Goal: Task Accomplishment & Management: Complete application form

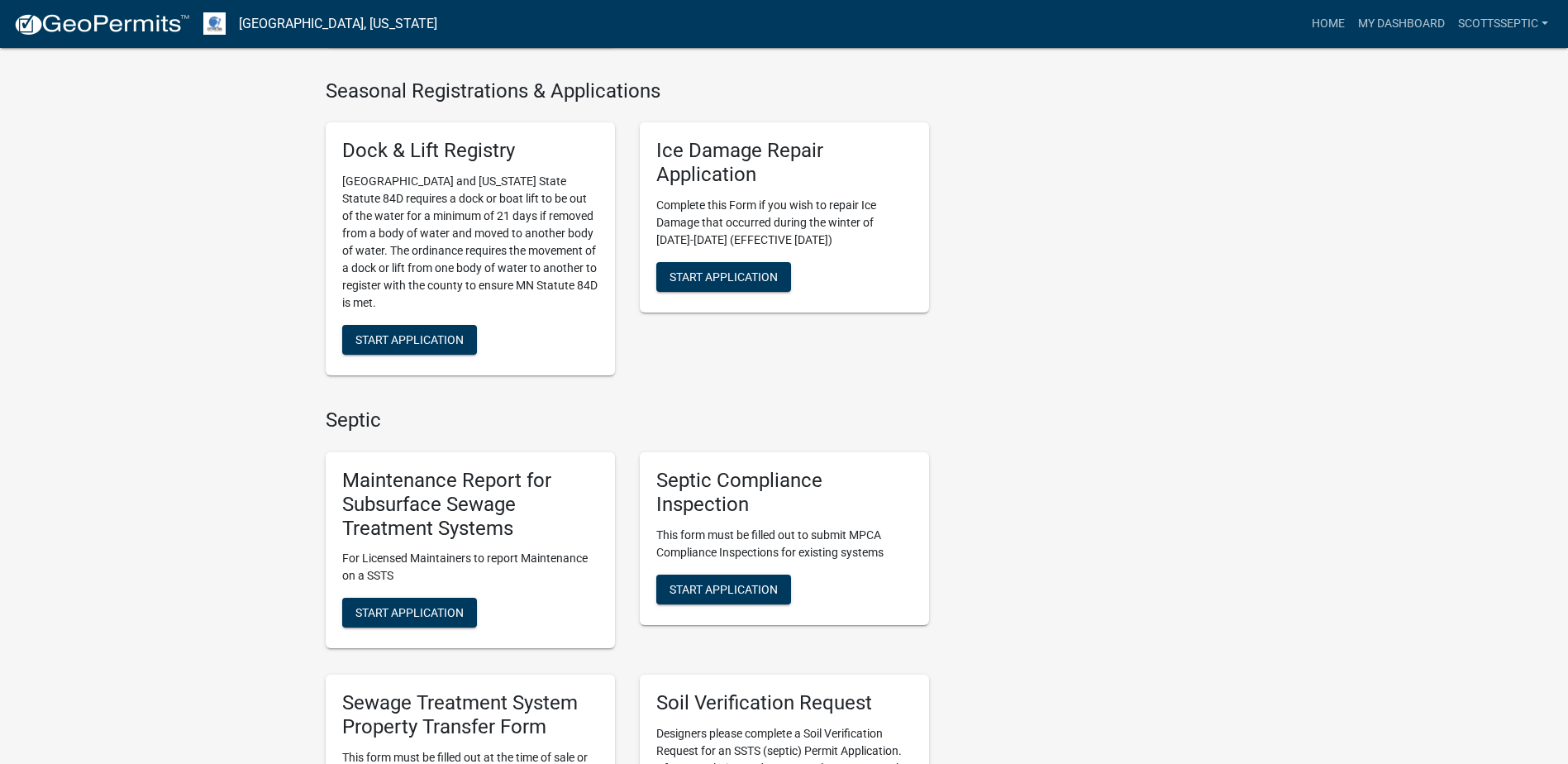
scroll to position [909, 0]
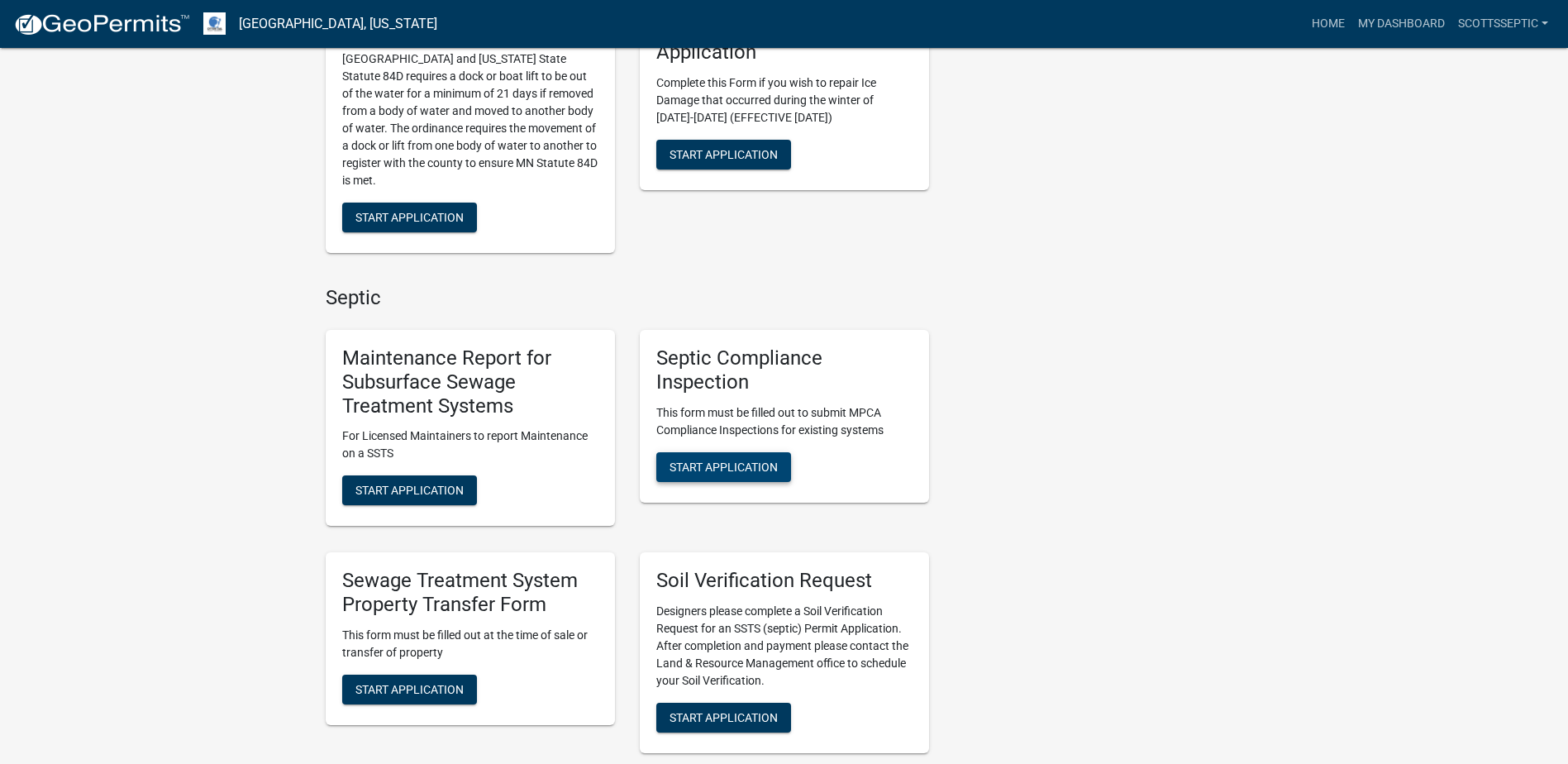
click at [704, 459] on span "Start Application" at bounding box center [723, 465] width 108 height 13
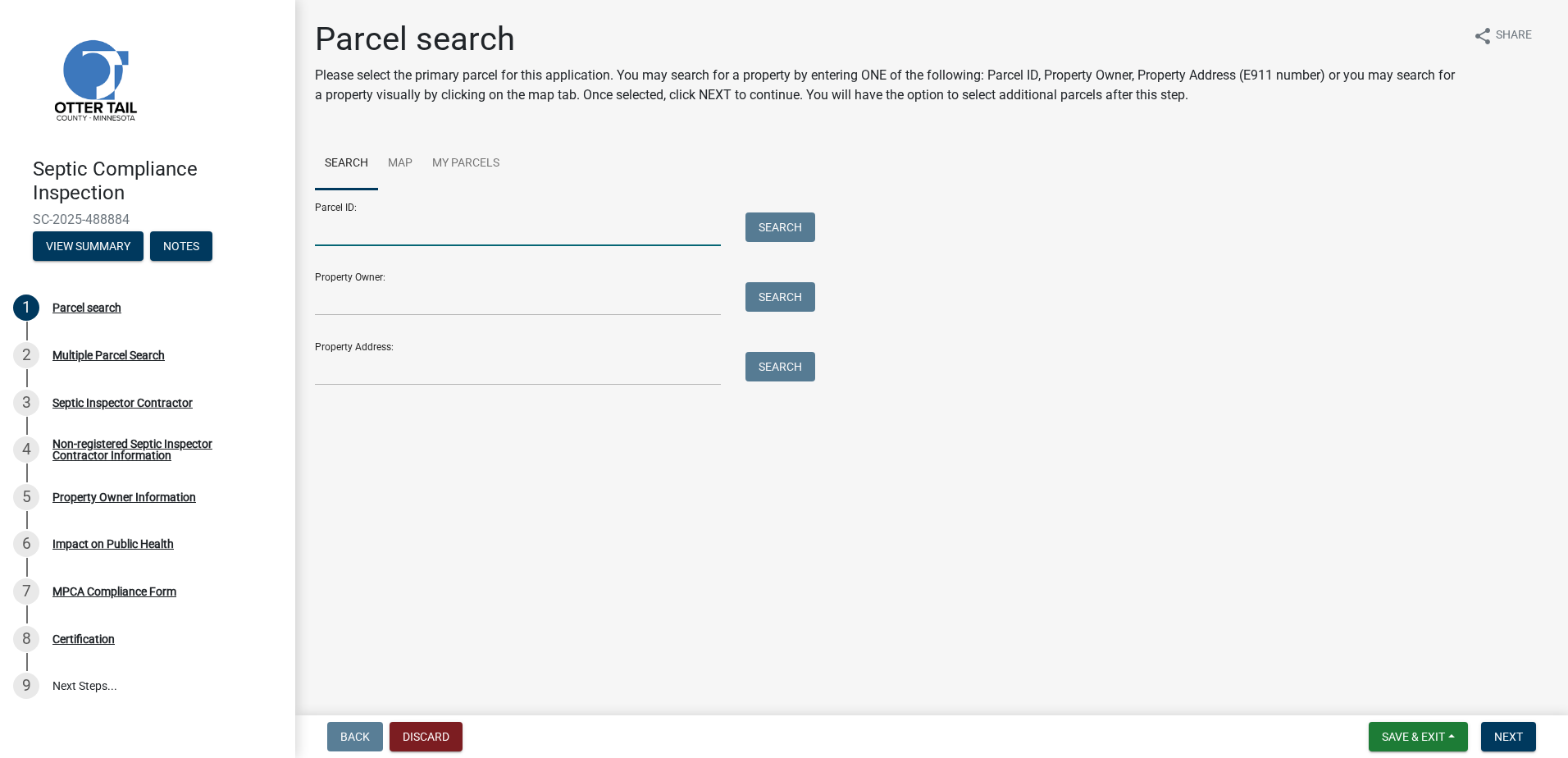
drag, startPoint x: 316, startPoint y: 241, endPoint x: 325, endPoint y: 240, distance: 9.1
click at [316, 241] on input "Parcel ID:" at bounding box center [518, 229] width 406 height 34
type input "55000110069009"
click at [771, 213] on button "Search" at bounding box center [780, 227] width 70 height 29
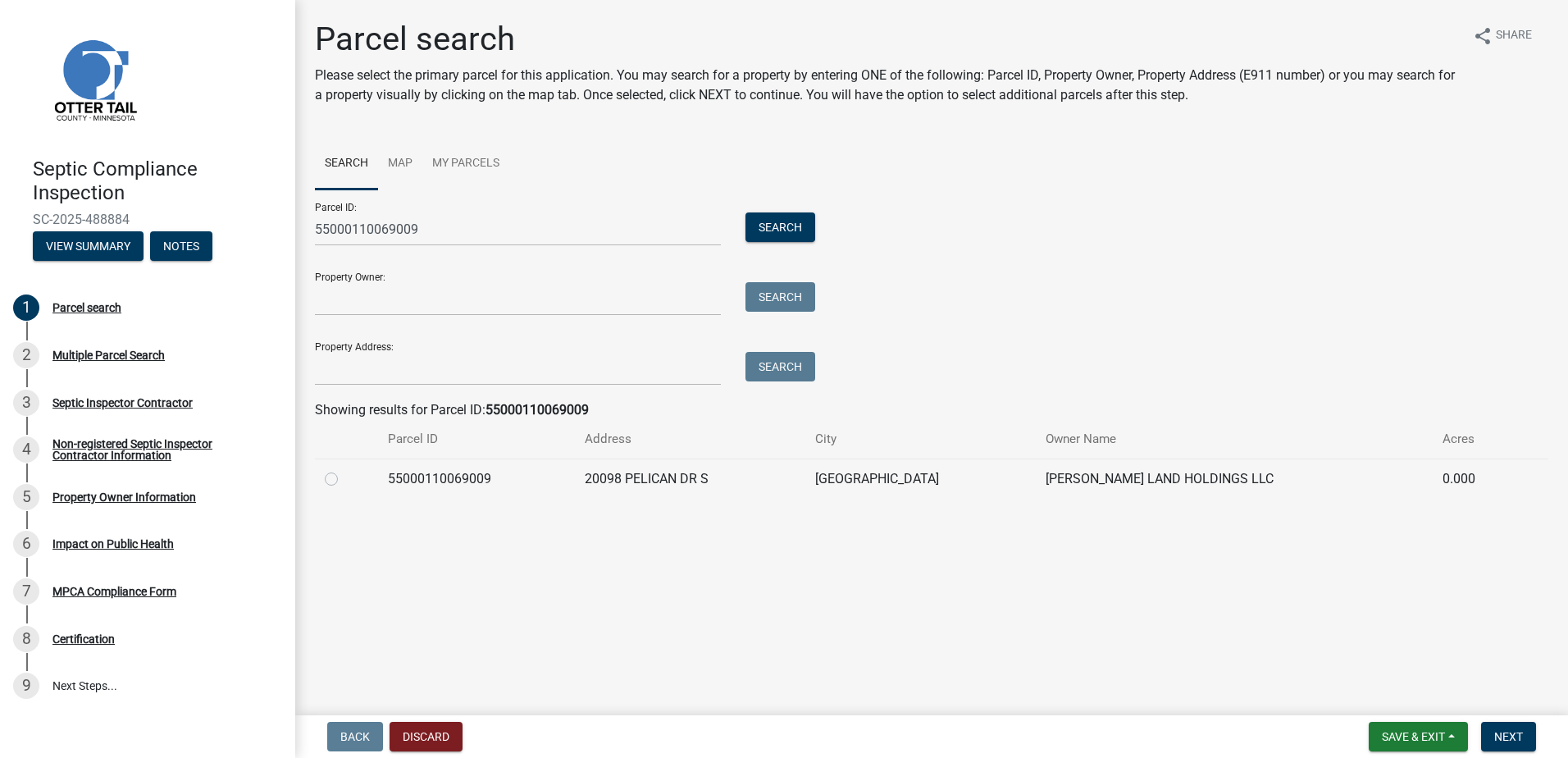
click at [345, 469] on label at bounding box center [345, 469] width 0 height 0
click at [345, 479] on input "radio" at bounding box center [350, 474] width 10 height 10
radio input "true"
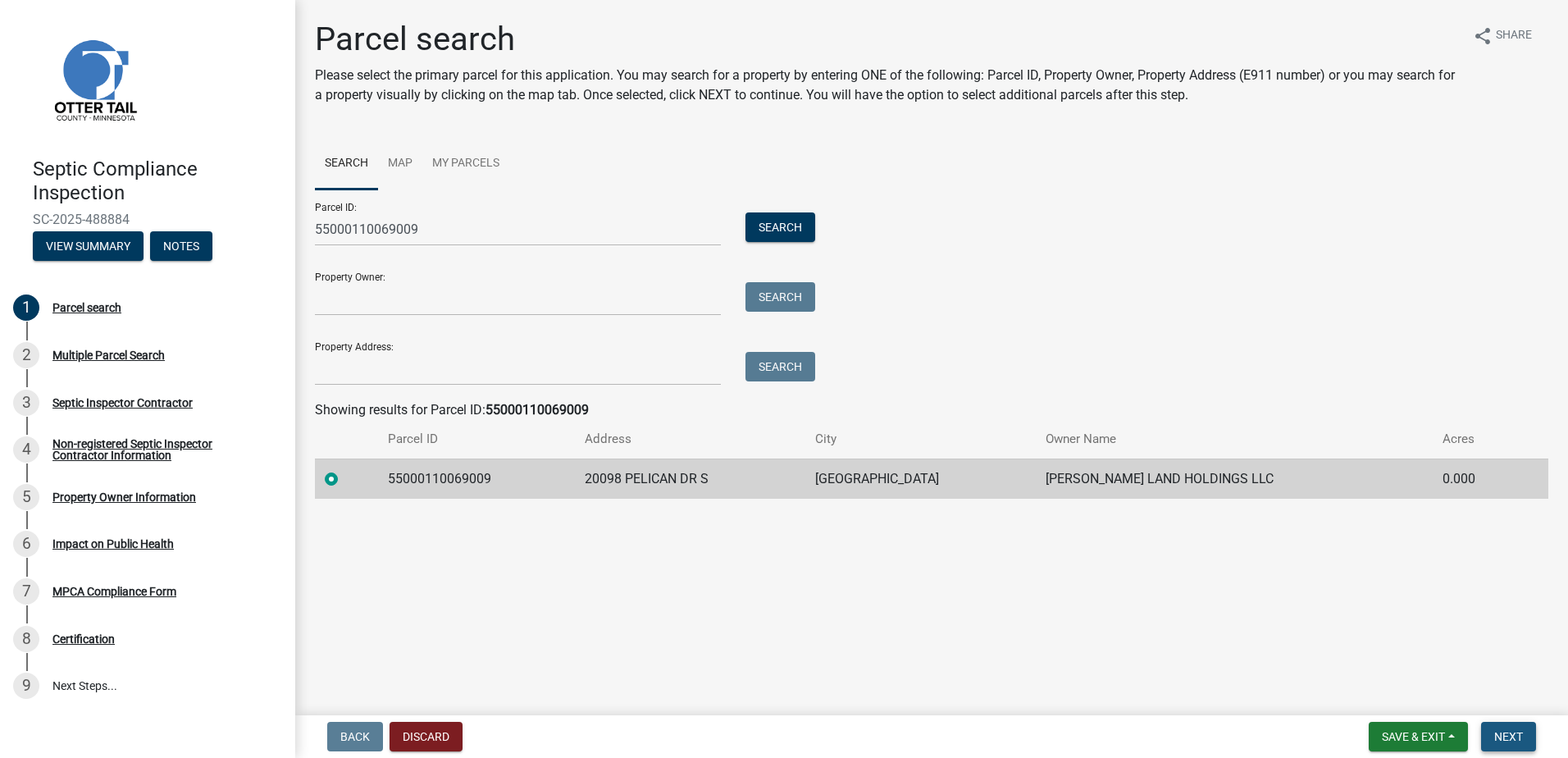
click at [1491, 728] on button "Next" at bounding box center [1509, 737] width 55 height 29
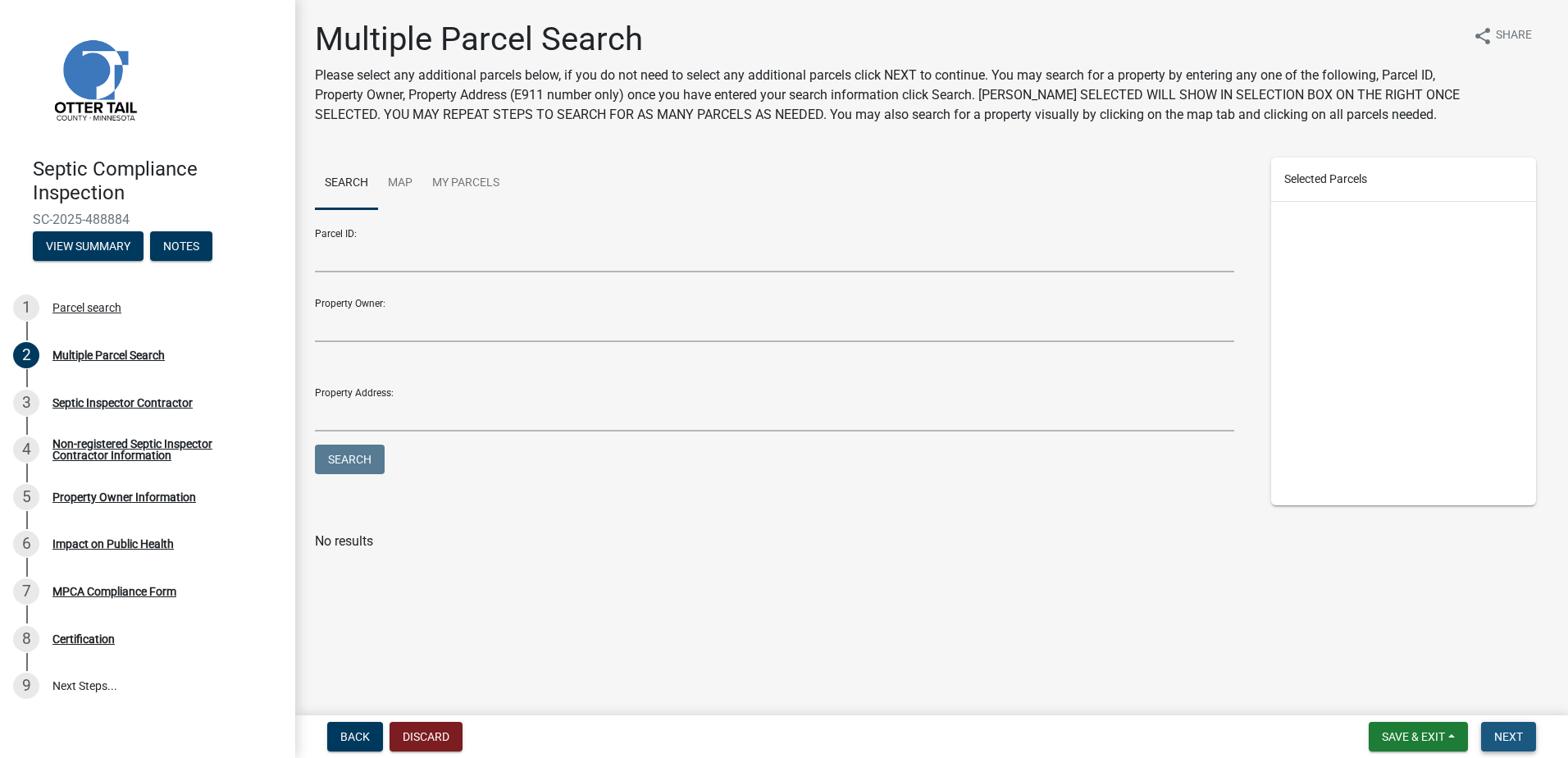
click at [1500, 737] on span "Next" at bounding box center [1508, 736] width 28 height 13
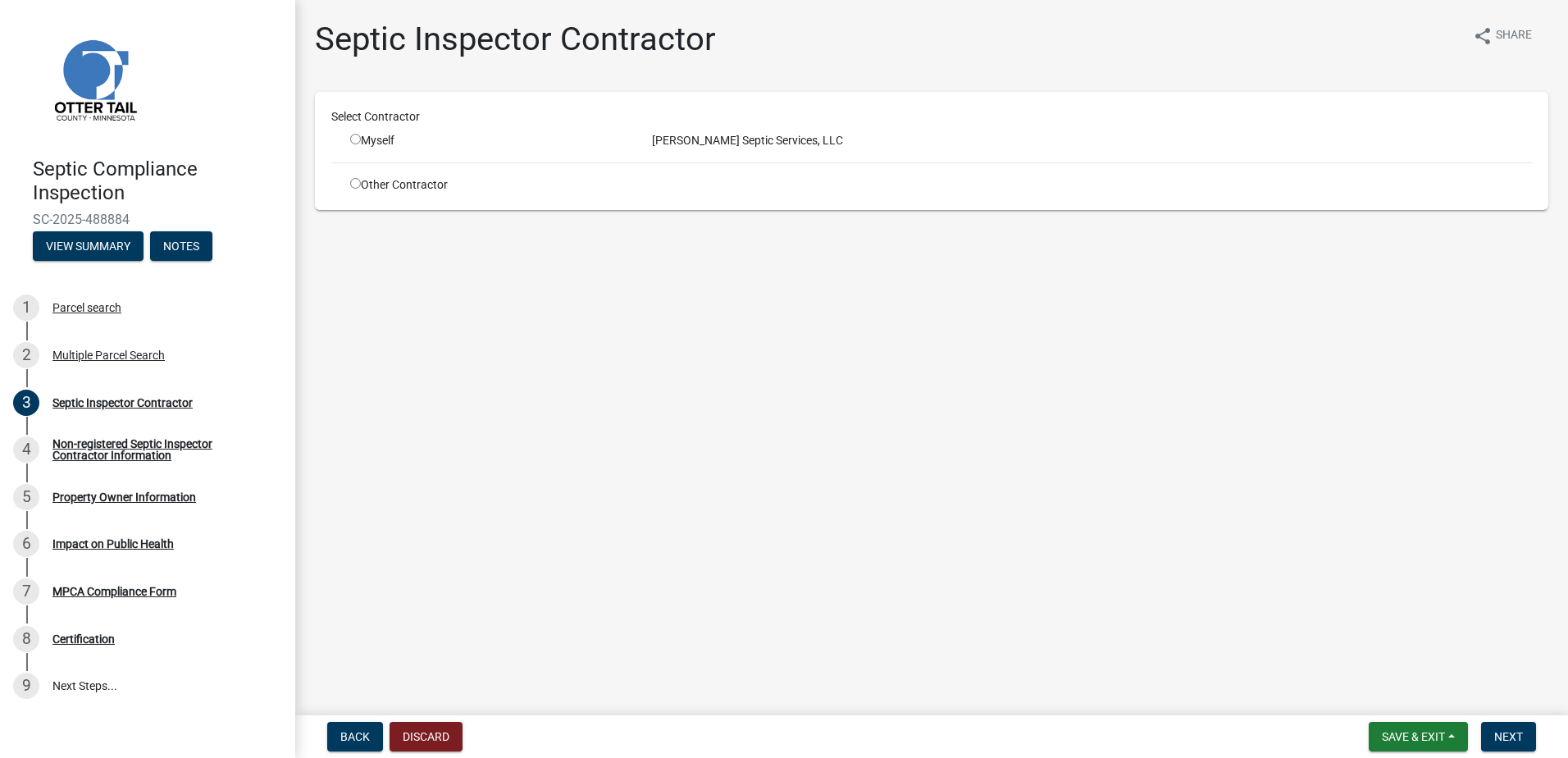
click at [356, 140] on input "radio" at bounding box center [355, 139] width 10 height 10
radio input "true"
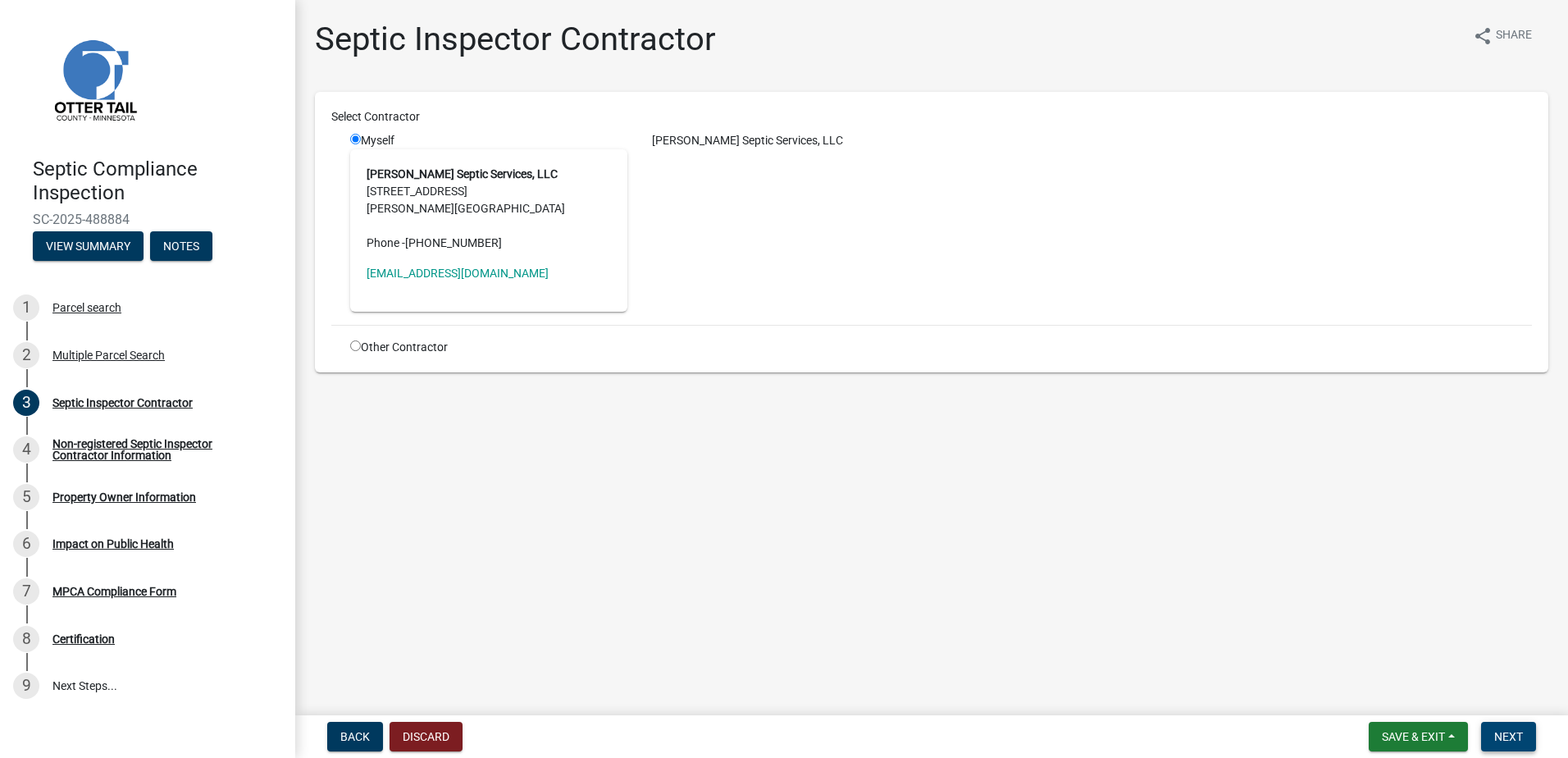
click at [1507, 733] on span "Next" at bounding box center [1508, 736] width 28 height 13
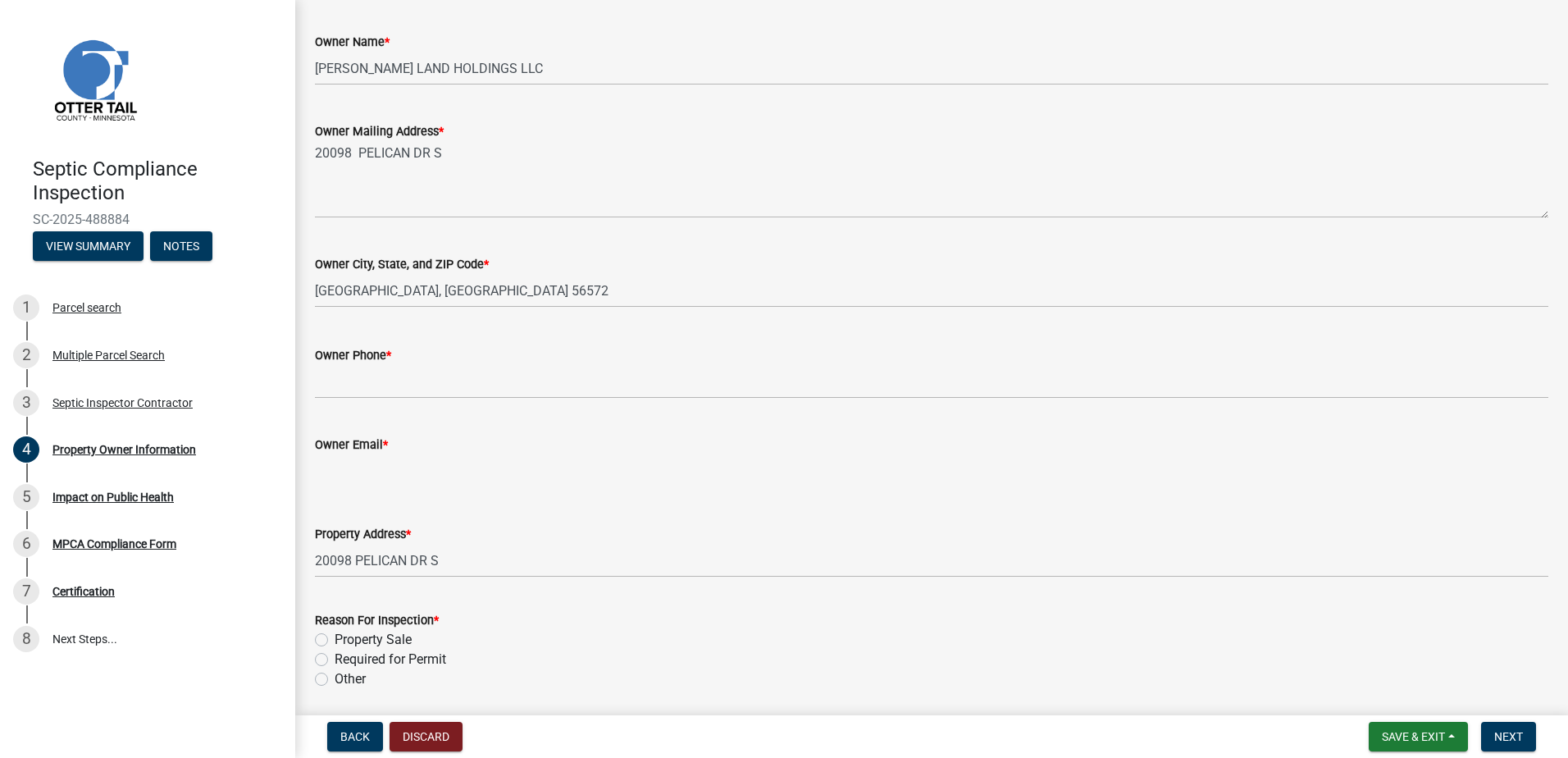
scroll to position [336, 0]
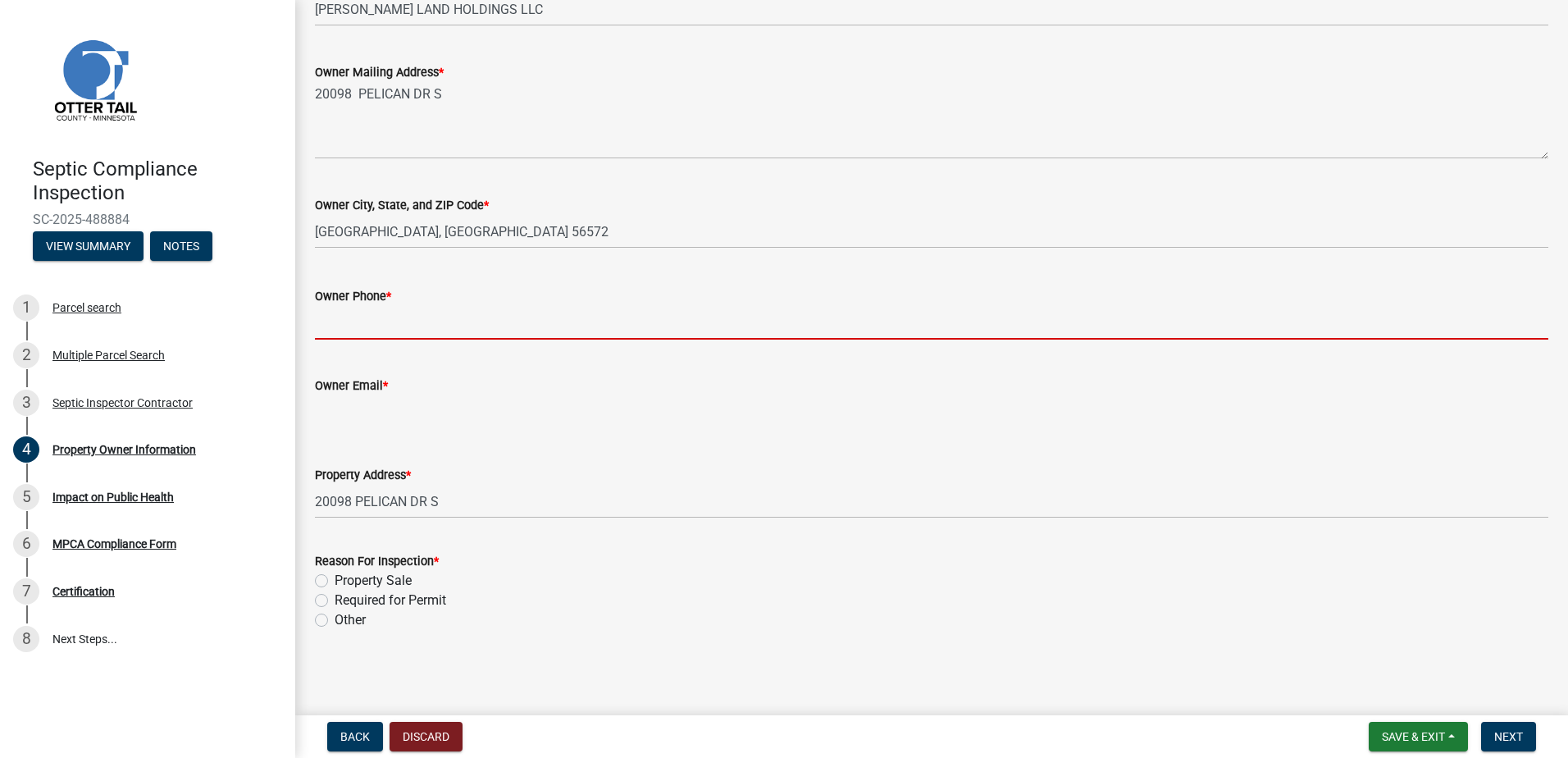
click at [340, 322] on input "Owner Phone *" at bounding box center [931, 322] width 1234 height 34
type input "0000000000"
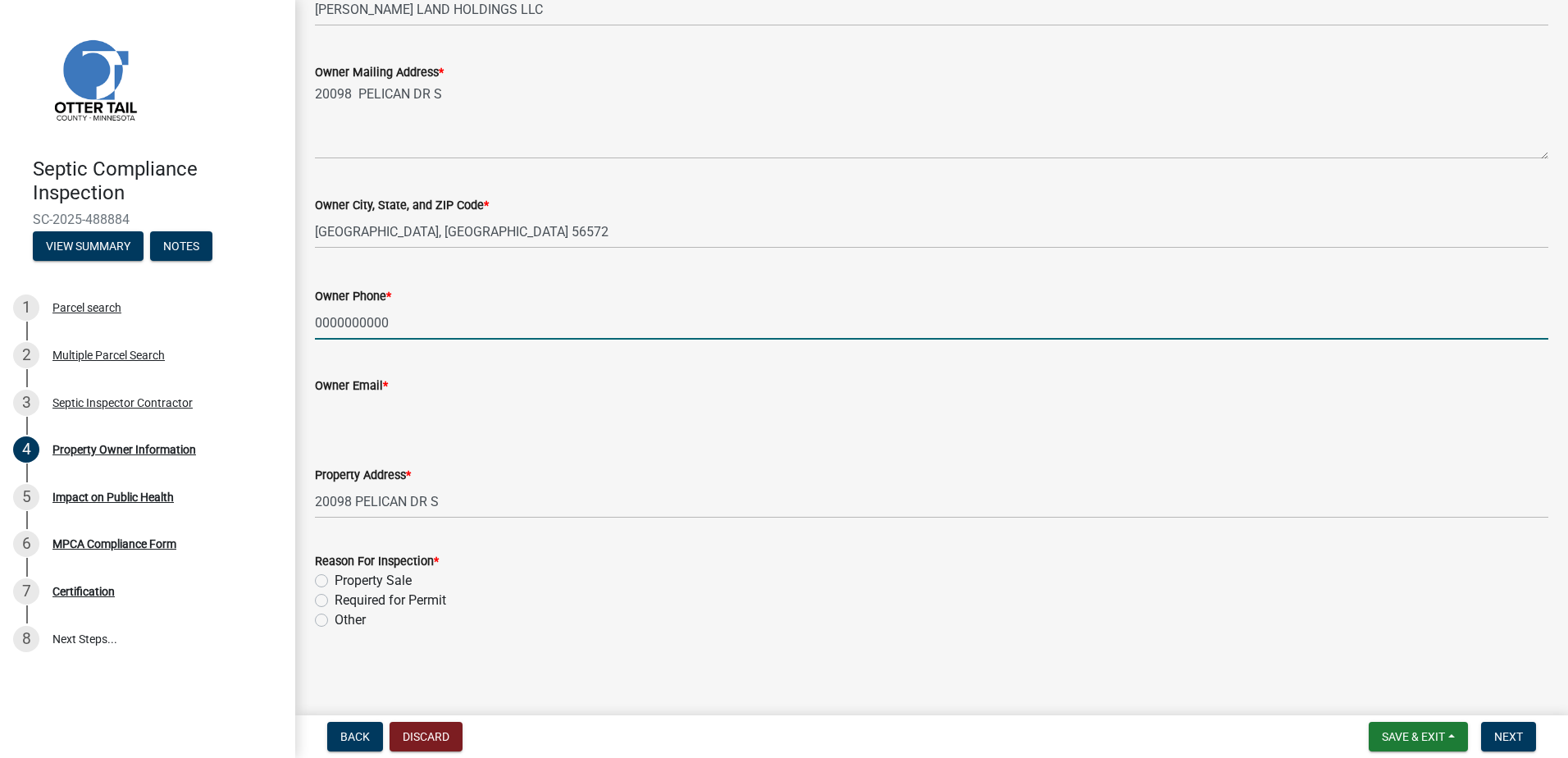
type input "[EMAIL_ADDRESS][DOMAIN_NAME]"
click at [334, 599] on label "Required for Permit" at bounding box center [390, 600] width 112 height 20
click at [334, 599] on input "Required for Permit" at bounding box center [340, 596] width 10 height 10
radio input "true"
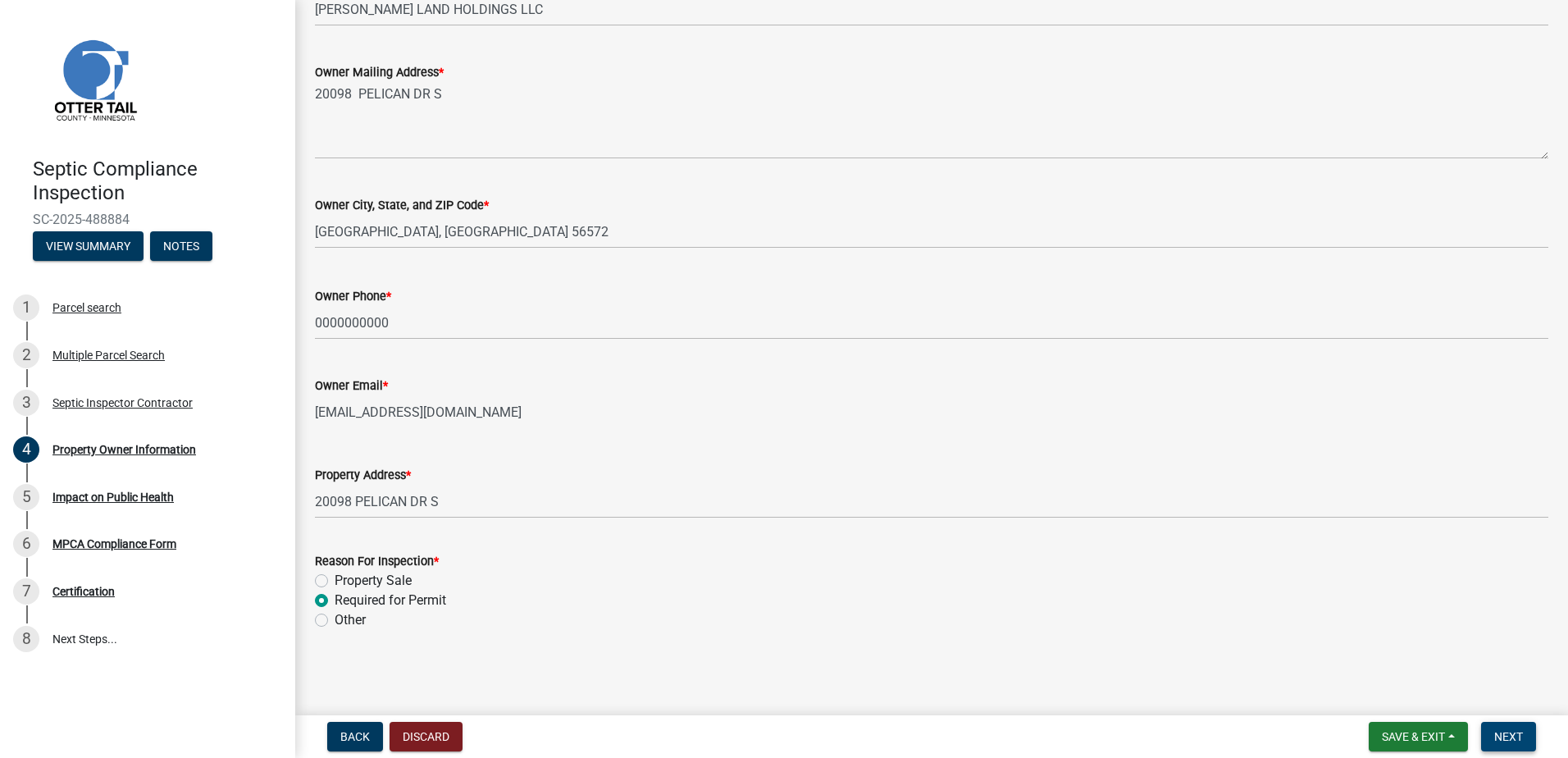
click at [1528, 732] on button "Next" at bounding box center [1509, 737] width 55 height 29
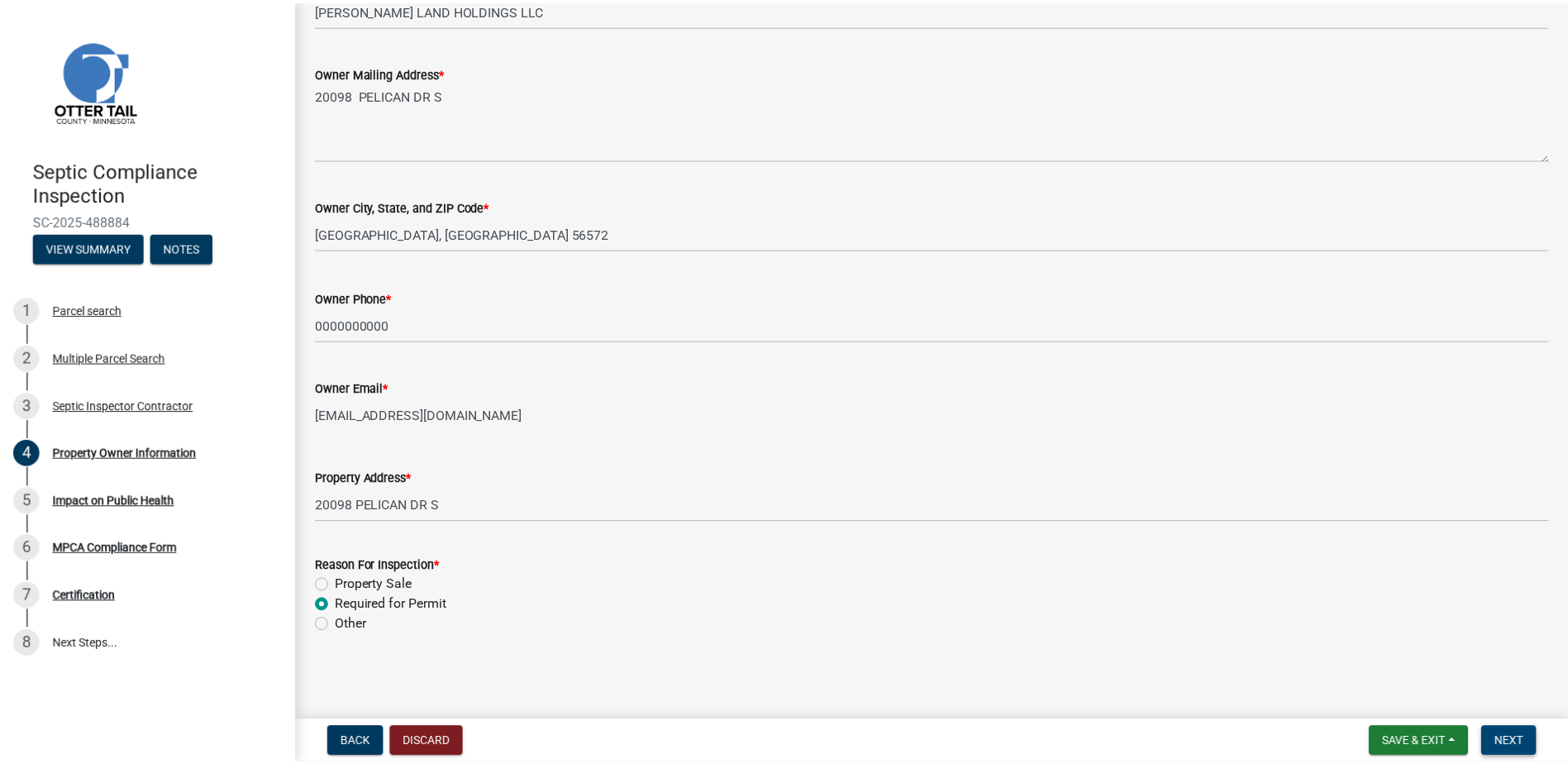
scroll to position [0, 0]
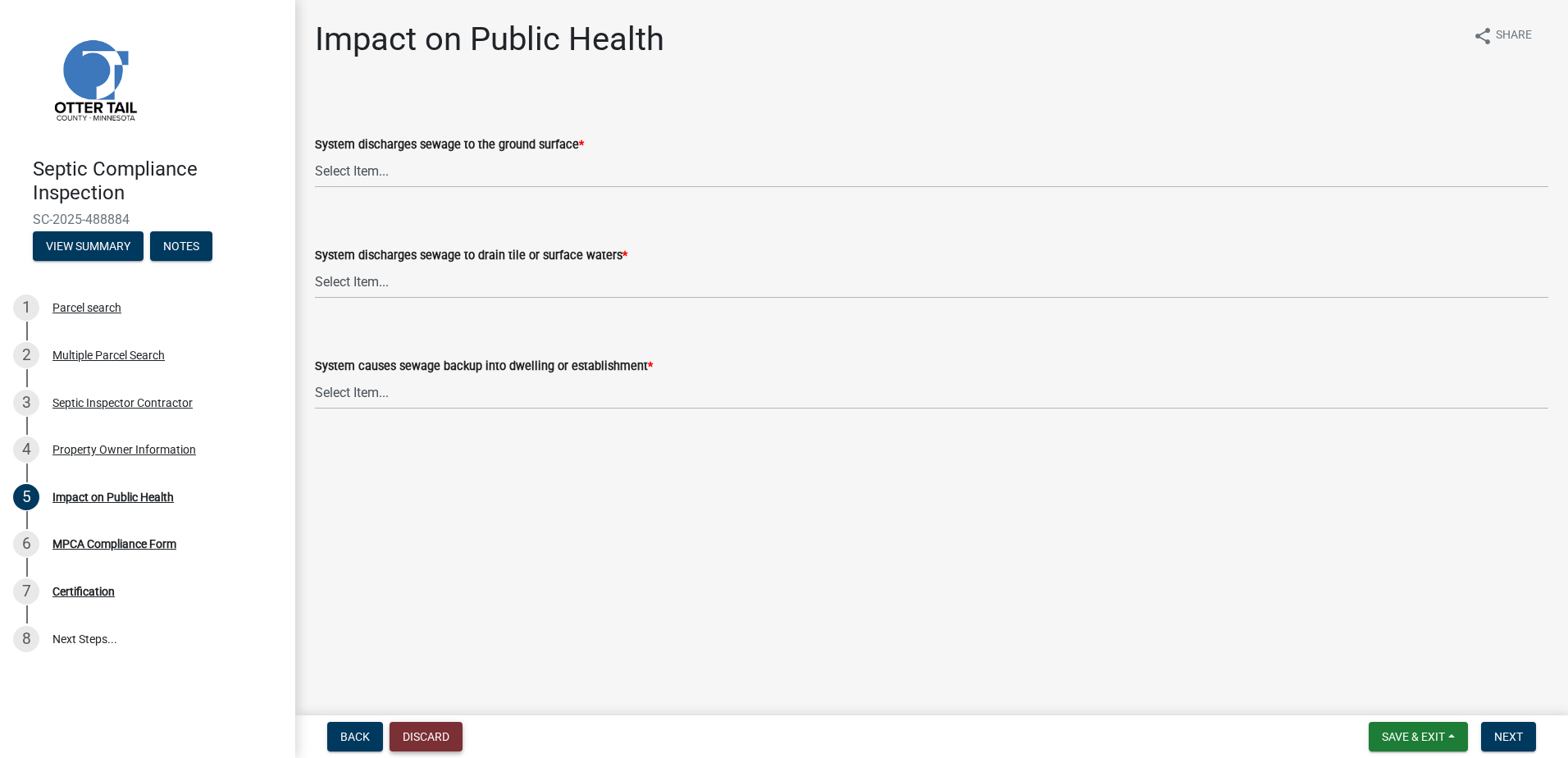
click at [416, 730] on button "Discard" at bounding box center [426, 737] width 73 height 29
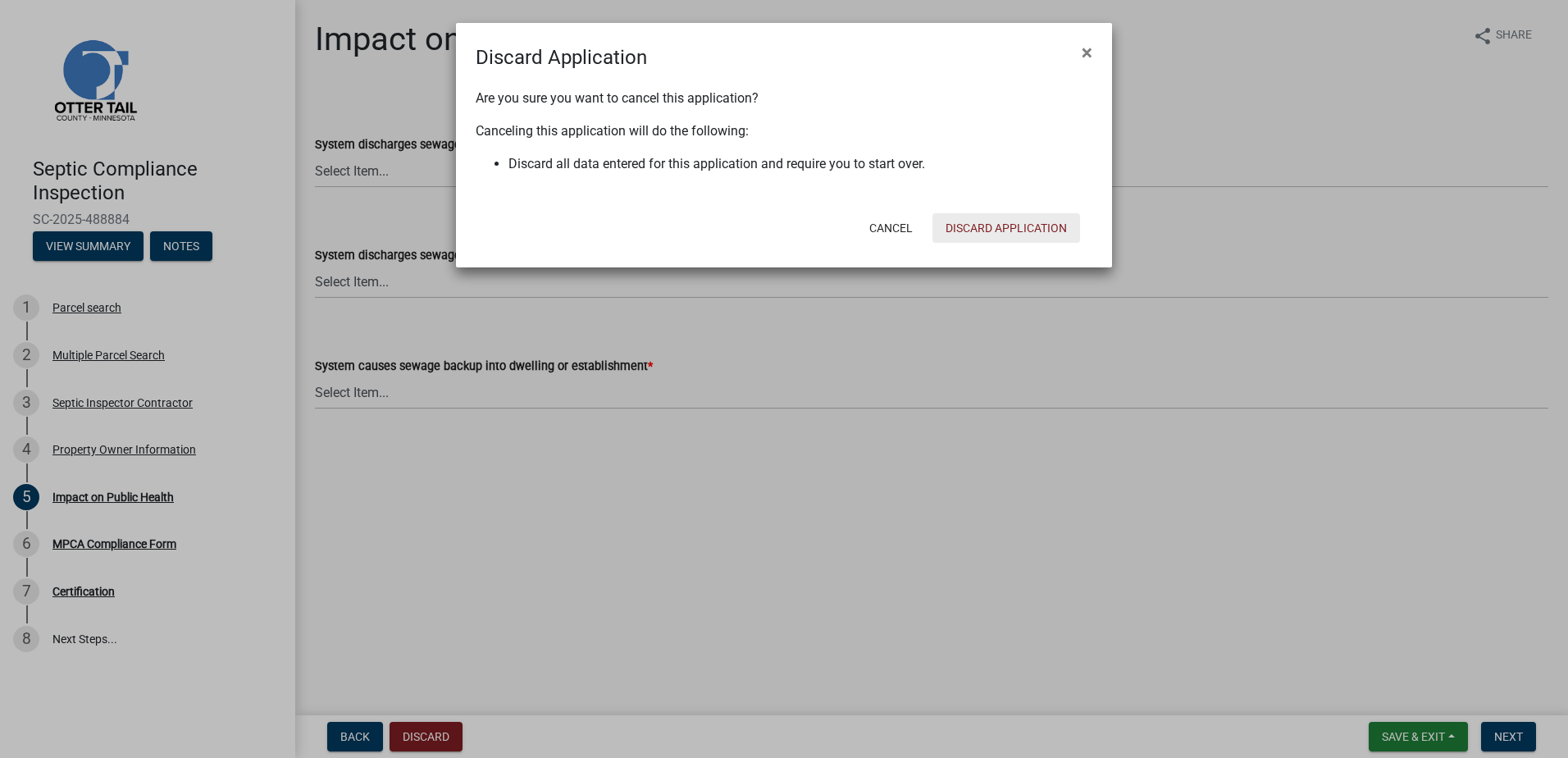
click at [970, 229] on button "Discard Application" at bounding box center [1007, 228] width 148 height 29
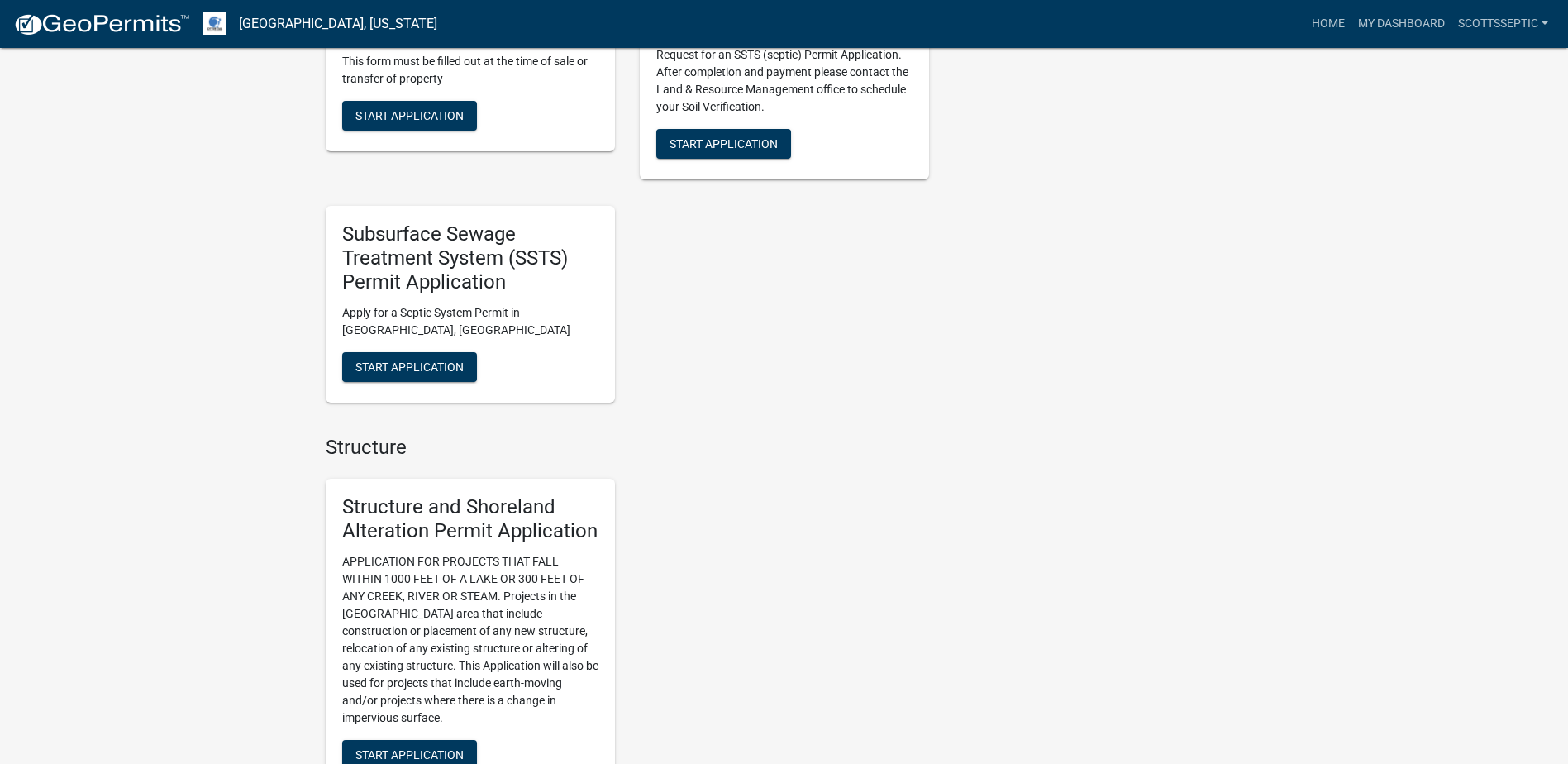
scroll to position [1487, 0]
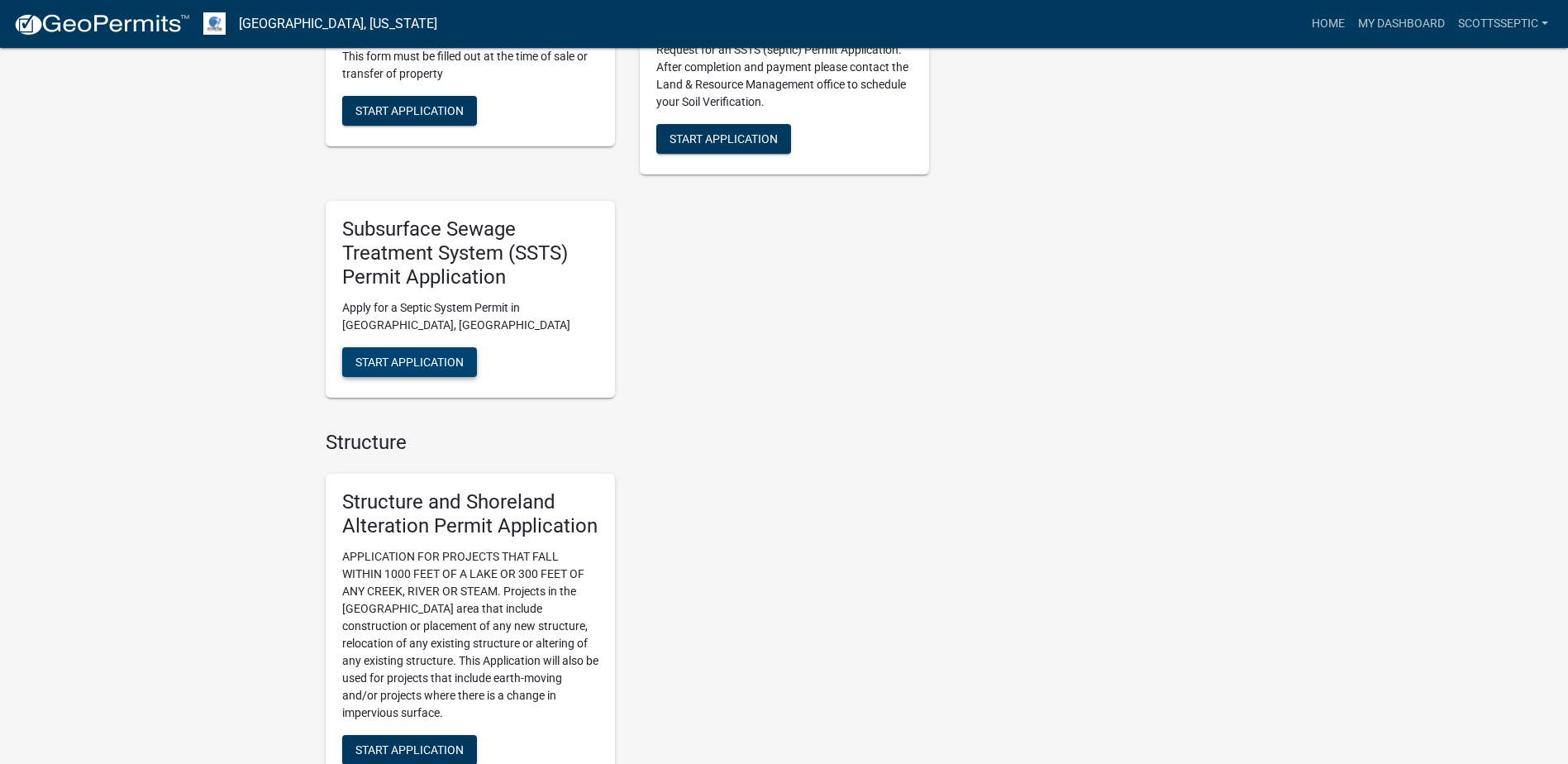
click at [424, 354] on span "Start Application" at bounding box center [409, 360] width 108 height 13
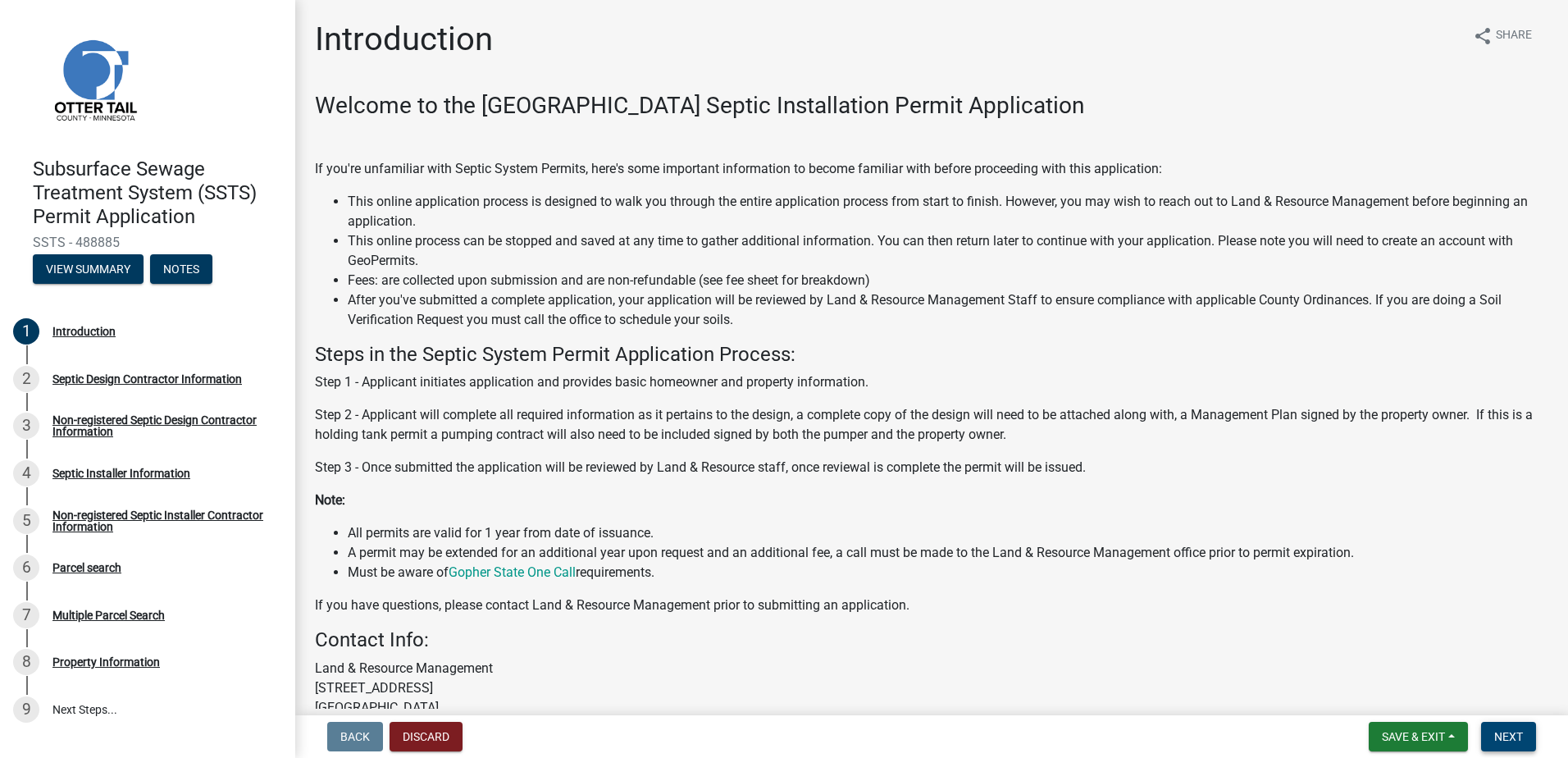
drag, startPoint x: 1516, startPoint y: 727, endPoint x: 1502, endPoint y: 728, distance: 14.0
click at [1516, 728] on button "Next" at bounding box center [1509, 737] width 55 height 29
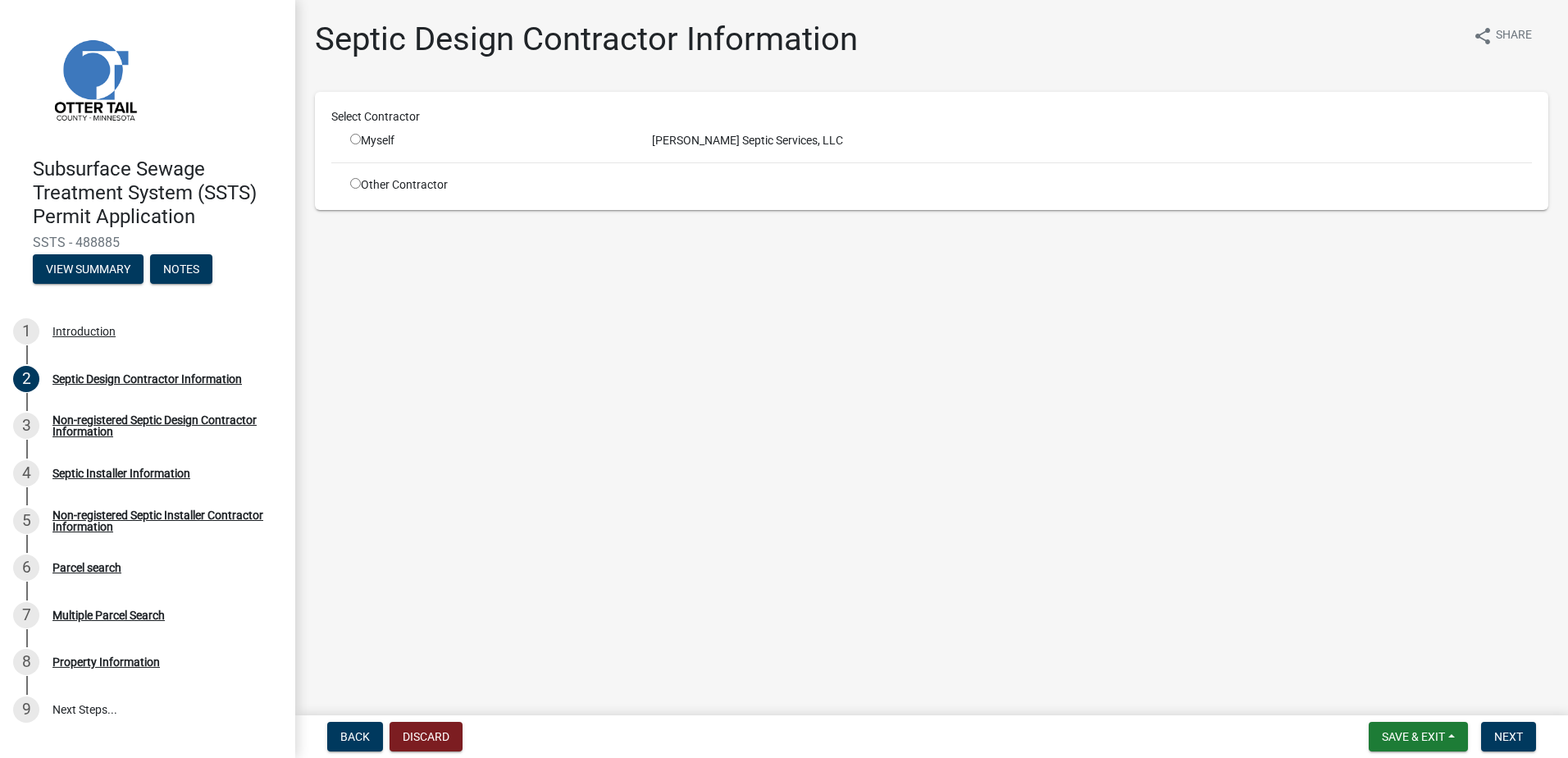
click at [355, 139] on input "radio" at bounding box center [355, 139] width 10 height 10
radio input "true"
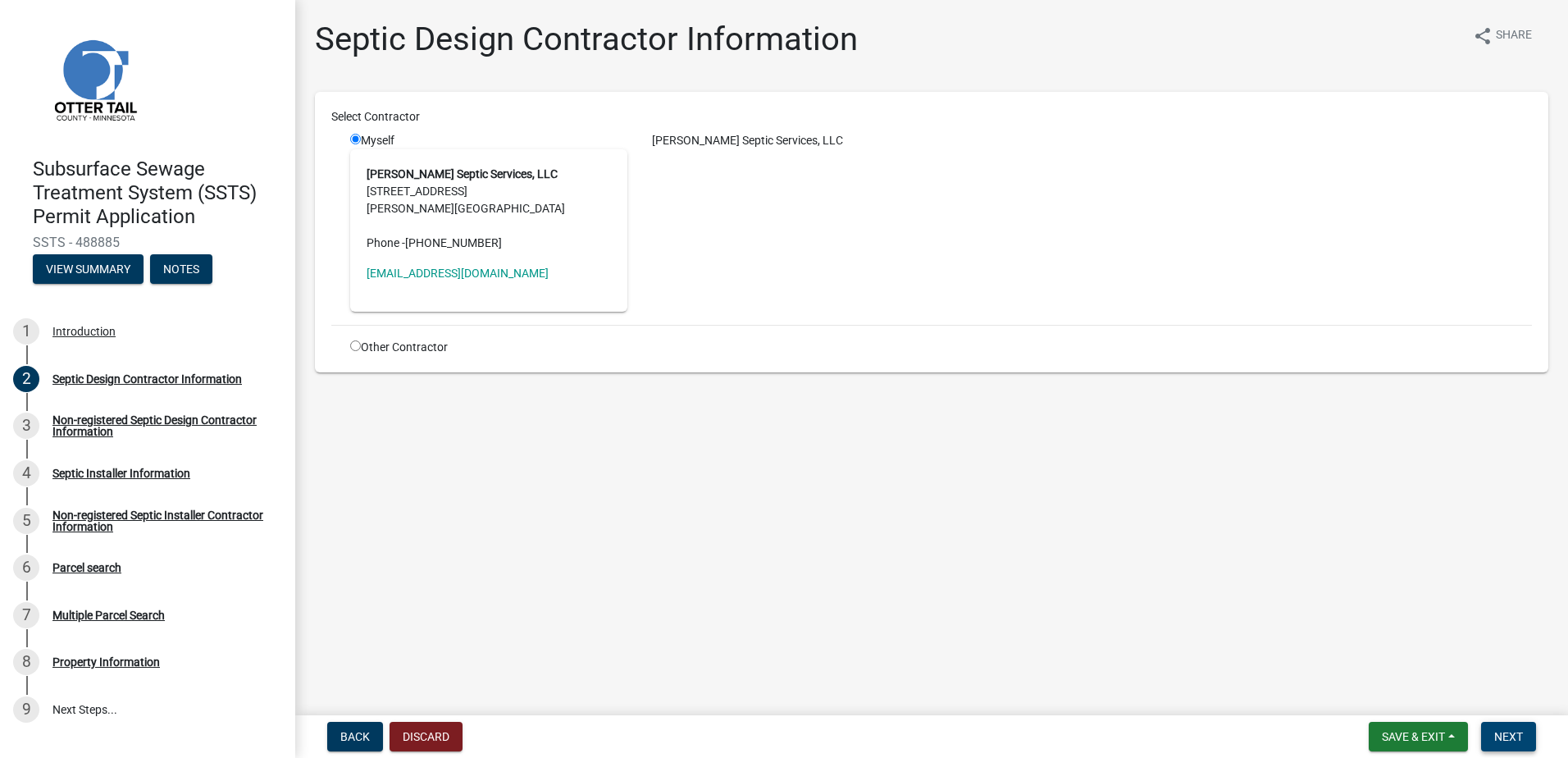
click at [1505, 736] on span "Next" at bounding box center [1508, 736] width 28 height 13
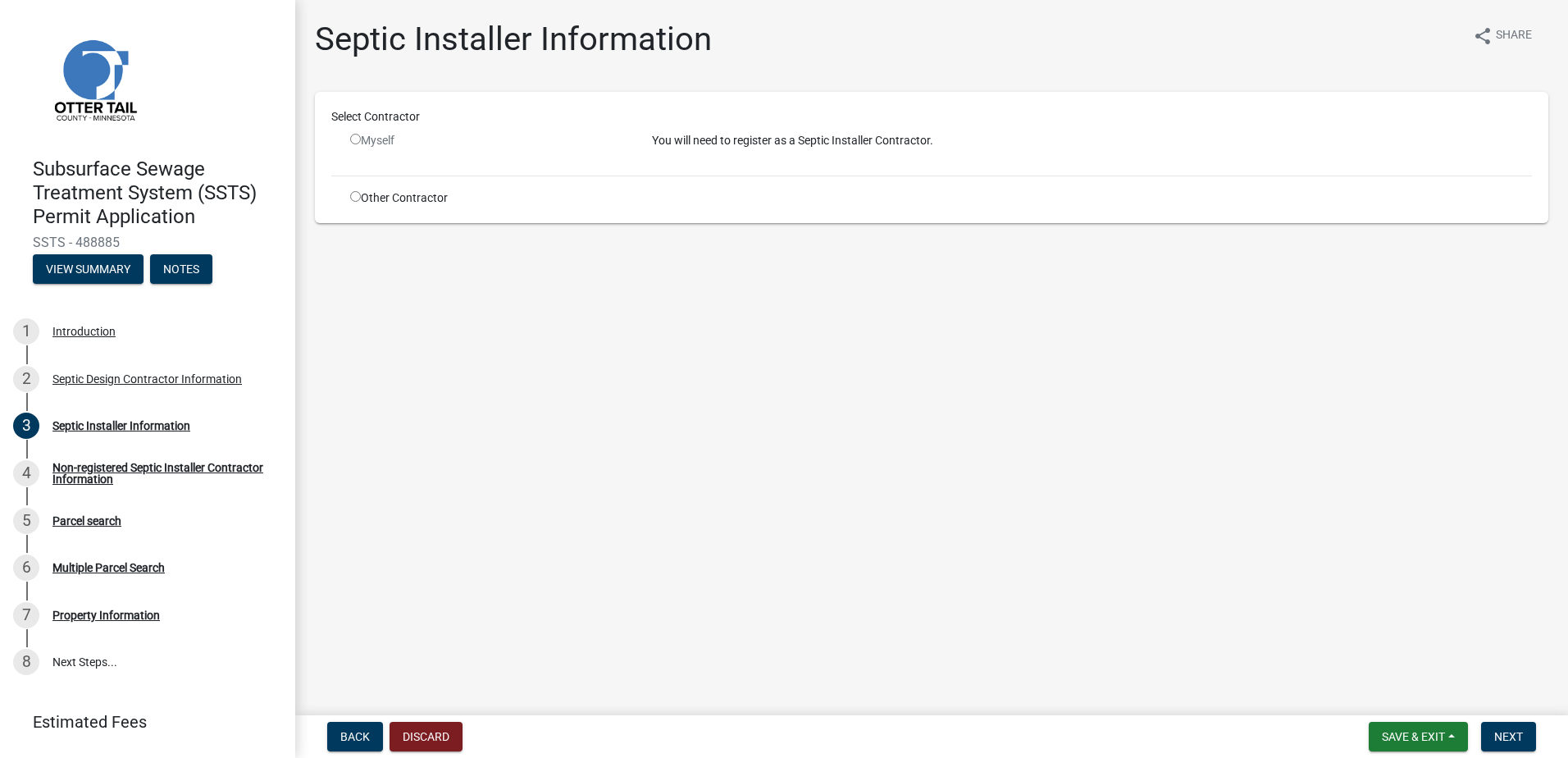
click at [357, 198] on input "radio" at bounding box center [355, 196] width 10 height 10
radio input "true"
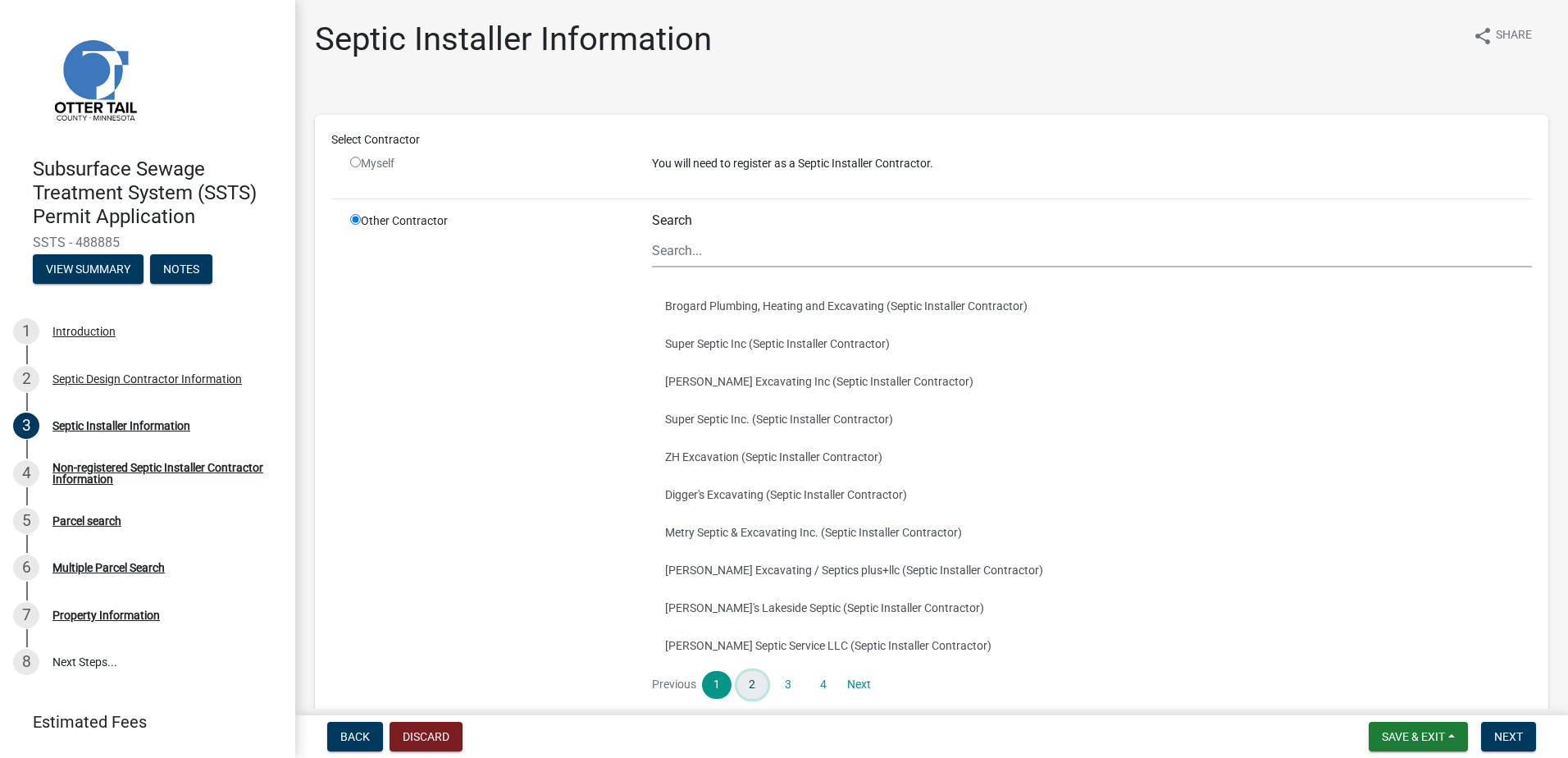
click at [755, 682] on link "2" at bounding box center [752, 684] width 29 height 28
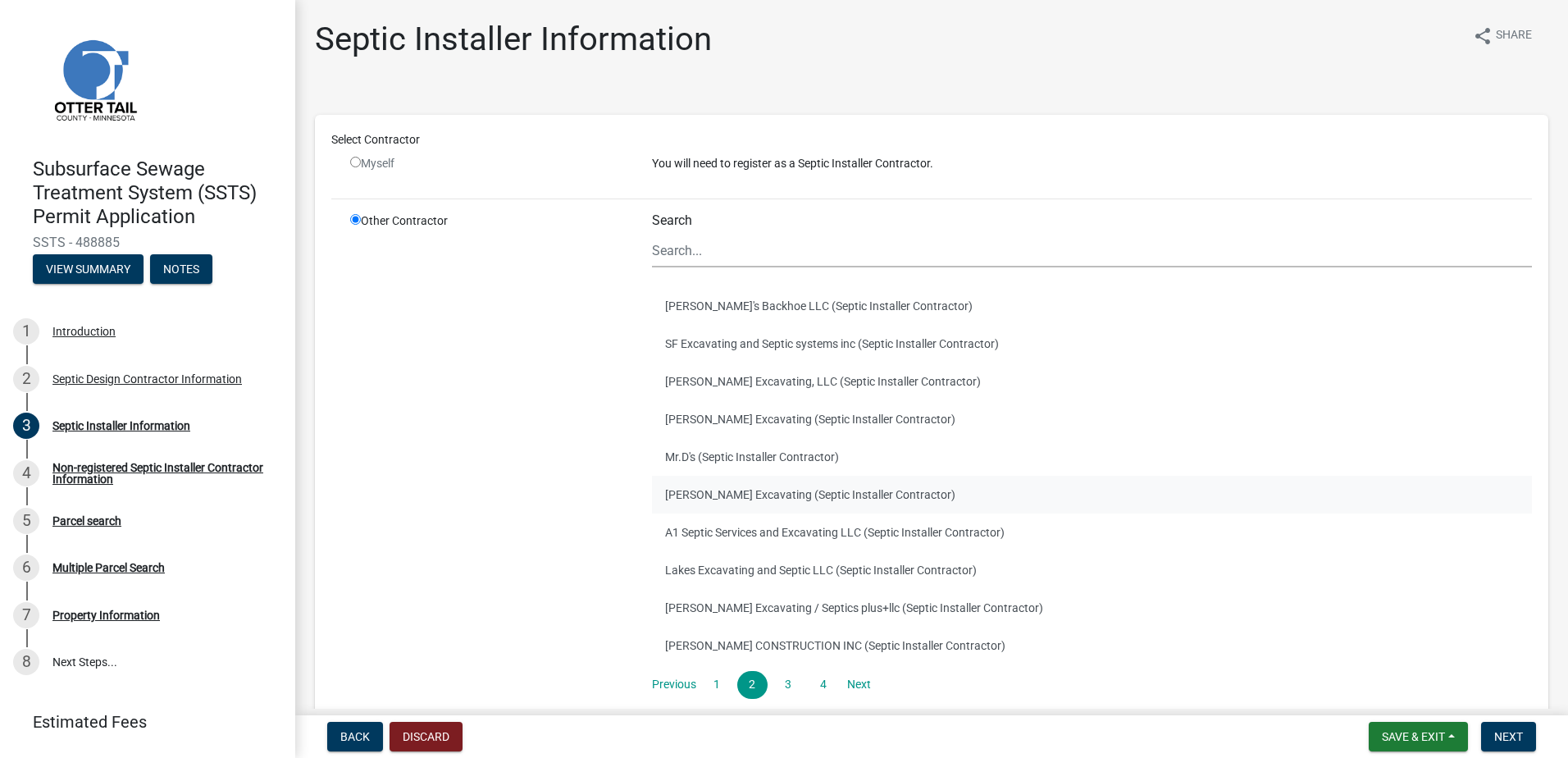
click at [681, 498] on button "[PERSON_NAME] Excavating (Septic Installer Contractor)" at bounding box center [1092, 494] width 880 height 38
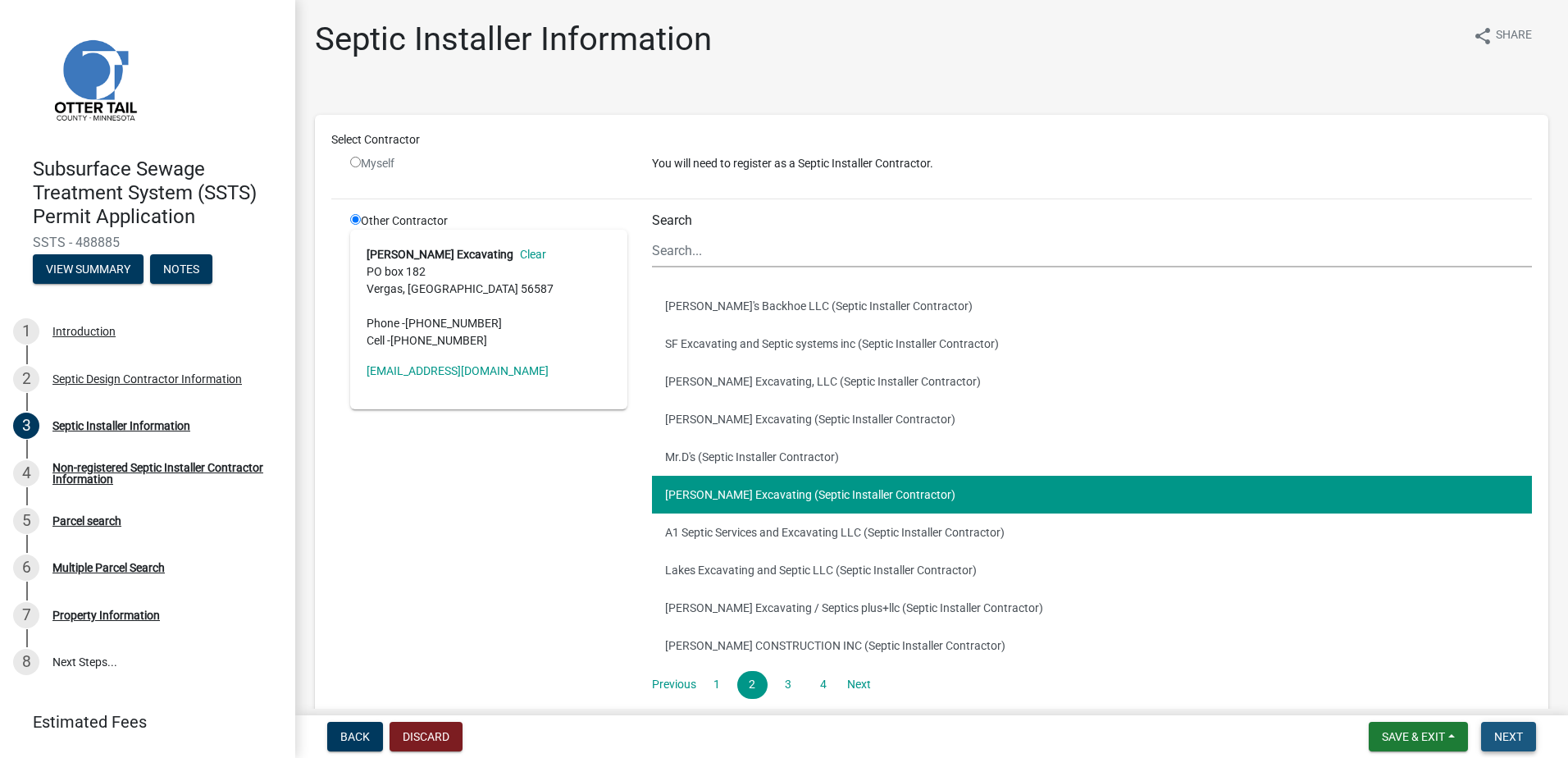
click at [1507, 731] on span "Next" at bounding box center [1508, 736] width 28 height 13
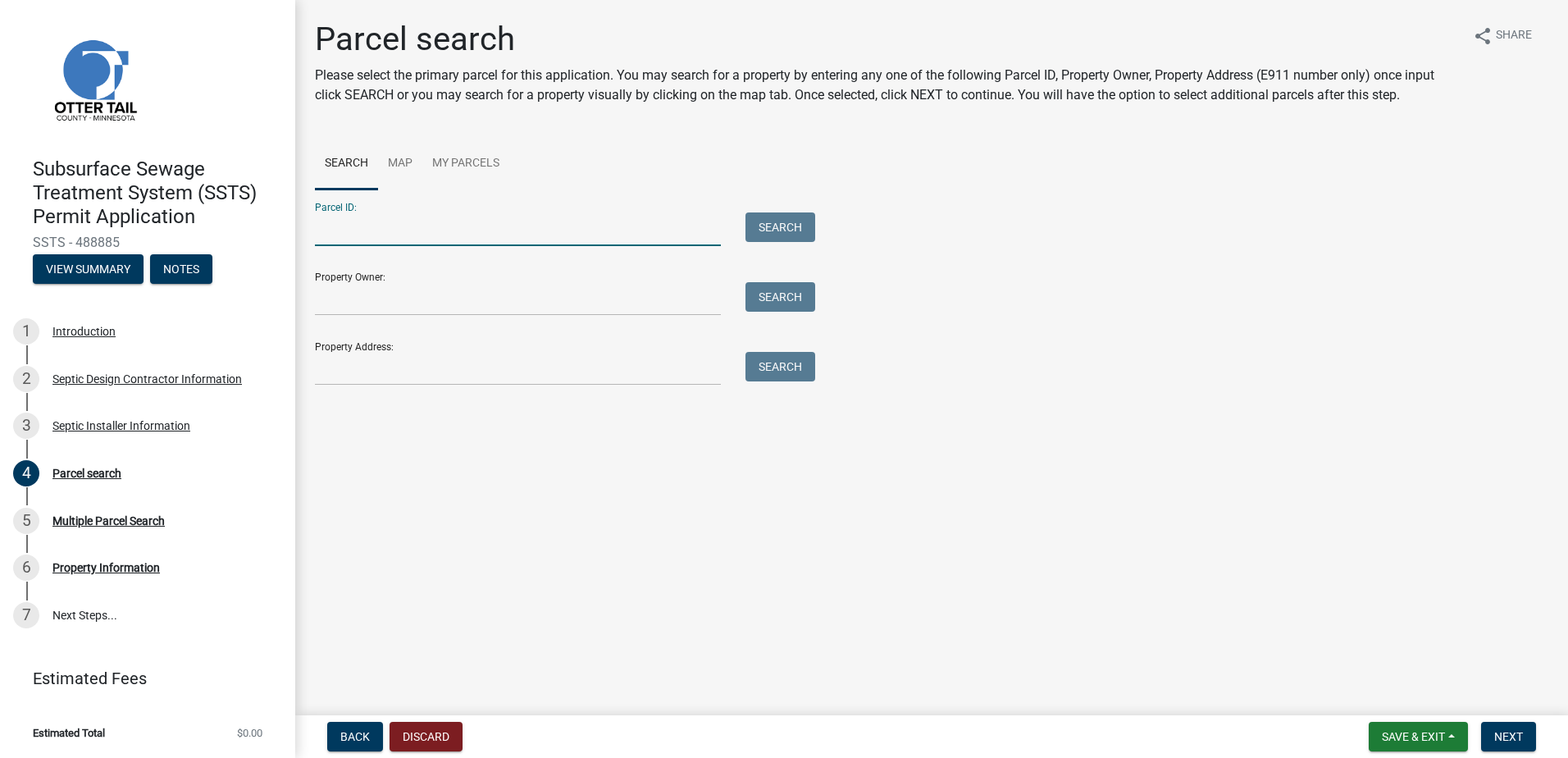
click at [330, 235] on input "Parcel ID:" at bounding box center [518, 229] width 406 height 34
type input "55000110069009"
click at [787, 224] on button "Search" at bounding box center [780, 227] width 70 height 29
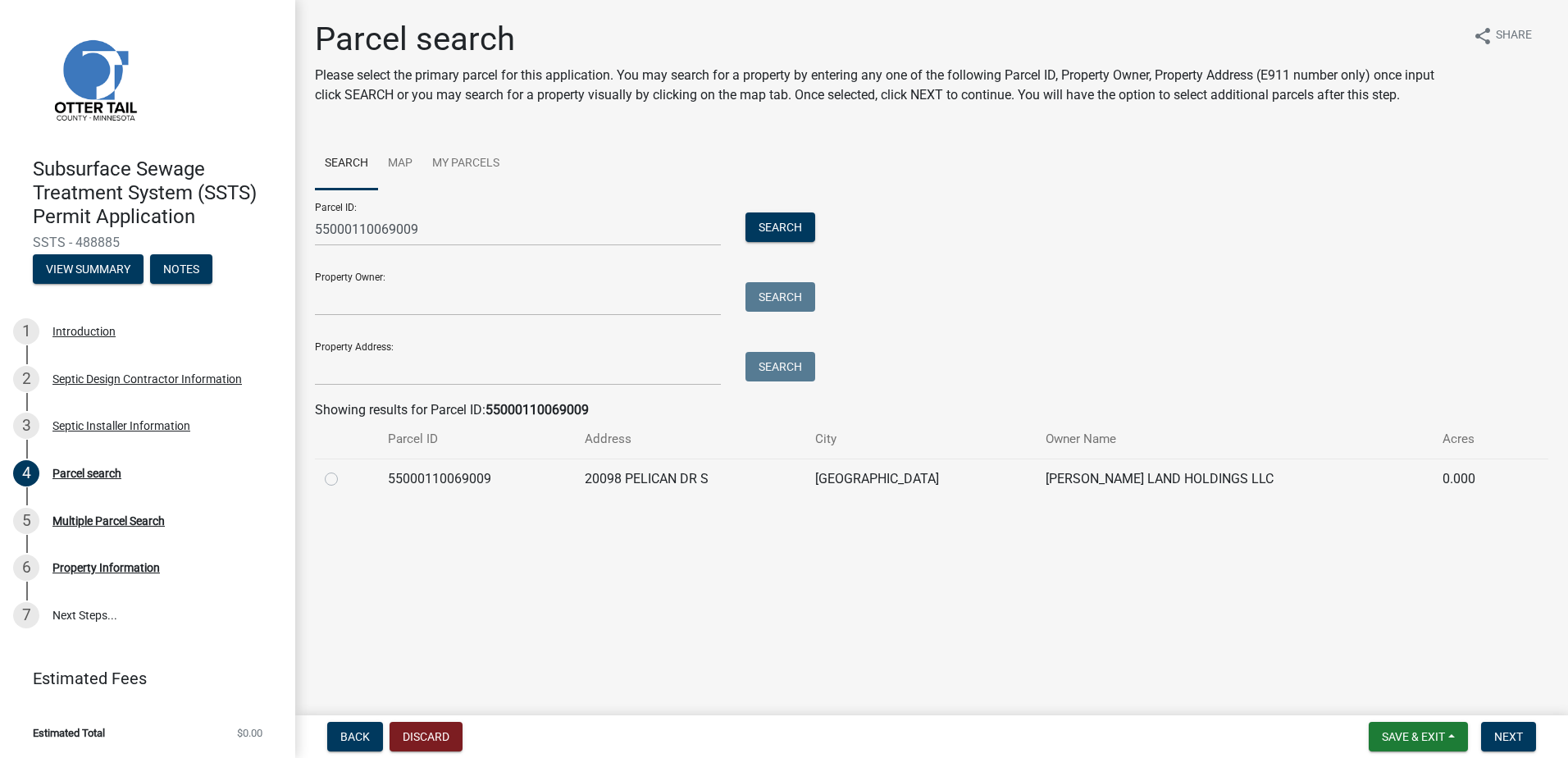
drag, startPoint x: 331, startPoint y: 480, endPoint x: 339, endPoint y: 489, distance: 12.0
click at [345, 469] on label at bounding box center [345, 469] width 0 height 0
click at [345, 480] on input "radio" at bounding box center [350, 474] width 10 height 10
radio input "true"
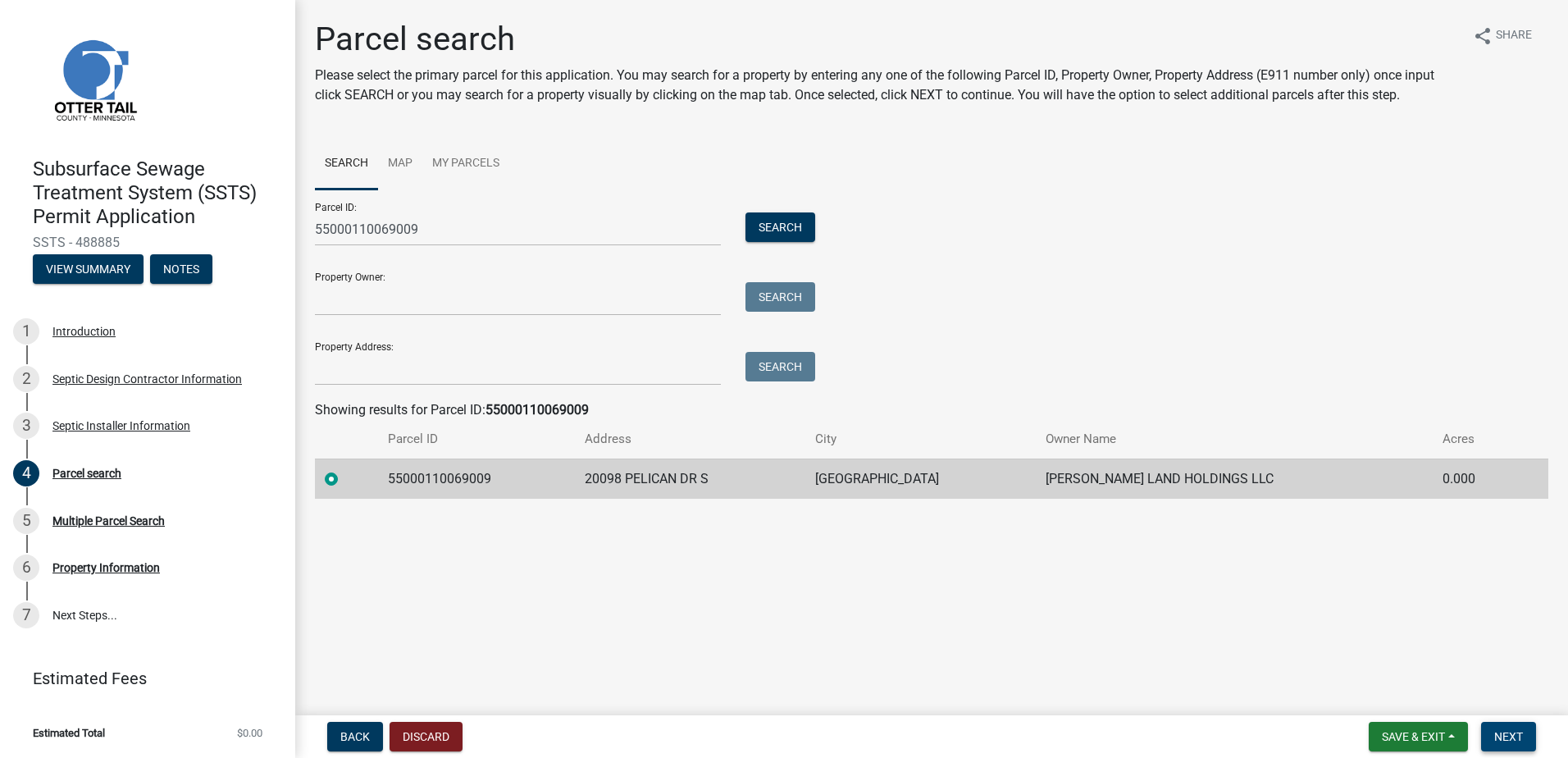
click at [1507, 743] on span "Next" at bounding box center [1508, 736] width 28 height 13
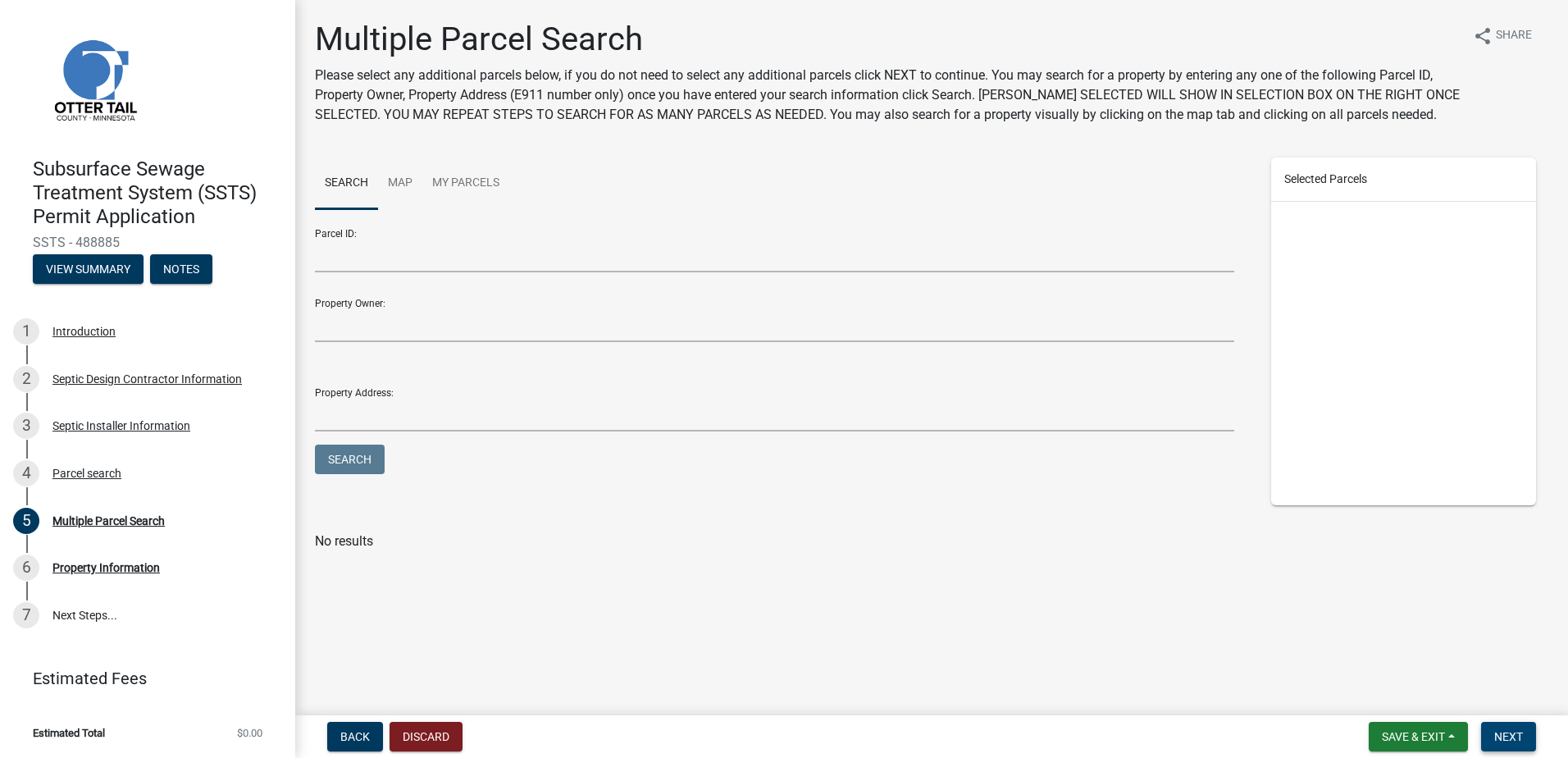
drag, startPoint x: 1506, startPoint y: 737, endPoint x: 1484, endPoint y: 728, distance: 23.8
click at [1505, 737] on span "Next" at bounding box center [1508, 736] width 28 height 13
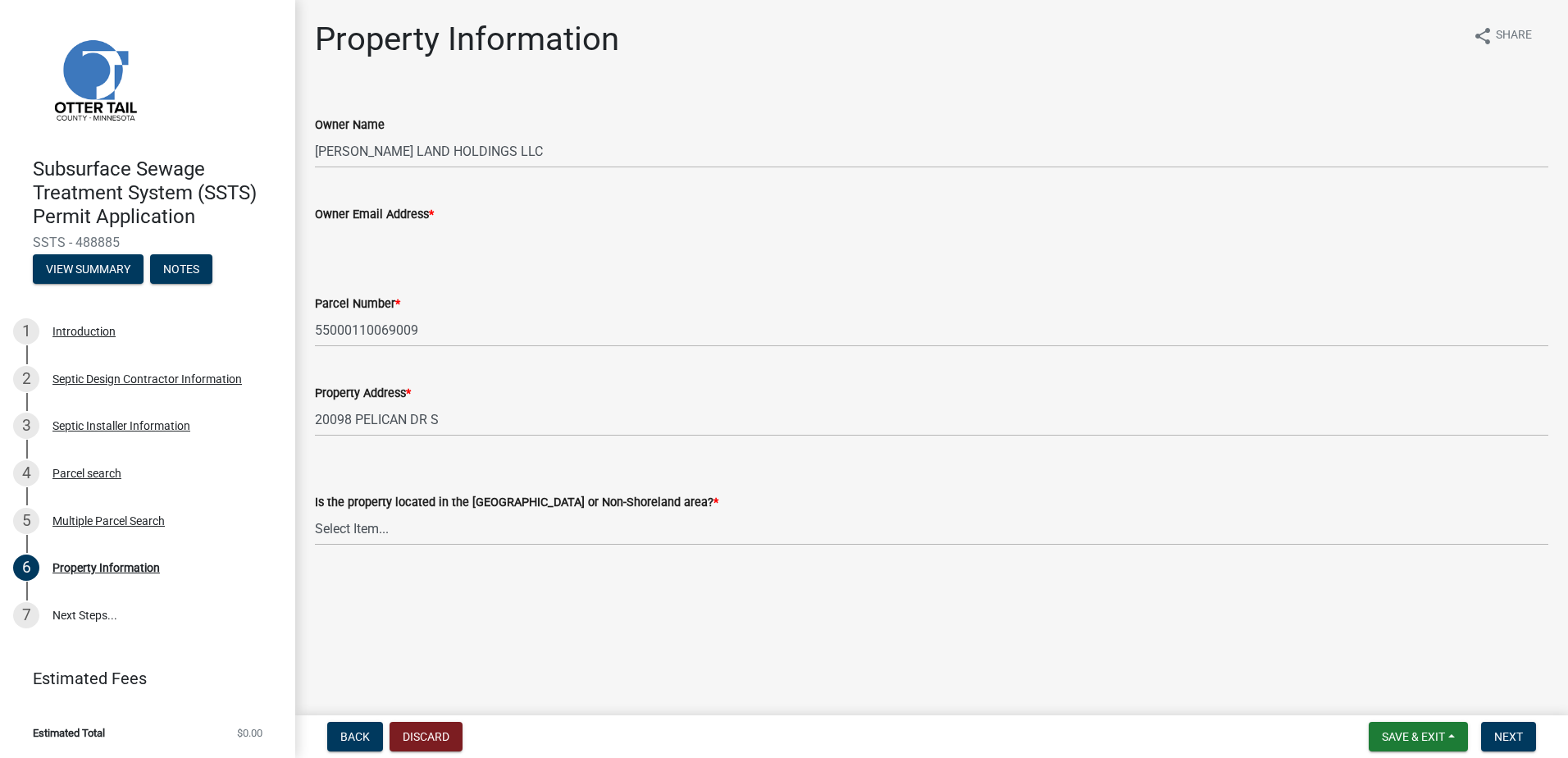
click at [335, 243] on input "Owner Email Address *" at bounding box center [931, 240] width 1234 height 34
type input "[EMAIL_ADDRESS][DOMAIN_NAME]"
click at [357, 530] on select "Select Item... Shoreland Non-Shoreland" at bounding box center [931, 528] width 1234 height 34
click at [315, 511] on select "Select Item... Shoreland Non-Shoreland" at bounding box center [931, 528] width 1234 height 34
select select "5ed11e82-653f-4fcc-a472-8d95af57556c"
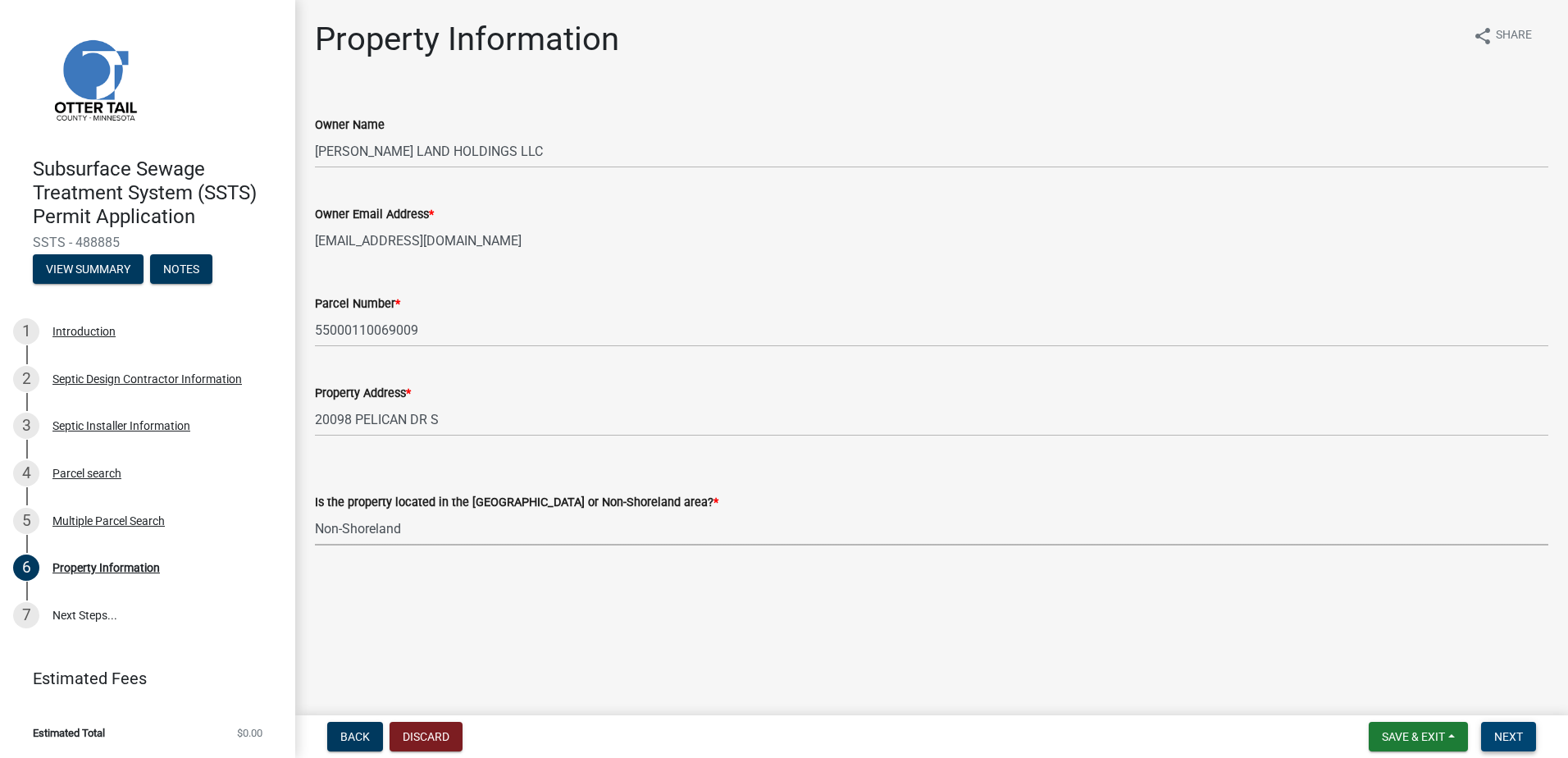
click at [1498, 737] on span "Next" at bounding box center [1508, 736] width 28 height 13
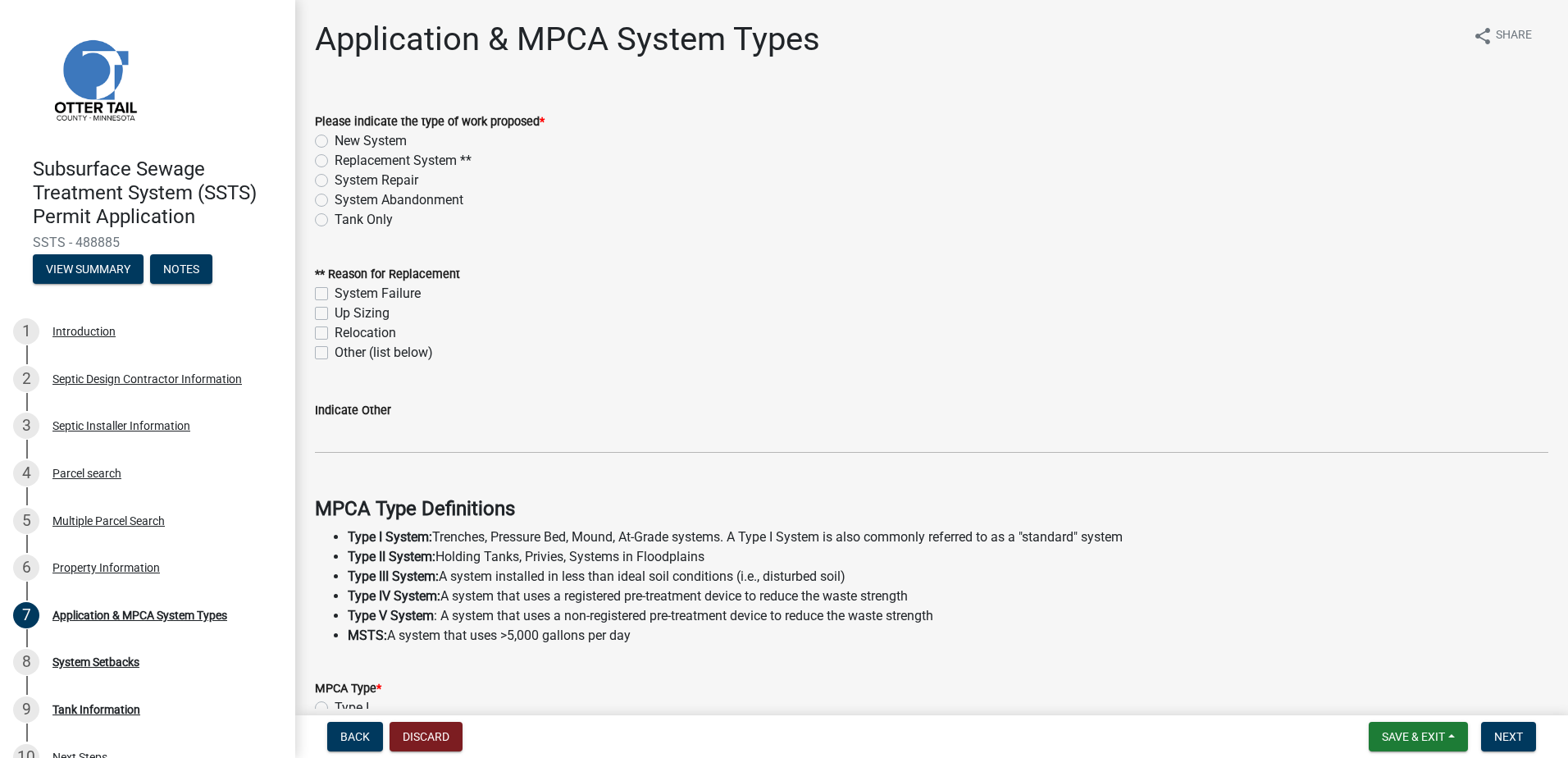
click at [334, 141] on label "New System" at bounding box center [371, 141] width 72 height 20
click at [334, 141] on input "New System" at bounding box center [340, 137] width 10 height 10
radio input "true"
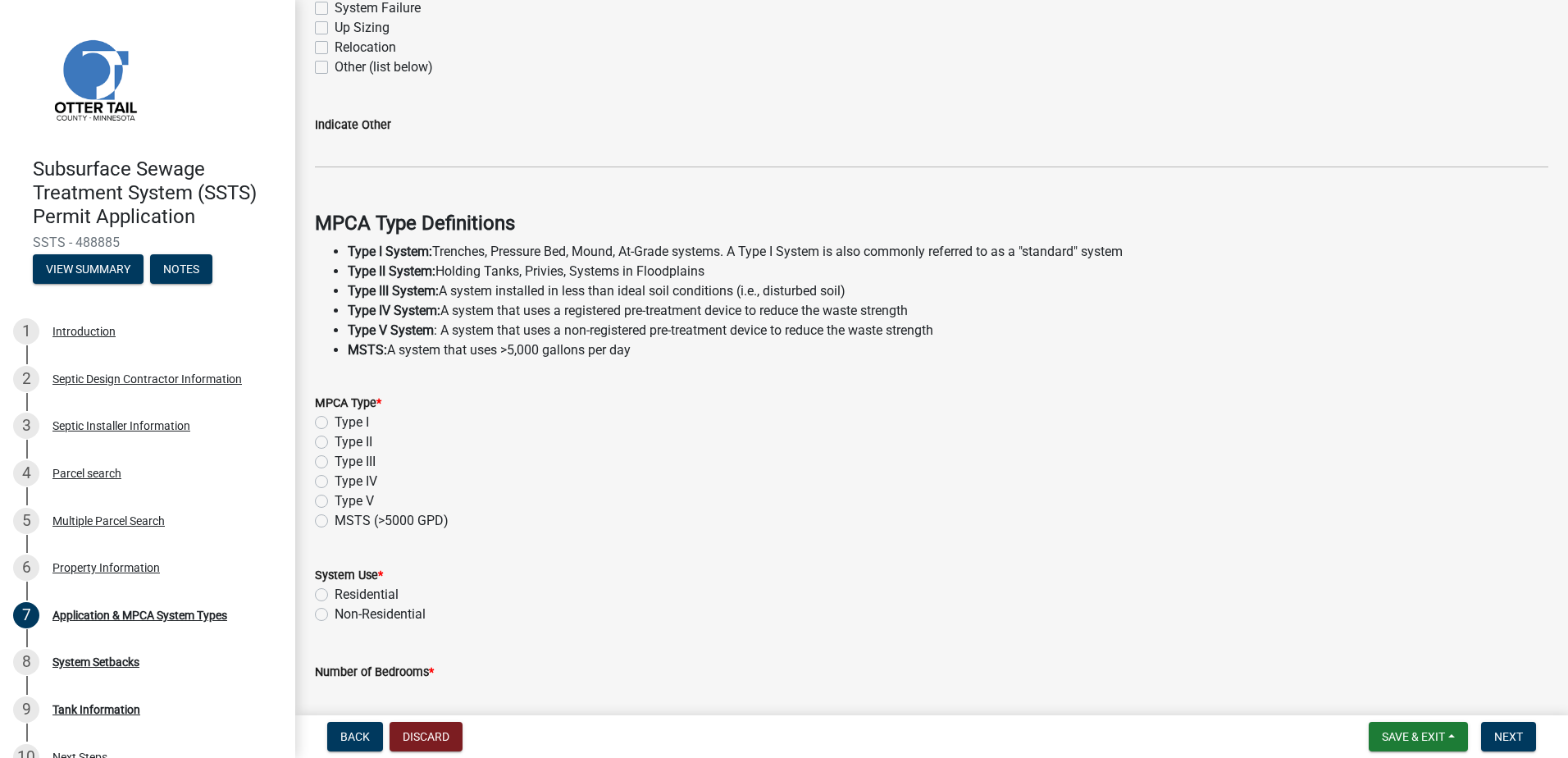
scroll to position [328, 0]
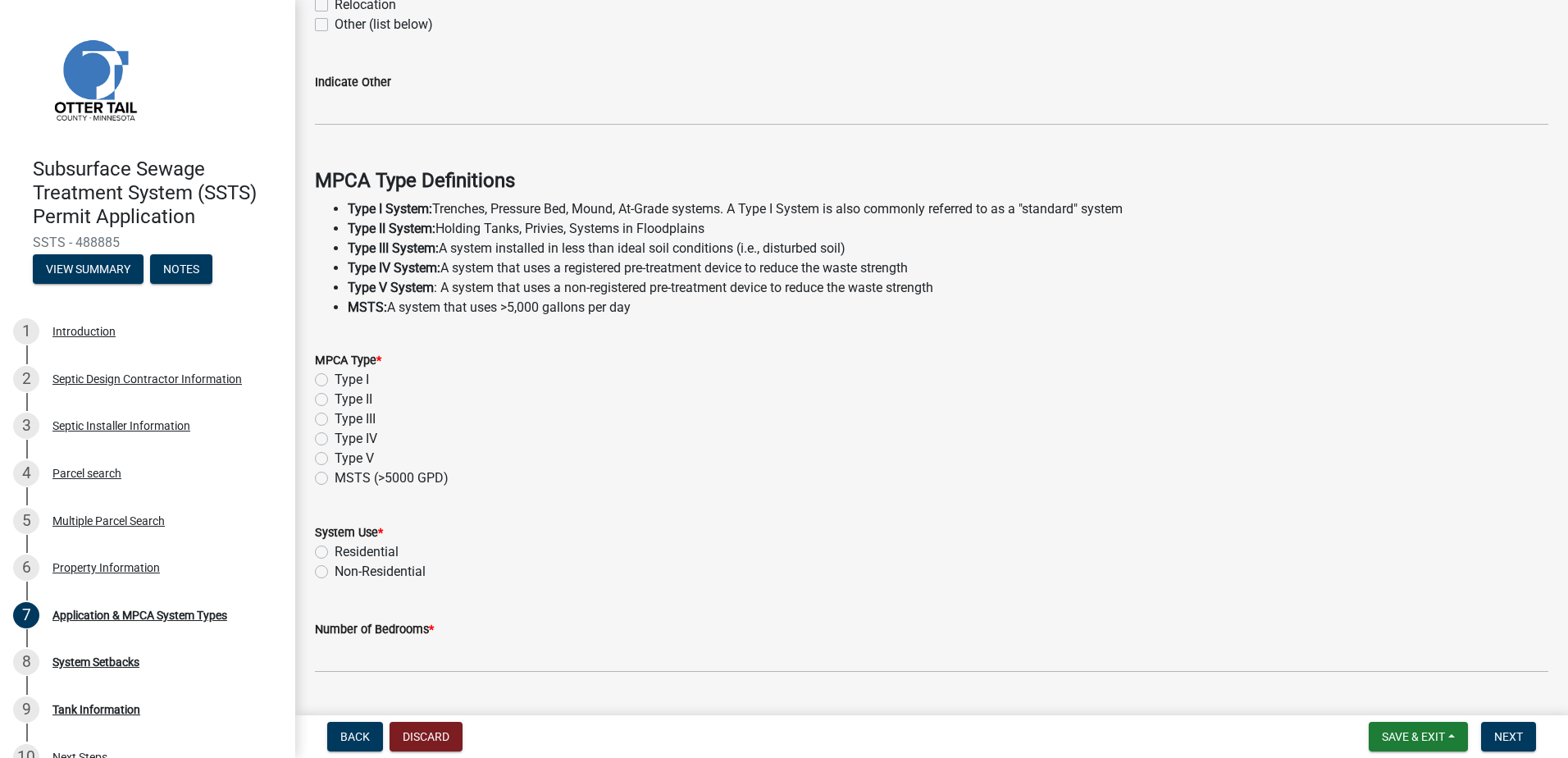
click at [334, 398] on label "Type II" at bounding box center [353, 399] width 38 height 20
click at [334, 398] on input "Type II" at bounding box center [340, 394] width 10 height 10
radio input "true"
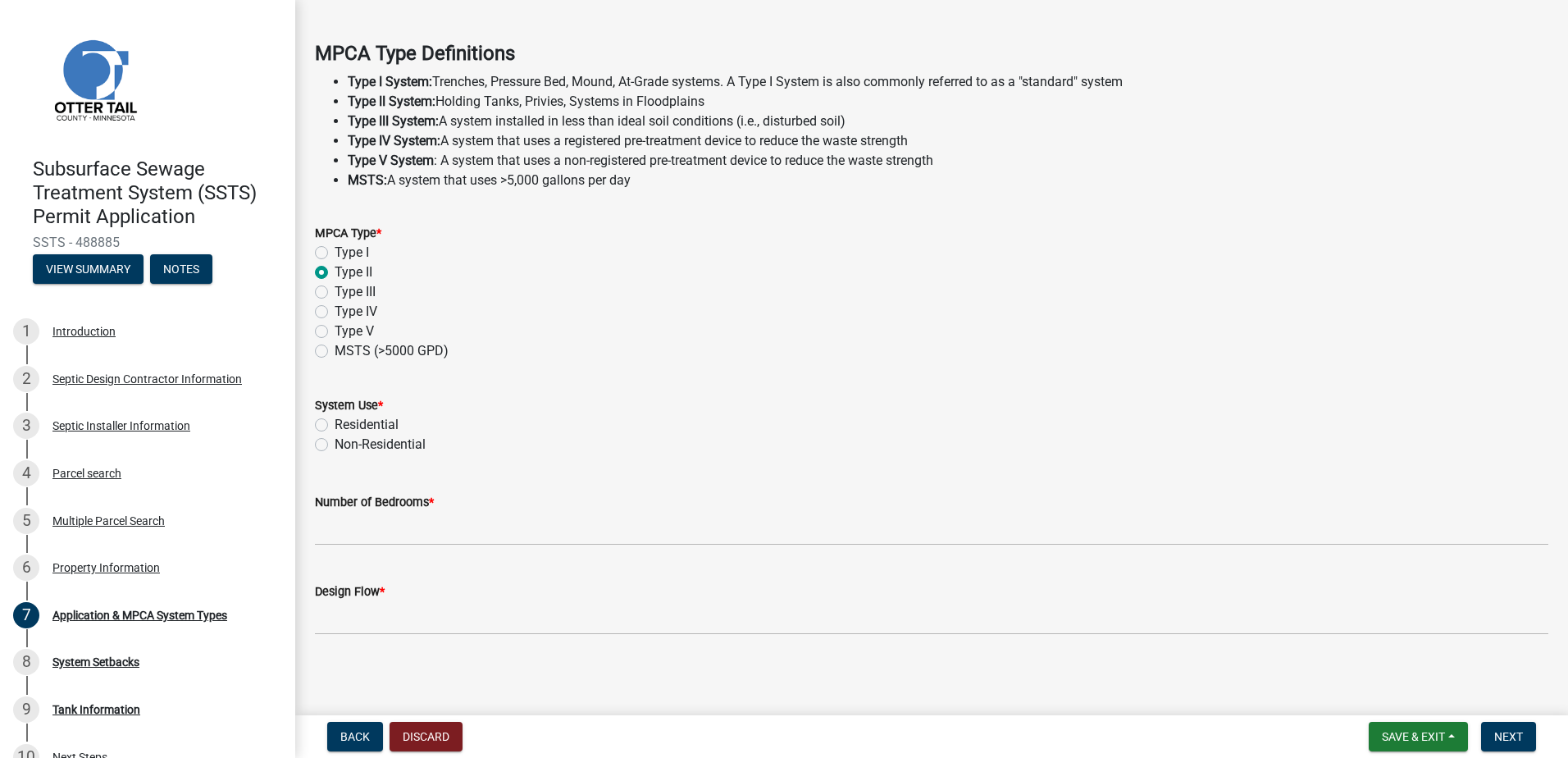
scroll to position [458, 0]
click at [334, 443] on label "Non-Residential" at bounding box center [380, 441] width 91 height 20
click at [334, 442] on input "Non-Residential" at bounding box center [340, 437] width 10 height 10
radio input "true"
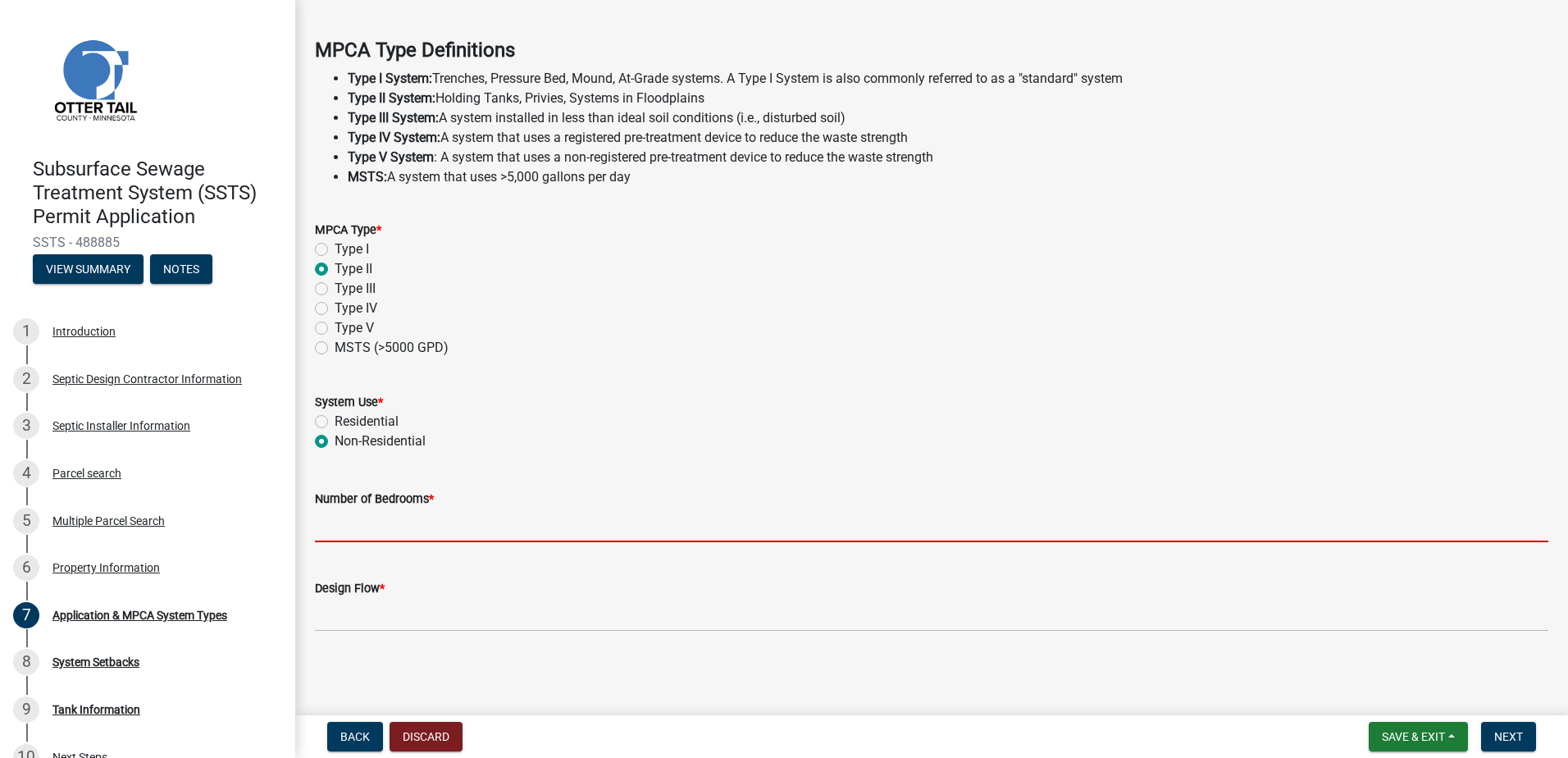
click at [347, 533] on input "Number of Bedrooms *" at bounding box center [931, 524] width 1234 height 34
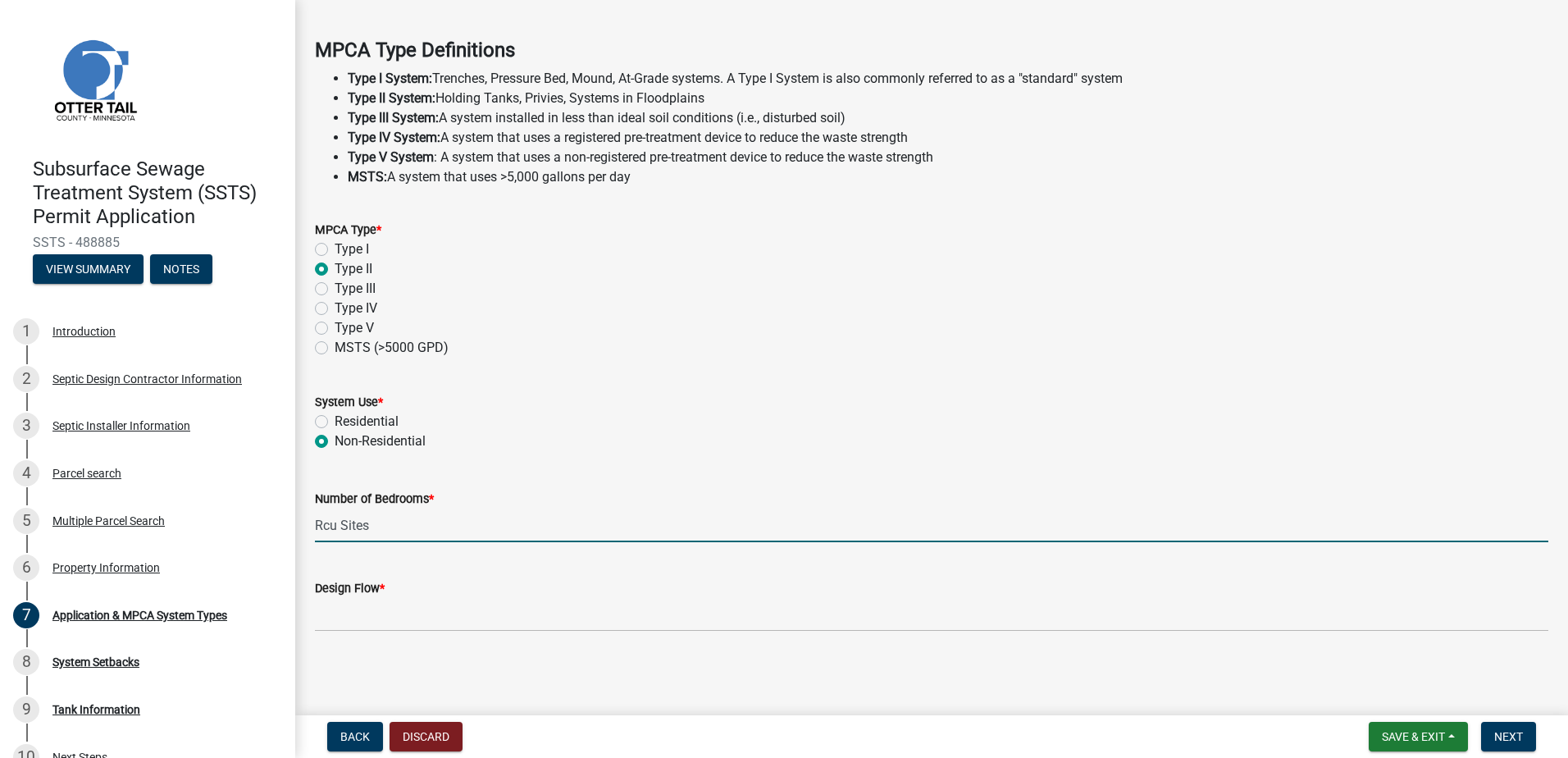
type input "Rcu Sites"
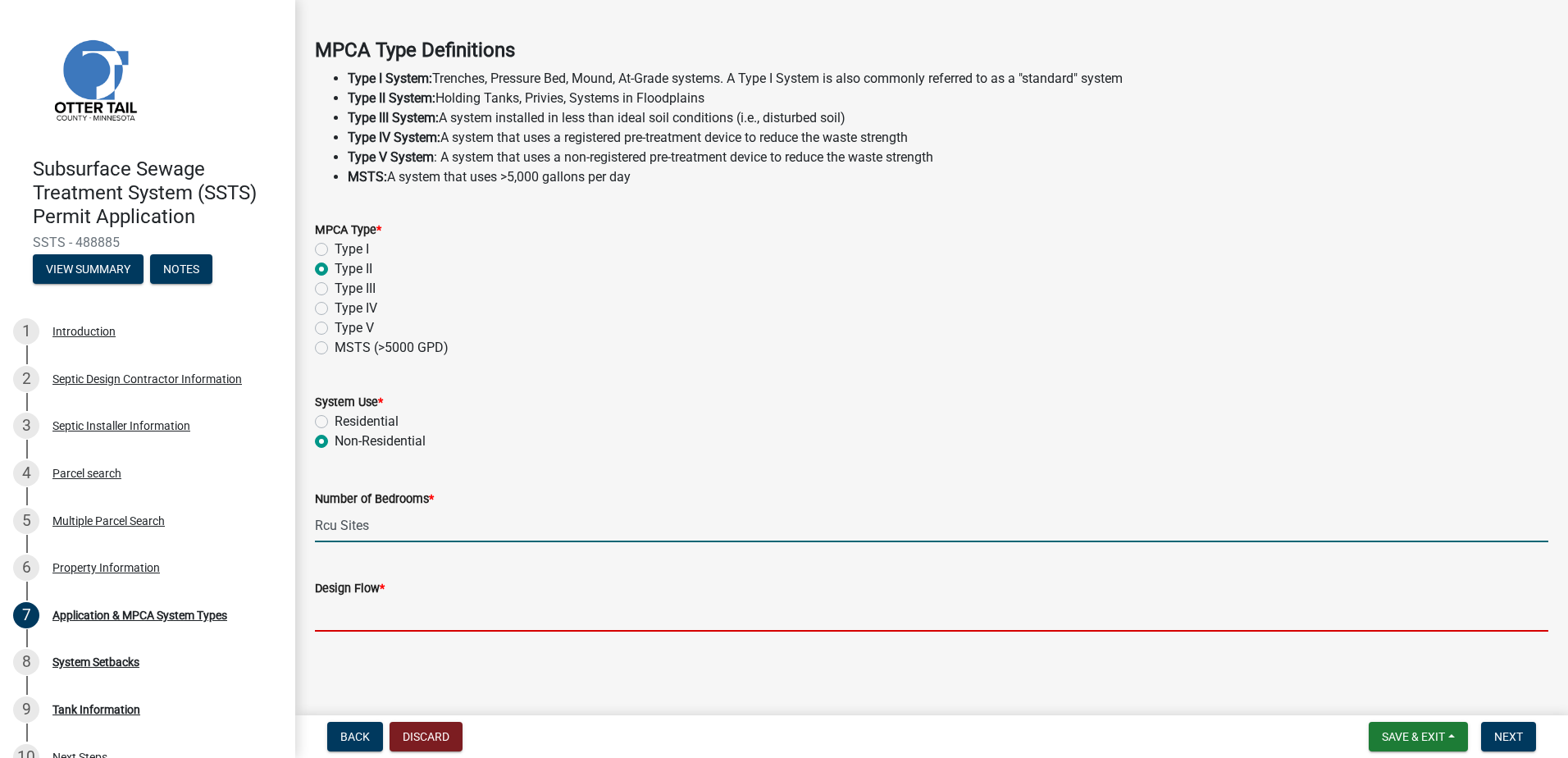
click at [338, 618] on input "Design Flow *" at bounding box center [931, 614] width 1234 height 34
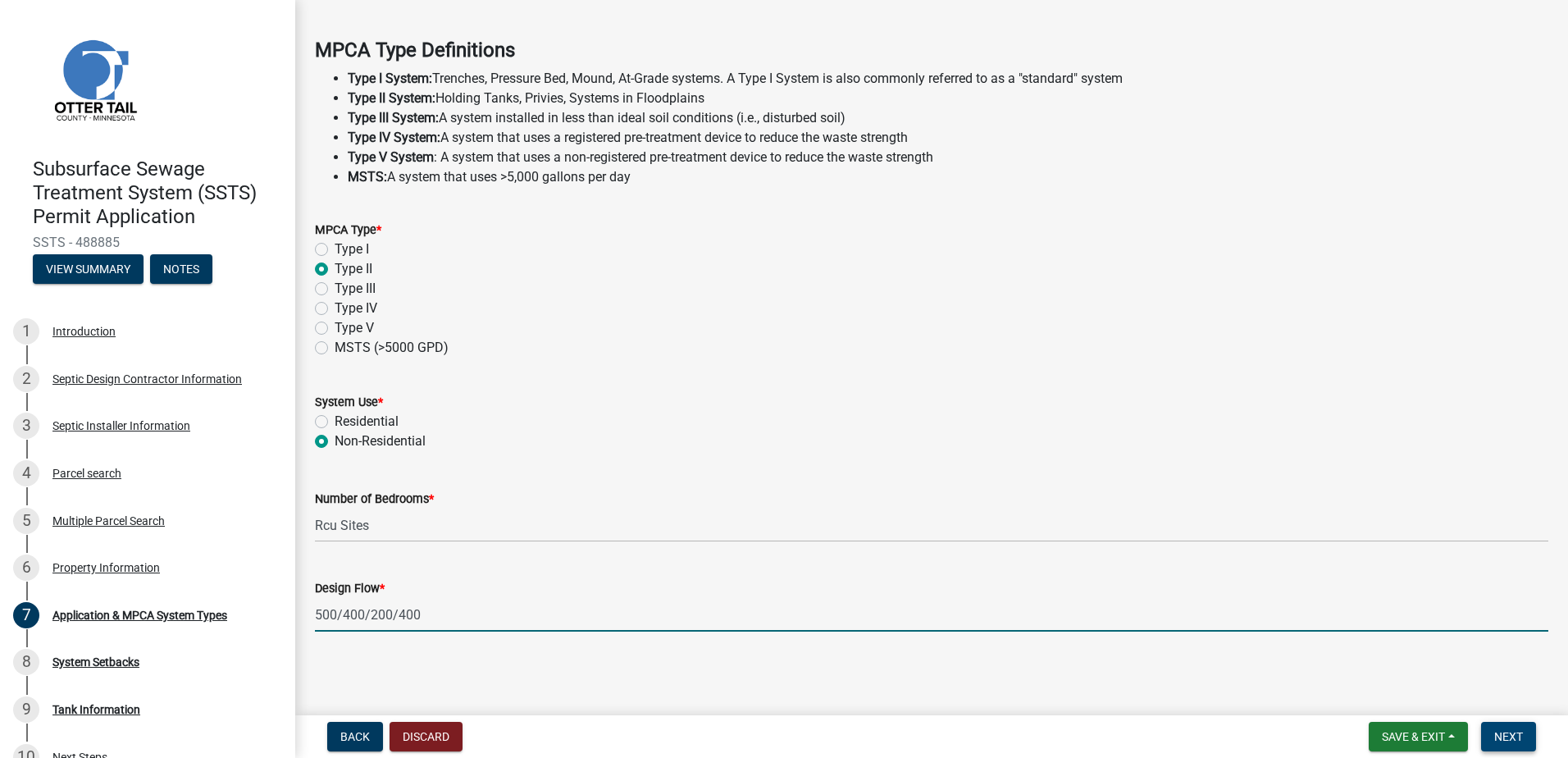
type input "500/400/200/400"
click at [1515, 738] on span "Next" at bounding box center [1508, 736] width 28 height 13
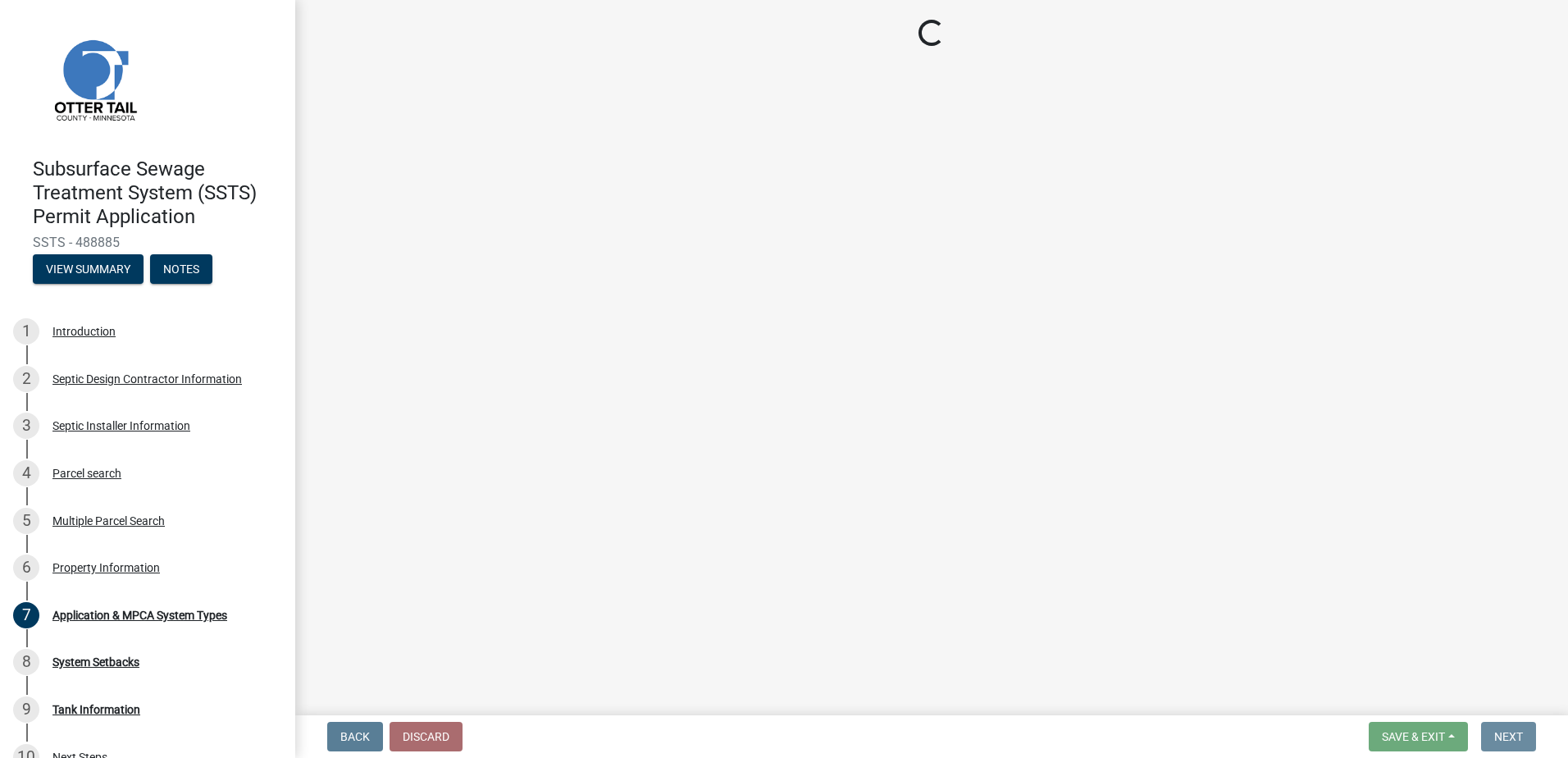
scroll to position [0, 0]
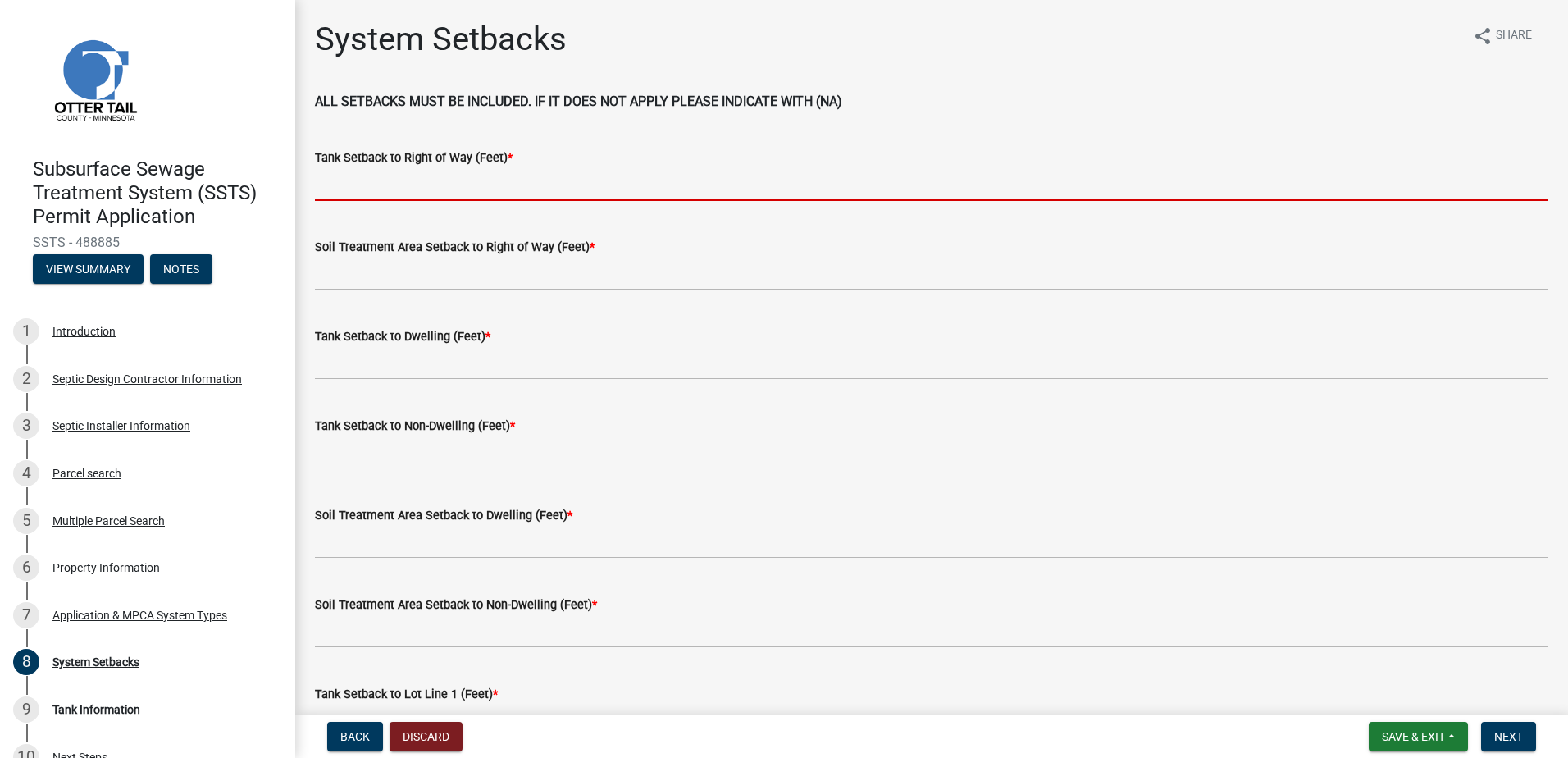
click at [402, 192] on input "Tank Setback to Right of Way (Feet) *" at bounding box center [931, 184] width 1234 height 34
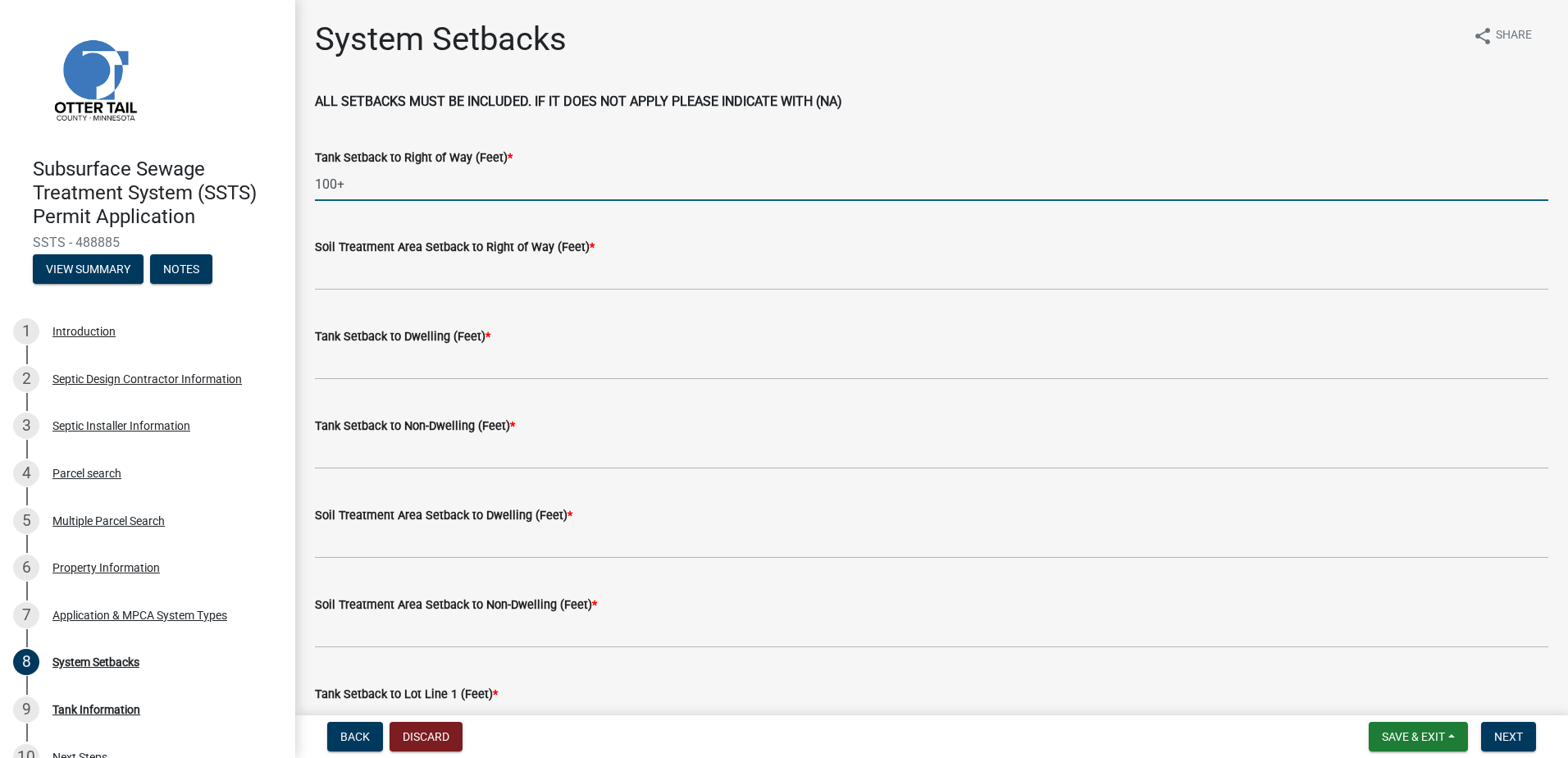
type input "100+"
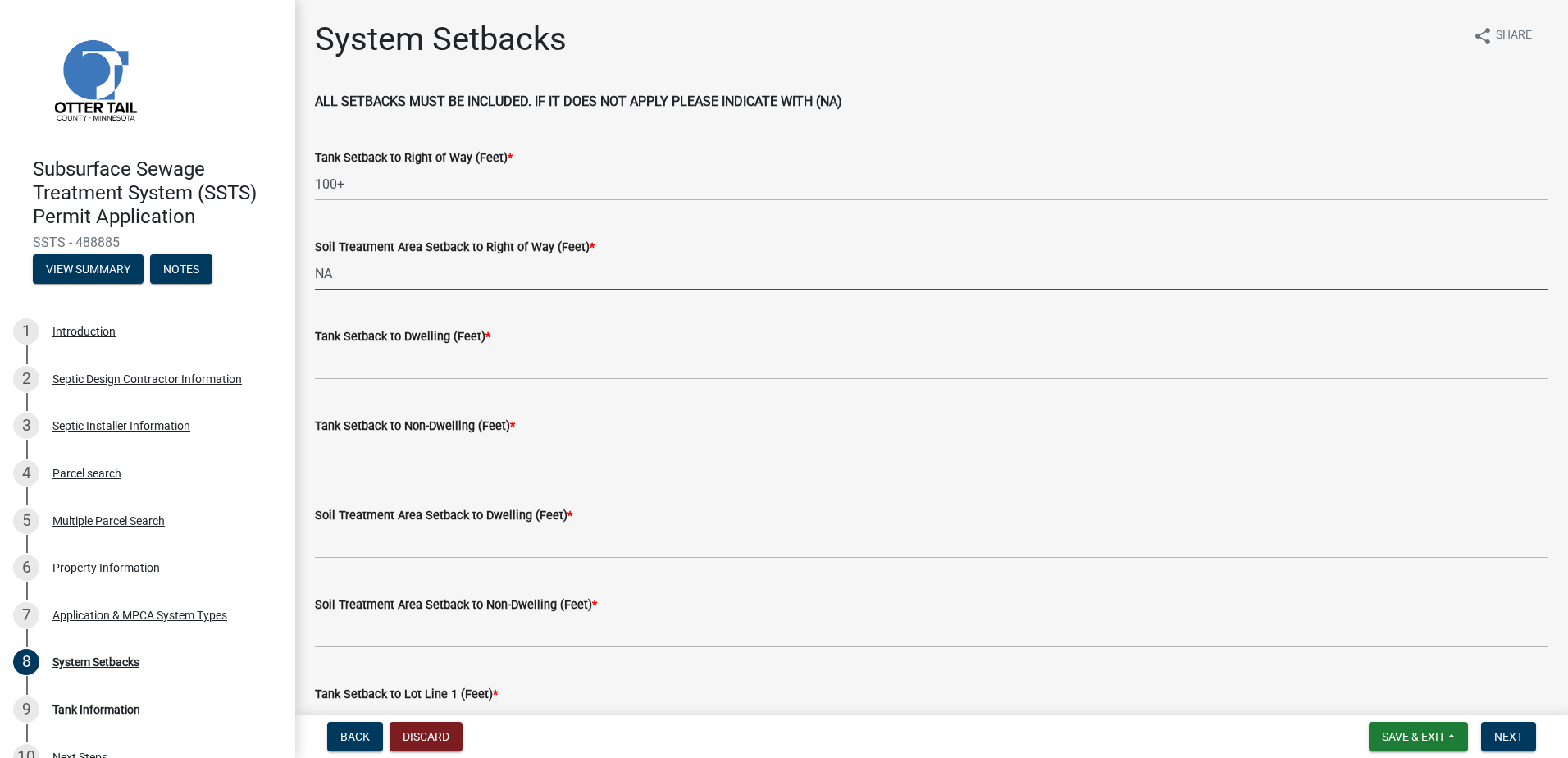
type input "NA"
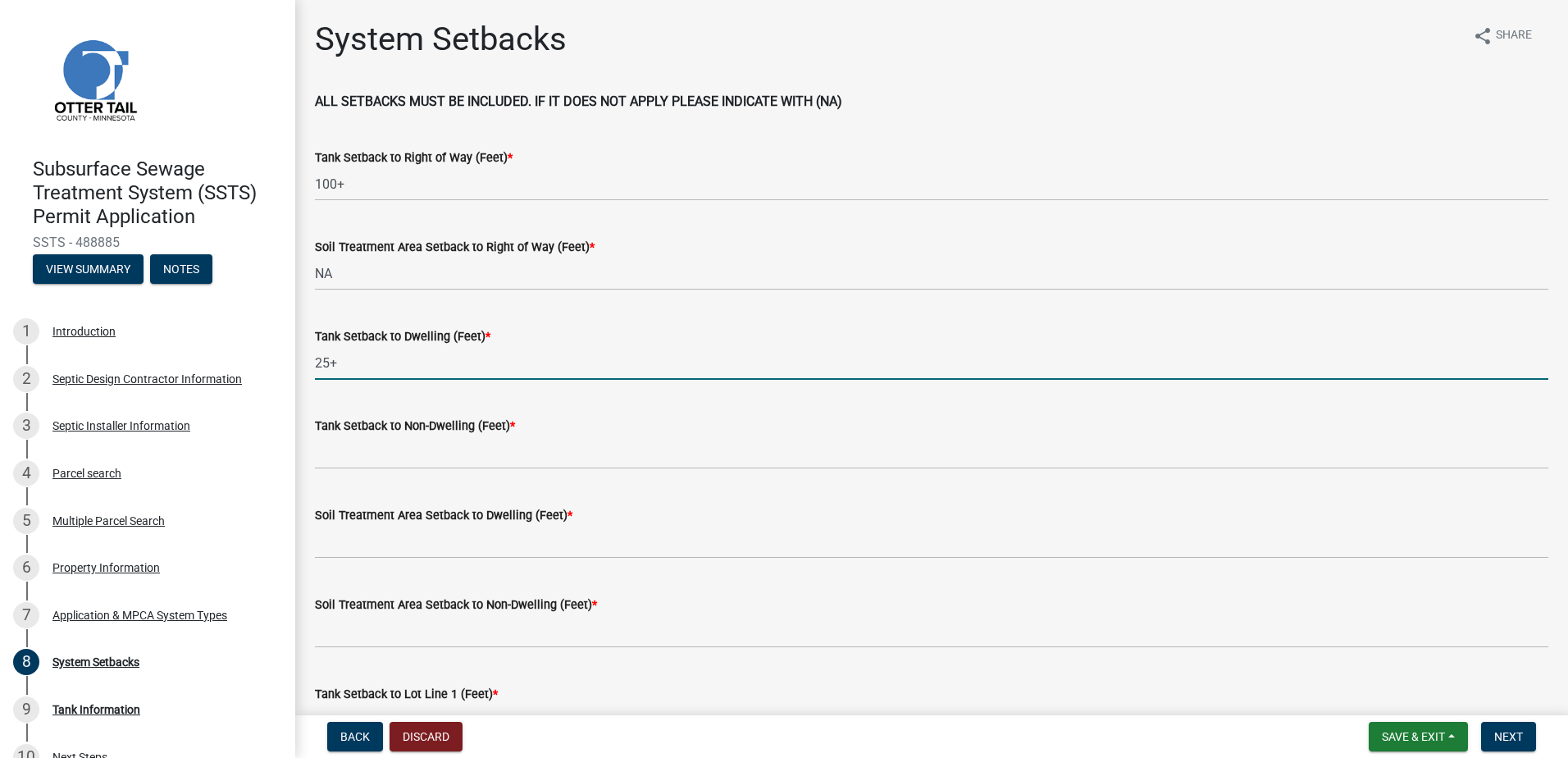
type input "25+"
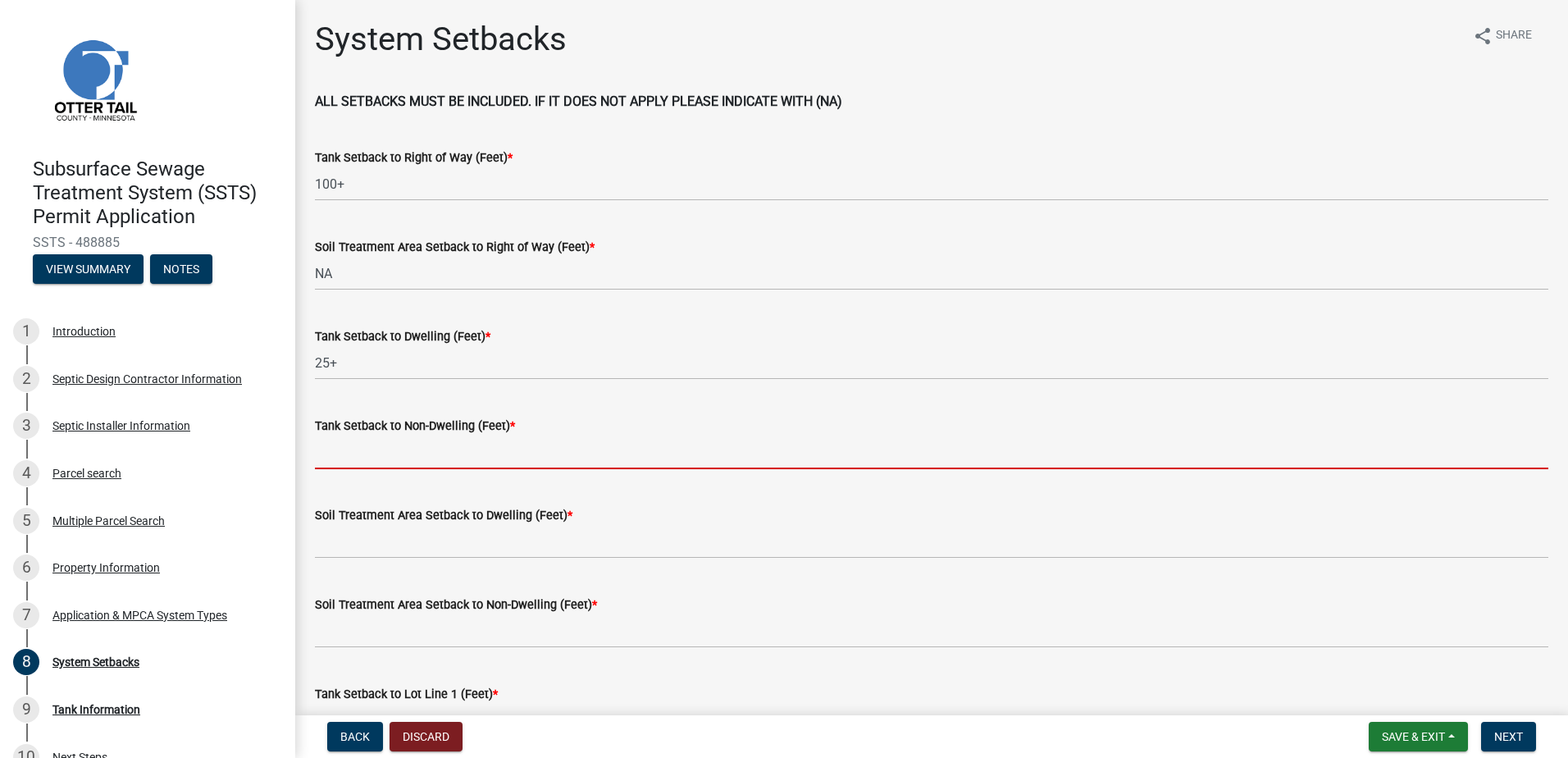
click at [333, 448] on input "Tank Setback to Non-Dwelling (Feet) *" at bounding box center [931, 452] width 1234 height 34
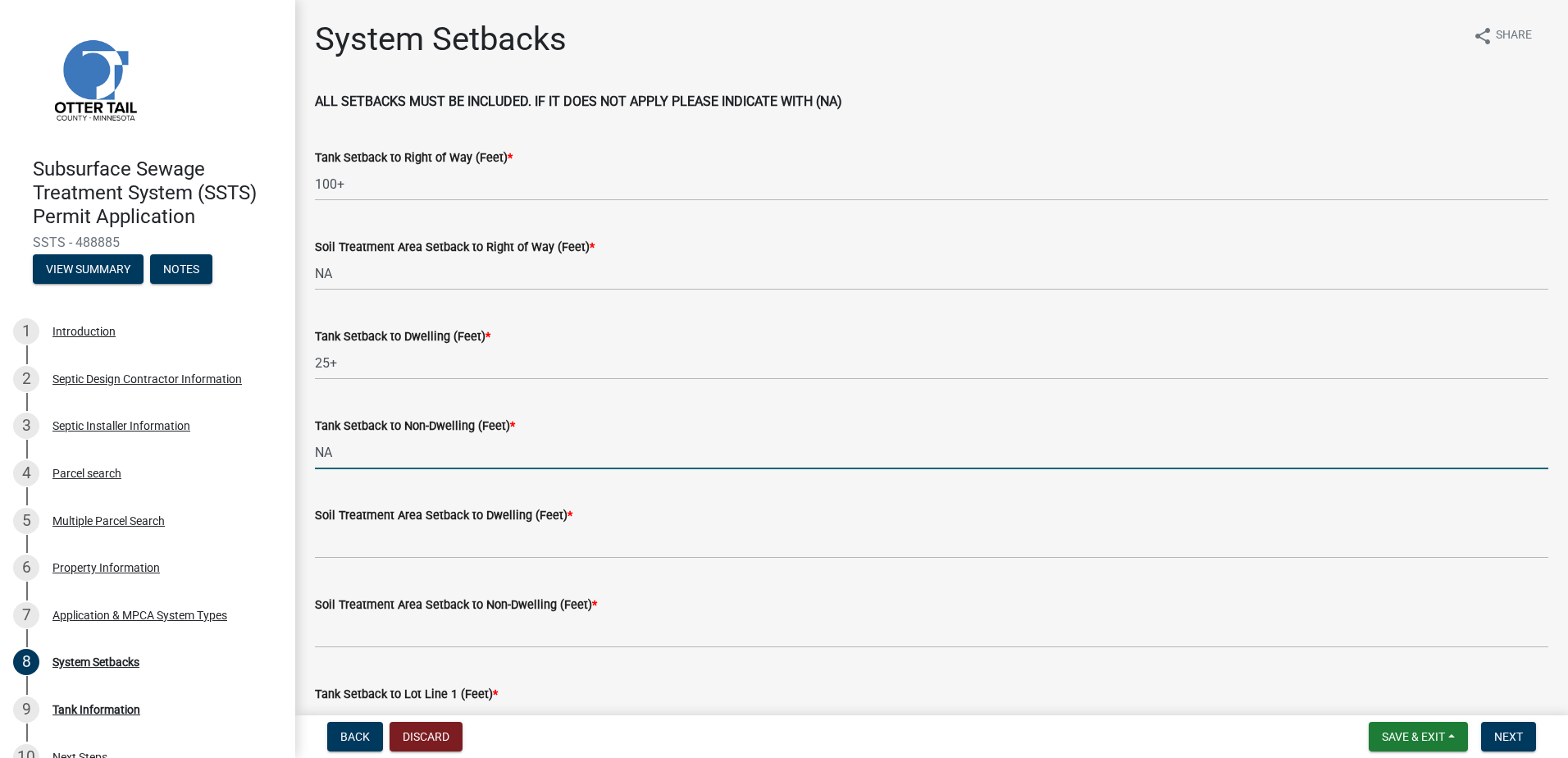
type input "NA"
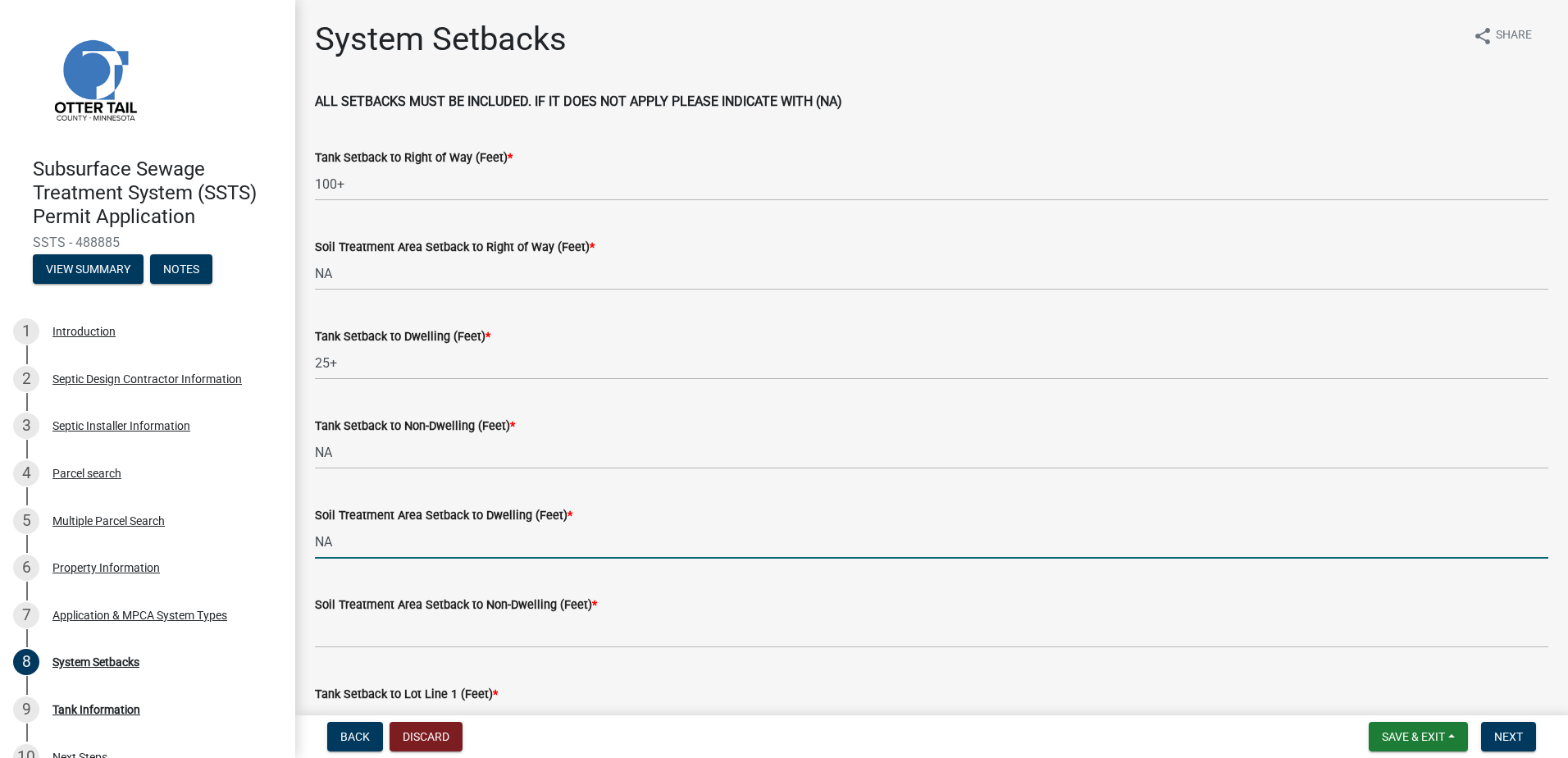
type input "NA"
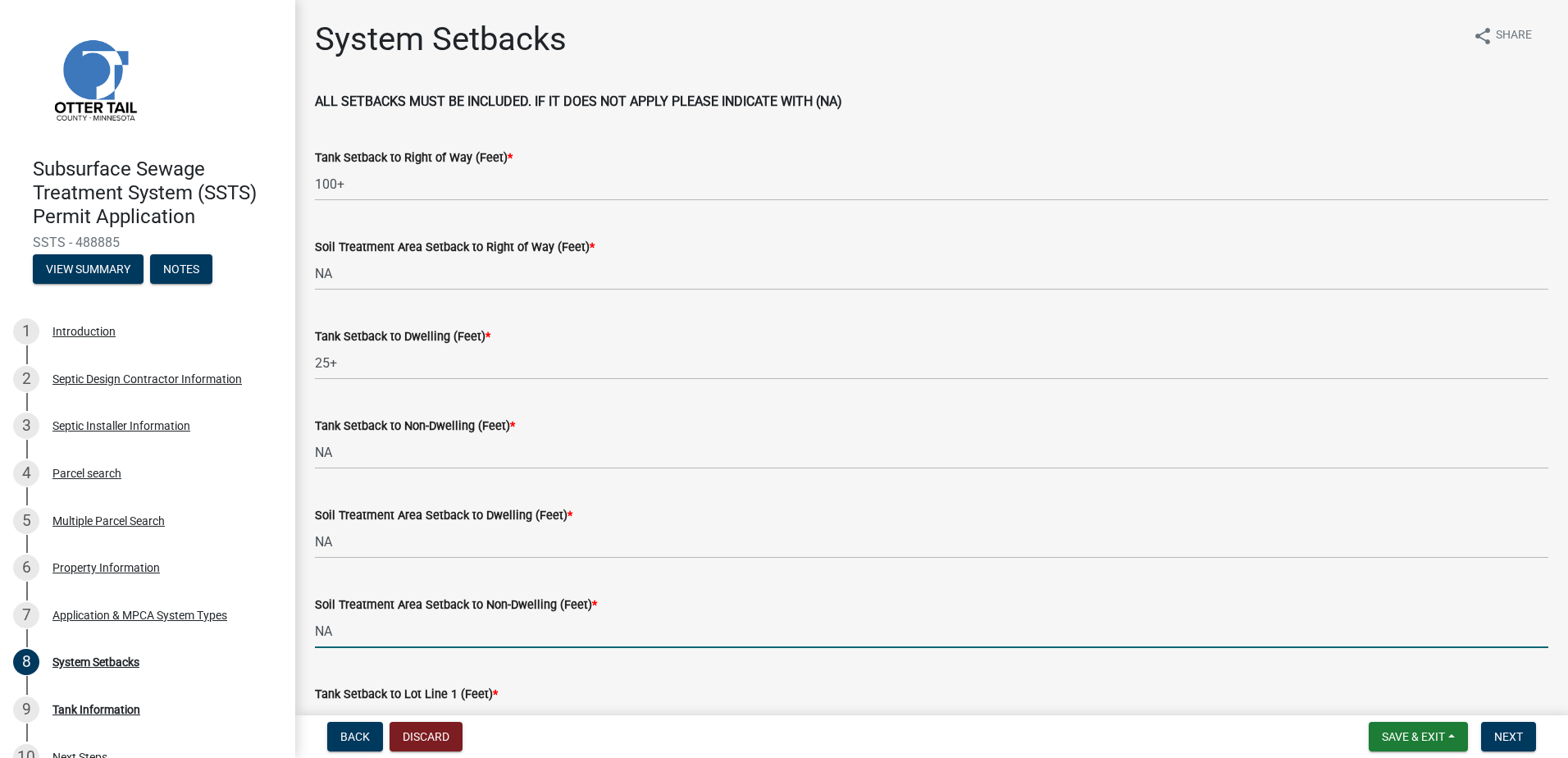
type input "NA"
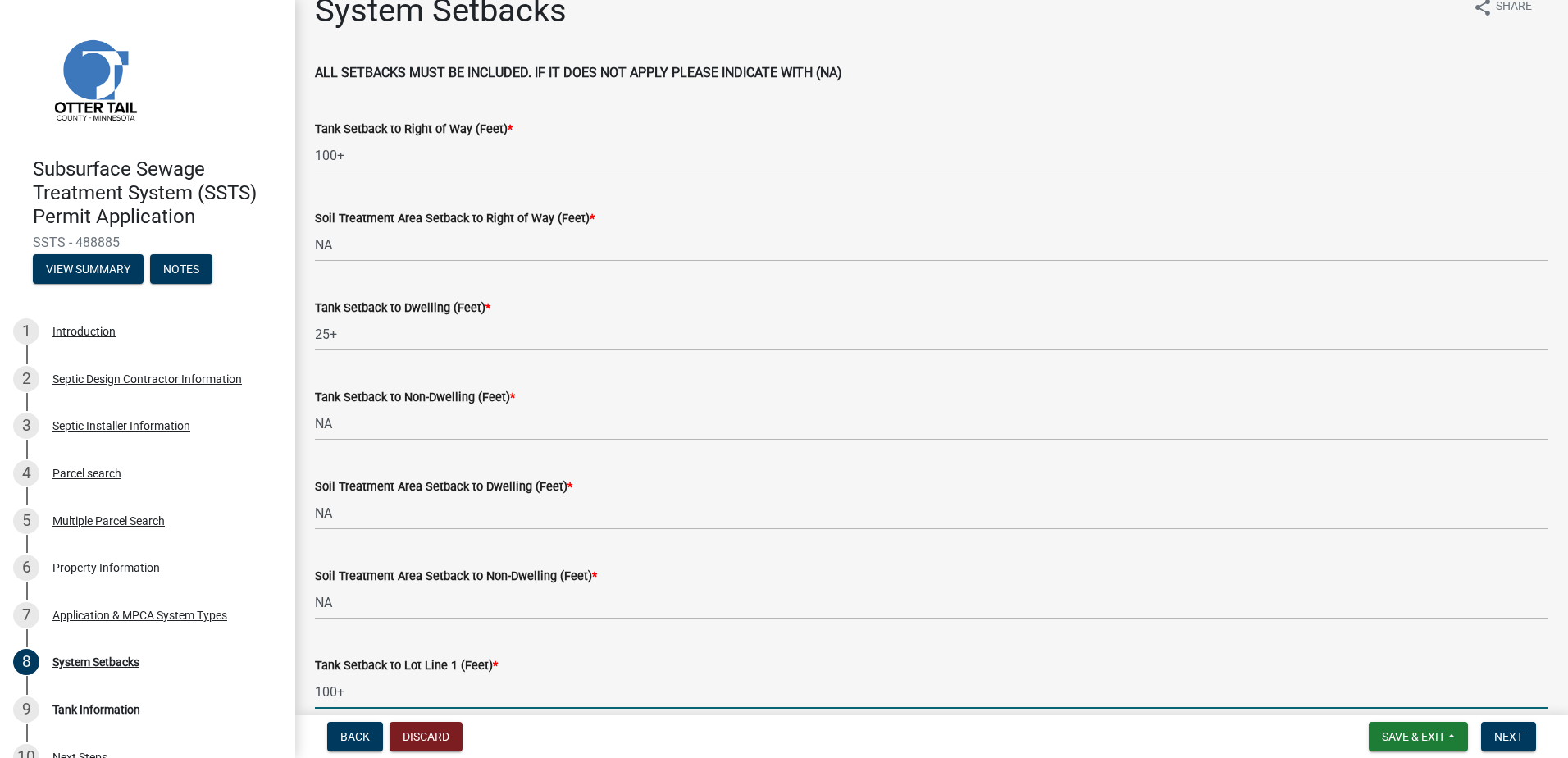
type input "100+"
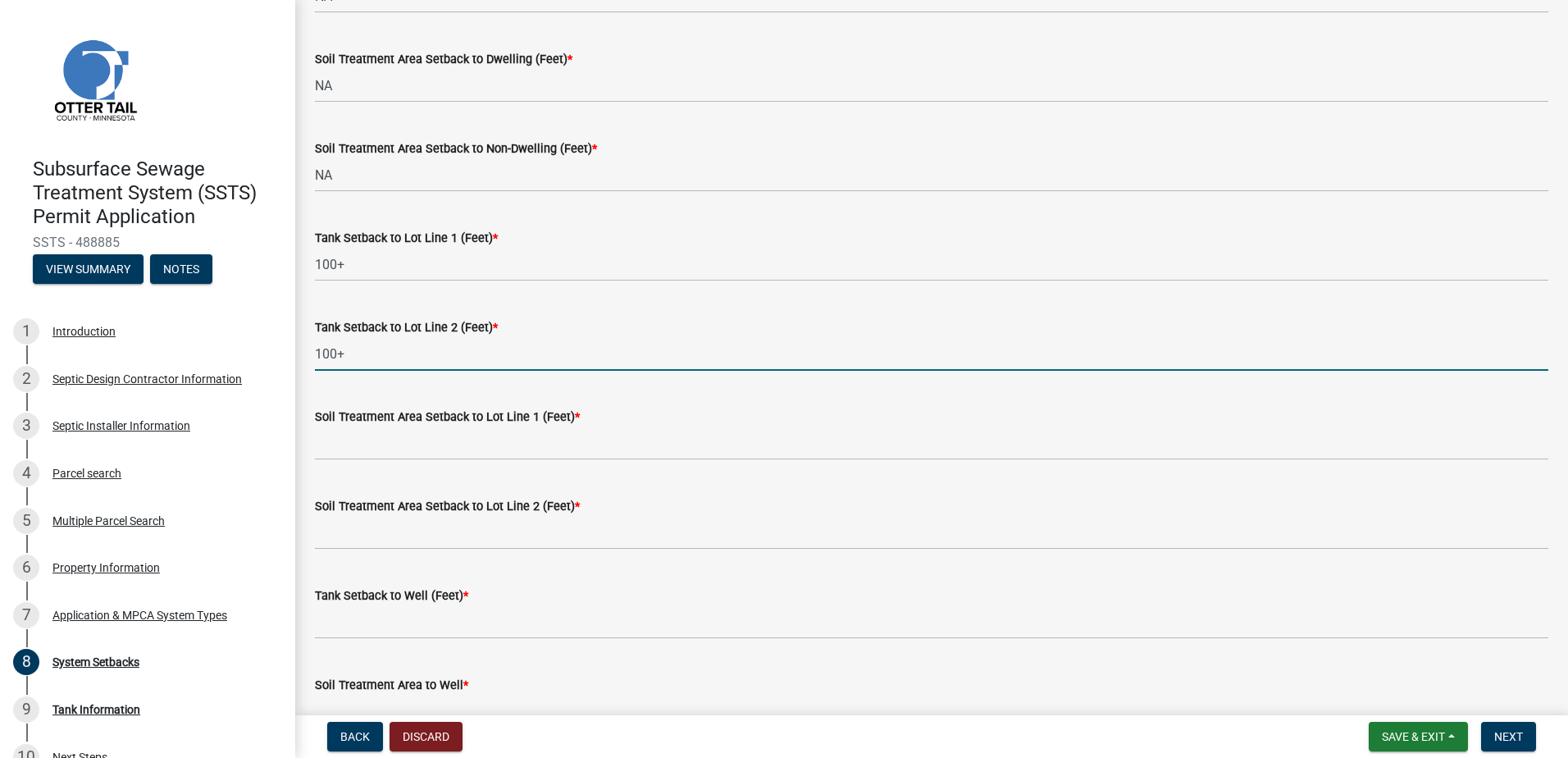
type input "100+"
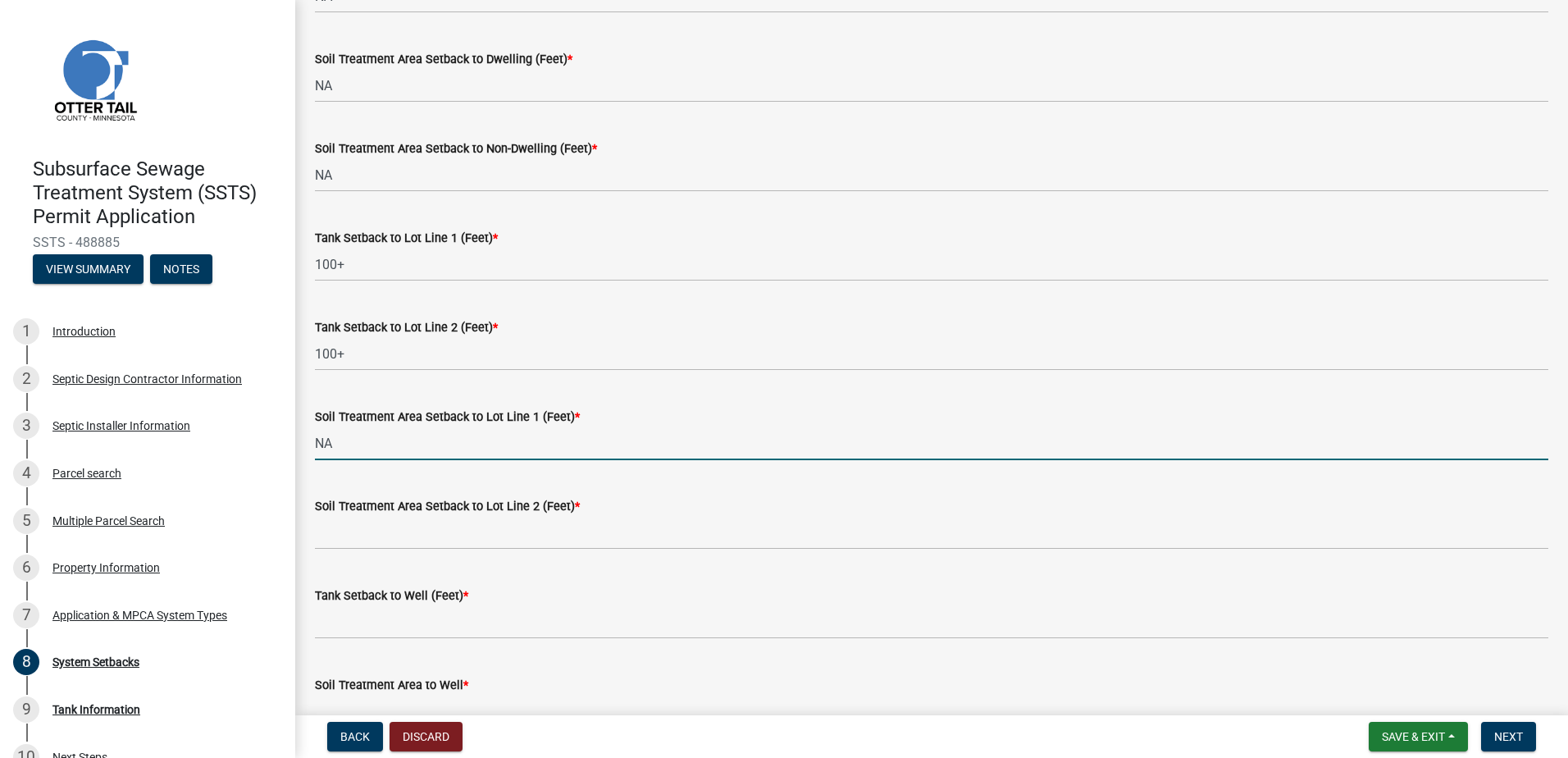
type input "NA"
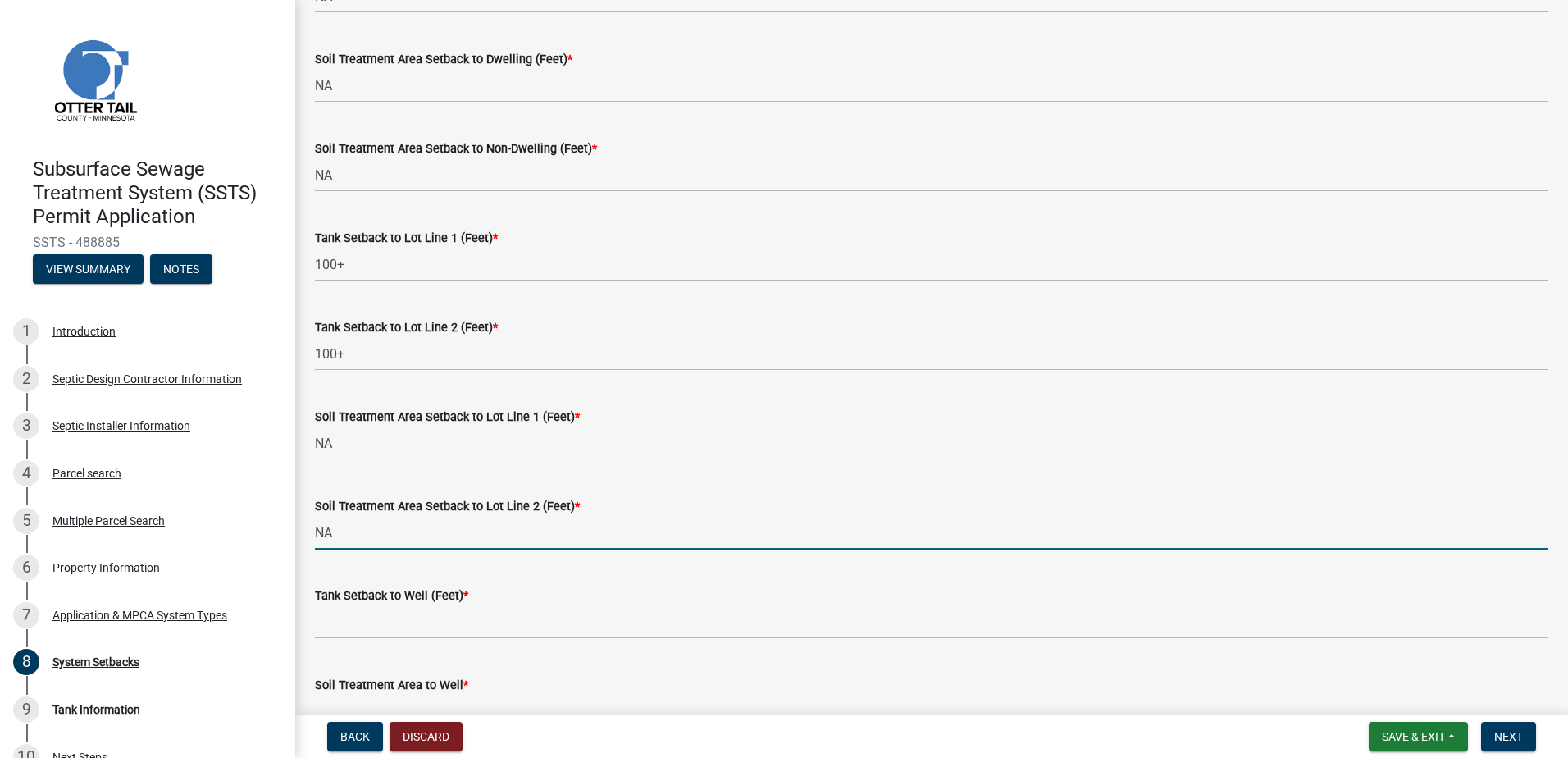
type input "NA"
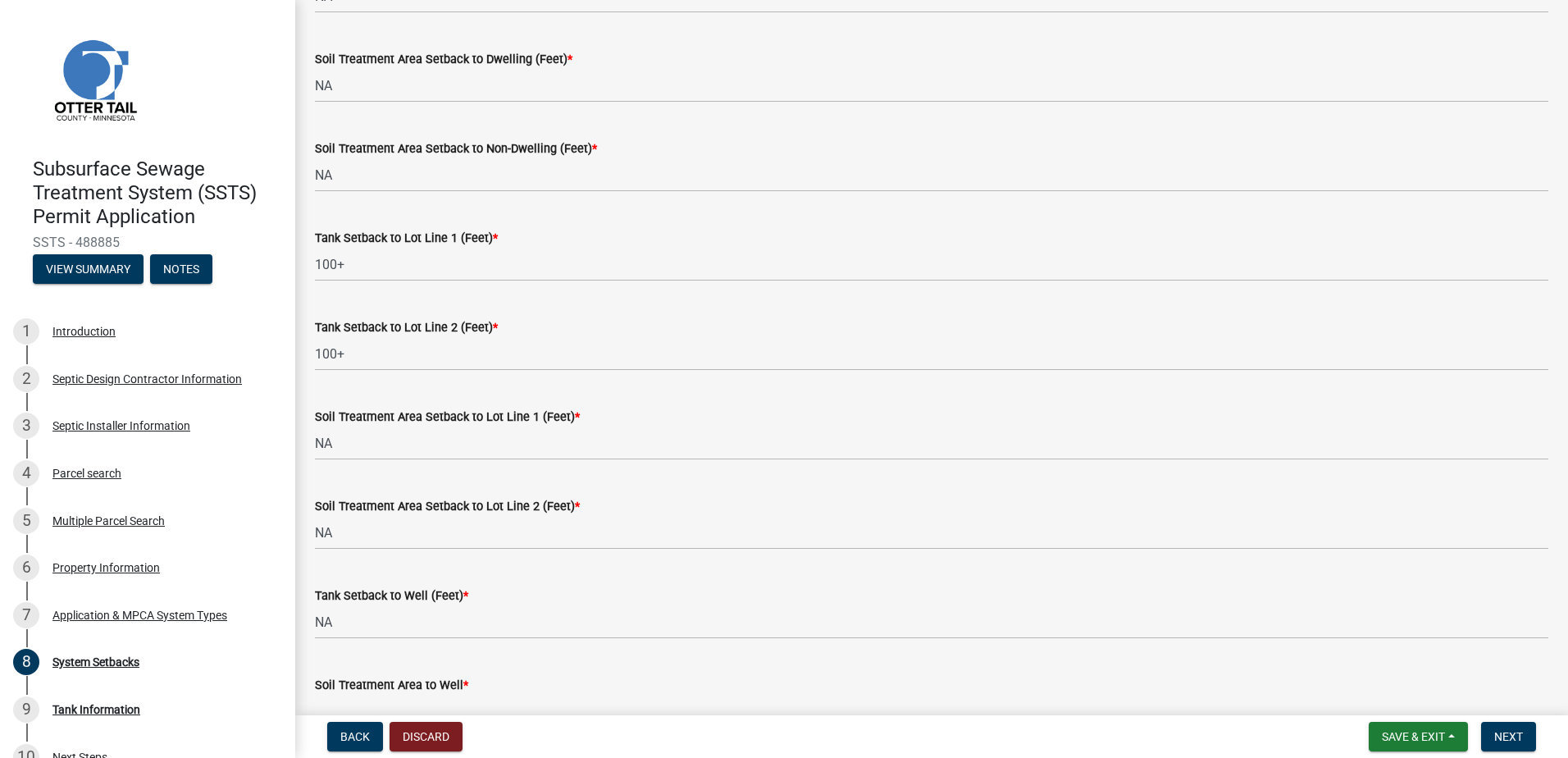
scroll to position [475, 0]
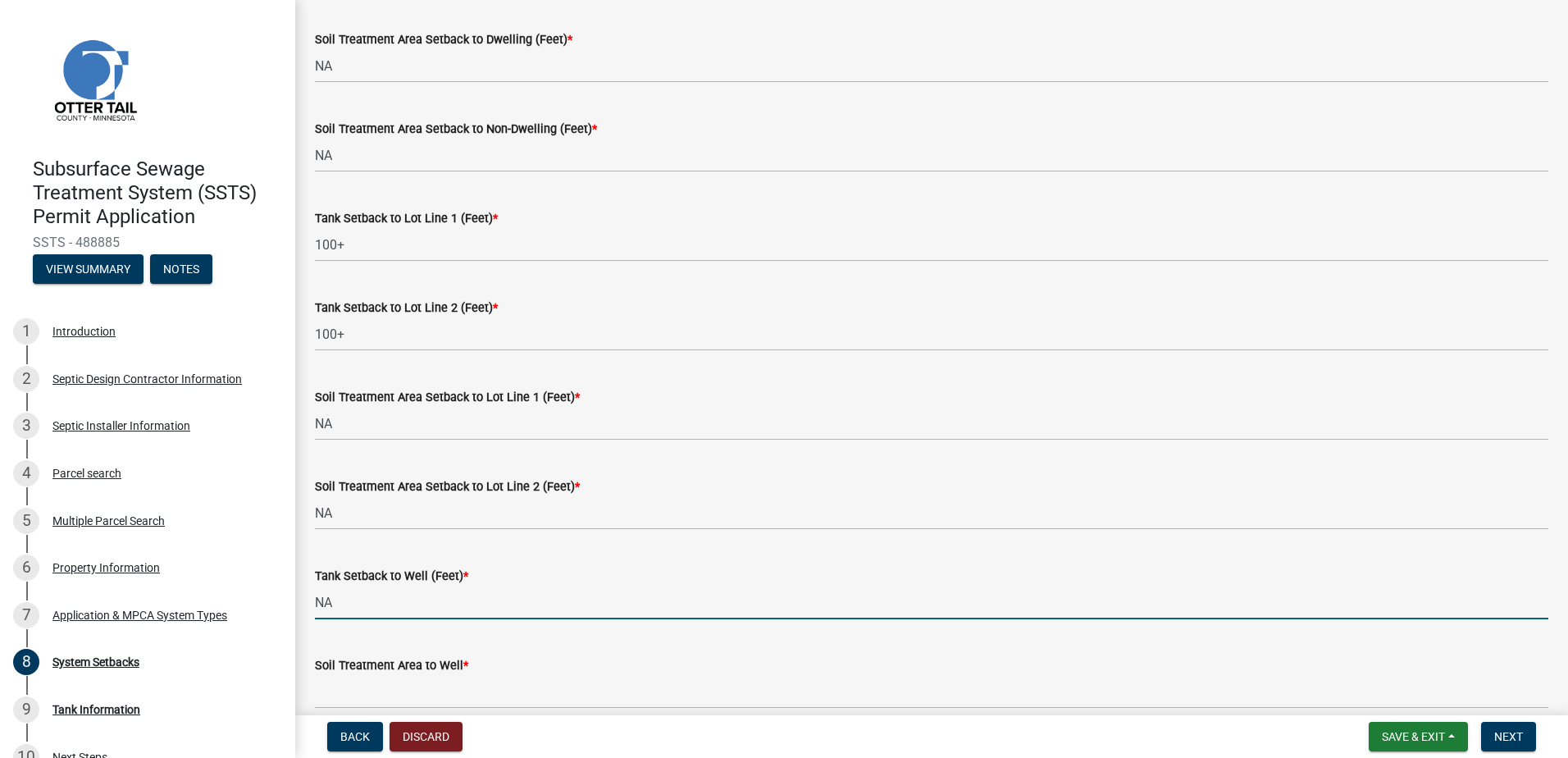
click at [333, 606] on input "NA" at bounding box center [931, 602] width 1234 height 34
type input "N"
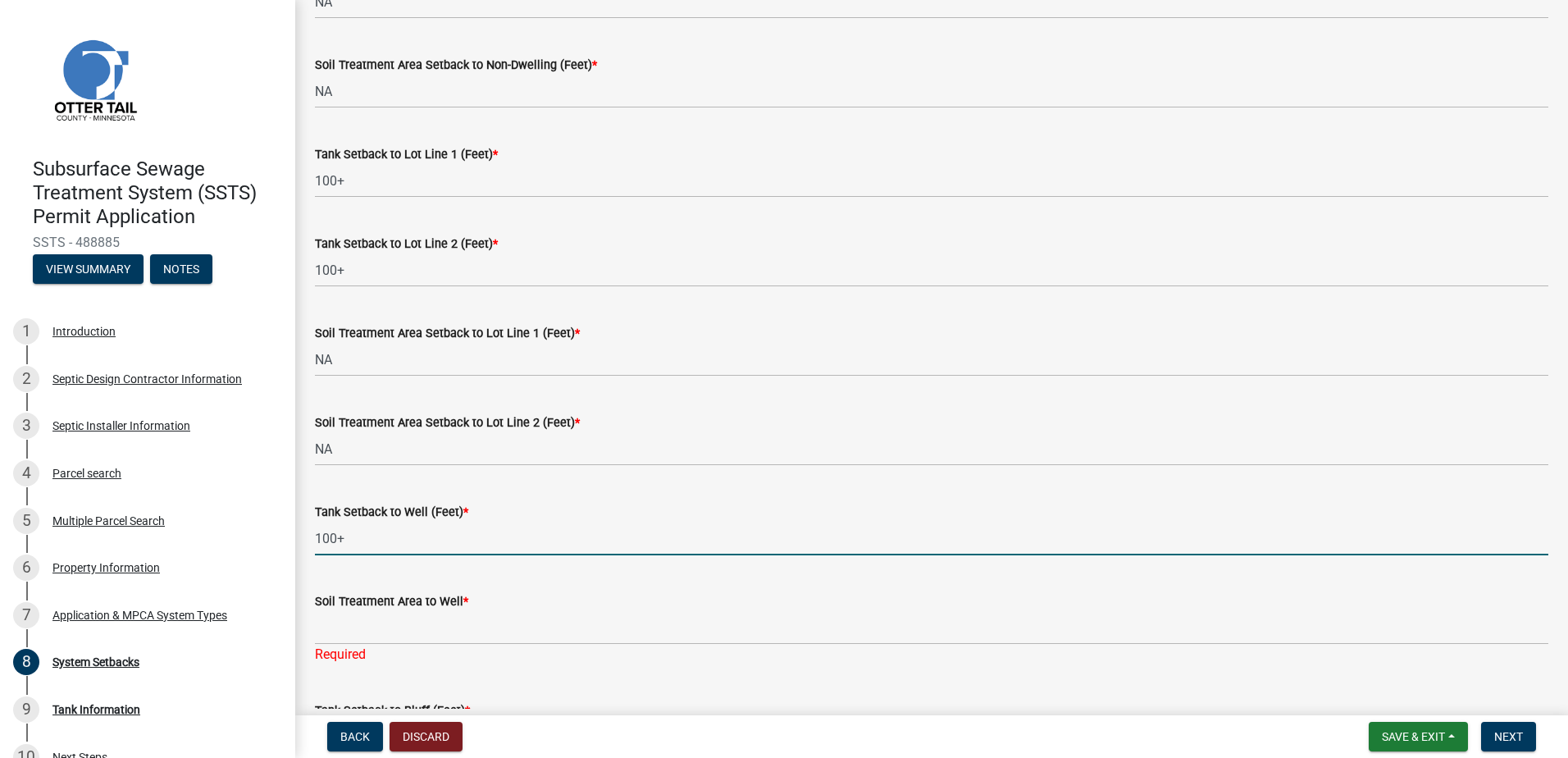
scroll to position [722, 0]
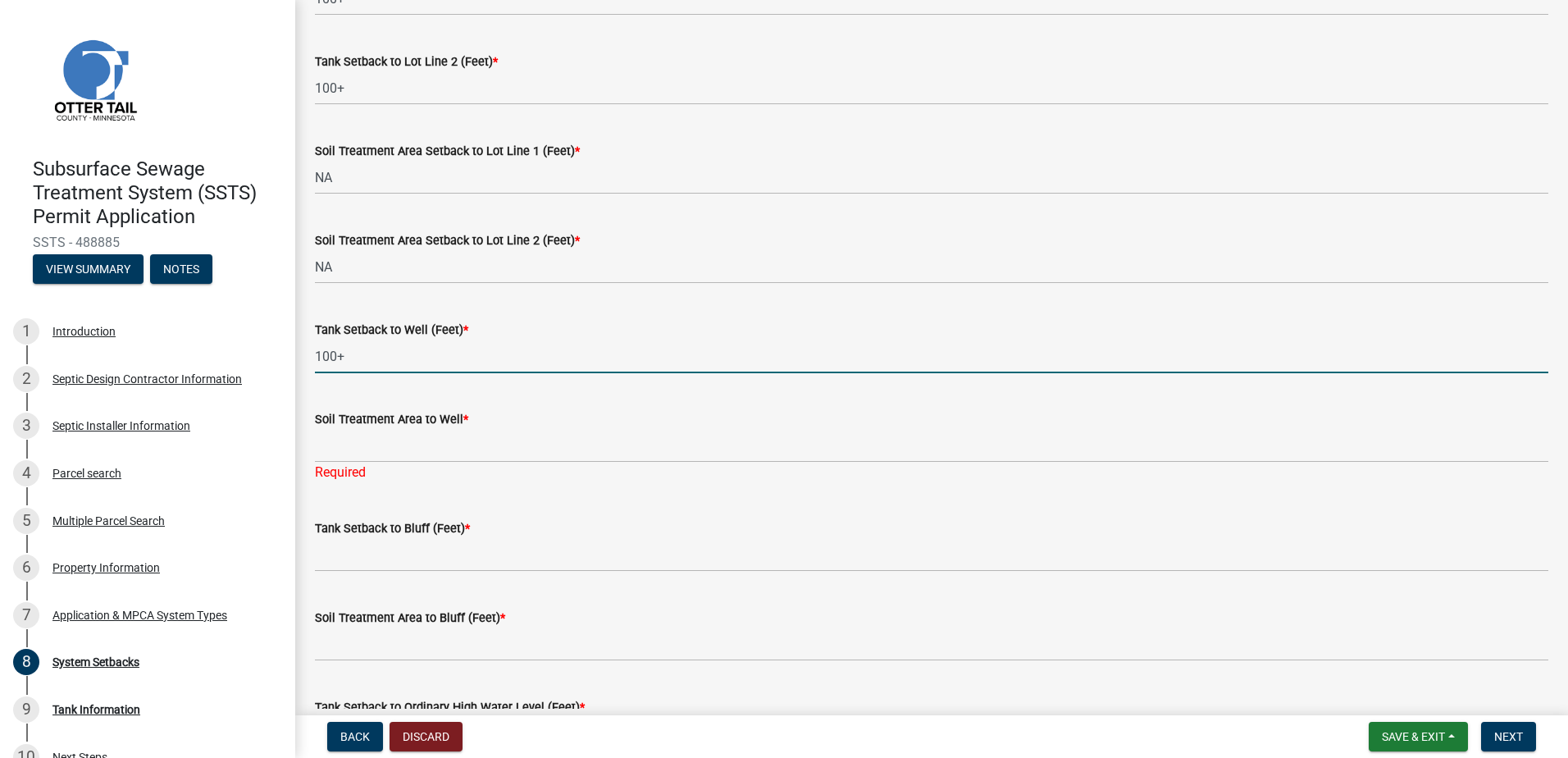
type input "100+"
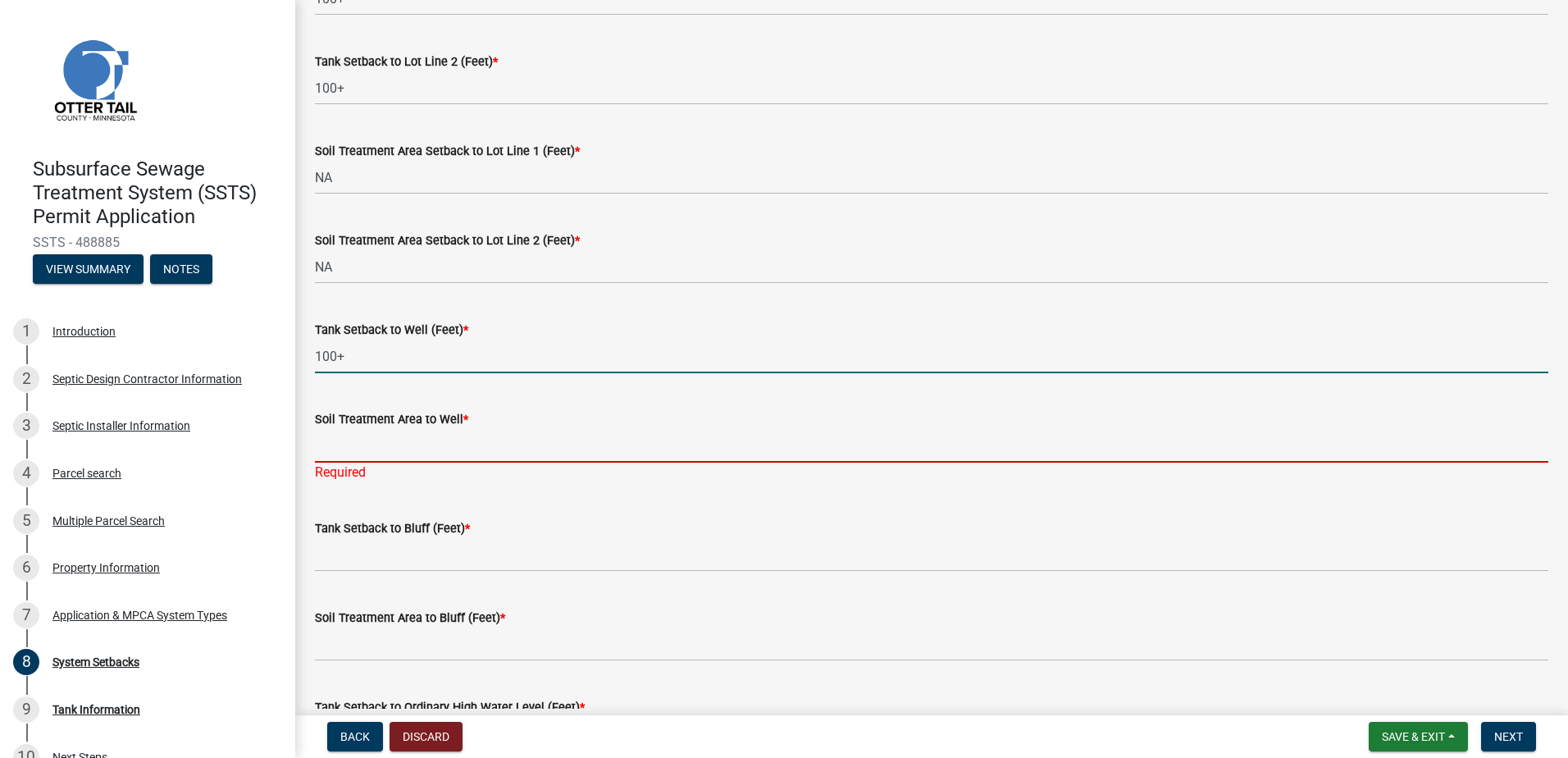
click at [346, 447] on input "Soil Treatment Area to Well *" at bounding box center [931, 445] width 1234 height 34
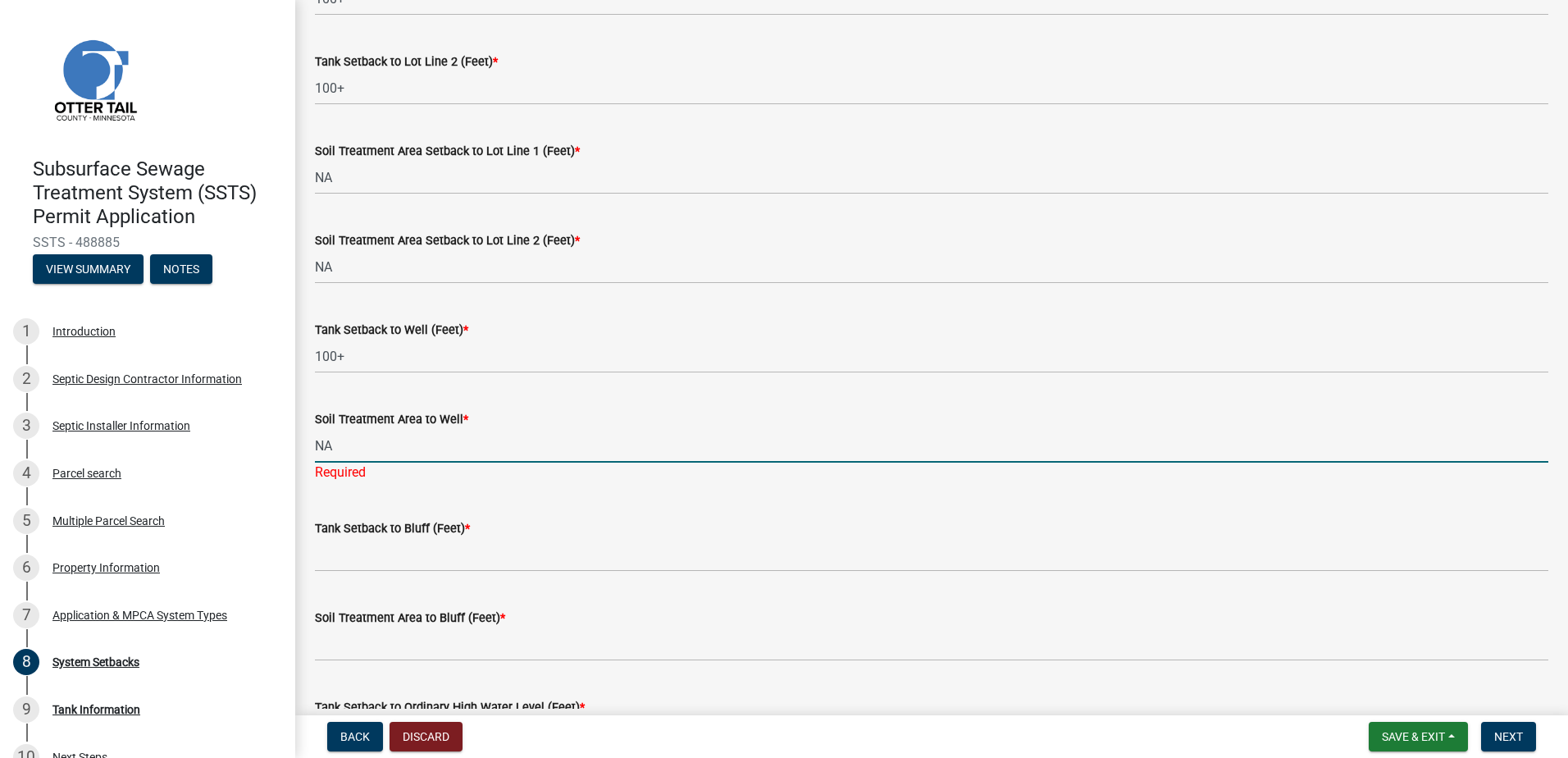
type input "NA"
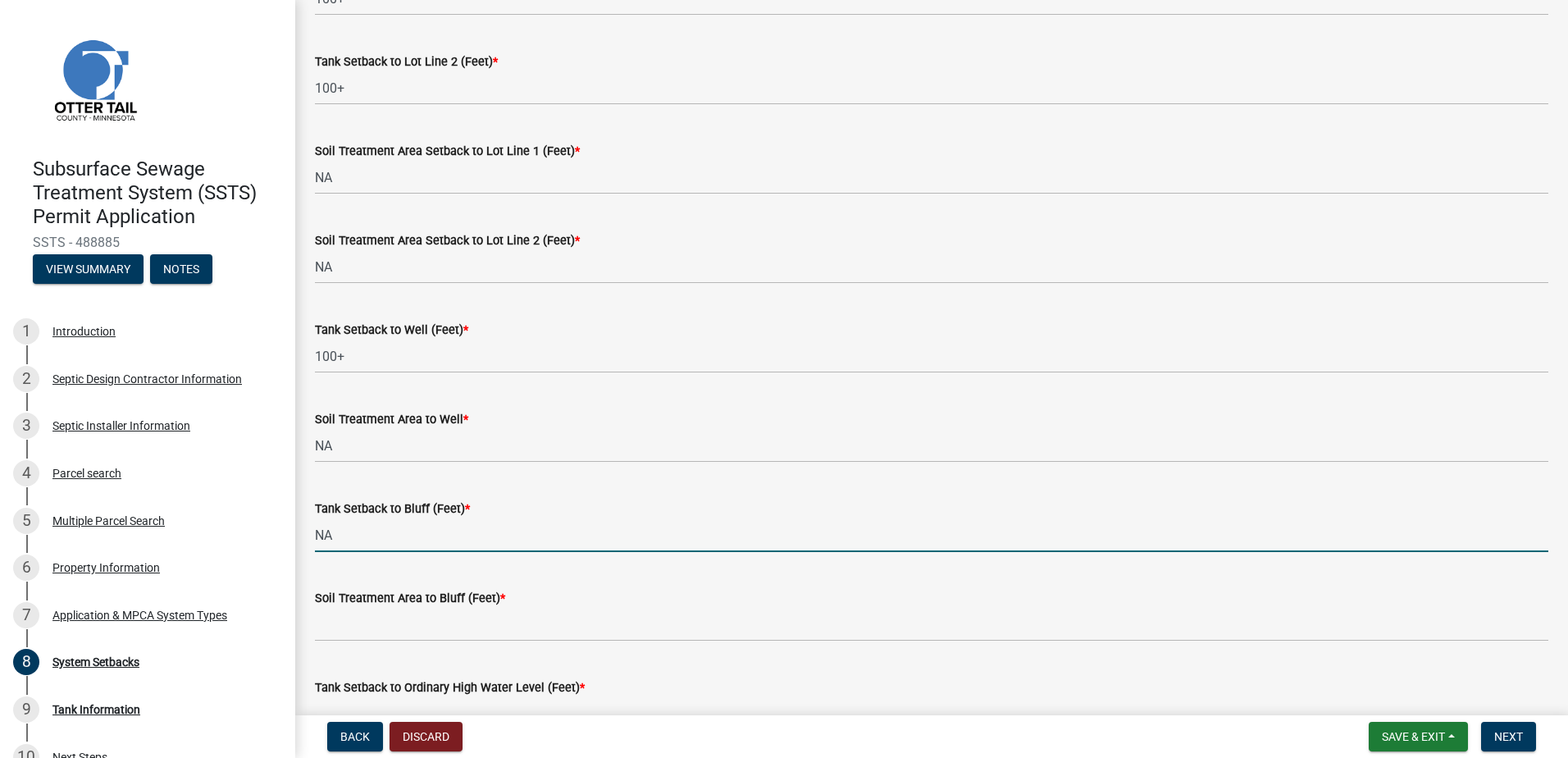
type input "NA"
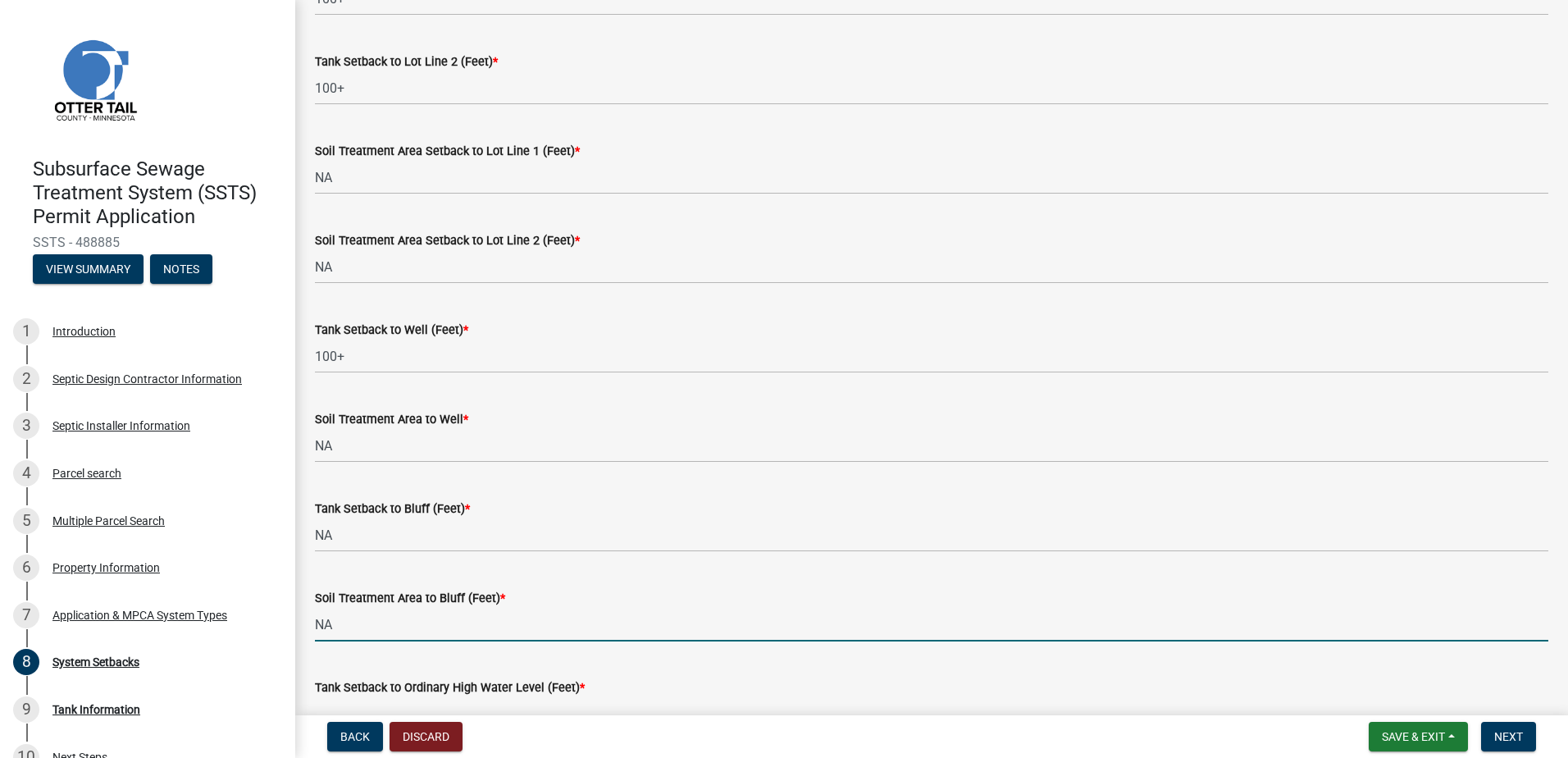
type input "NA"
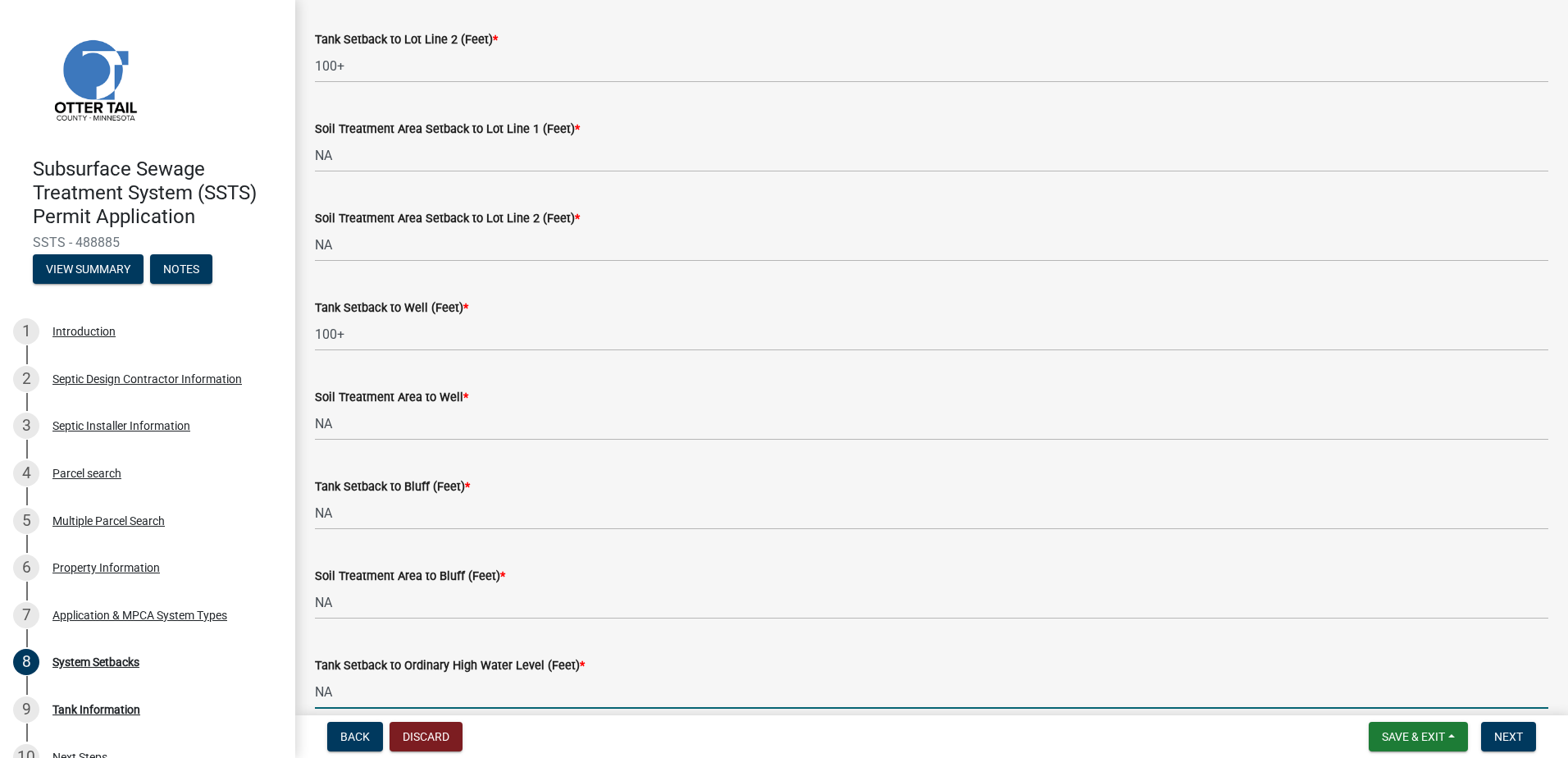
type input "NA"
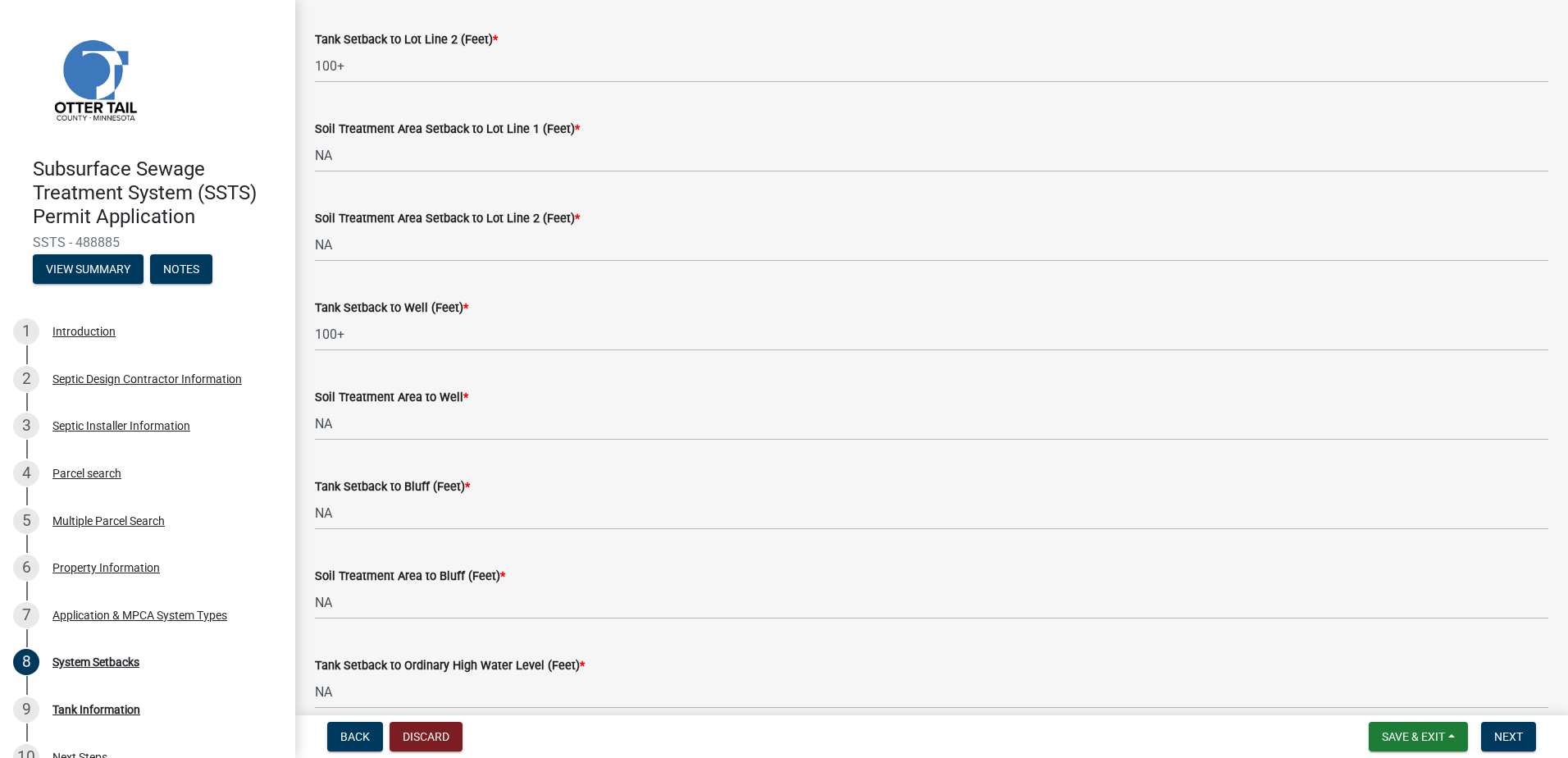
scroll to position [1004, 0]
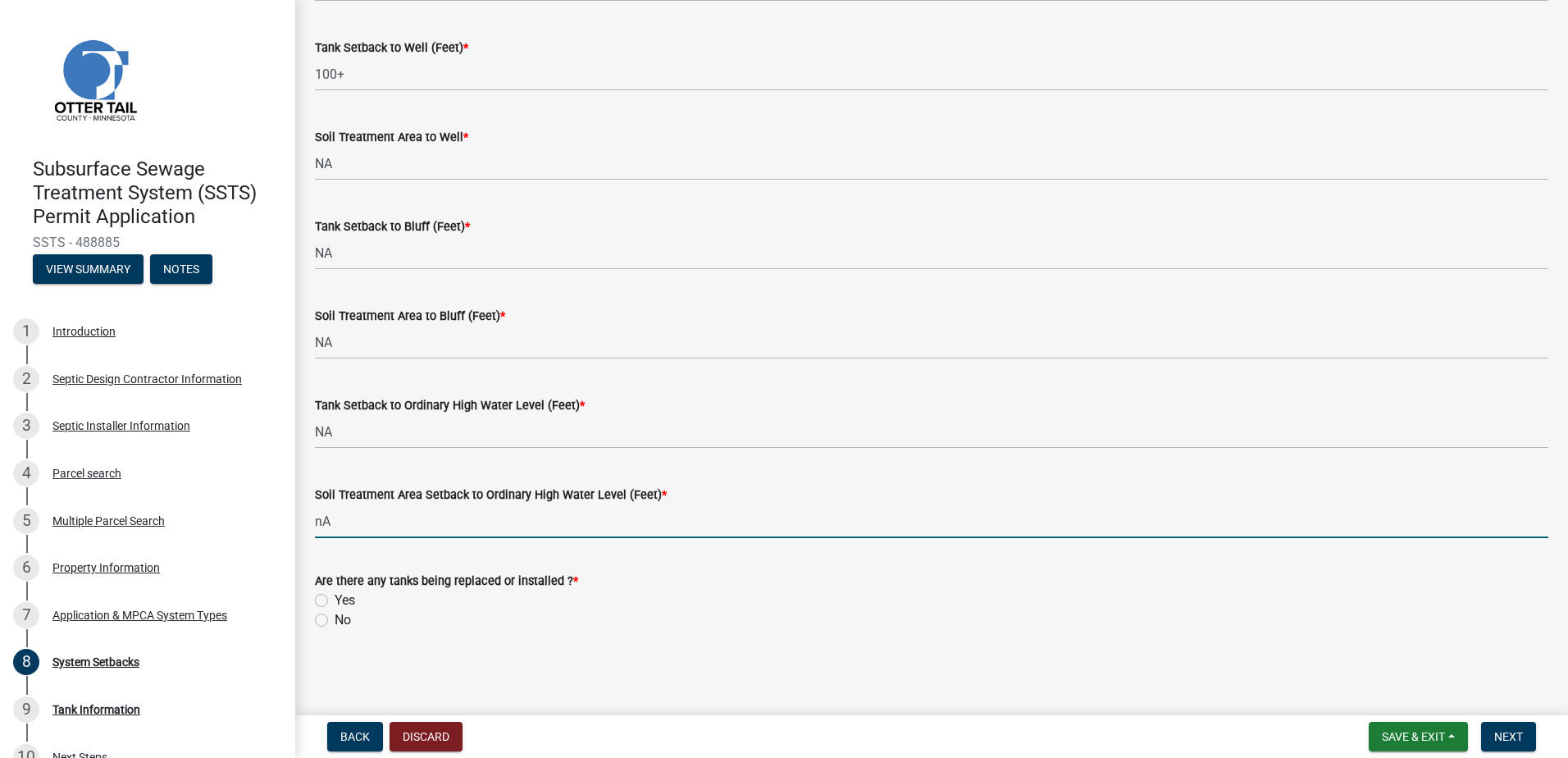
type input "n"
type input "NA"
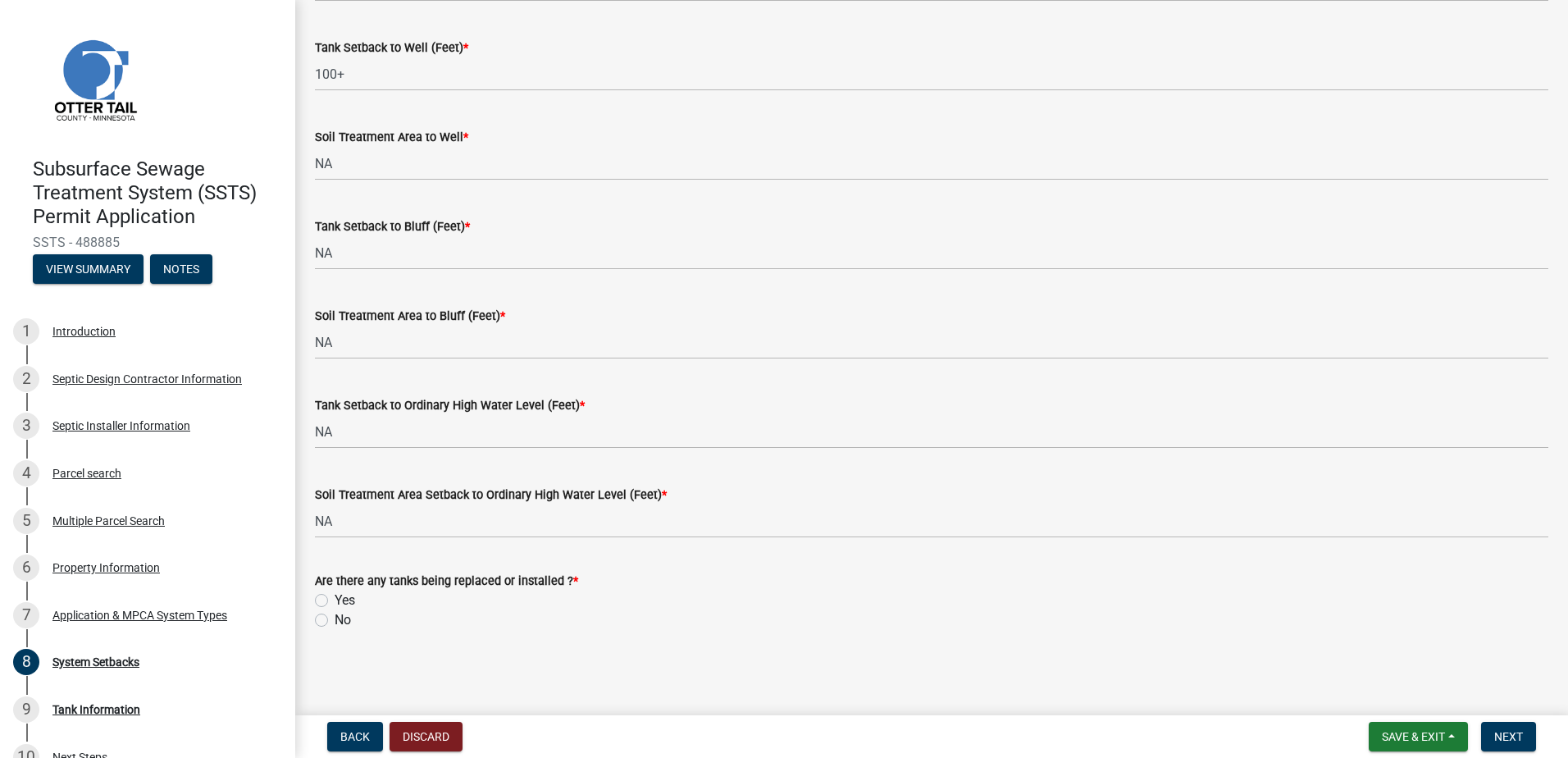
click at [442, 669] on main "System Setbacks share Share ALL SETBACKS MUST BE INCLUDED. IF IT DOES NOT APPLY…" at bounding box center [931, 354] width 1273 height 708
click at [334, 597] on label "Yes" at bounding box center [345, 600] width 21 height 20
click at [334, 597] on input "Yes" at bounding box center [340, 596] width 10 height 10
radio input "true"
click at [1502, 734] on span "Next" at bounding box center [1508, 736] width 28 height 13
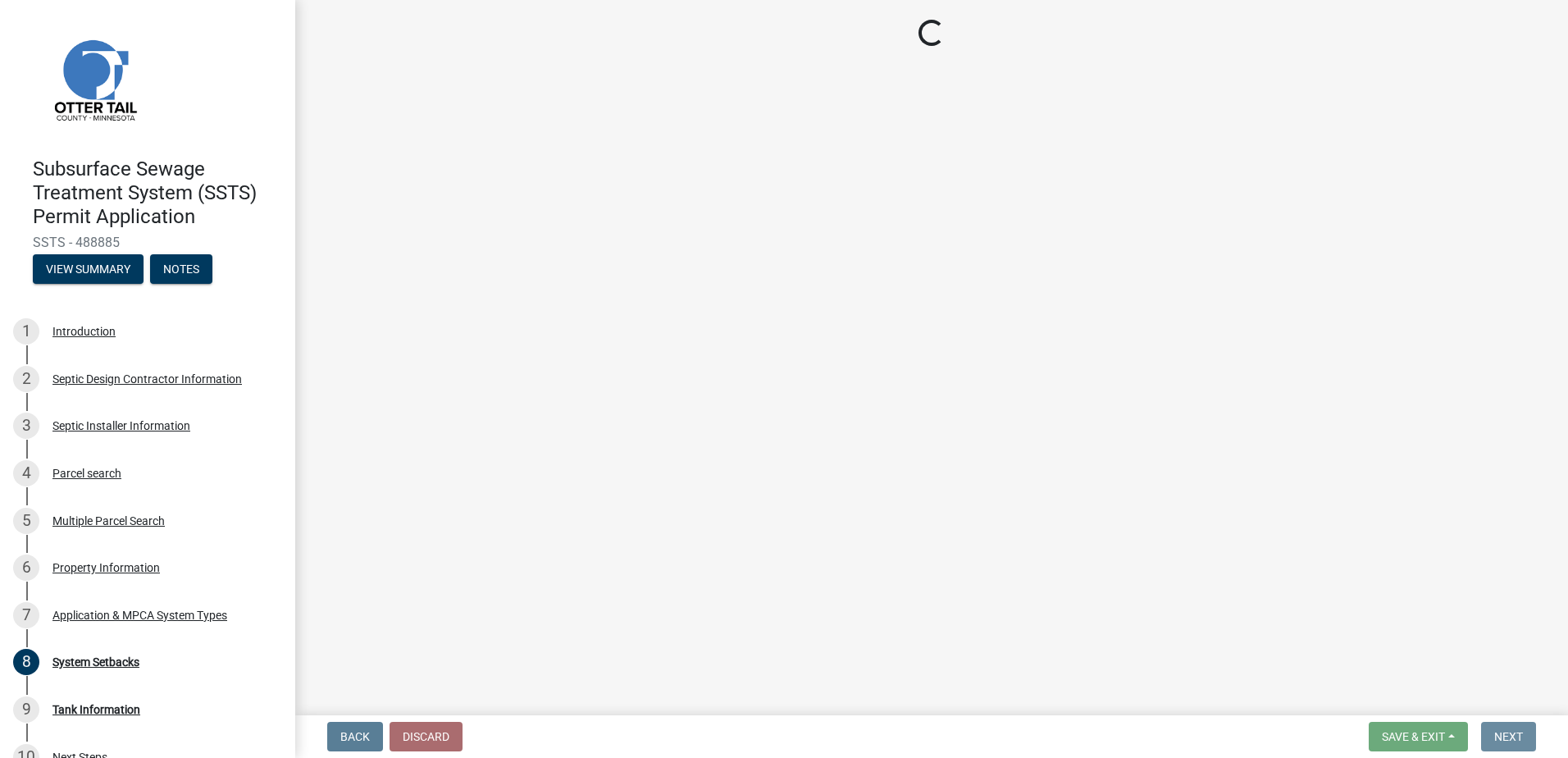
scroll to position [0, 0]
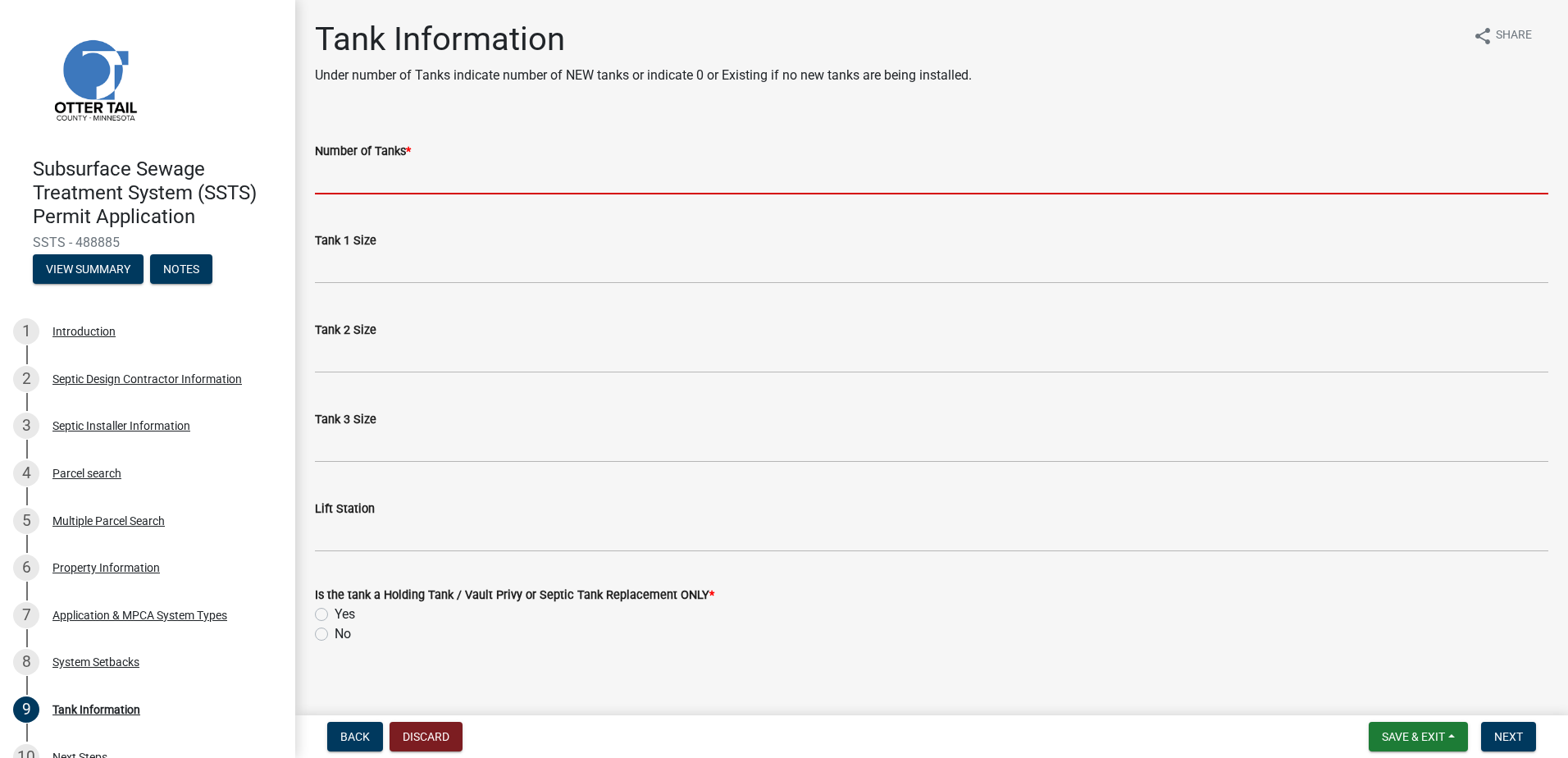
click at [329, 183] on input "Number of Tanks *" at bounding box center [931, 177] width 1234 height 34
type input "4"
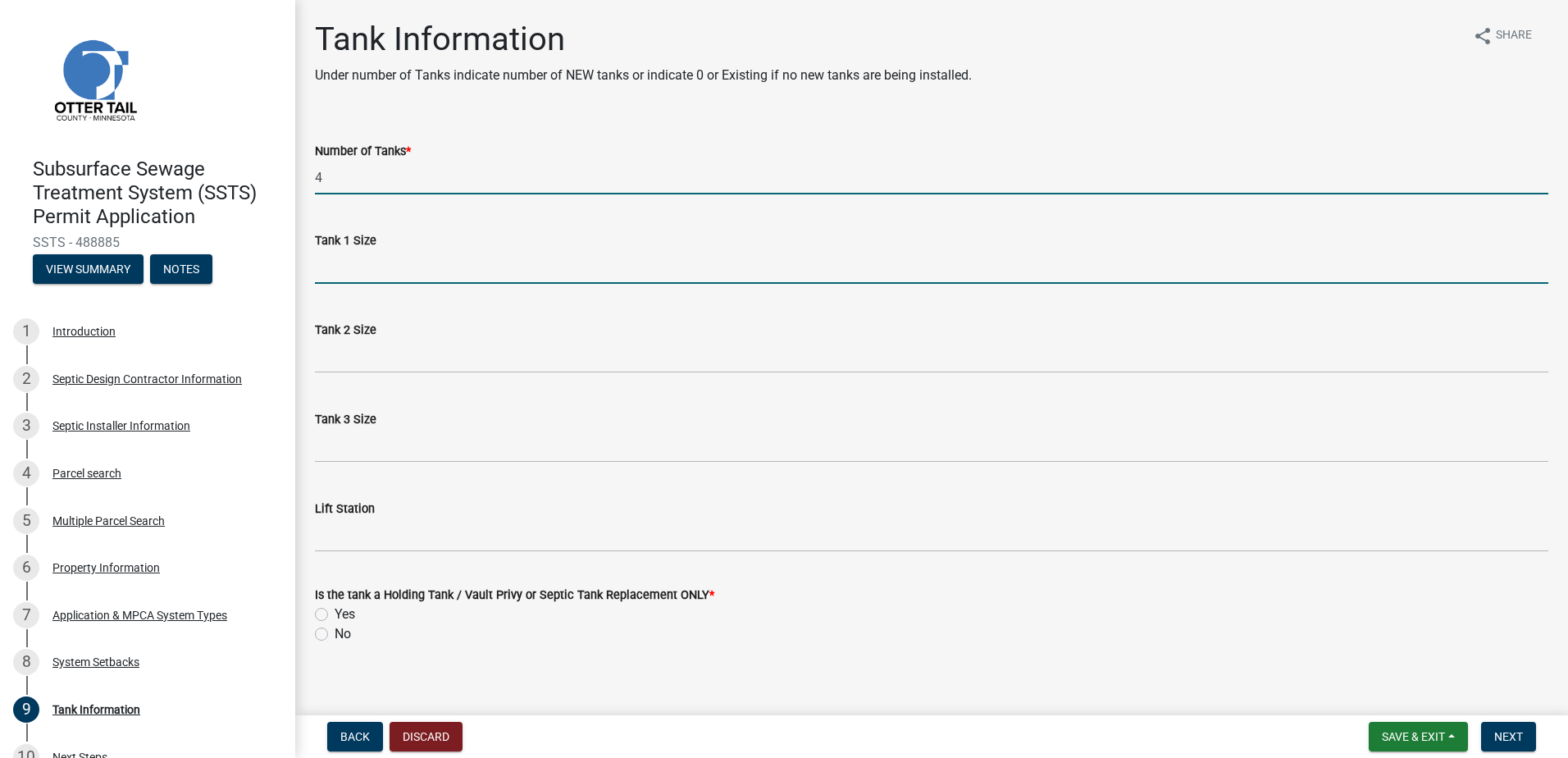
click at [329, 275] on input "Tank 1 Size" at bounding box center [931, 266] width 1234 height 34
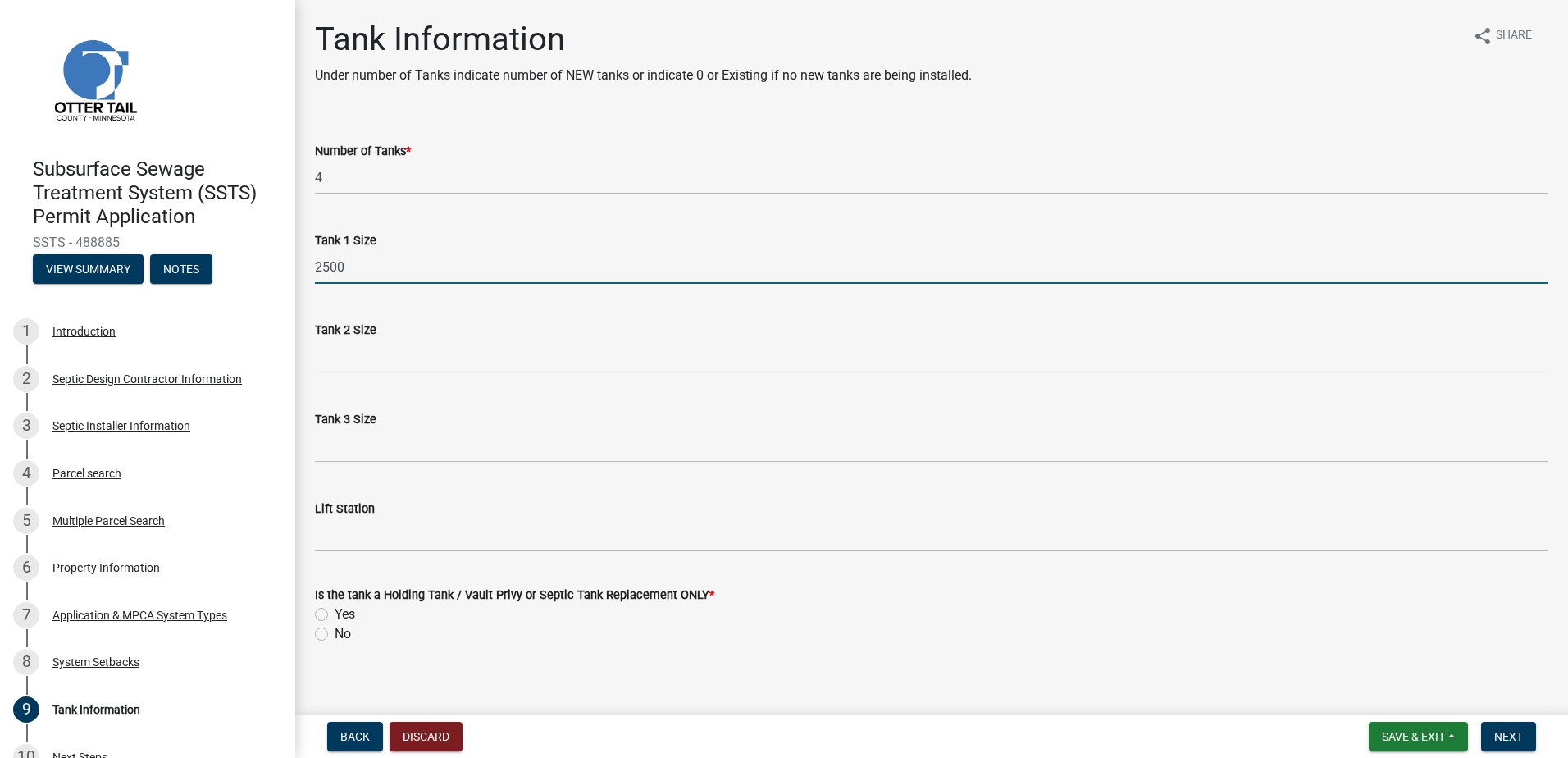
type input "2500"
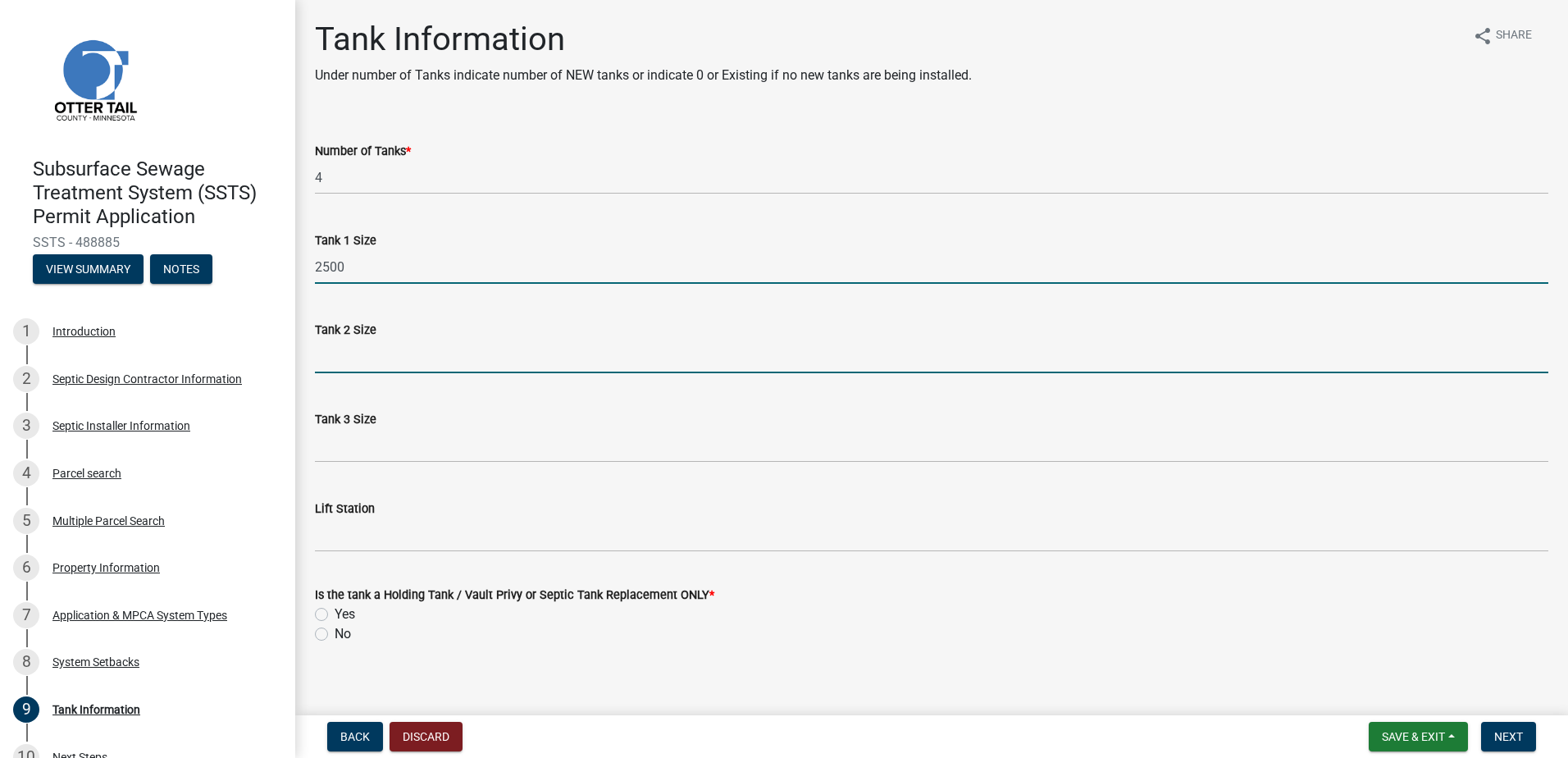
click at [324, 364] on input "Tank 2 Size" at bounding box center [931, 356] width 1234 height 34
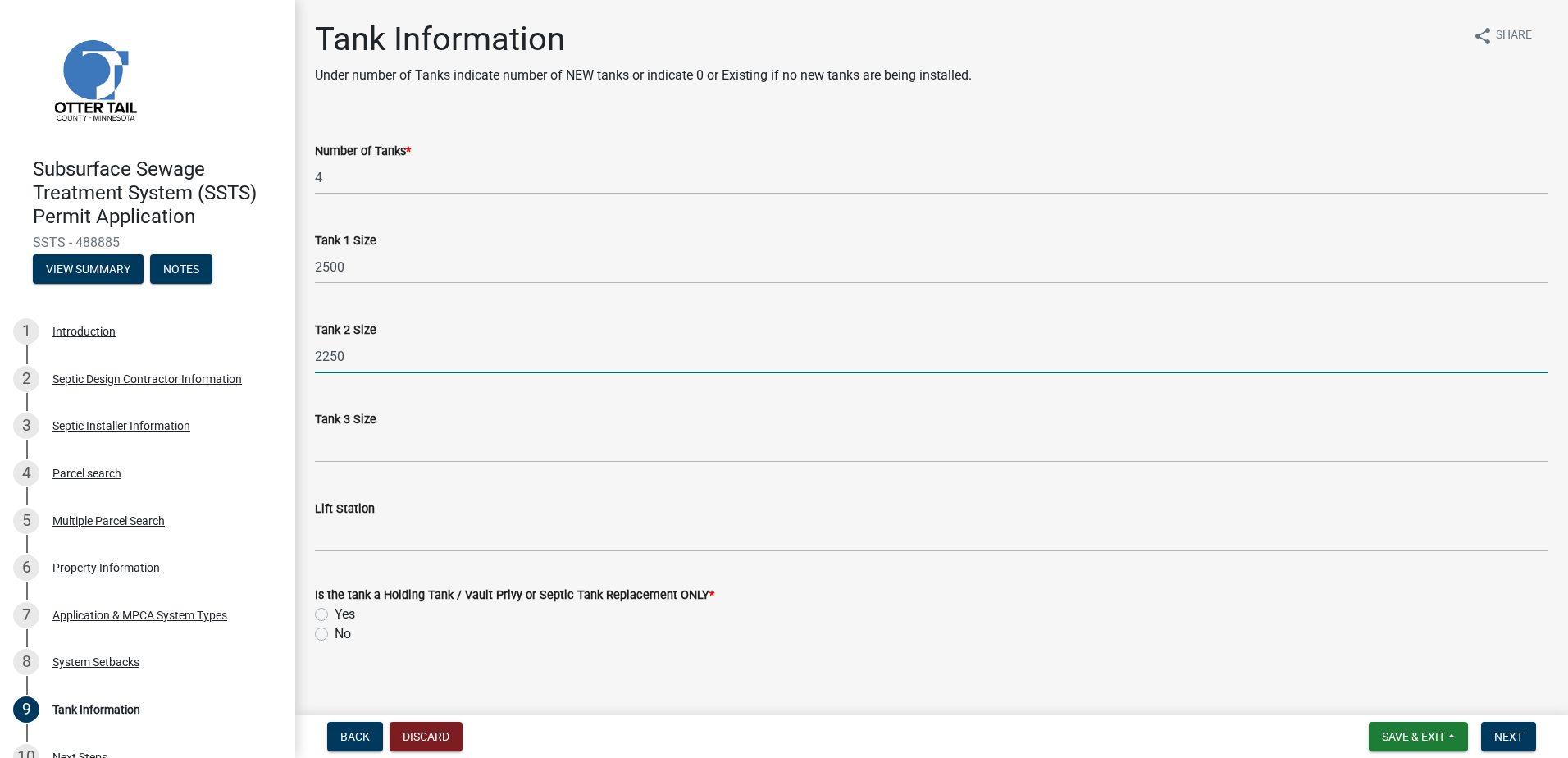
type input "2250"
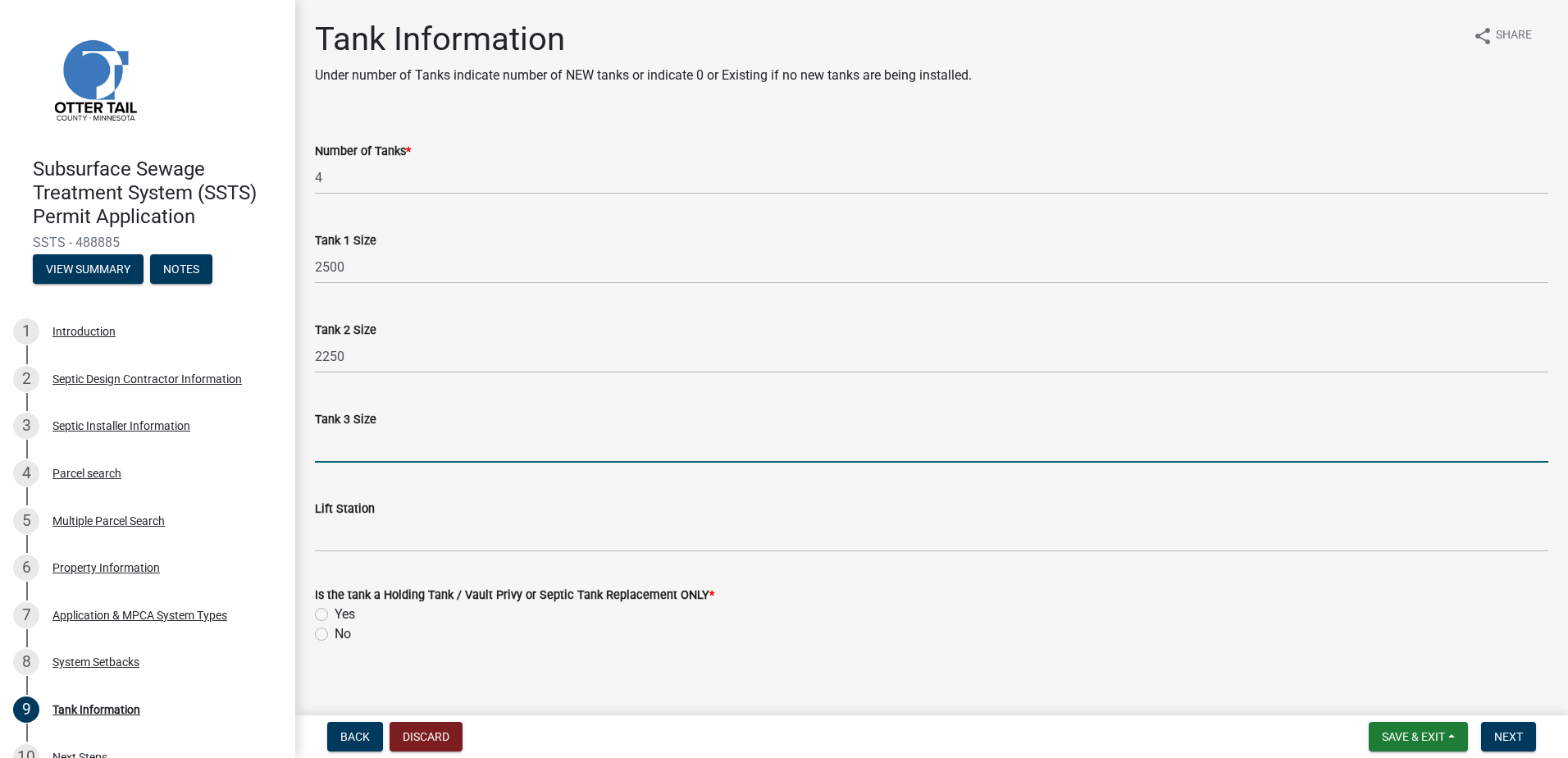
click at [315, 437] on input "Tank 3 Size" at bounding box center [931, 445] width 1234 height 34
type input "1500 & 2250"
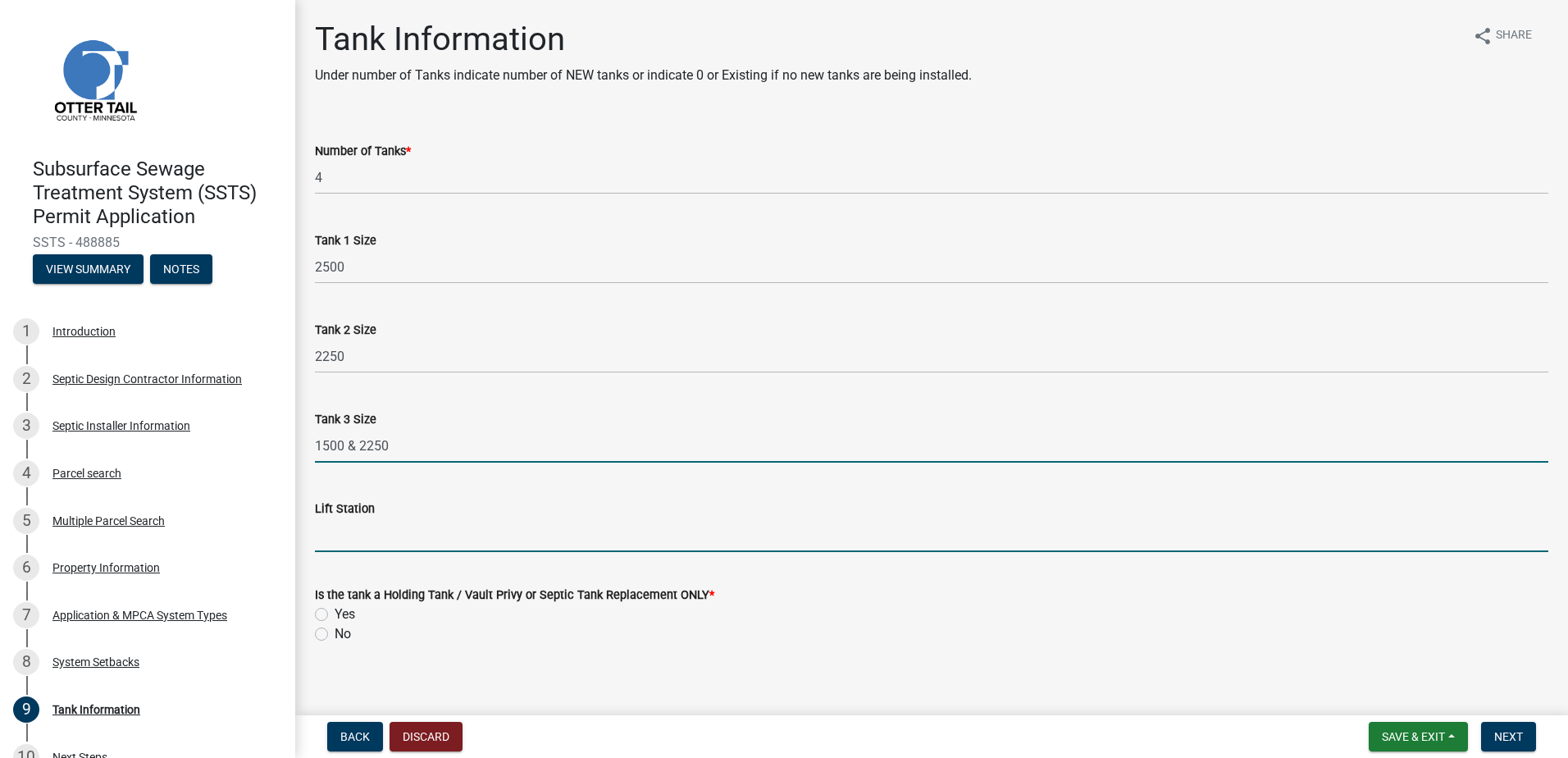
click at [331, 541] on input "Lift Station" at bounding box center [931, 535] width 1234 height 34
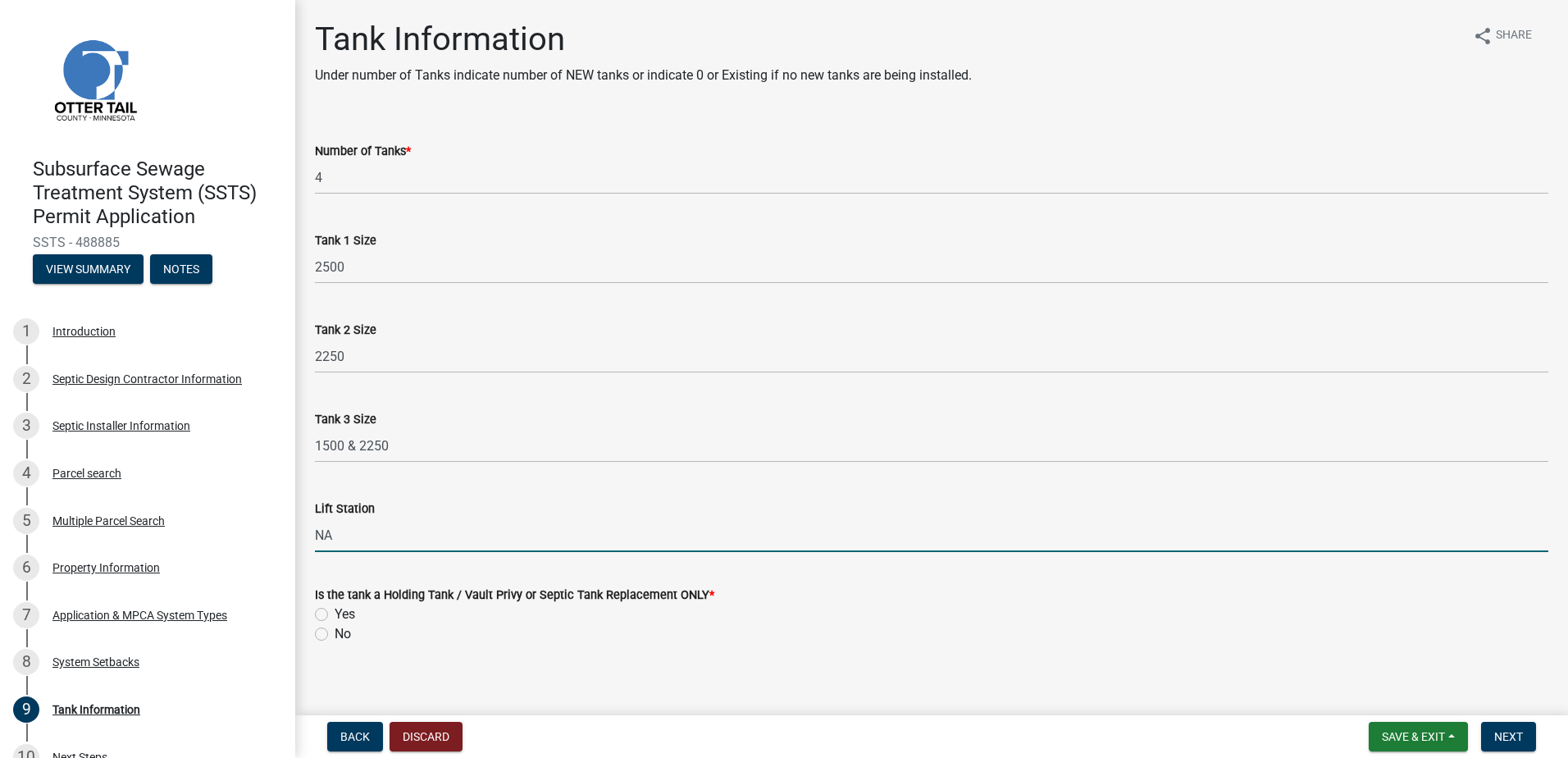
type input "NA"
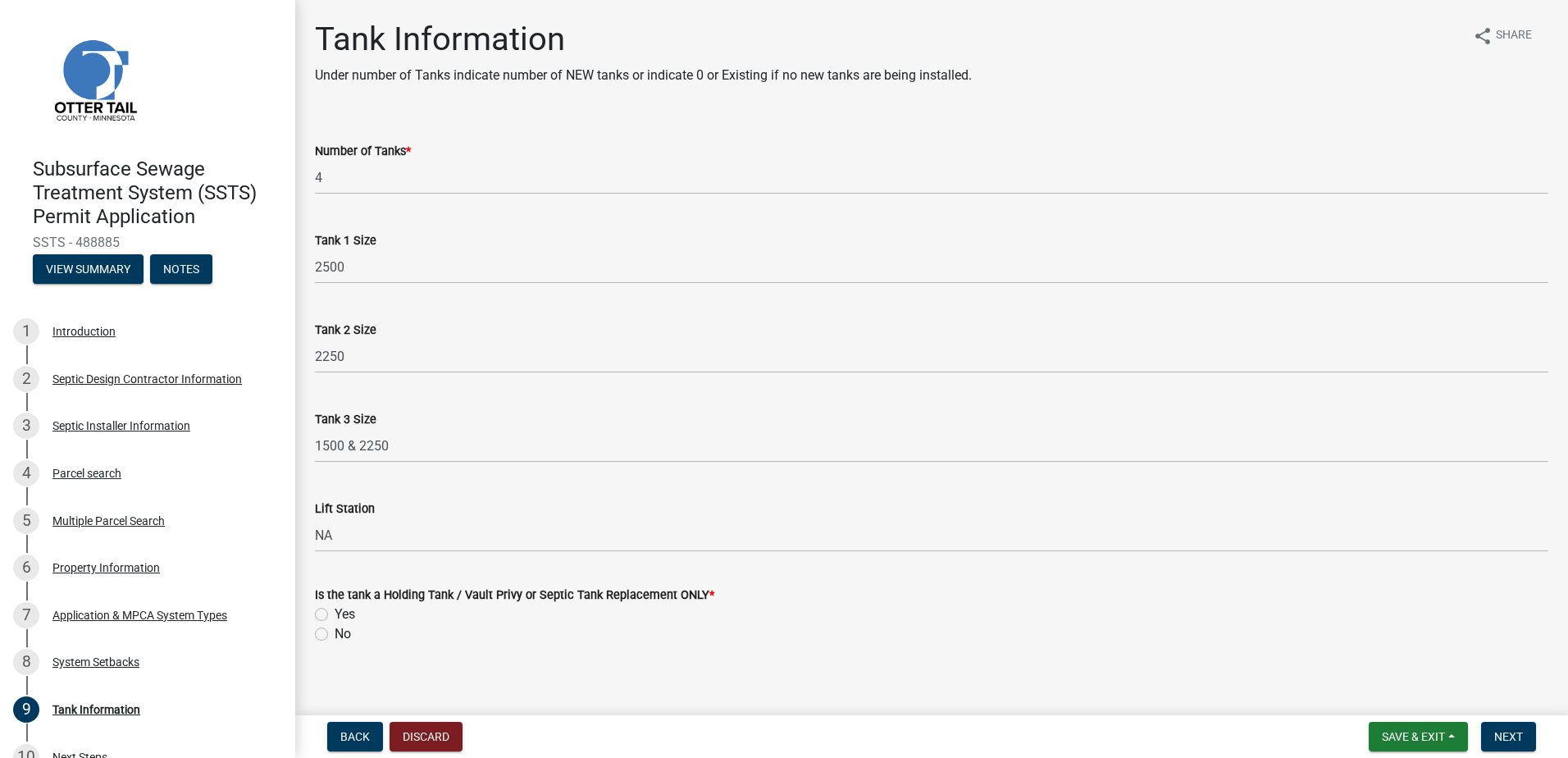
drag, startPoint x: 320, startPoint y: 614, endPoint x: 433, endPoint y: 610, distance: 113.1
click at [334, 614] on label "Yes" at bounding box center [345, 614] width 21 height 20
click at [334, 614] on input "Yes" at bounding box center [340, 609] width 10 height 10
radio input "true"
click at [1523, 733] on button "Next" at bounding box center [1509, 737] width 55 height 29
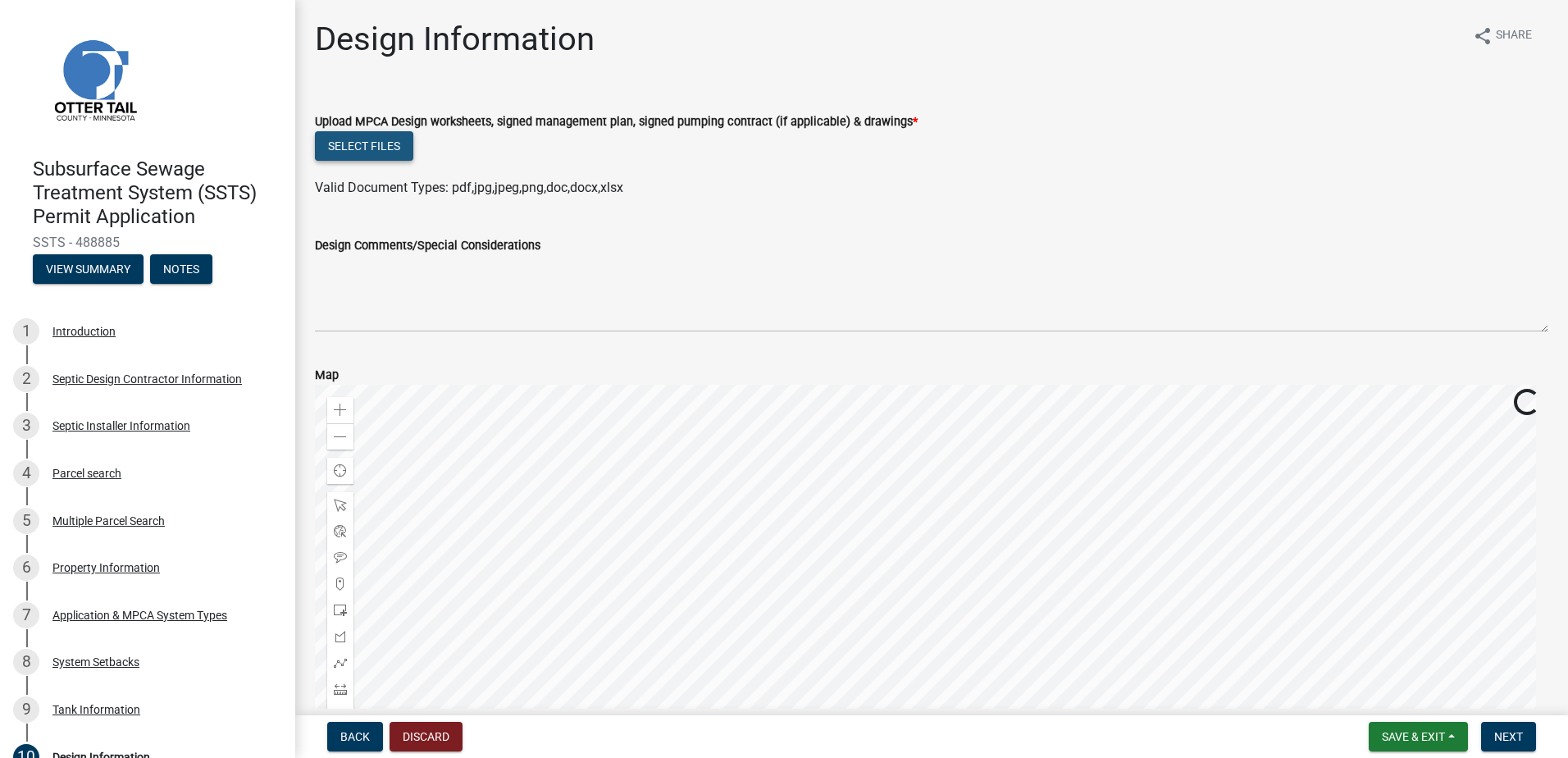
click at [355, 151] on button "Select files" at bounding box center [364, 146] width 98 height 29
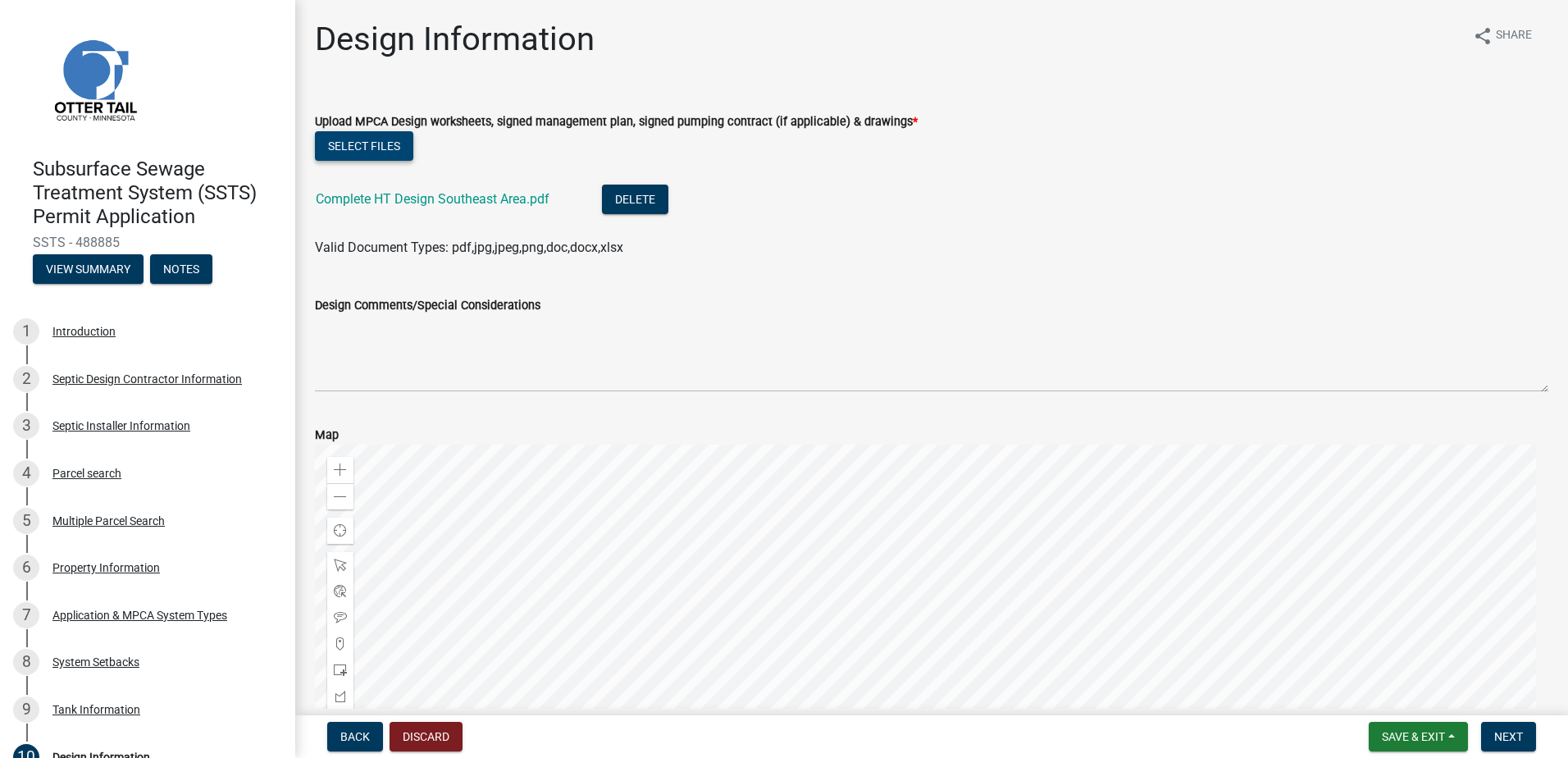
click at [383, 149] on button "Select files" at bounding box center [364, 146] width 98 height 29
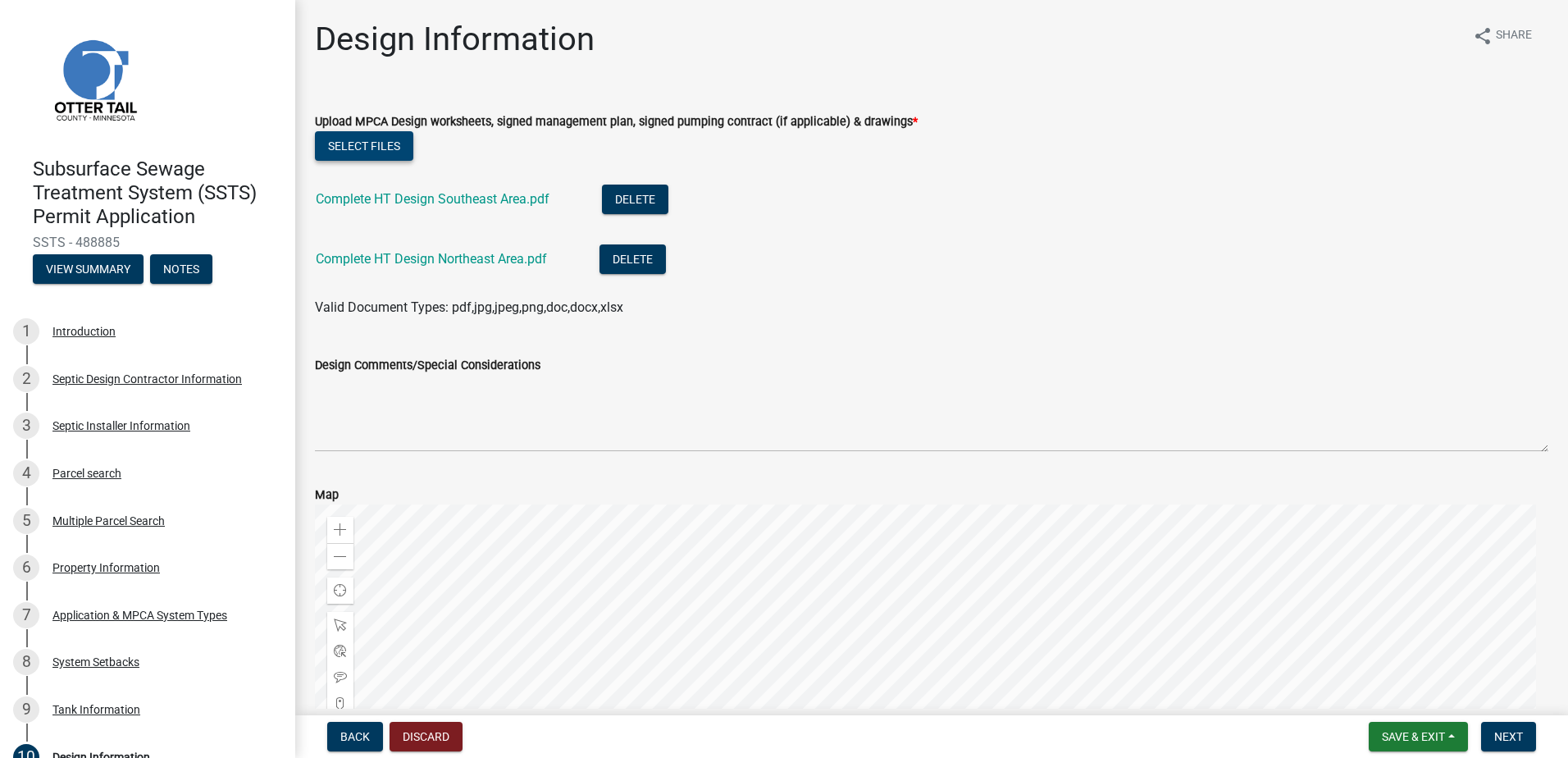
click at [390, 144] on button "Select files" at bounding box center [364, 146] width 98 height 29
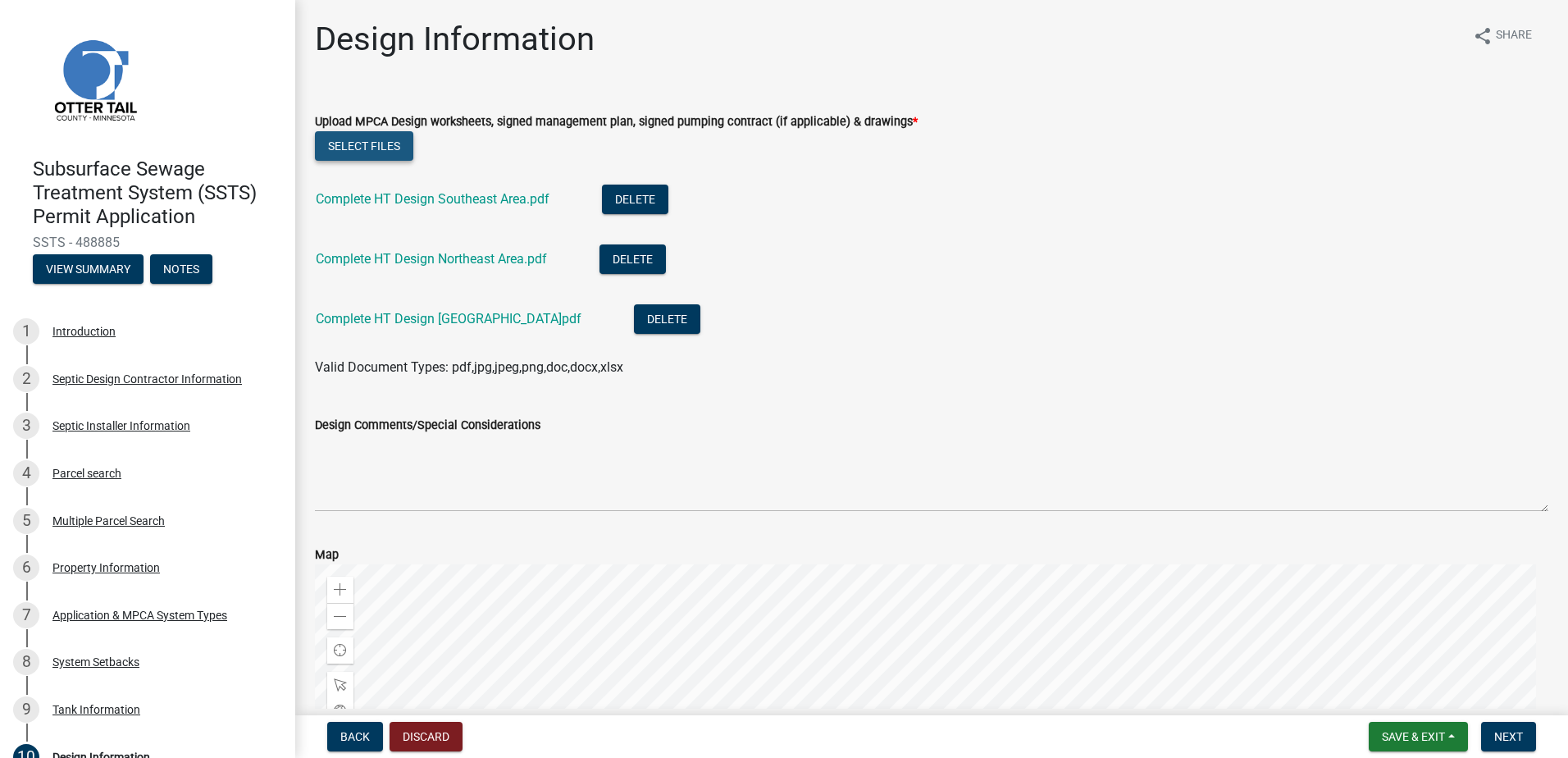
click at [343, 144] on button "Select files" at bounding box center [364, 146] width 98 height 29
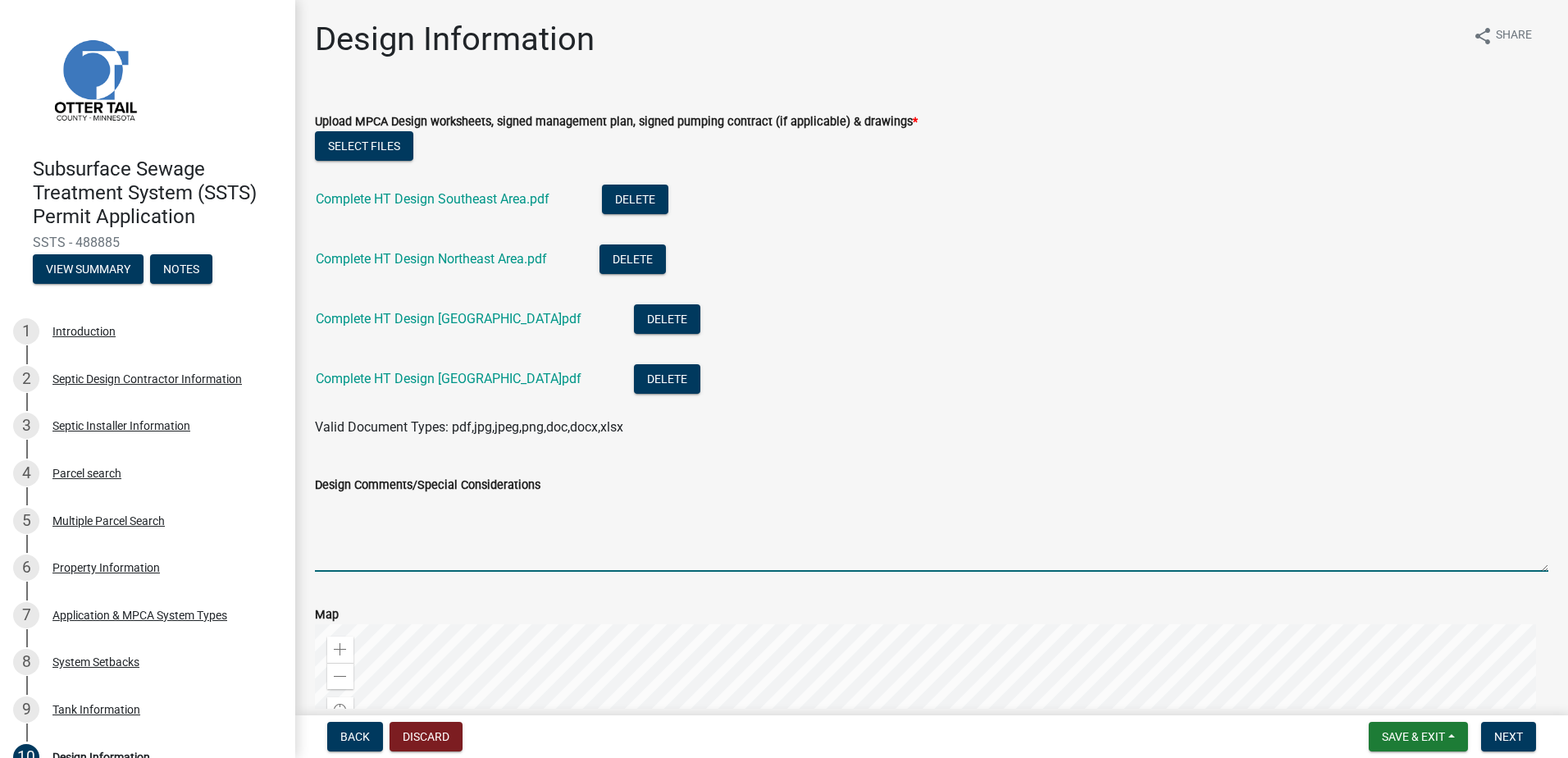
click at [347, 524] on textarea "Design Comments/Special Considerations" at bounding box center [931, 533] width 1234 height 77
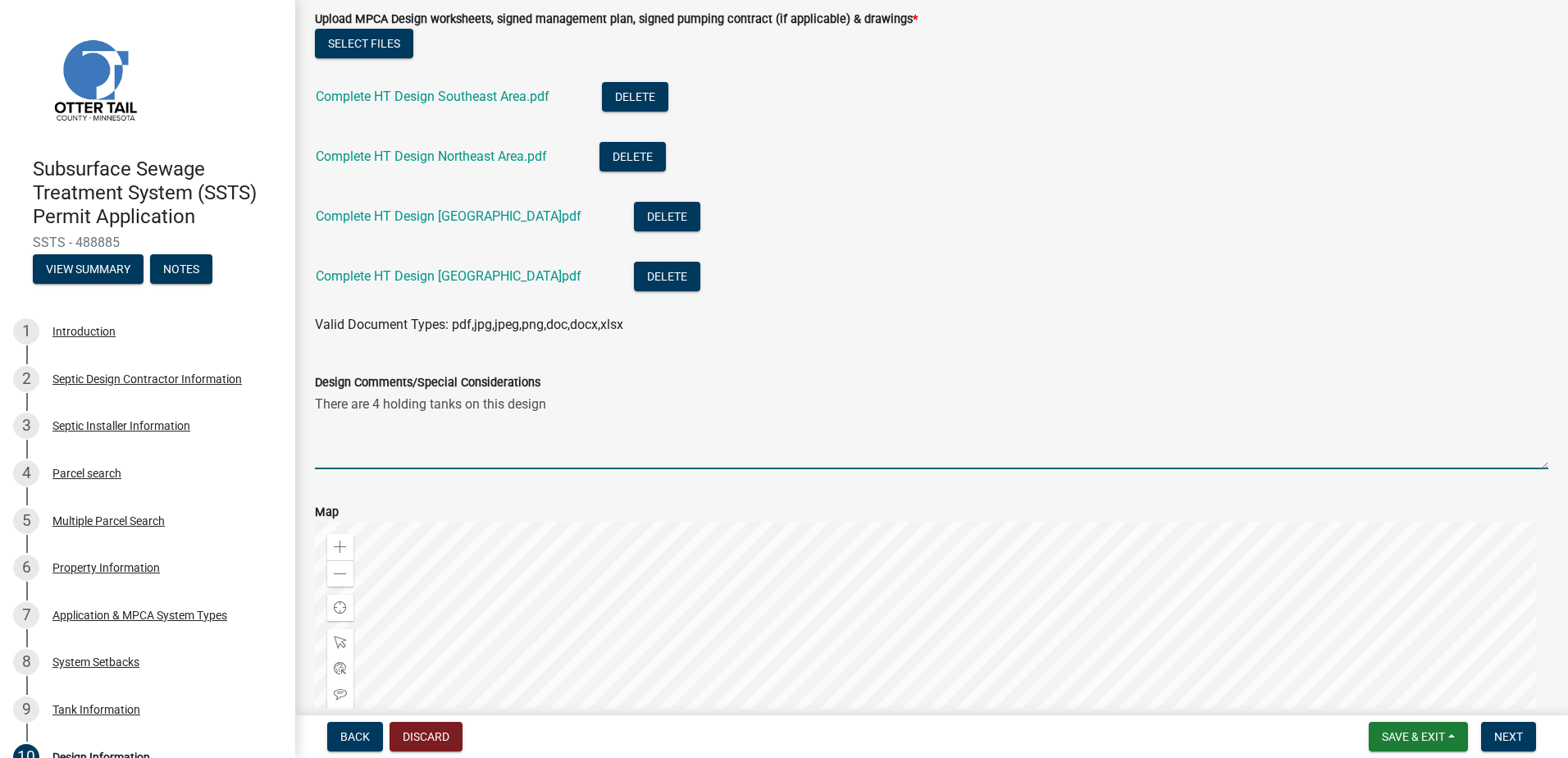
scroll to position [404, 0]
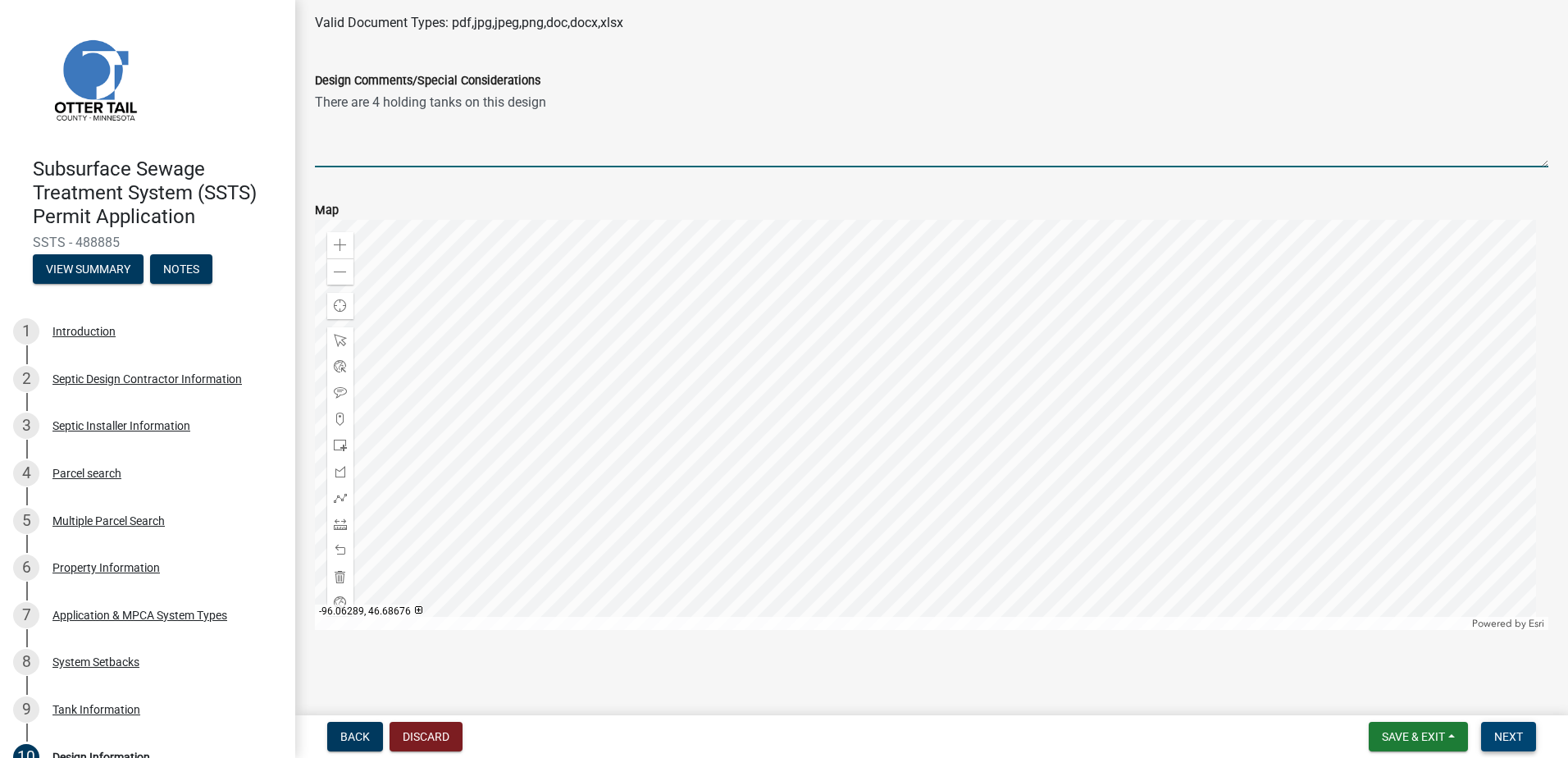
type textarea "There are 4 holding tanks on this design"
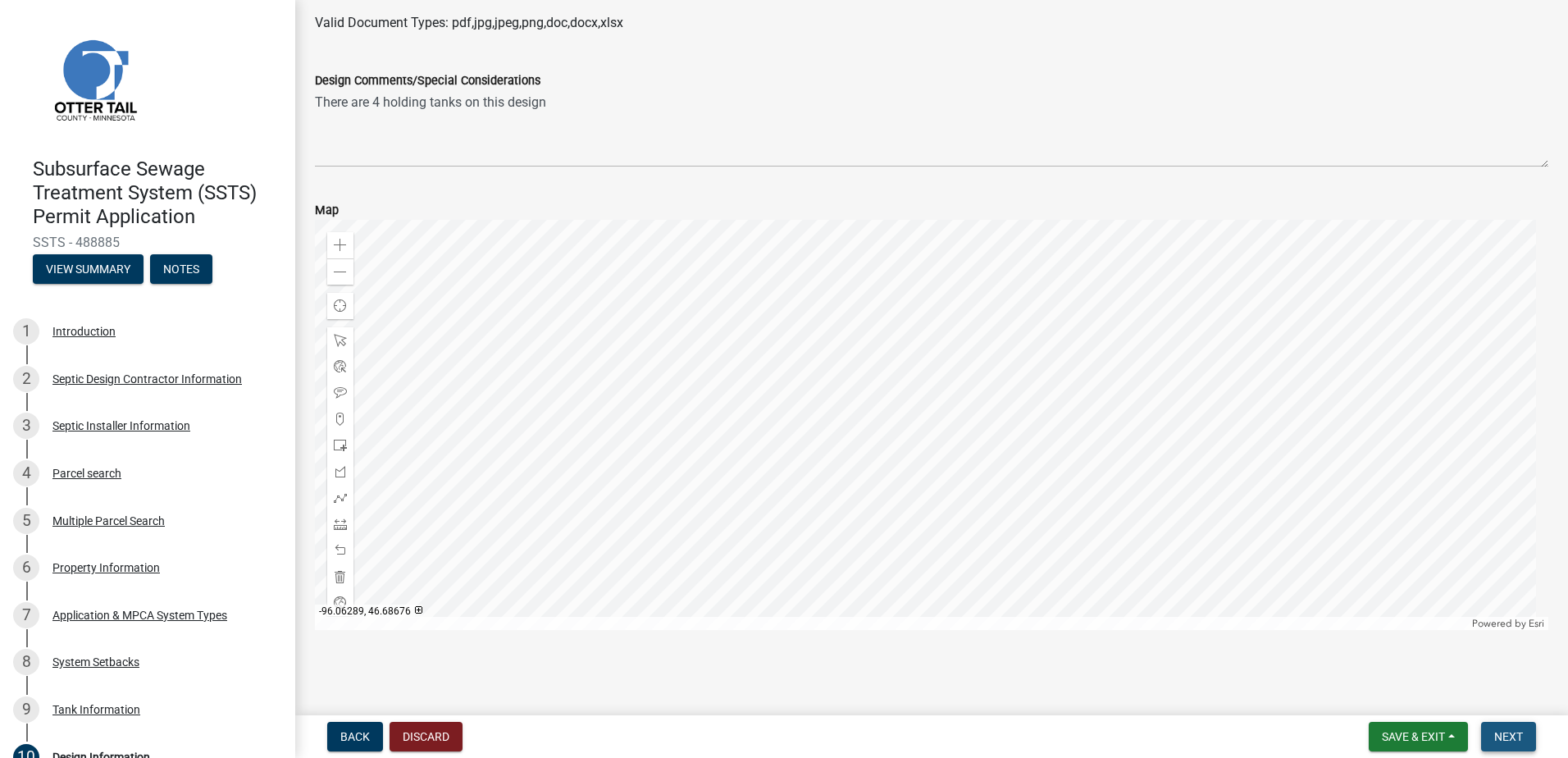
click at [1497, 728] on button "Next" at bounding box center [1509, 737] width 55 height 29
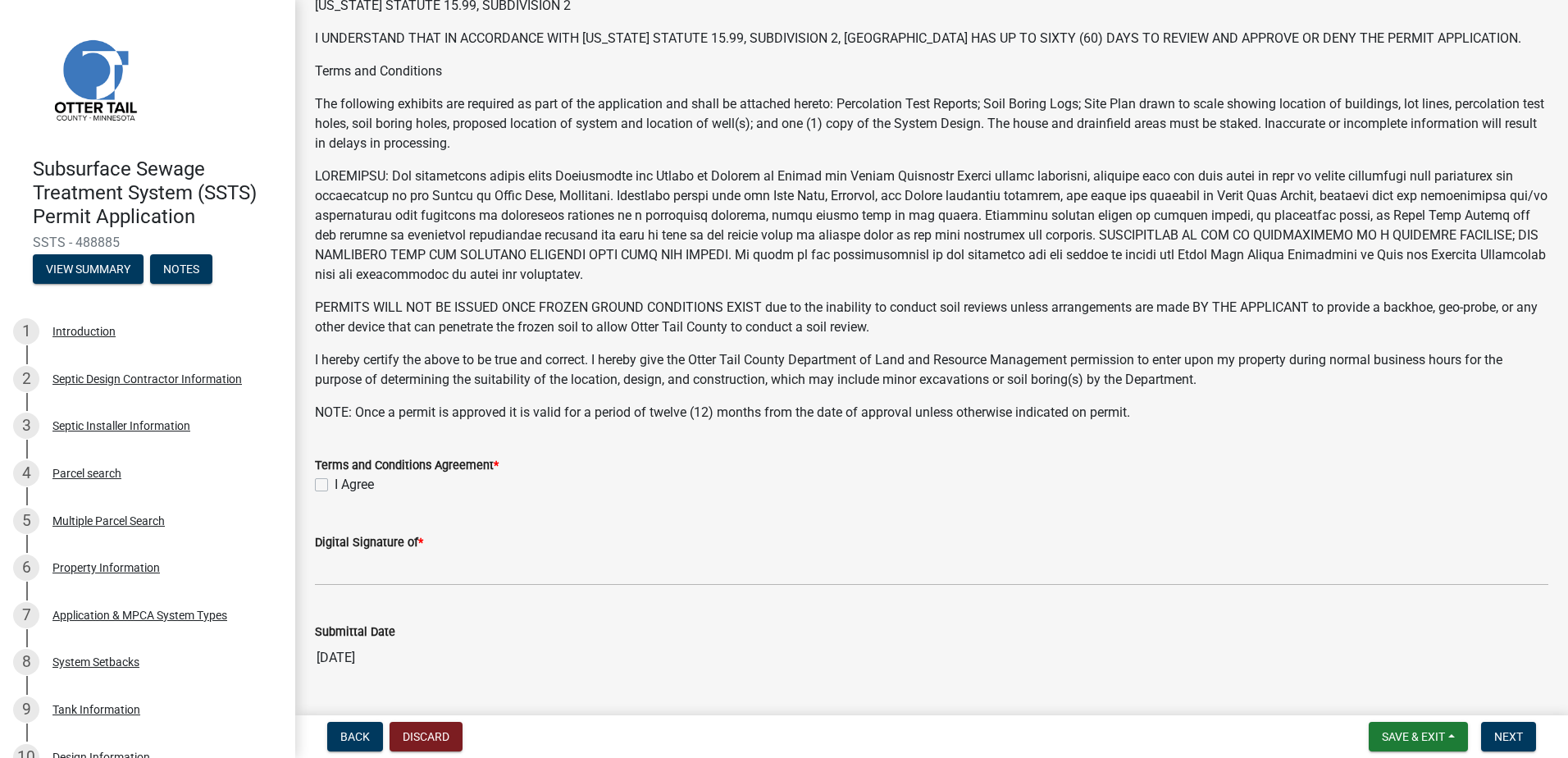
scroll to position [246, 0]
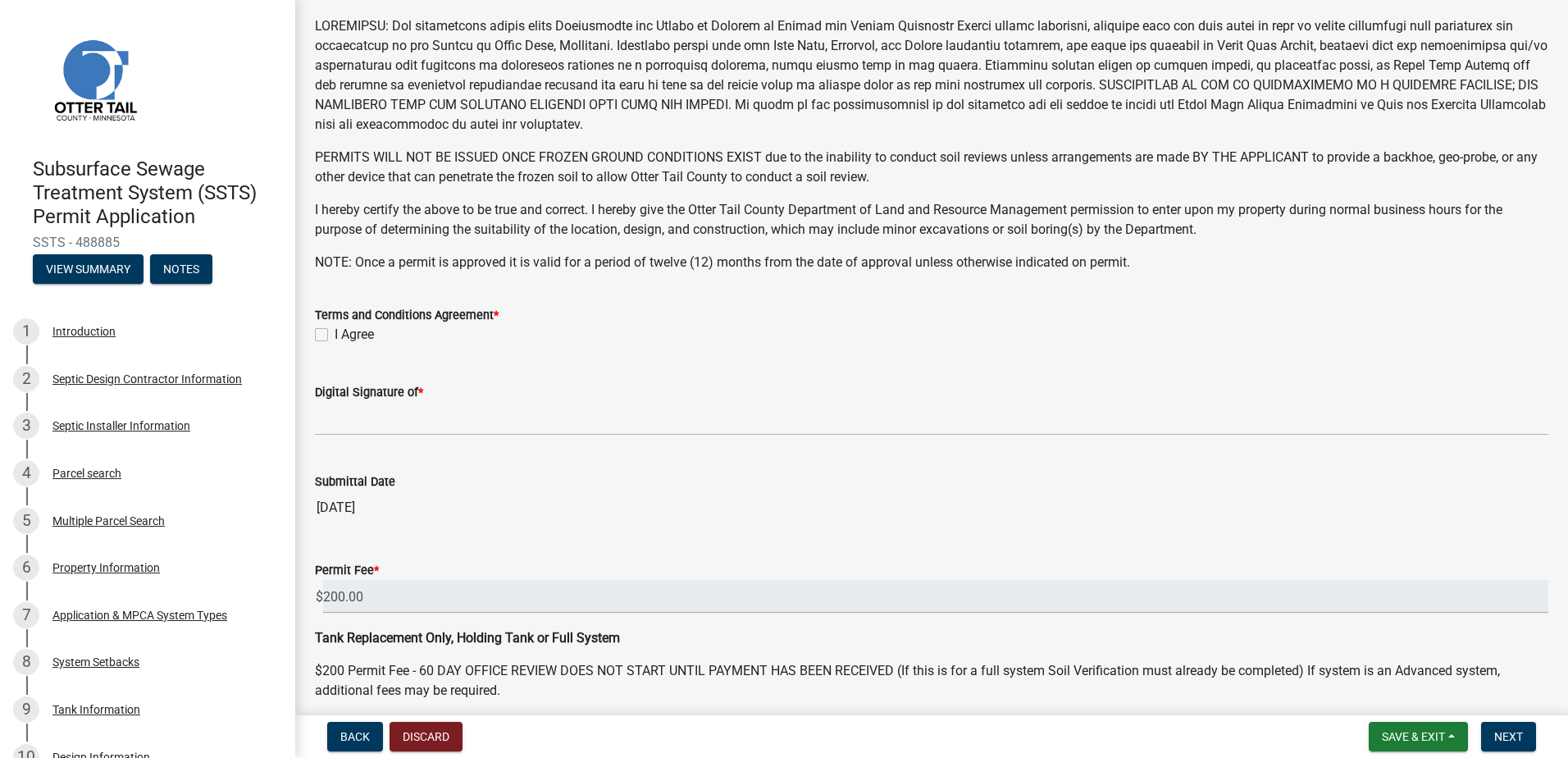
click at [334, 333] on label "I Agree" at bounding box center [354, 334] width 40 height 20
click at [334, 333] on input "I Agree" at bounding box center [340, 330] width 10 height 10
checkbox input "true"
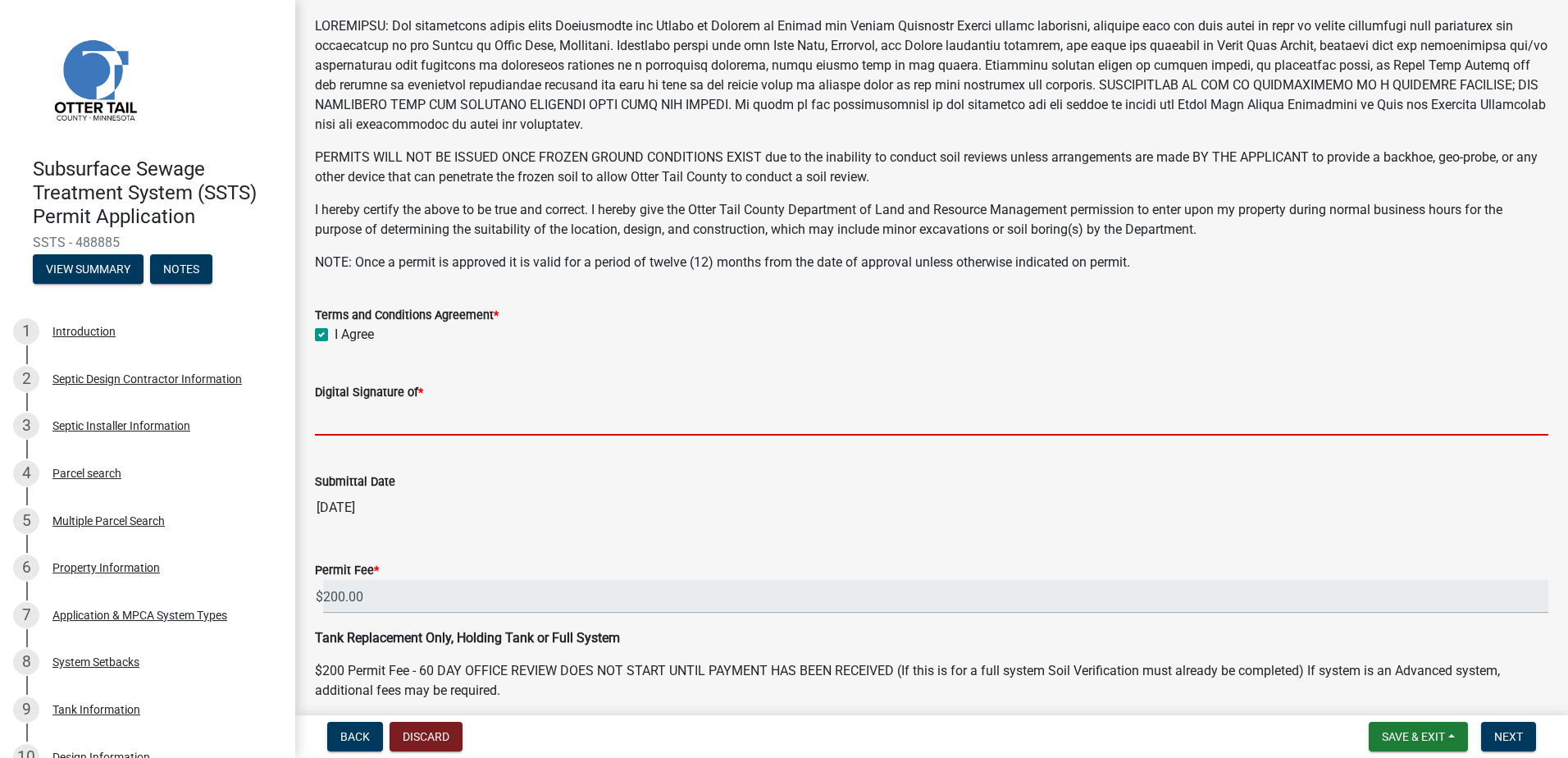
click at [335, 412] on input "Digital Signature of *" at bounding box center [931, 418] width 1234 height 34
type input "[PERSON_NAME]"
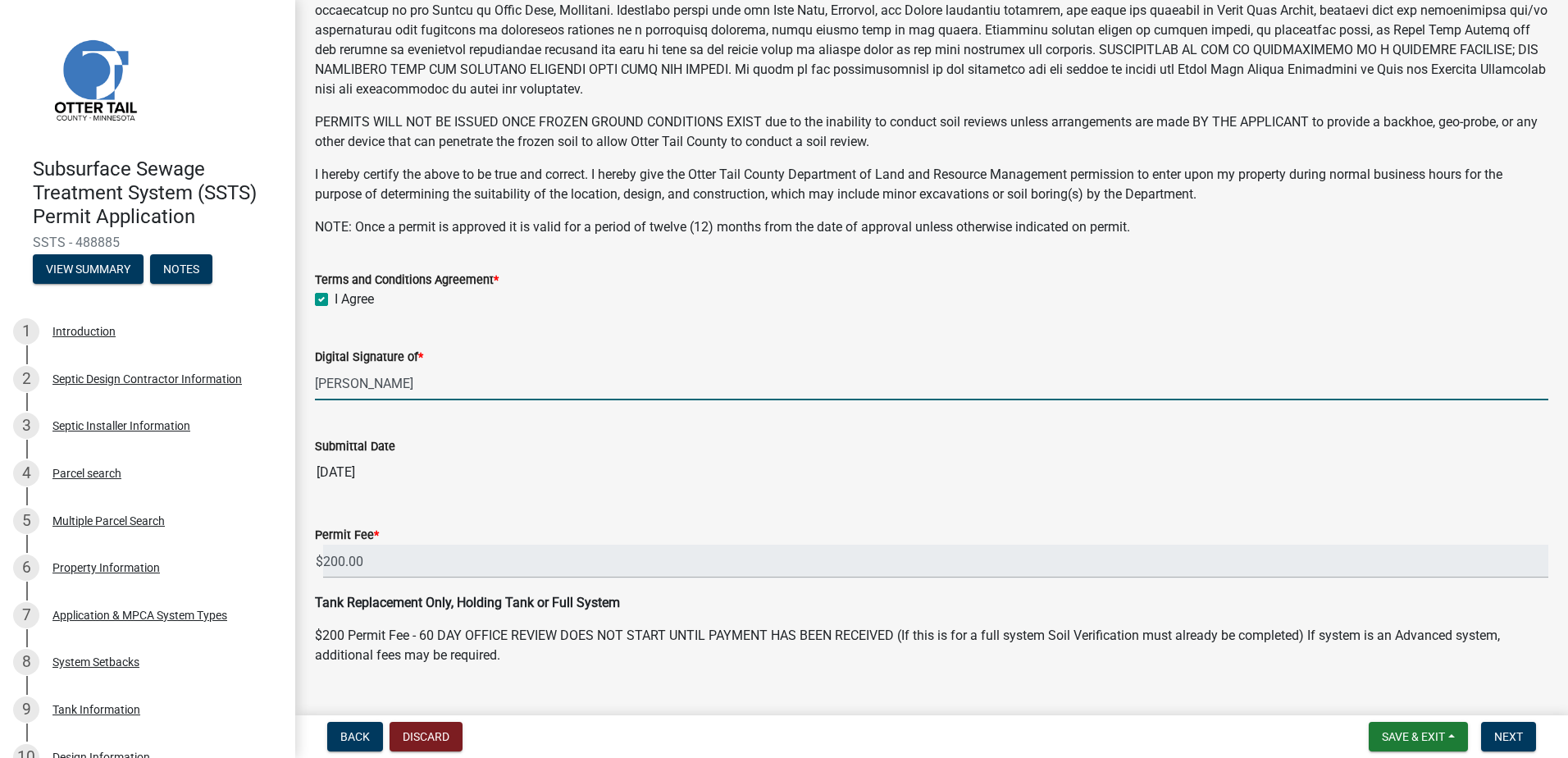
scroll to position [315, 0]
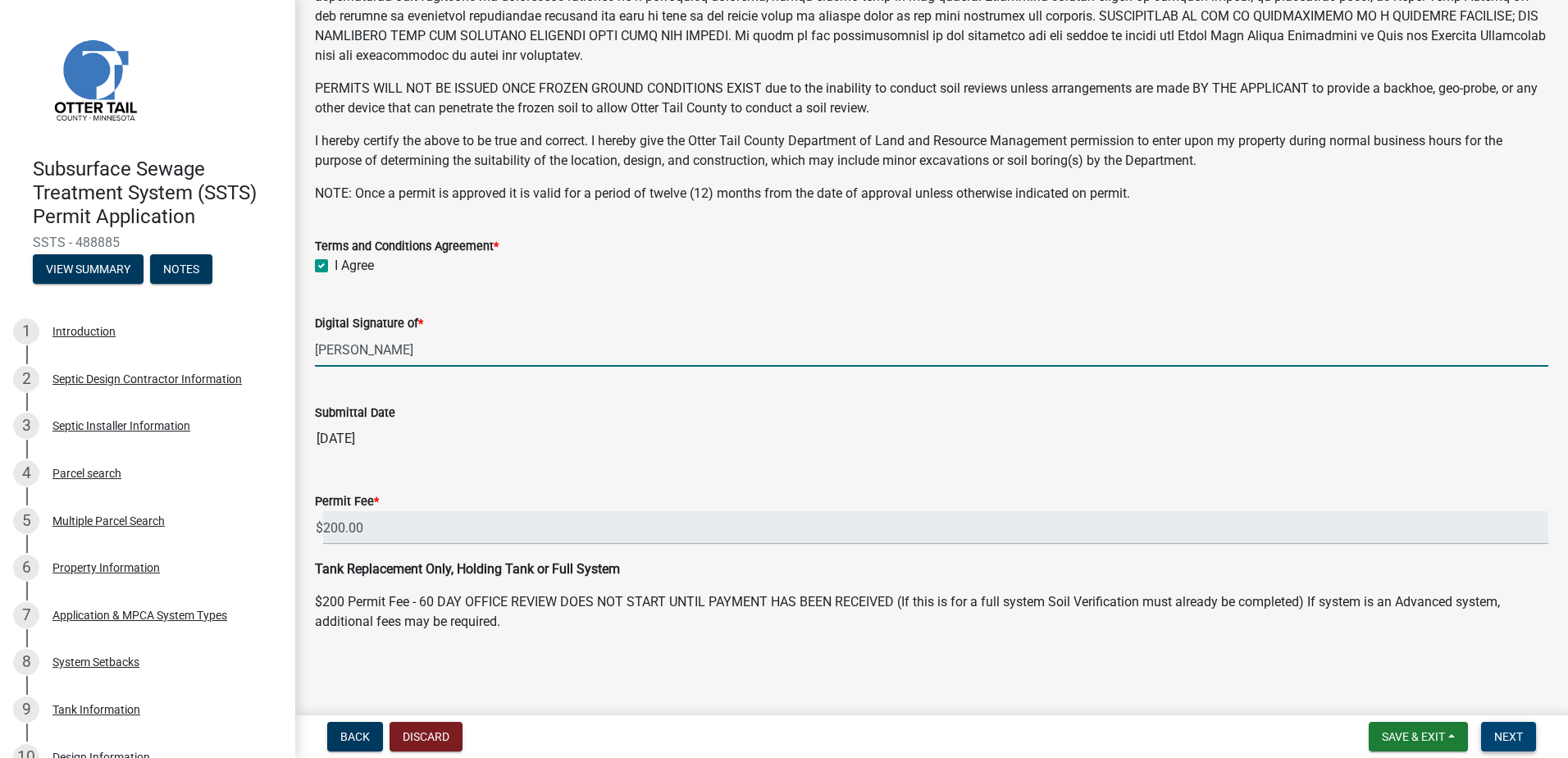
click at [1490, 738] on button "Next" at bounding box center [1509, 737] width 55 height 29
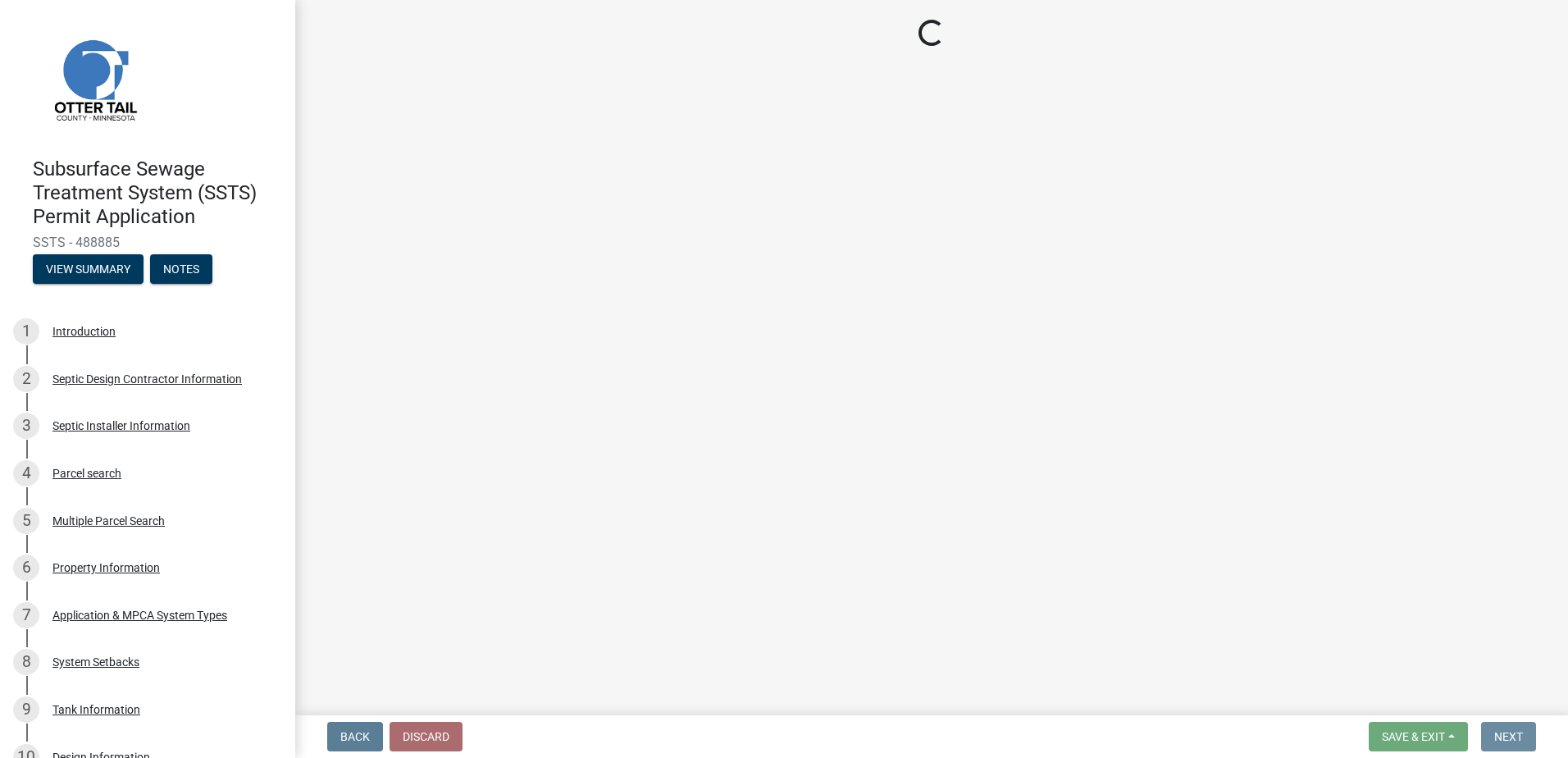
scroll to position [0, 0]
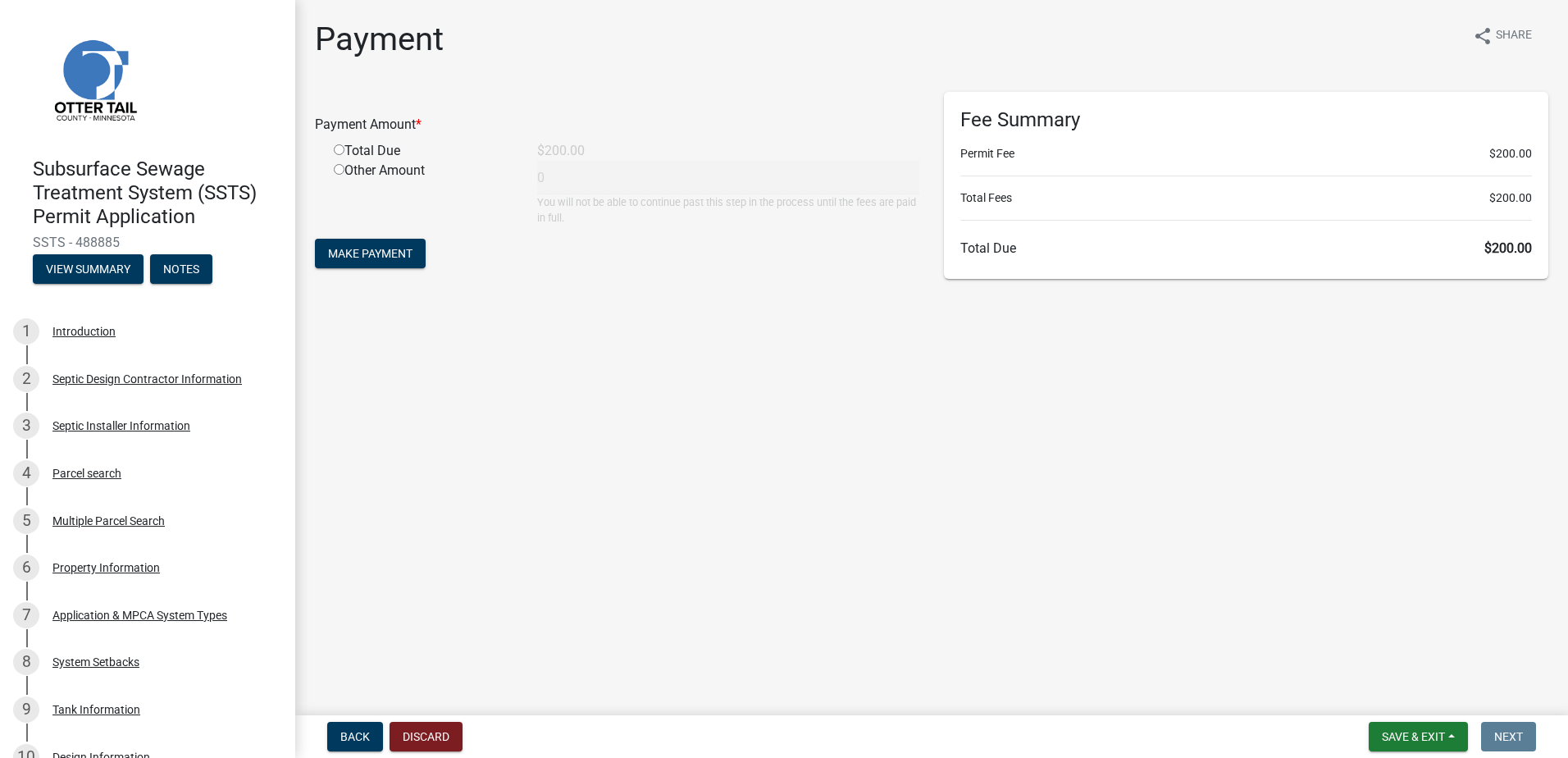
click at [340, 150] on input "radio" at bounding box center [339, 150] width 10 height 10
radio input "true"
type input "200"
click at [360, 263] on button "Make Payment" at bounding box center [370, 254] width 111 height 29
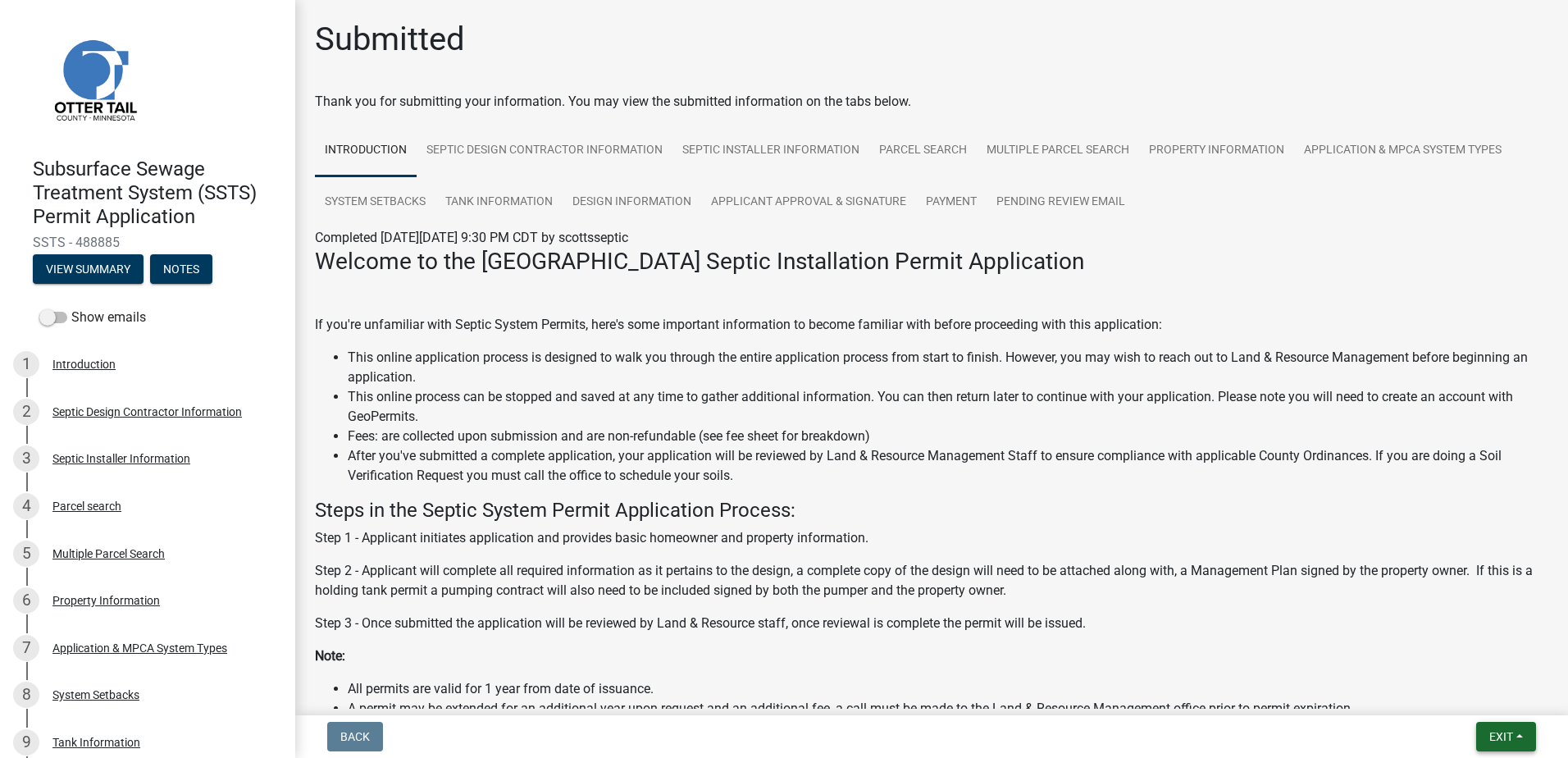
drag, startPoint x: 1524, startPoint y: 736, endPoint x: 1512, endPoint y: 730, distance: 13.4
click at [1523, 736] on button "Exit" at bounding box center [1506, 737] width 60 height 29
click at [1488, 698] on button "Save & Exit" at bounding box center [1470, 694] width 132 height 40
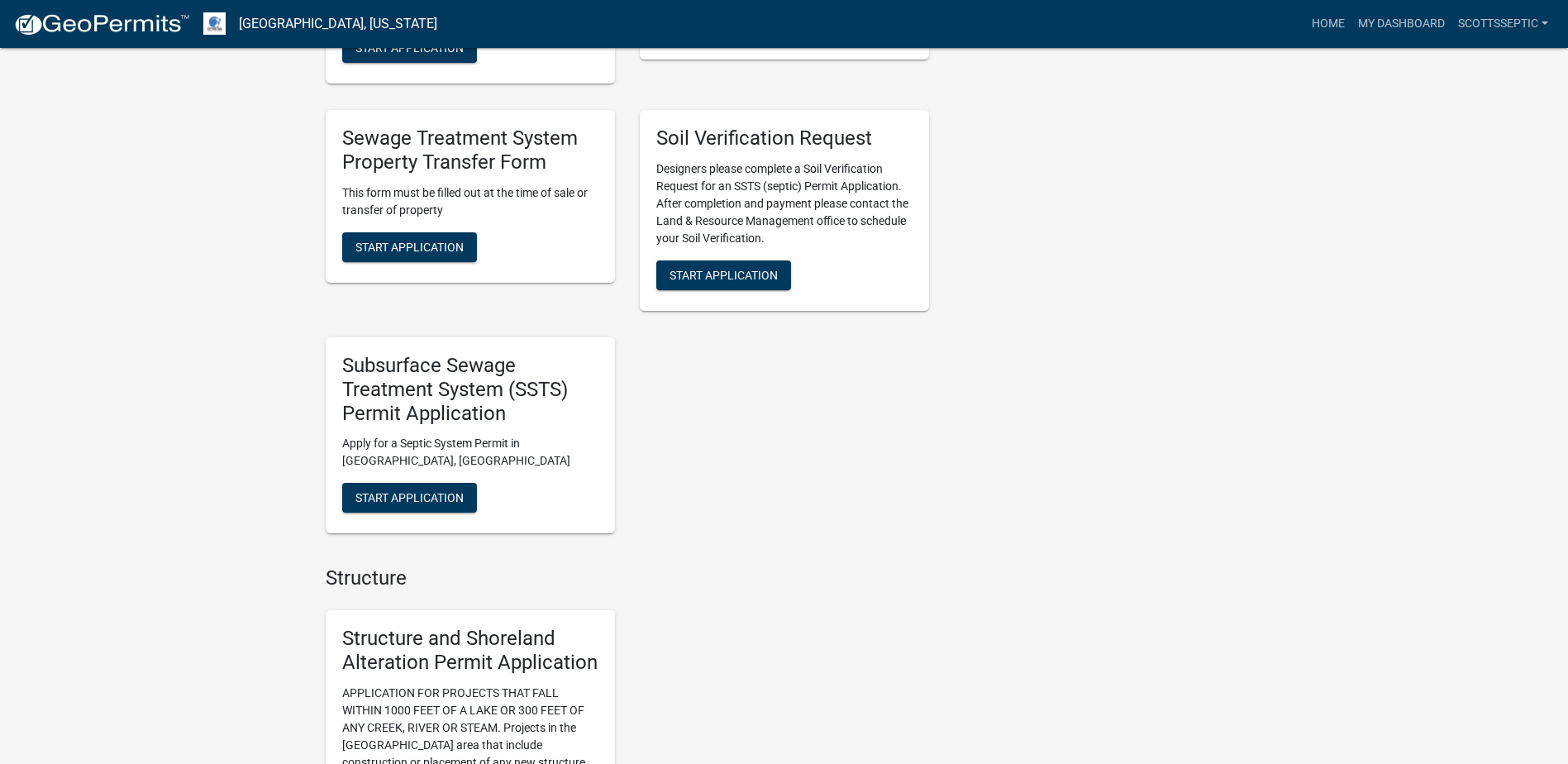
scroll to position [1322, 0]
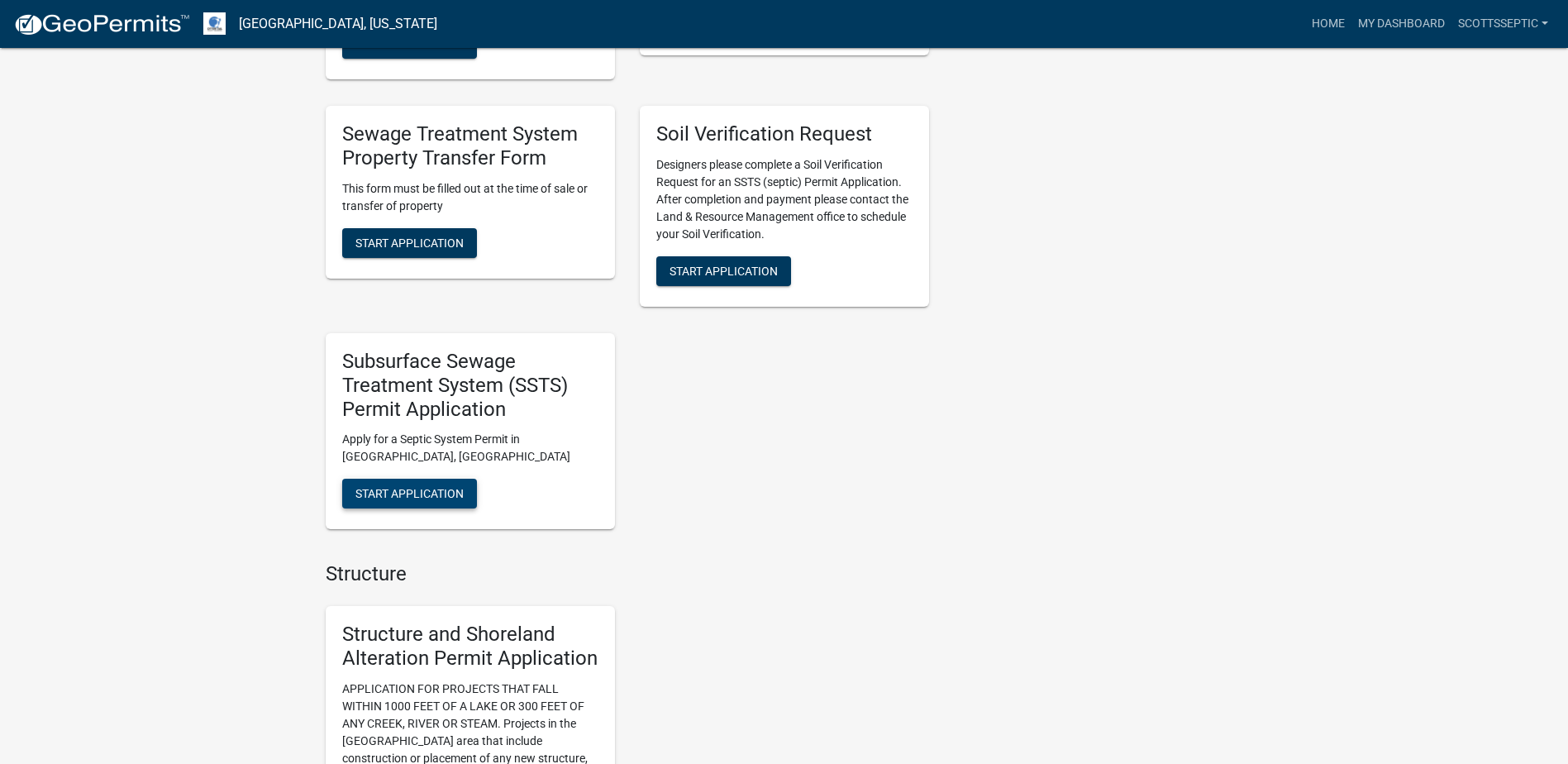
click at [386, 494] on span "Start Application" at bounding box center [409, 493] width 108 height 13
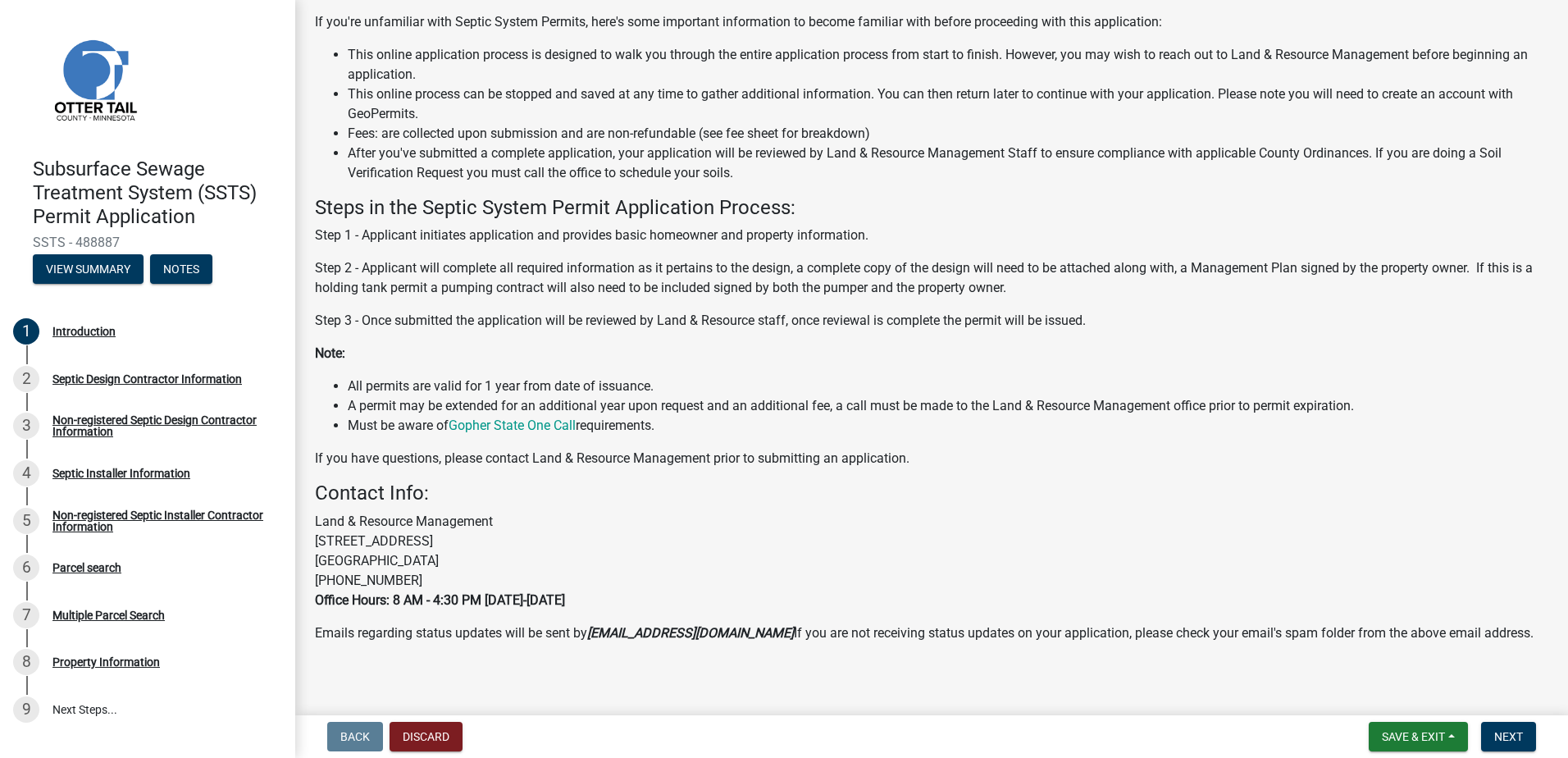
scroll to position [158, 0]
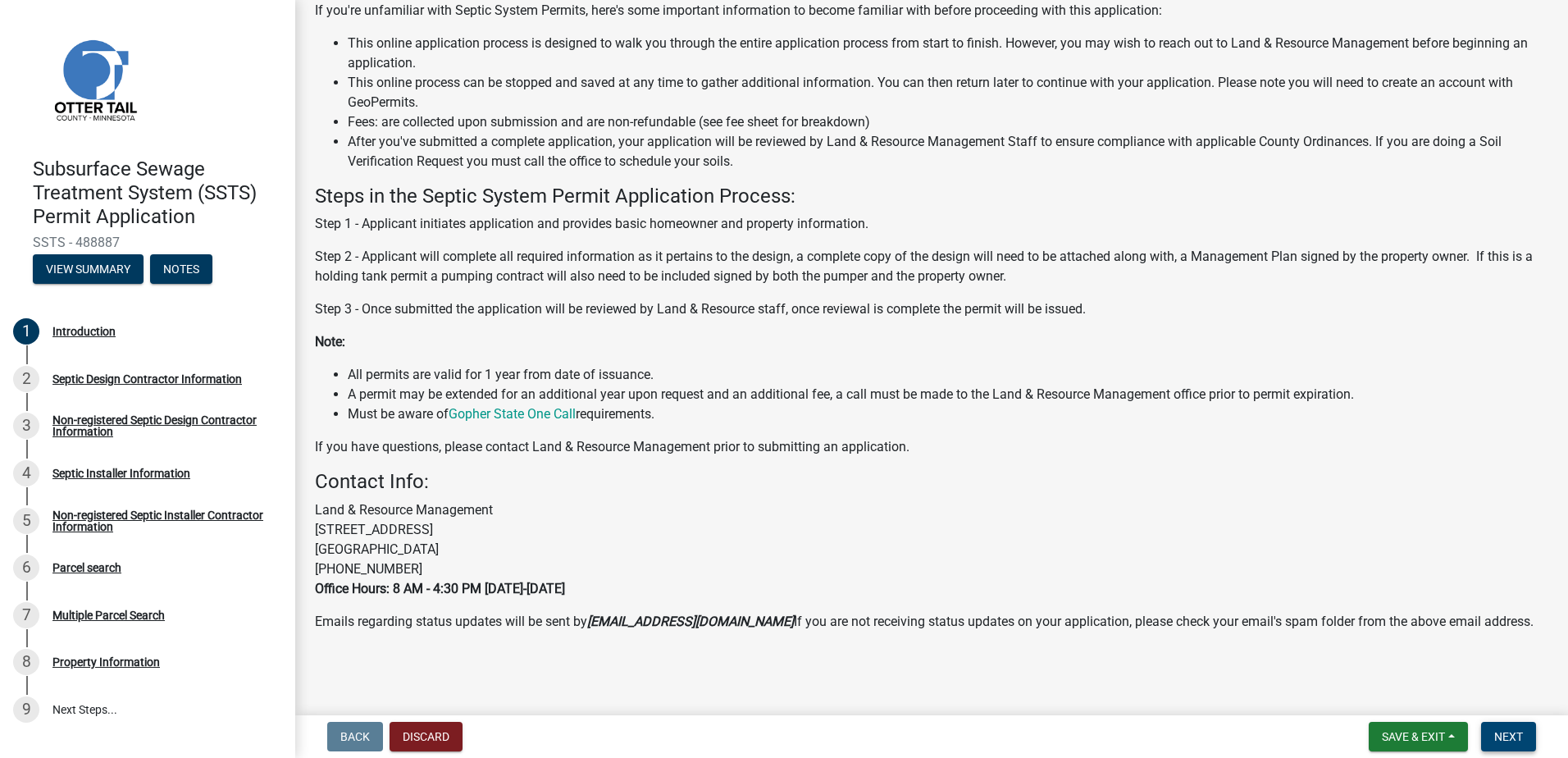
click at [1515, 734] on span "Next" at bounding box center [1508, 736] width 28 height 13
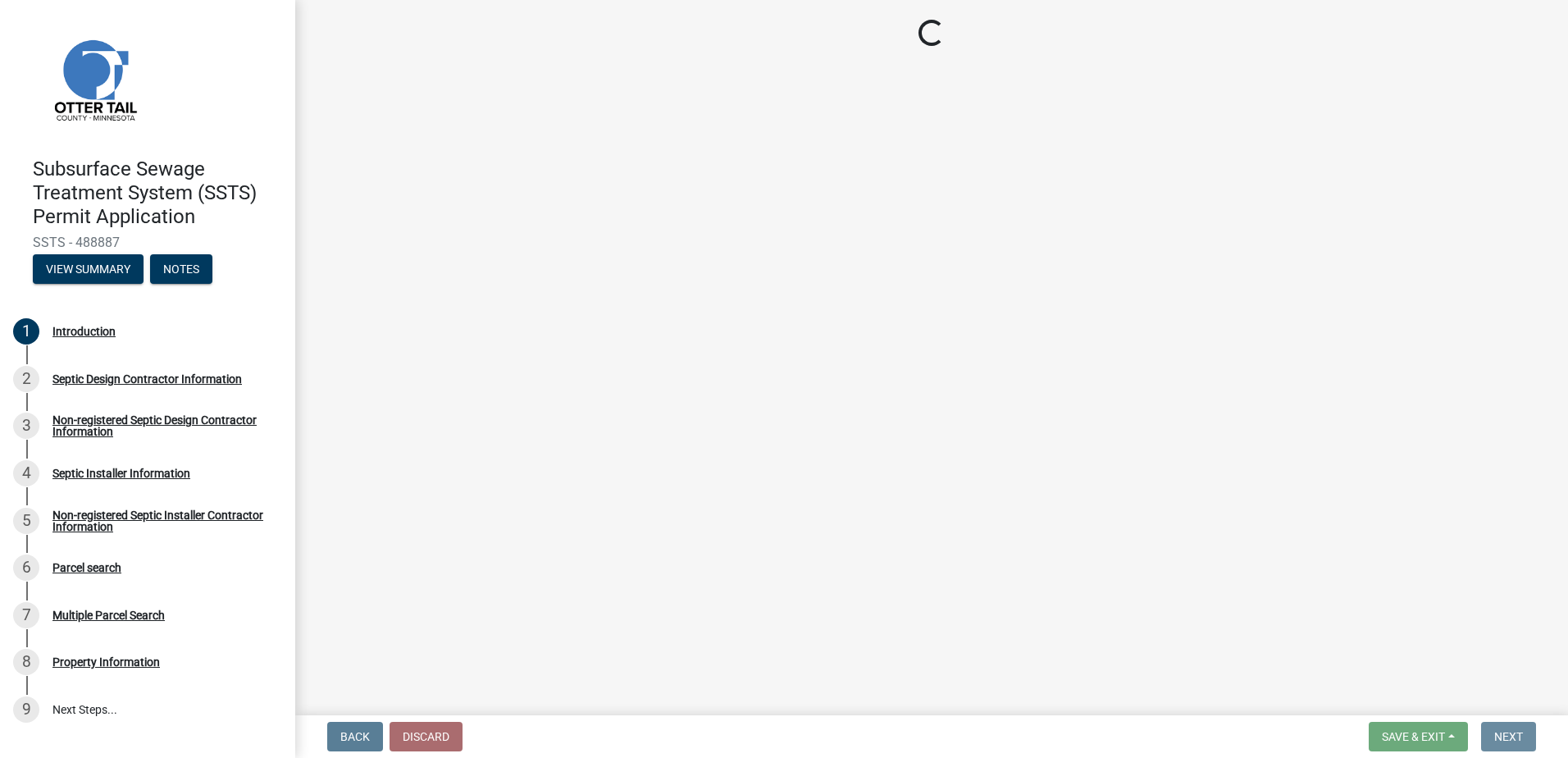
scroll to position [0, 0]
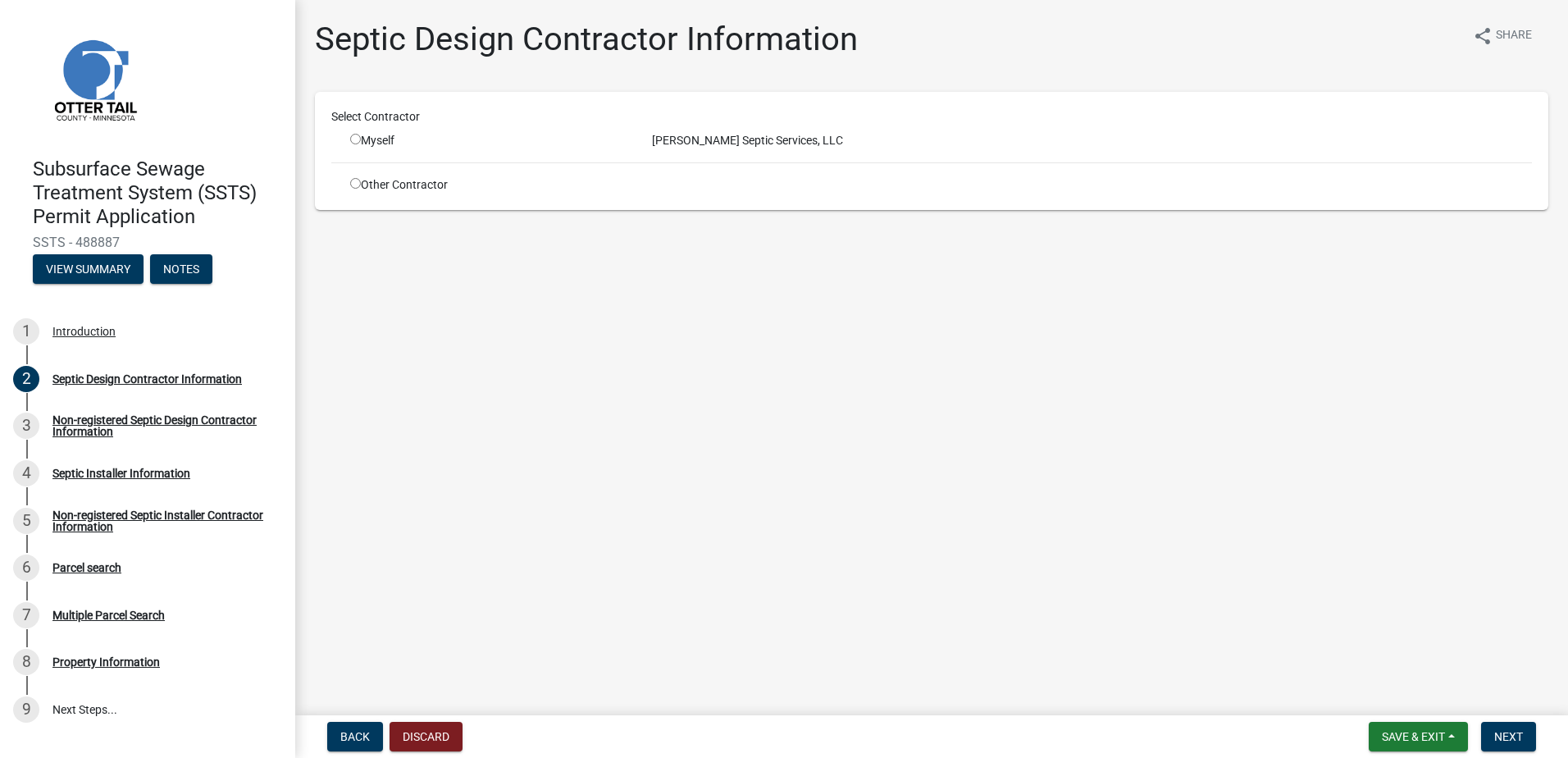
click at [355, 139] on input "radio" at bounding box center [355, 139] width 10 height 10
radio input "true"
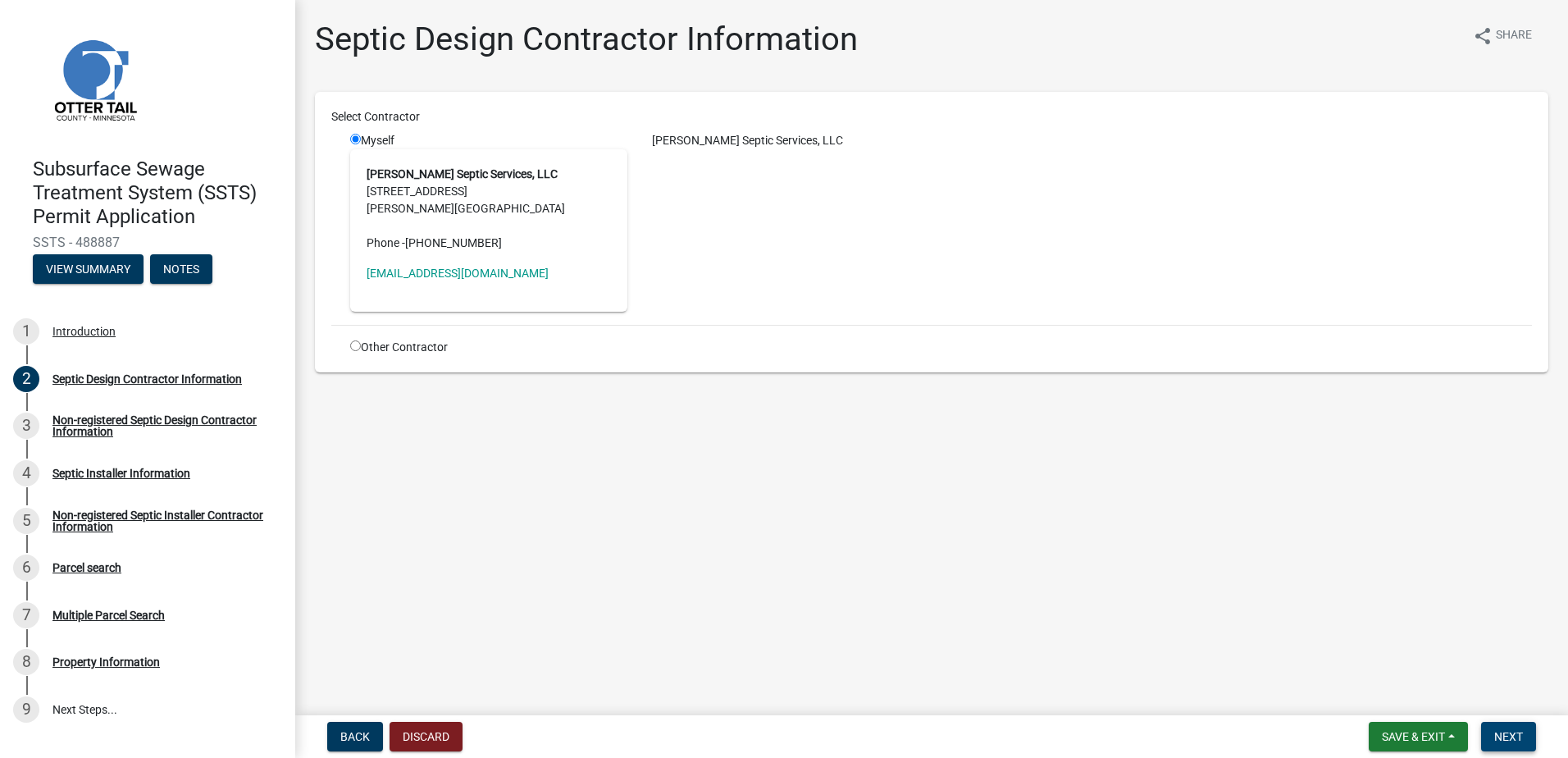
drag, startPoint x: 1510, startPoint y: 734, endPoint x: 1502, endPoint y: 729, distance: 9.4
click at [1510, 735] on span "Next" at bounding box center [1508, 736] width 28 height 13
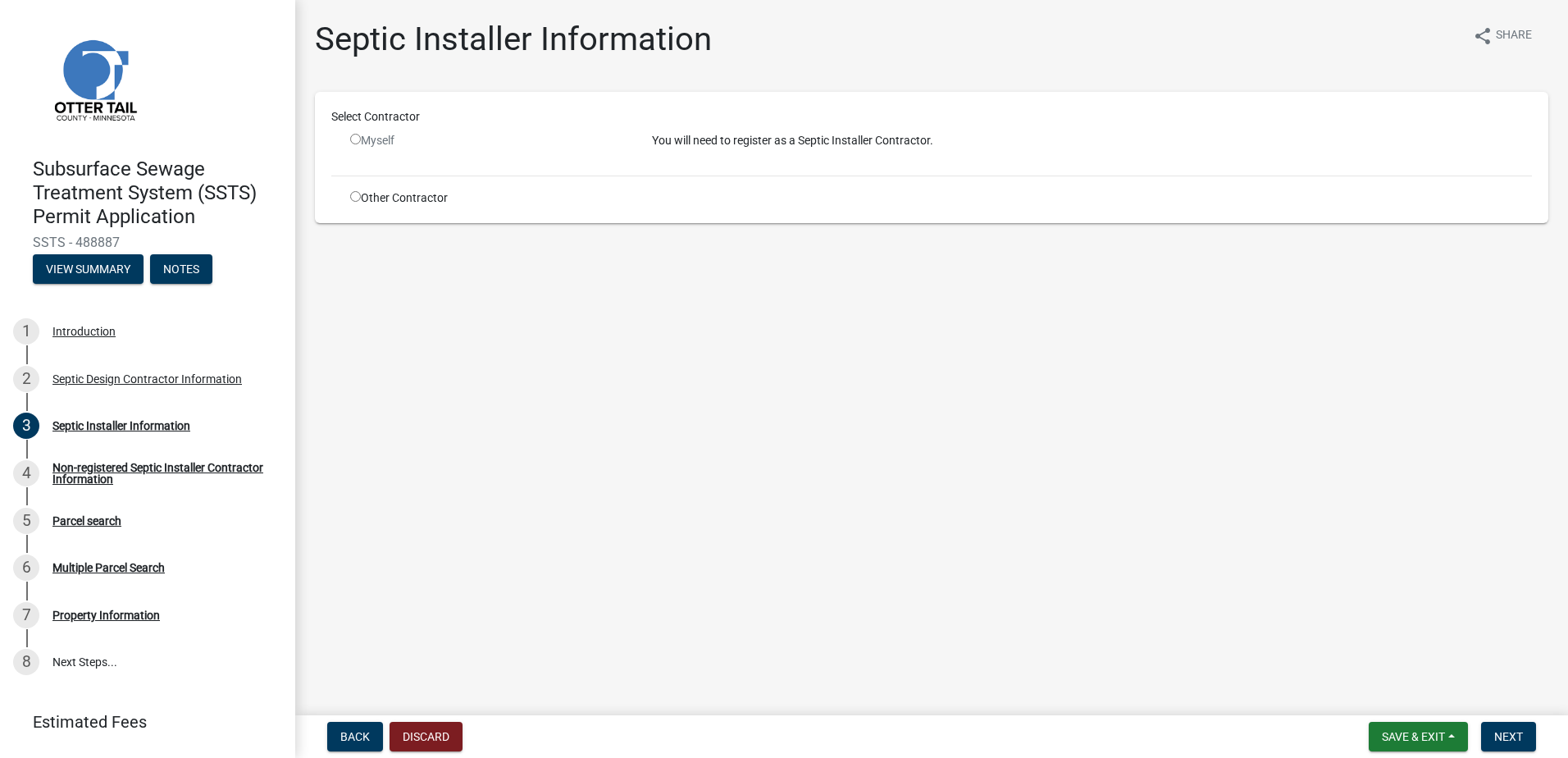
click at [358, 197] on input "radio" at bounding box center [355, 196] width 10 height 10
radio input "true"
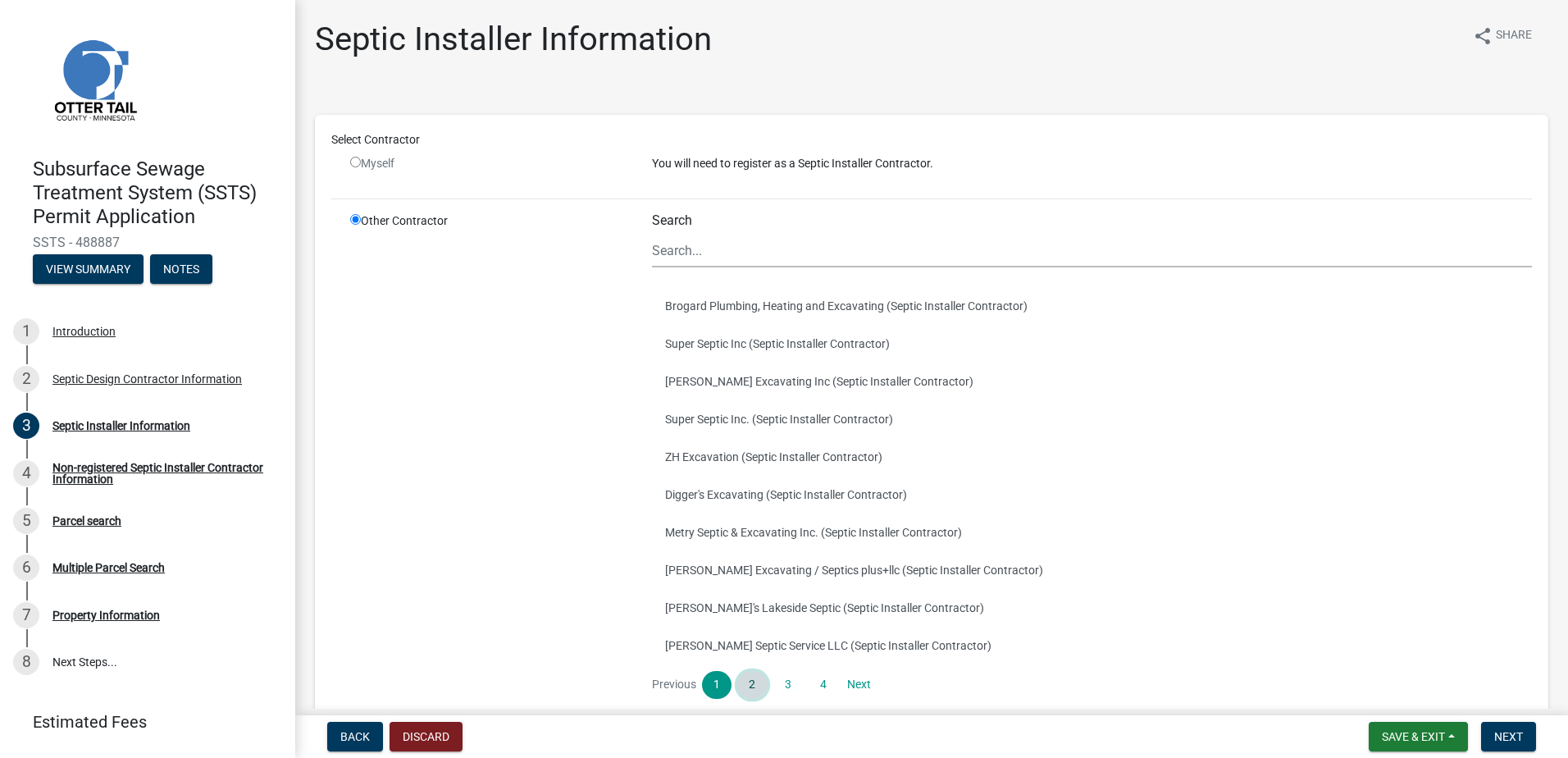
click at [748, 679] on link "2" at bounding box center [752, 684] width 29 height 28
click at [710, 458] on button "[PERSON_NAME] Excavating (Septic Installer Contractor)" at bounding box center [1092, 456] width 880 height 38
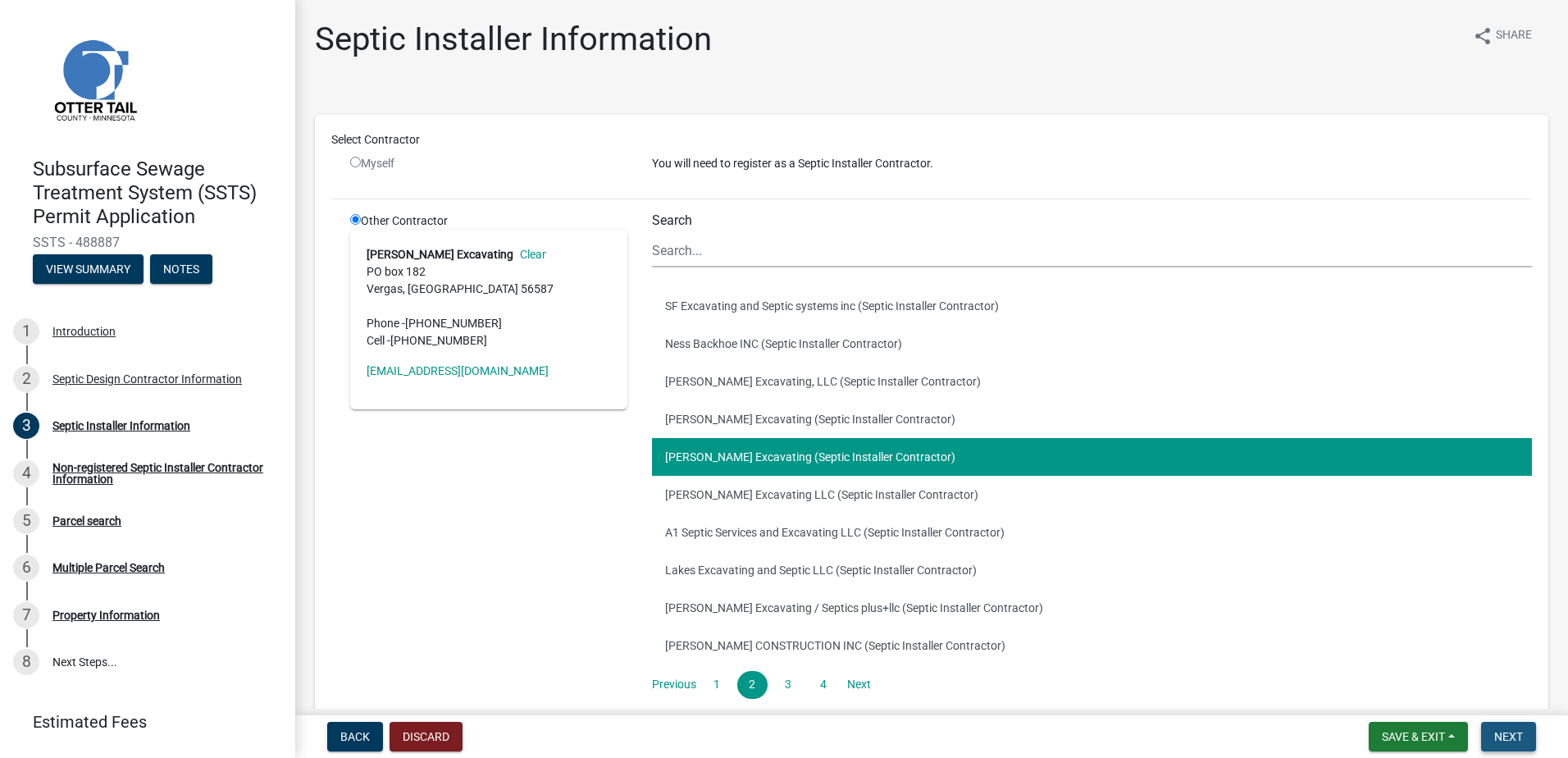
click at [1505, 724] on button "Next" at bounding box center [1509, 737] width 55 height 29
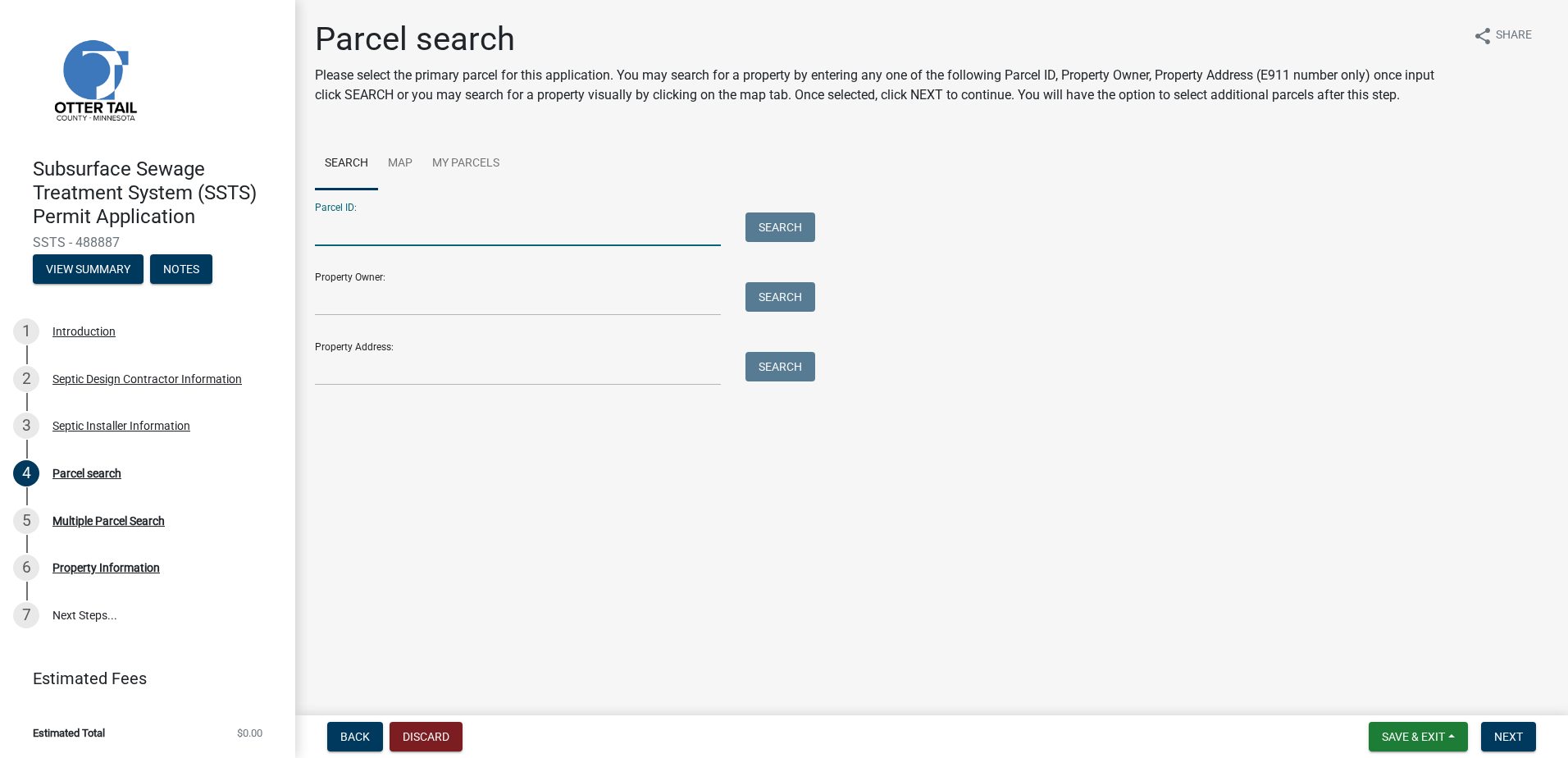
click at [349, 229] on input "Parcel ID:" at bounding box center [518, 229] width 406 height 34
type input "55000110069009"
click at [773, 225] on button "Search" at bounding box center [780, 227] width 70 height 29
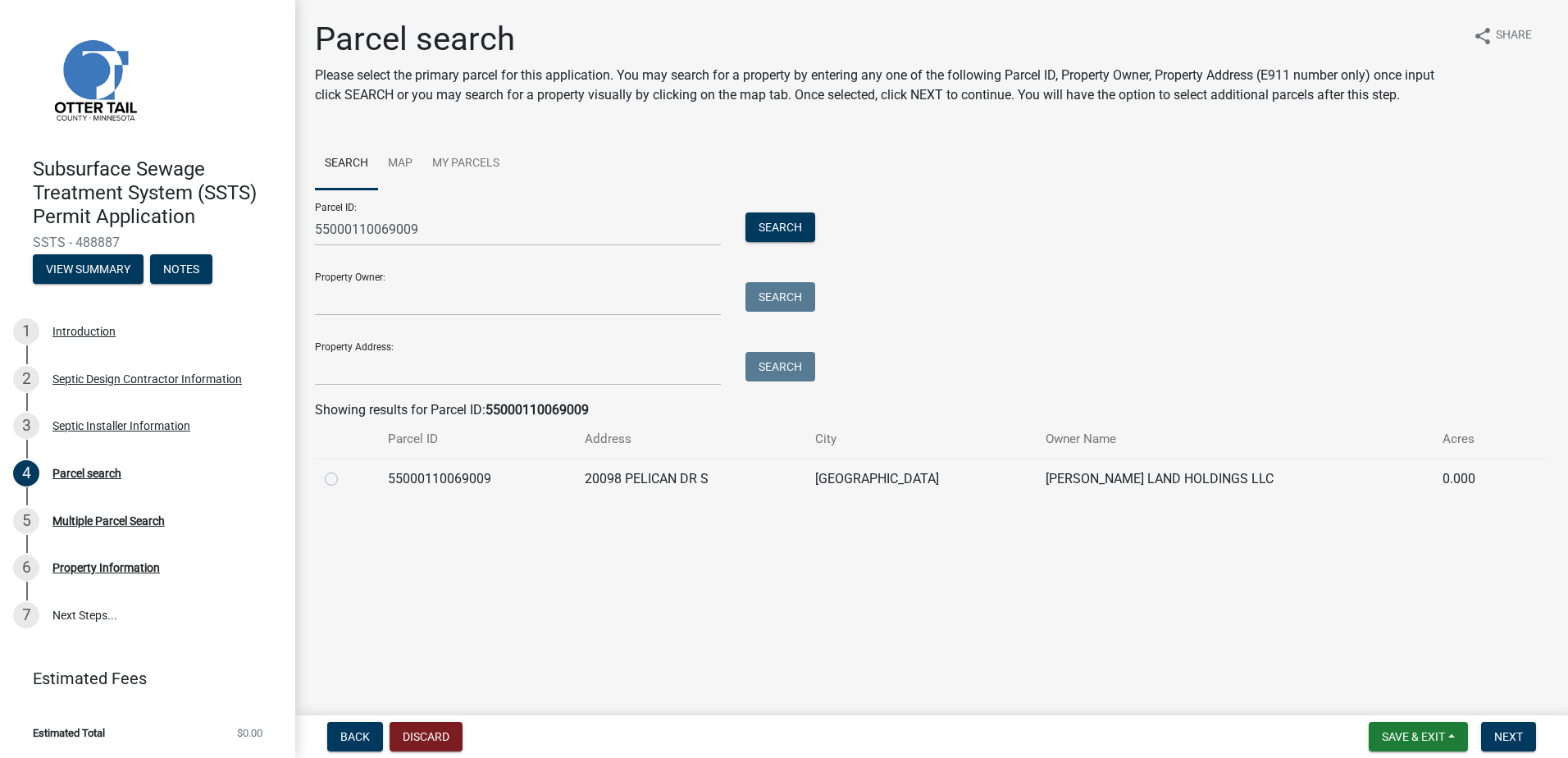
click at [345, 469] on label at bounding box center [345, 469] width 0 height 0
click at [345, 480] on input "radio" at bounding box center [350, 474] width 10 height 10
radio input "true"
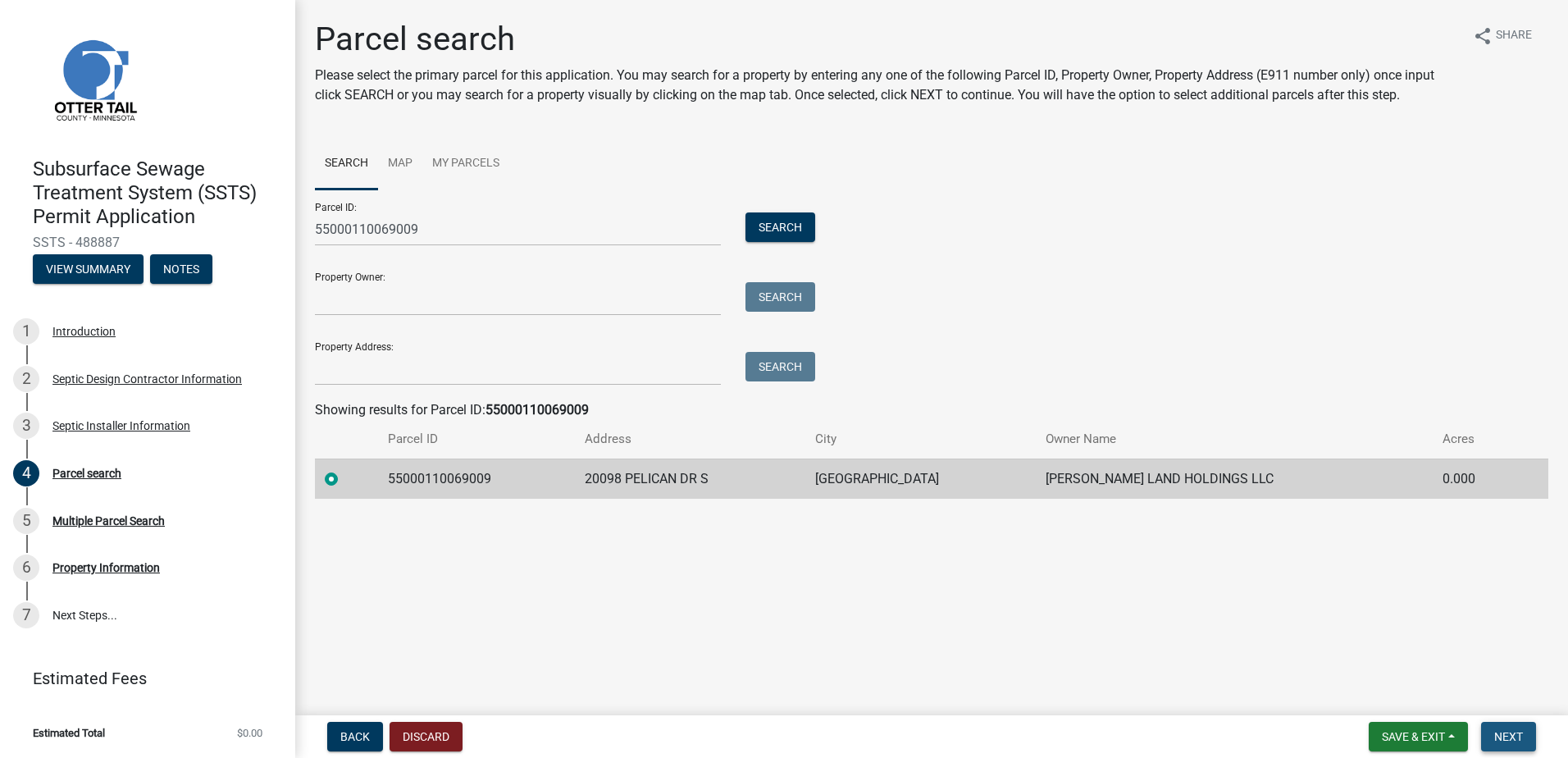
click at [1504, 731] on span "Next" at bounding box center [1508, 736] width 28 height 13
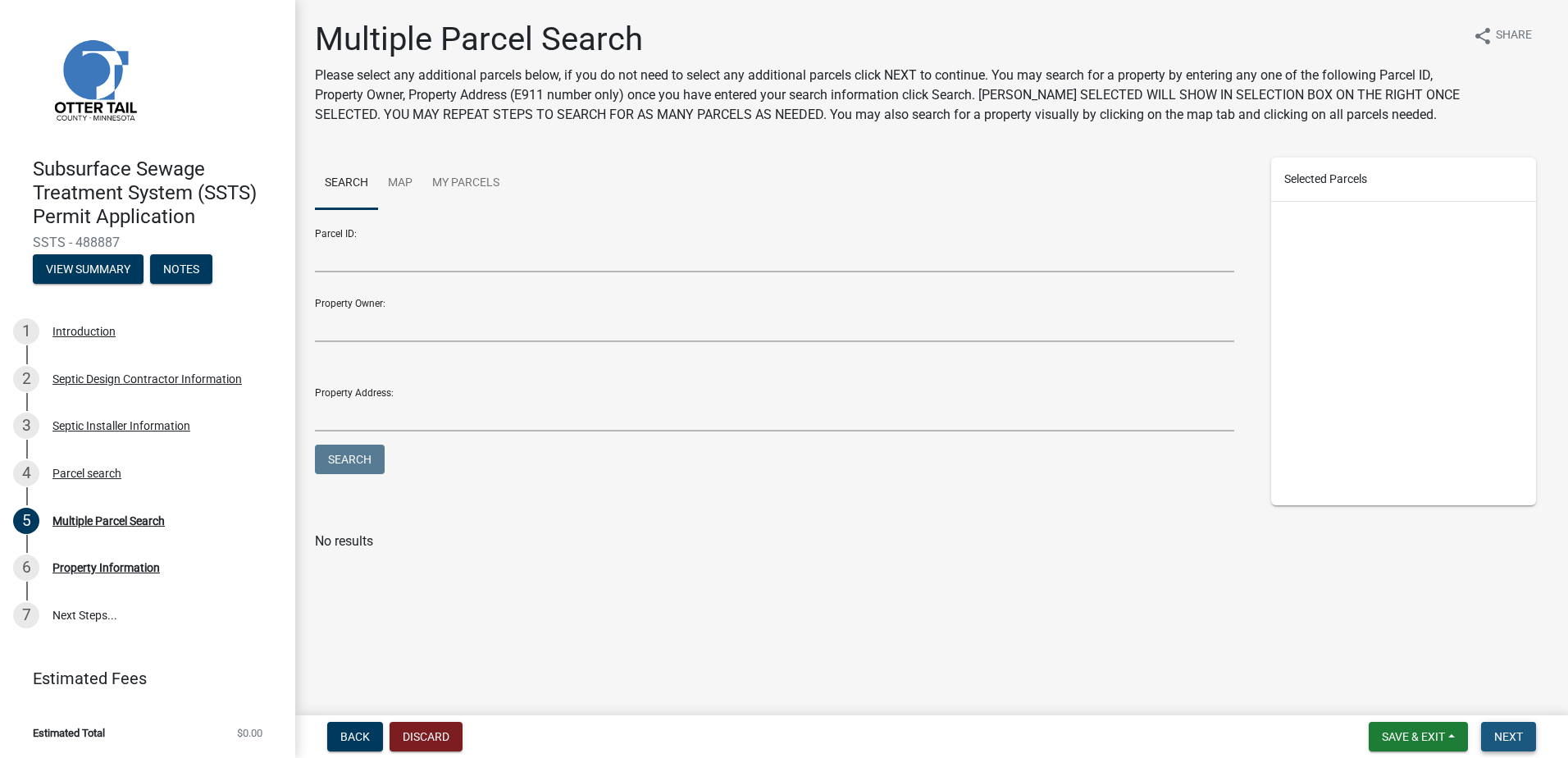
click at [1487, 738] on button "Next" at bounding box center [1509, 737] width 55 height 29
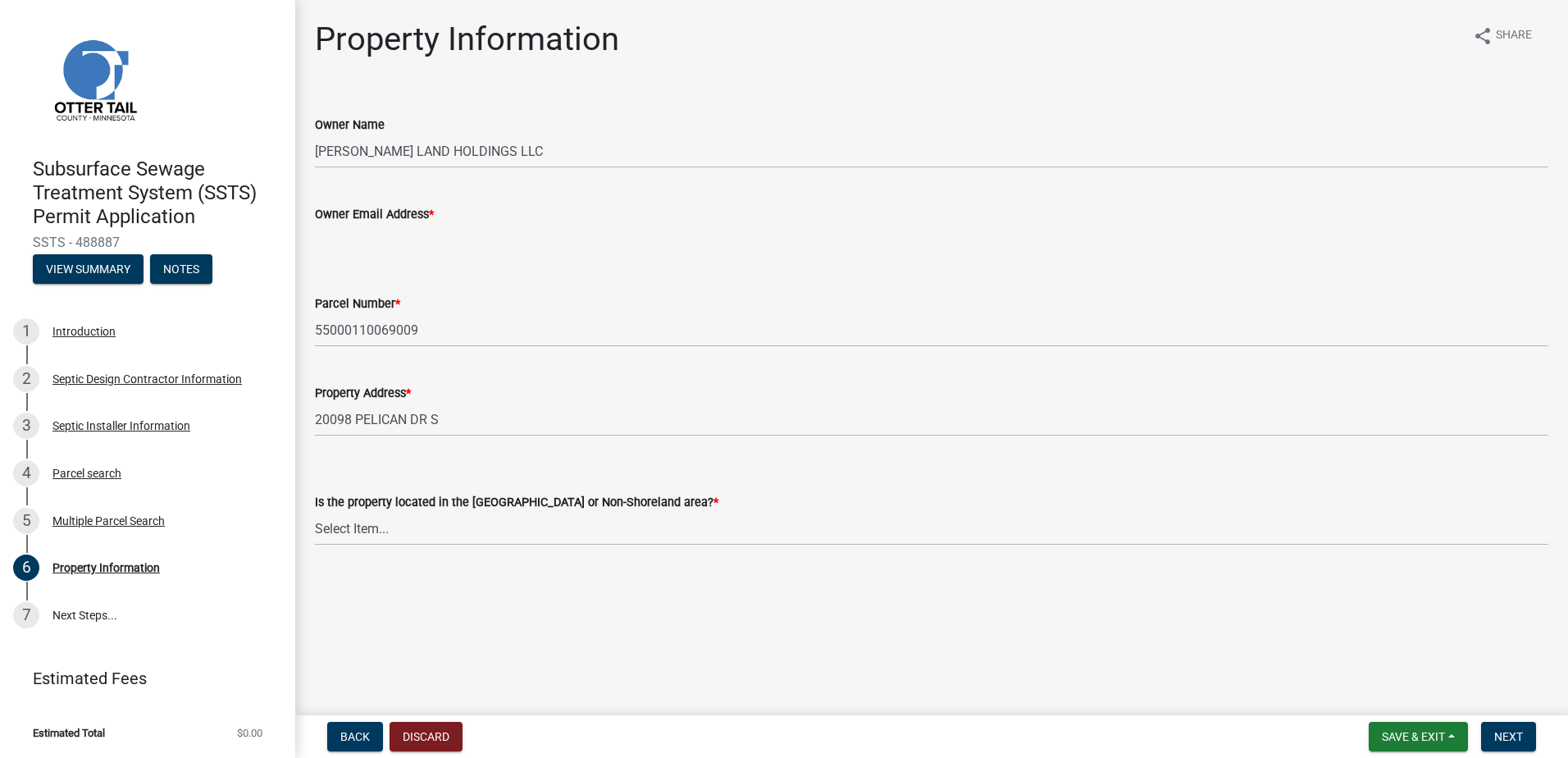
click at [349, 244] on input "Owner Email Address *" at bounding box center [931, 240] width 1234 height 34
type input "[EMAIL_ADDRESS][DOMAIN_NAME]"
click at [351, 526] on select "Select Item... Shoreland Non-Shoreland" at bounding box center [931, 528] width 1234 height 34
click at [315, 511] on select "Select Item... Shoreland Non-Shoreland" at bounding box center [931, 528] width 1234 height 34
select select "5ed11e82-653f-4fcc-a472-8d95af57556c"
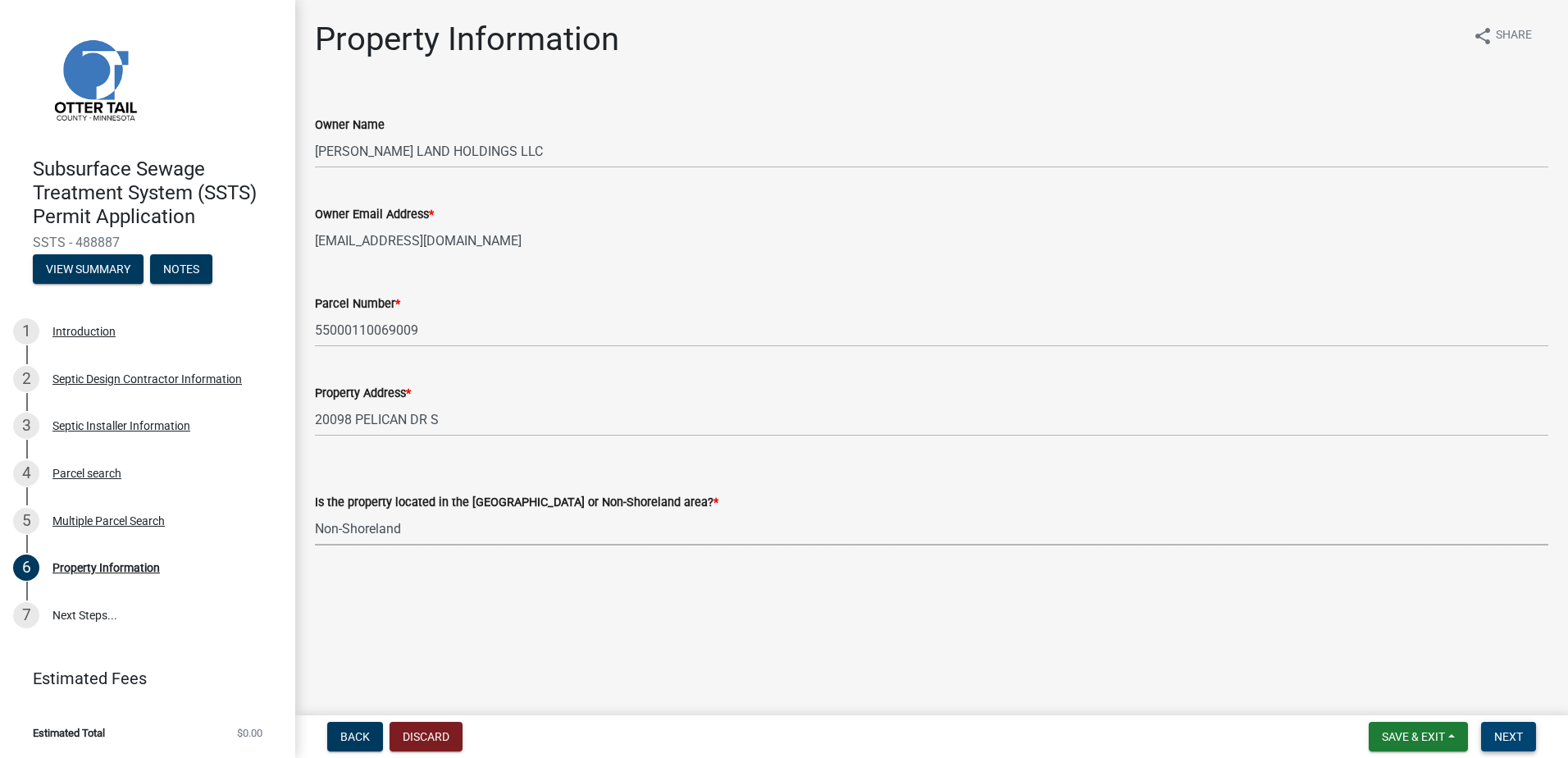
click at [1518, 733] on span "Next" at bounding box center [1508, 736] width 28 height 13
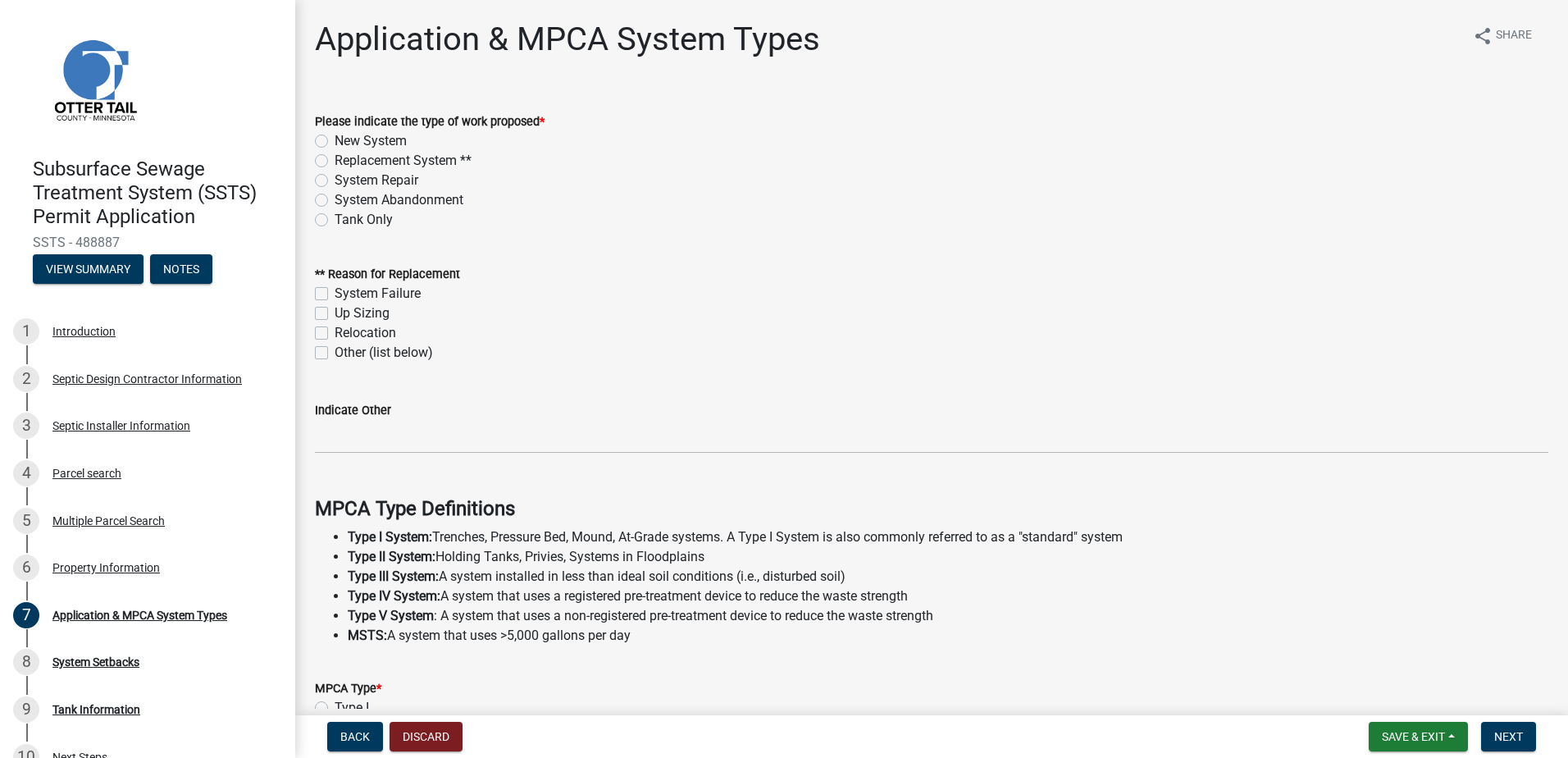
click at [334, 144] on label "New System" at bounding box center [371, 141] width 72 height 20
click at [334, 142] on input "New System" at bounding box center [340, 137] width 10 height 10
radio input "true"
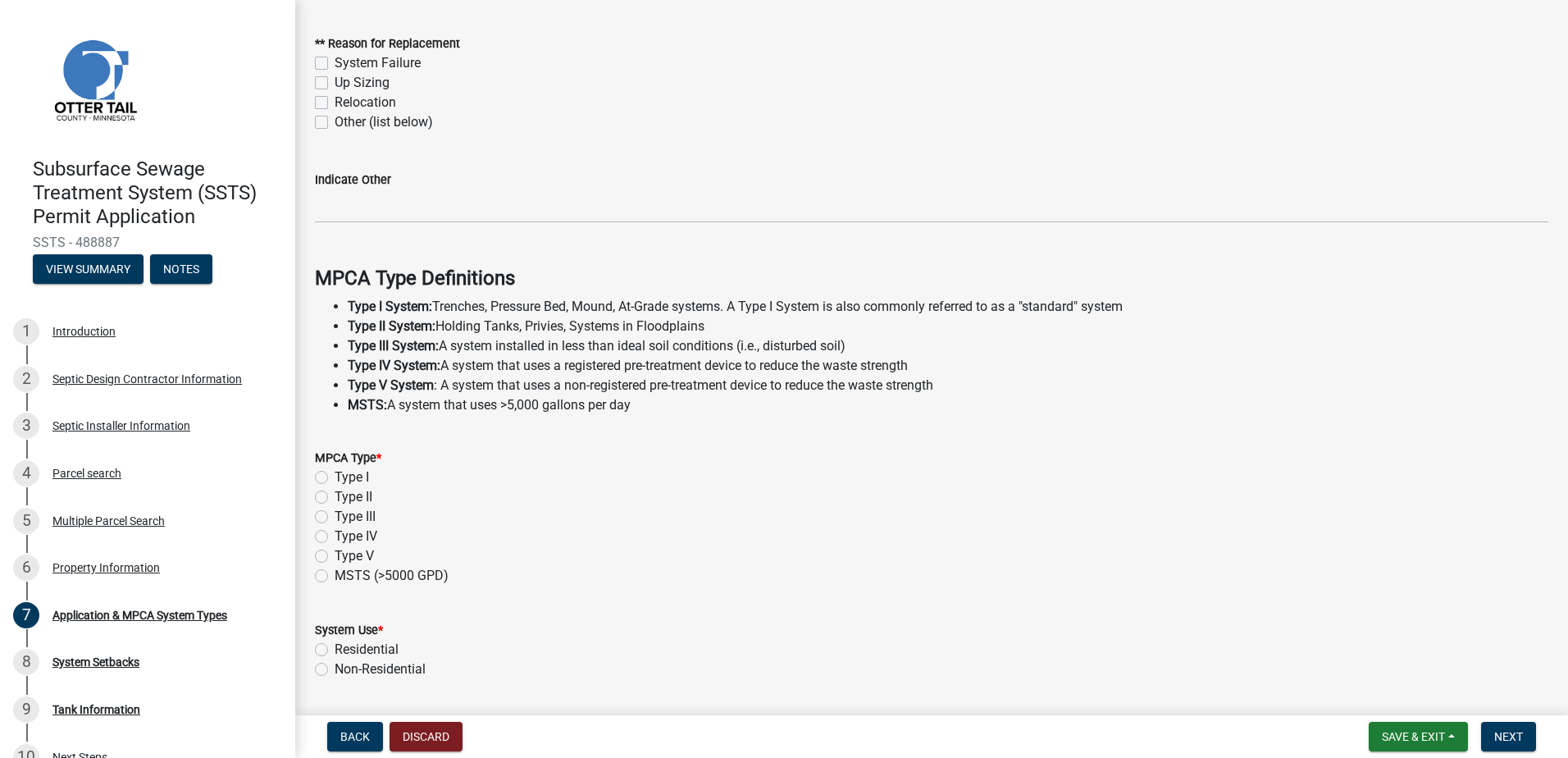
scroll to position [246, 0]
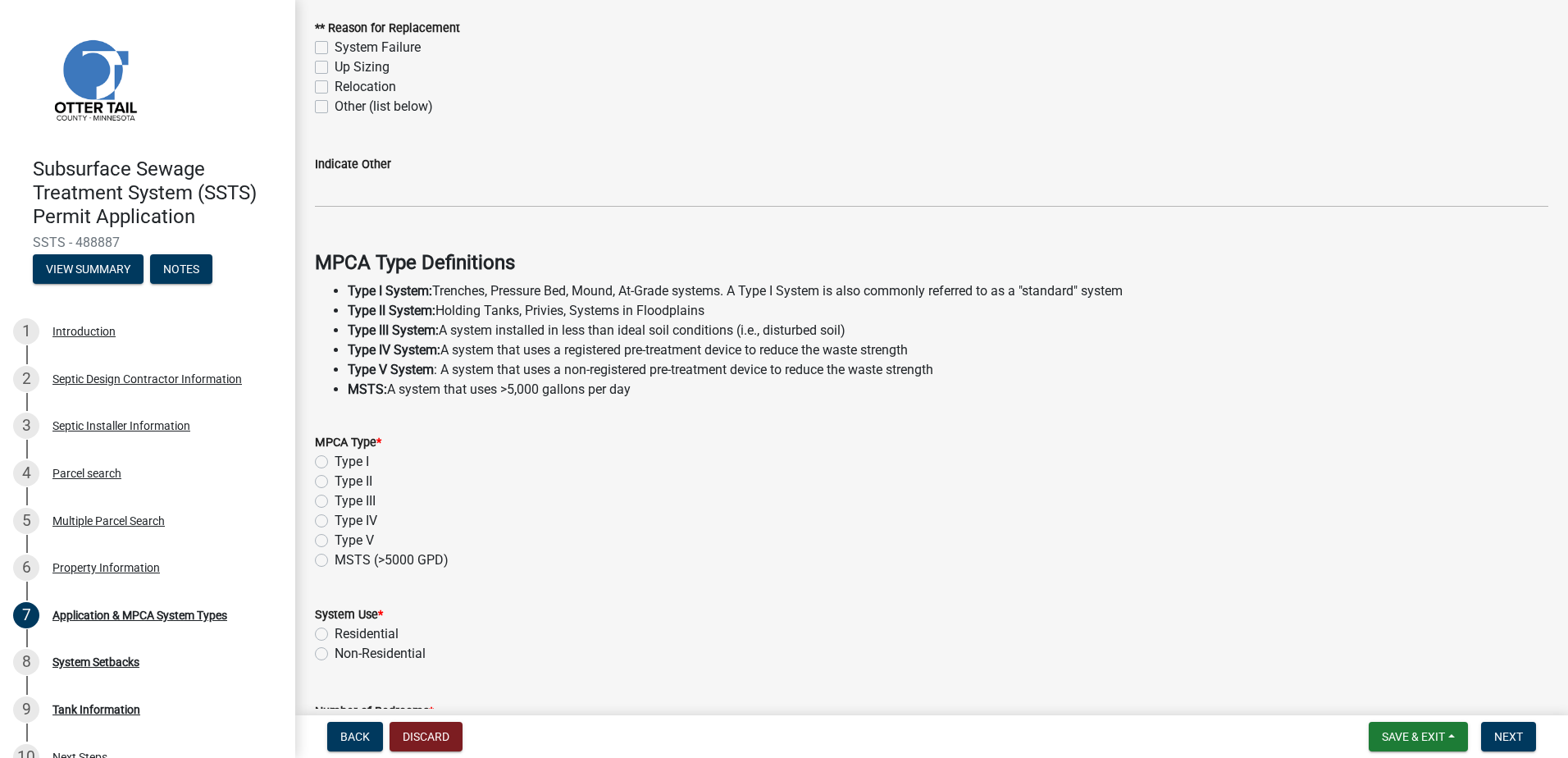
click at [334, 480] on label "Type II" at bounding box center [353, 481] width 38 height 20
click at [334, 480] on input "Type II" at bounding box center [340, 477] width 10 height 10
radio input "true"
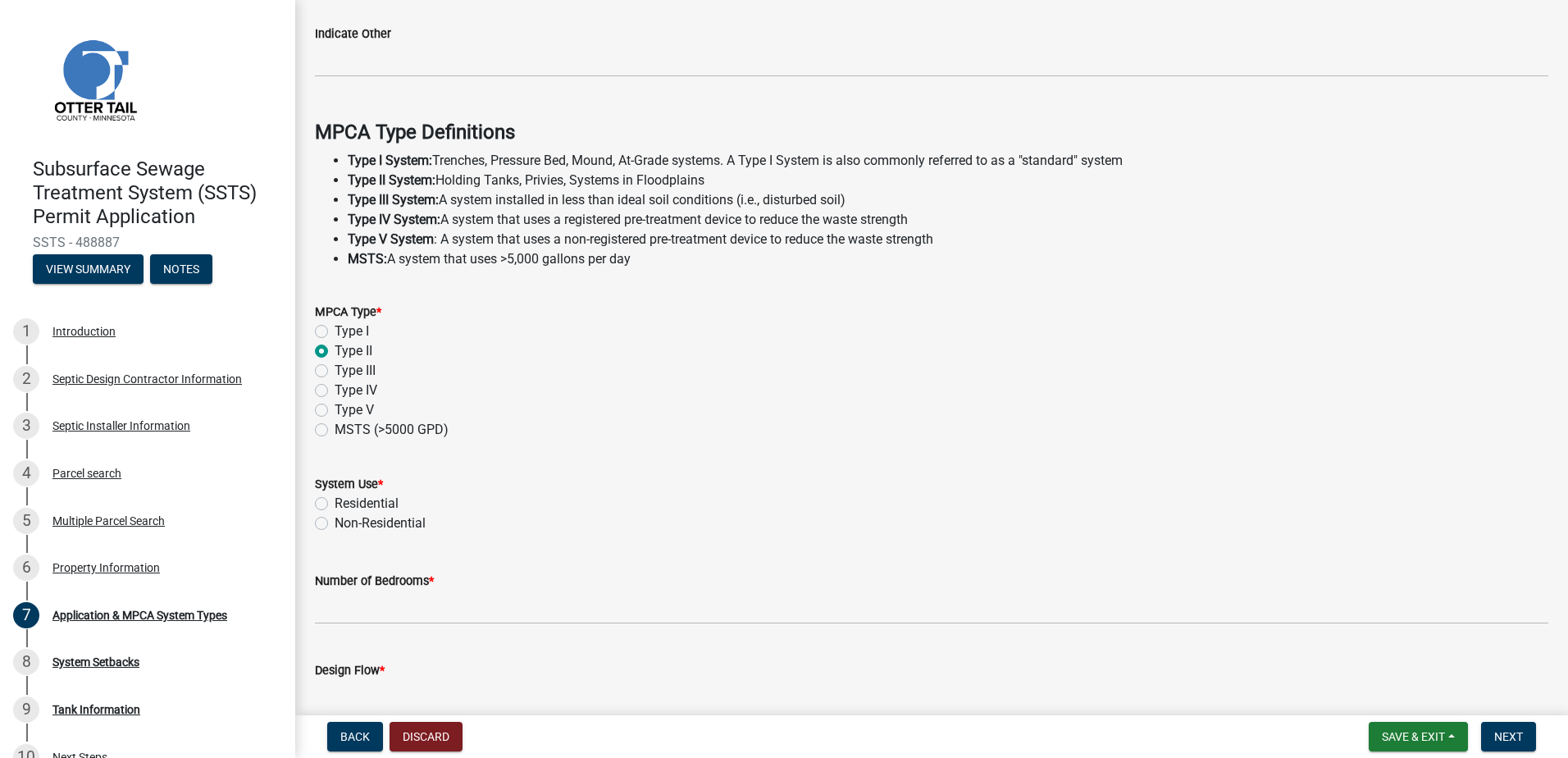
scroll to position [410, 0]
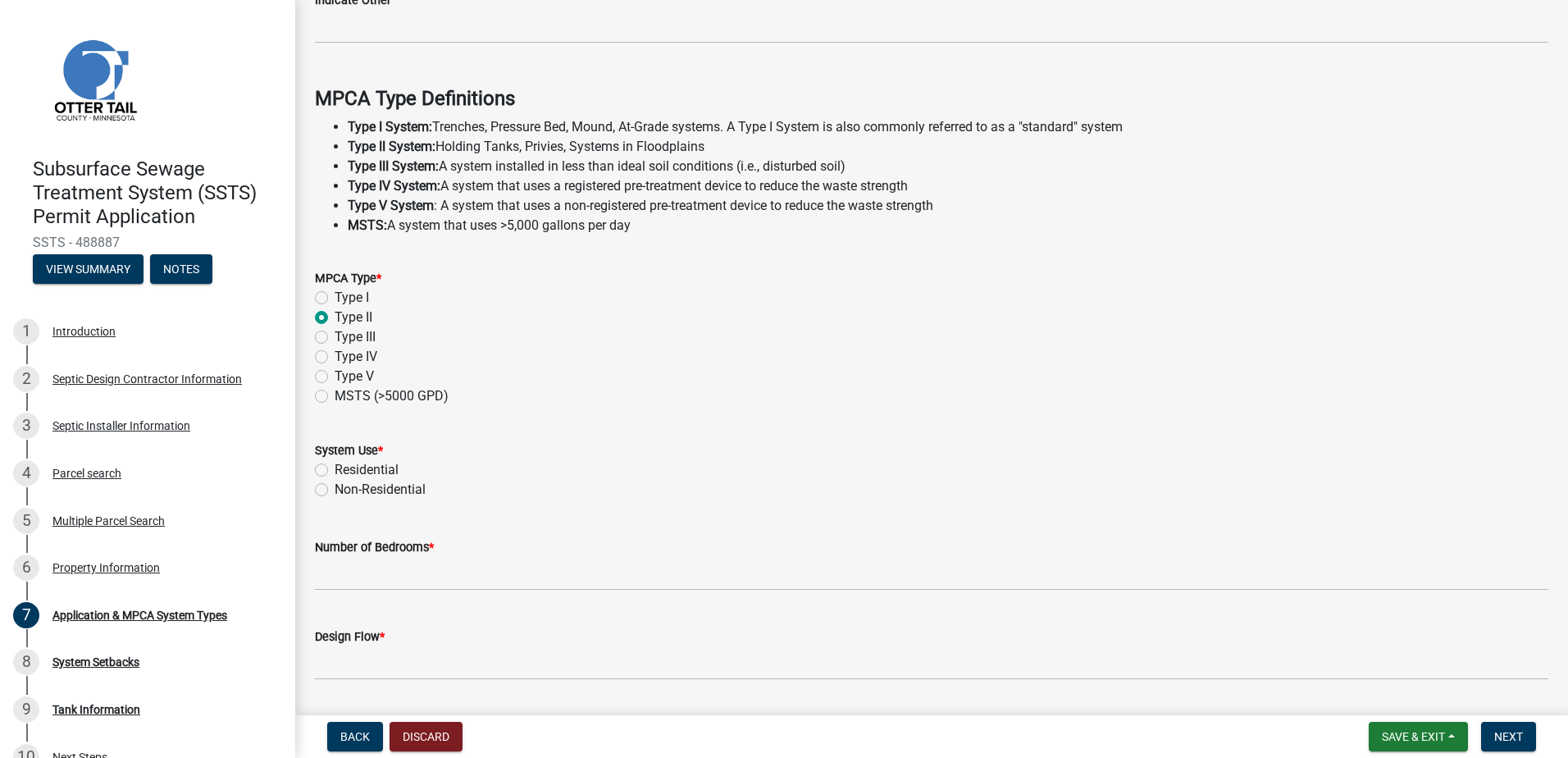
click at [334, 491] on label "Non-Residential" at bounding box center [380, 489] width 91 height 20
click at [334, 490] on input "Non-Residential" at bounding box center [340, 485] width 10 height 10
radio input "true"
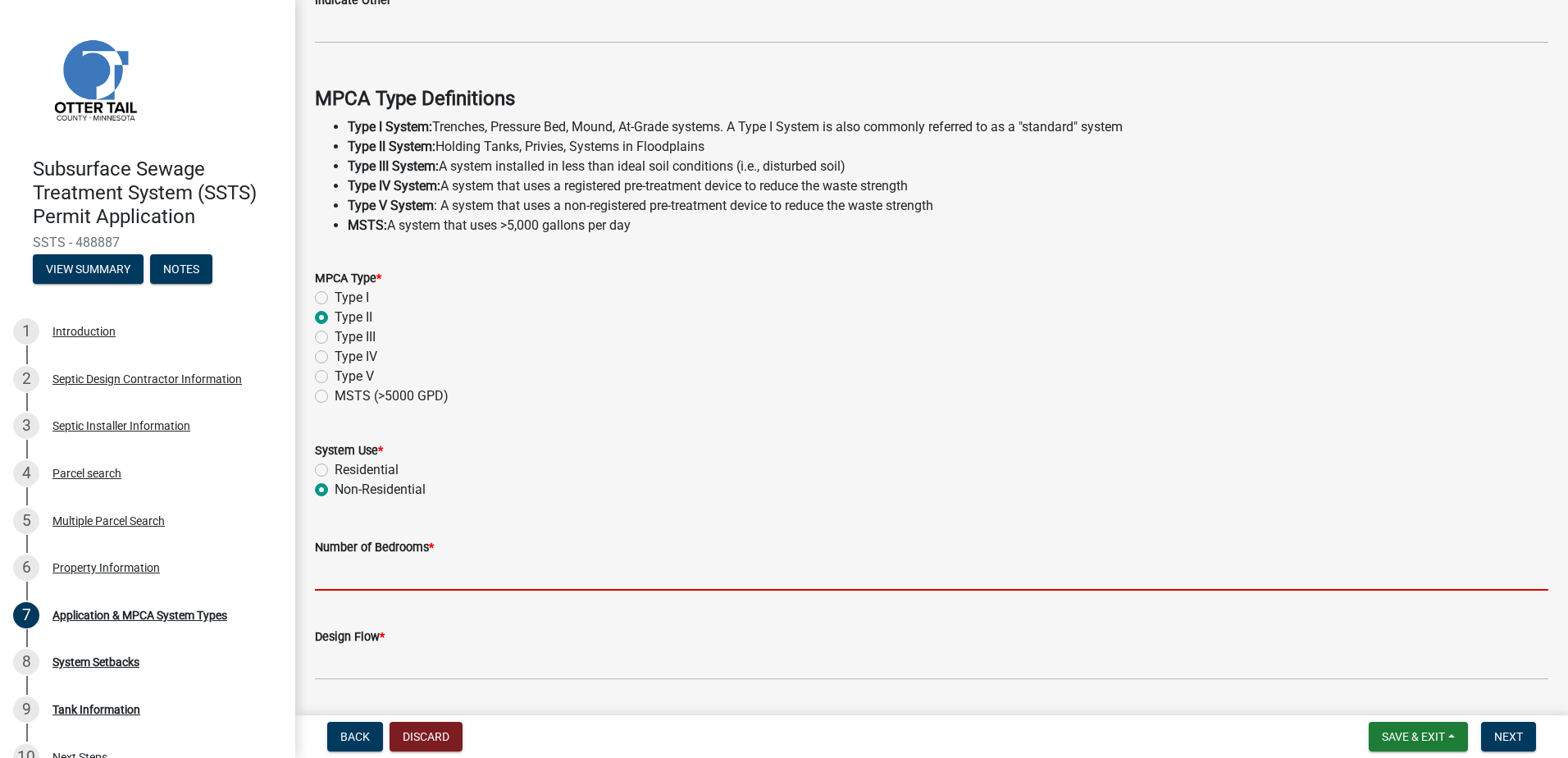
click at [334, 584] on input "Number of Bedrooms *" at bounding box center [931, 573] width 1234 height 34
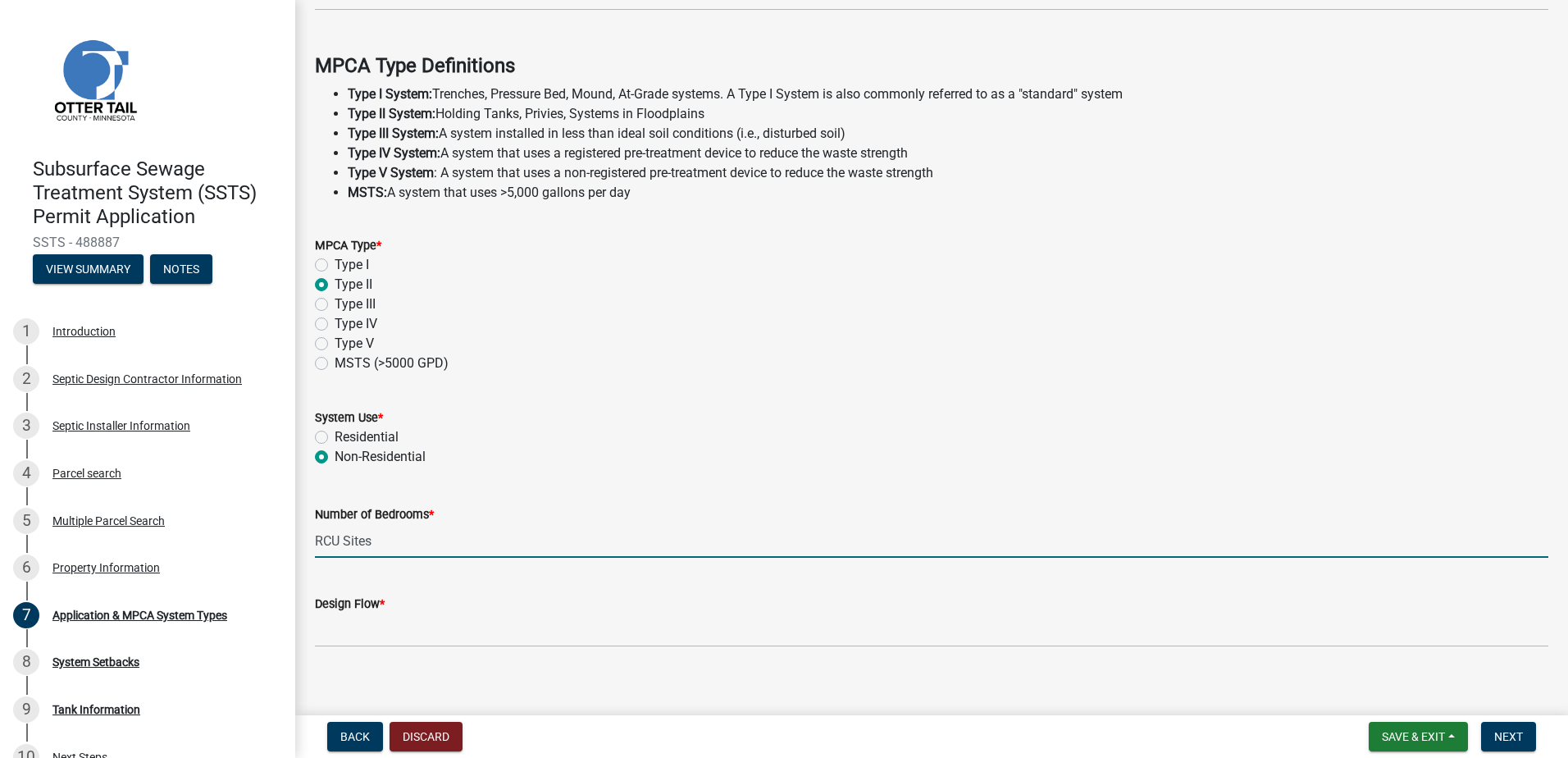
scroll to position [458, 0]
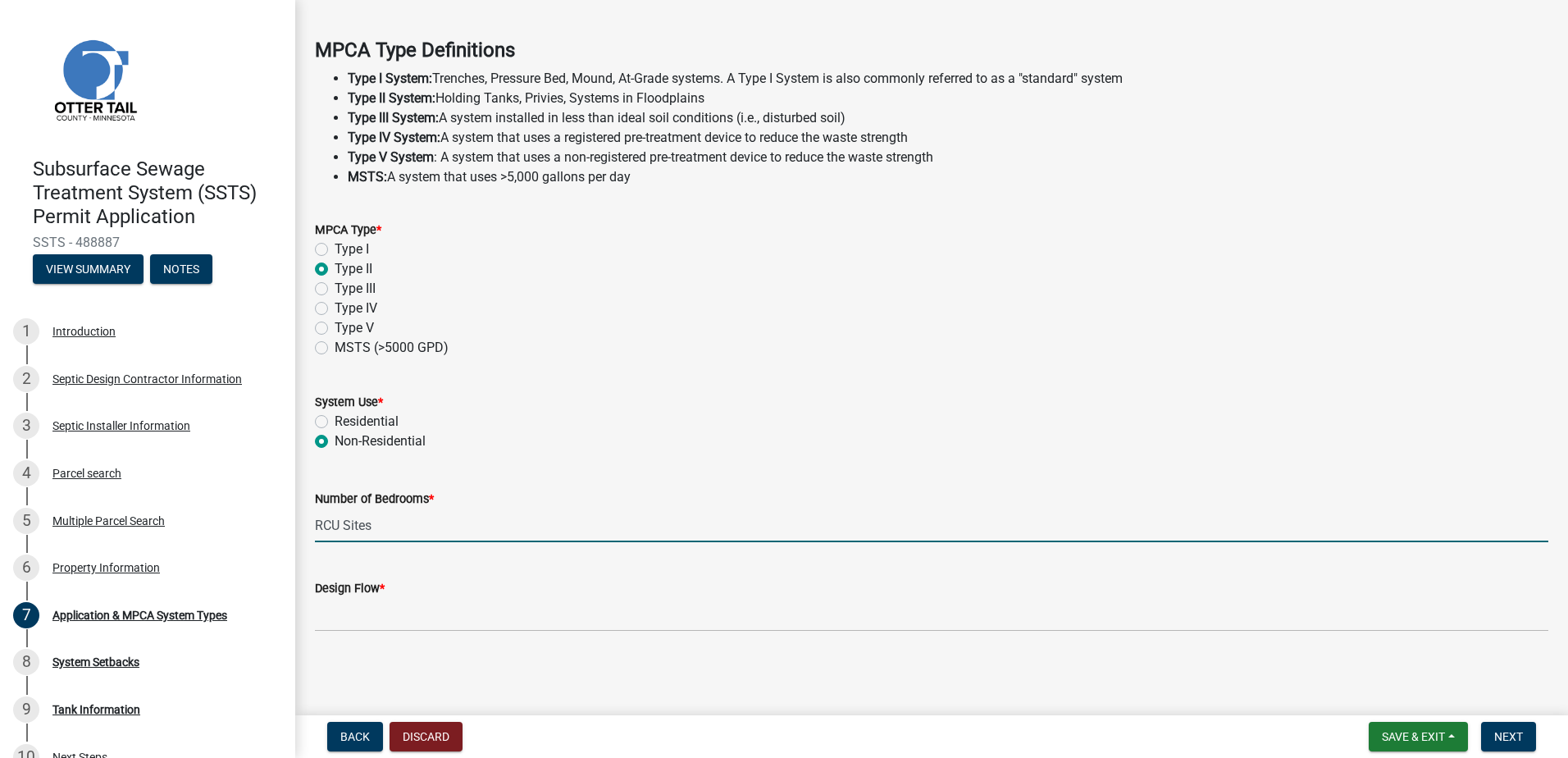
type input "RCU Sites"
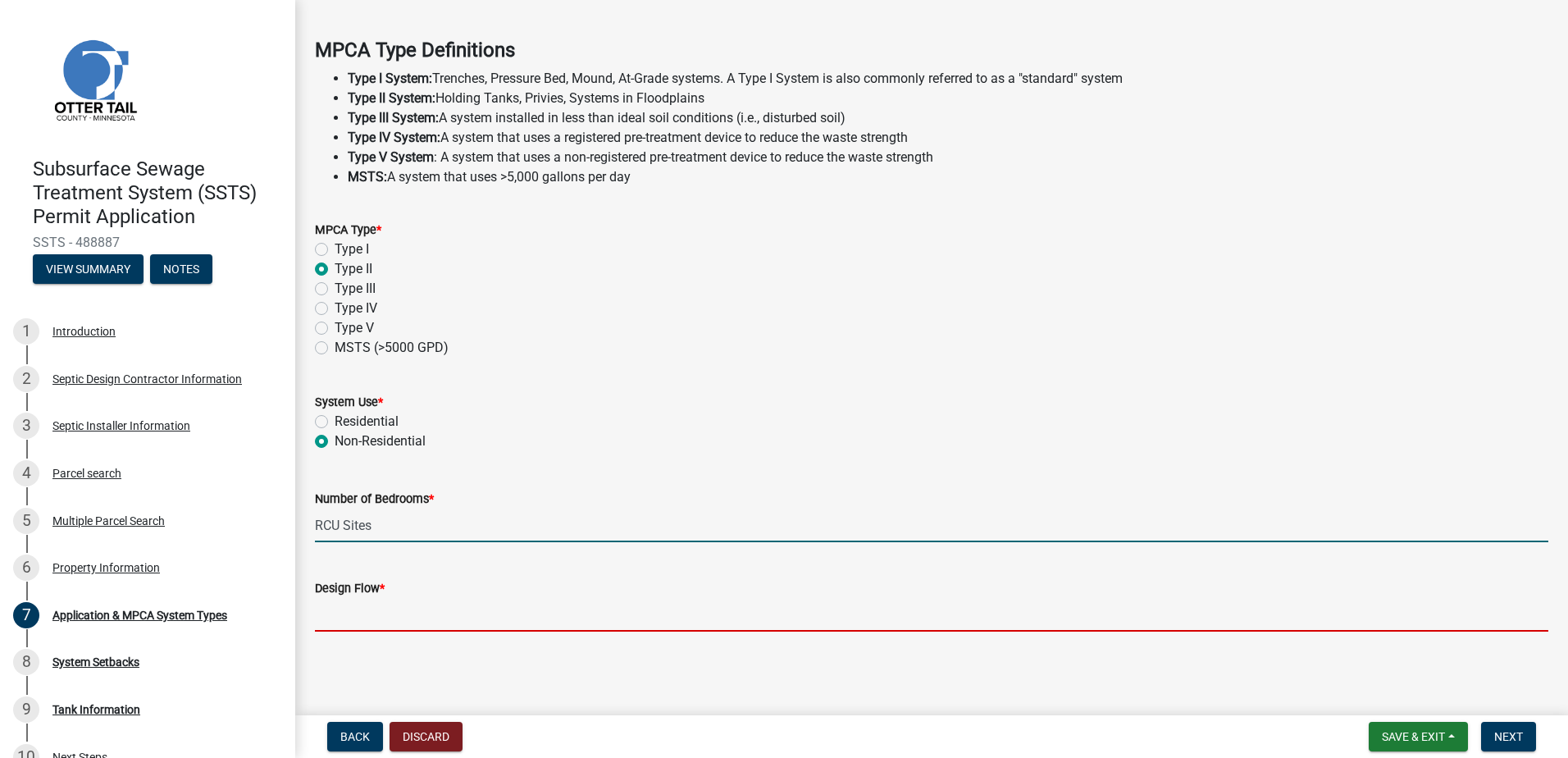
click at [341, 627] on input "Design Flow *" at bounding box center [931, 614] width 1234 height 34
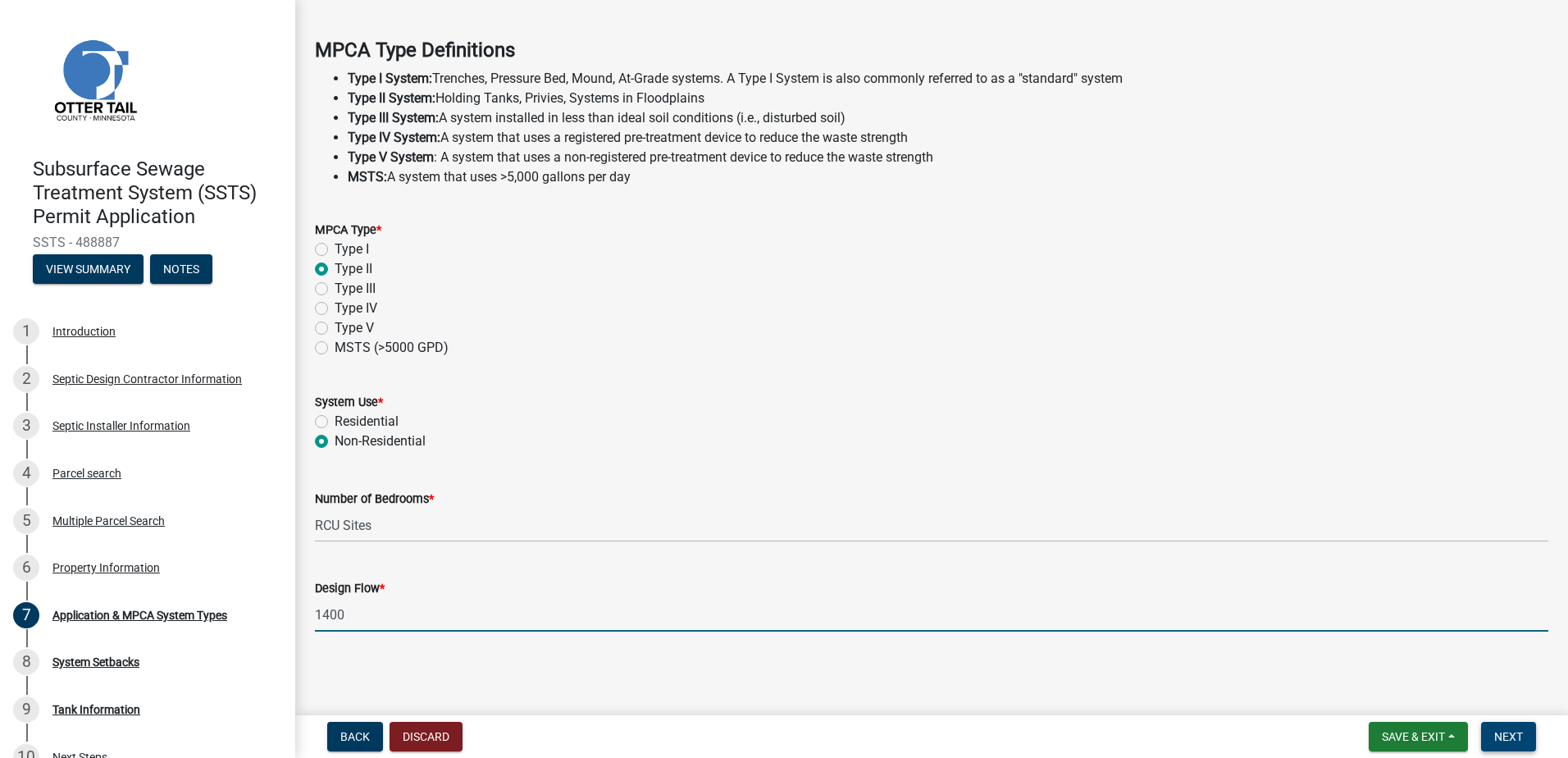
type input "1400"
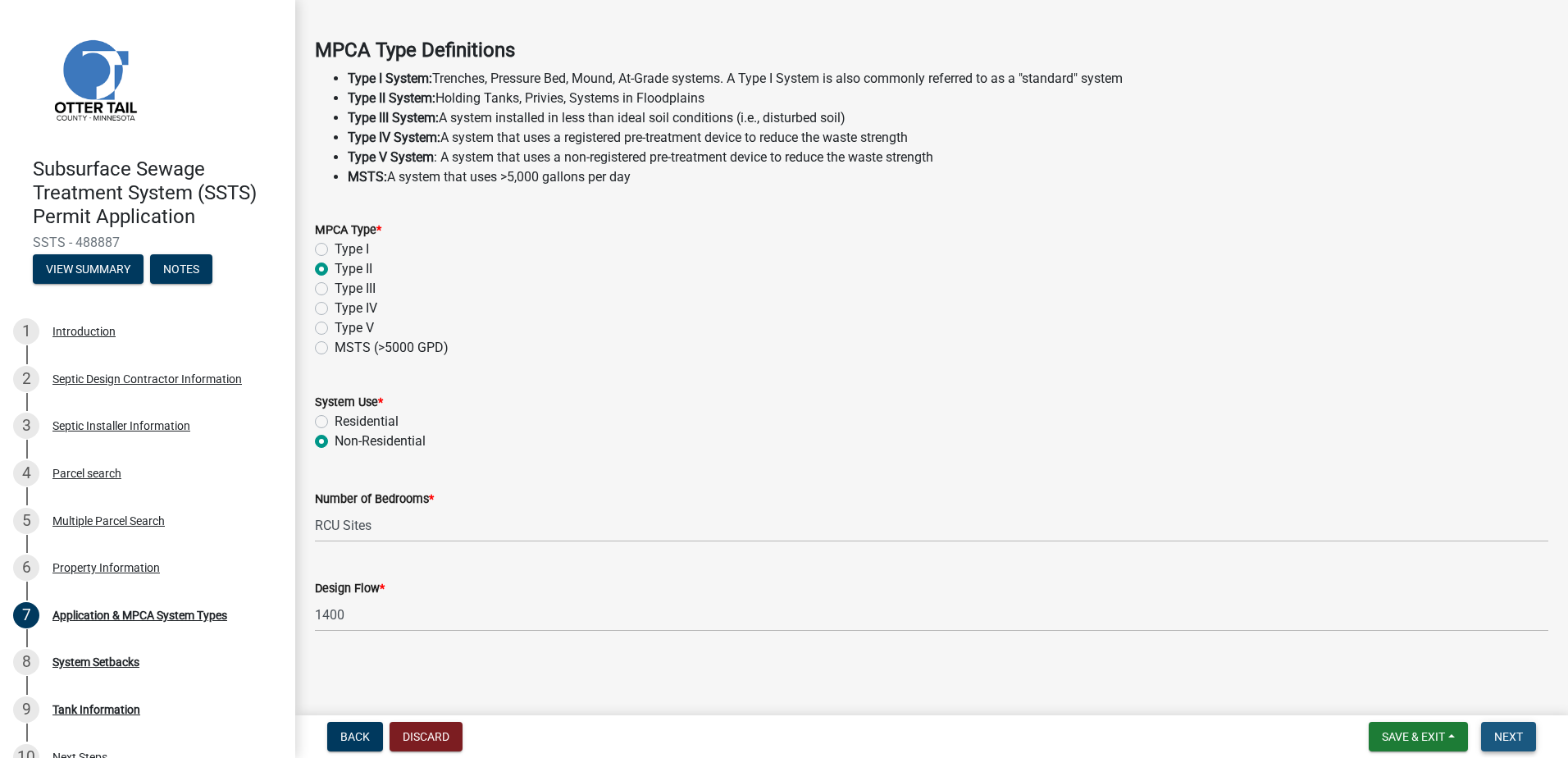
click at [1508, 736] on span "Next" at bounding box center [1508, 736] width 28 height 13
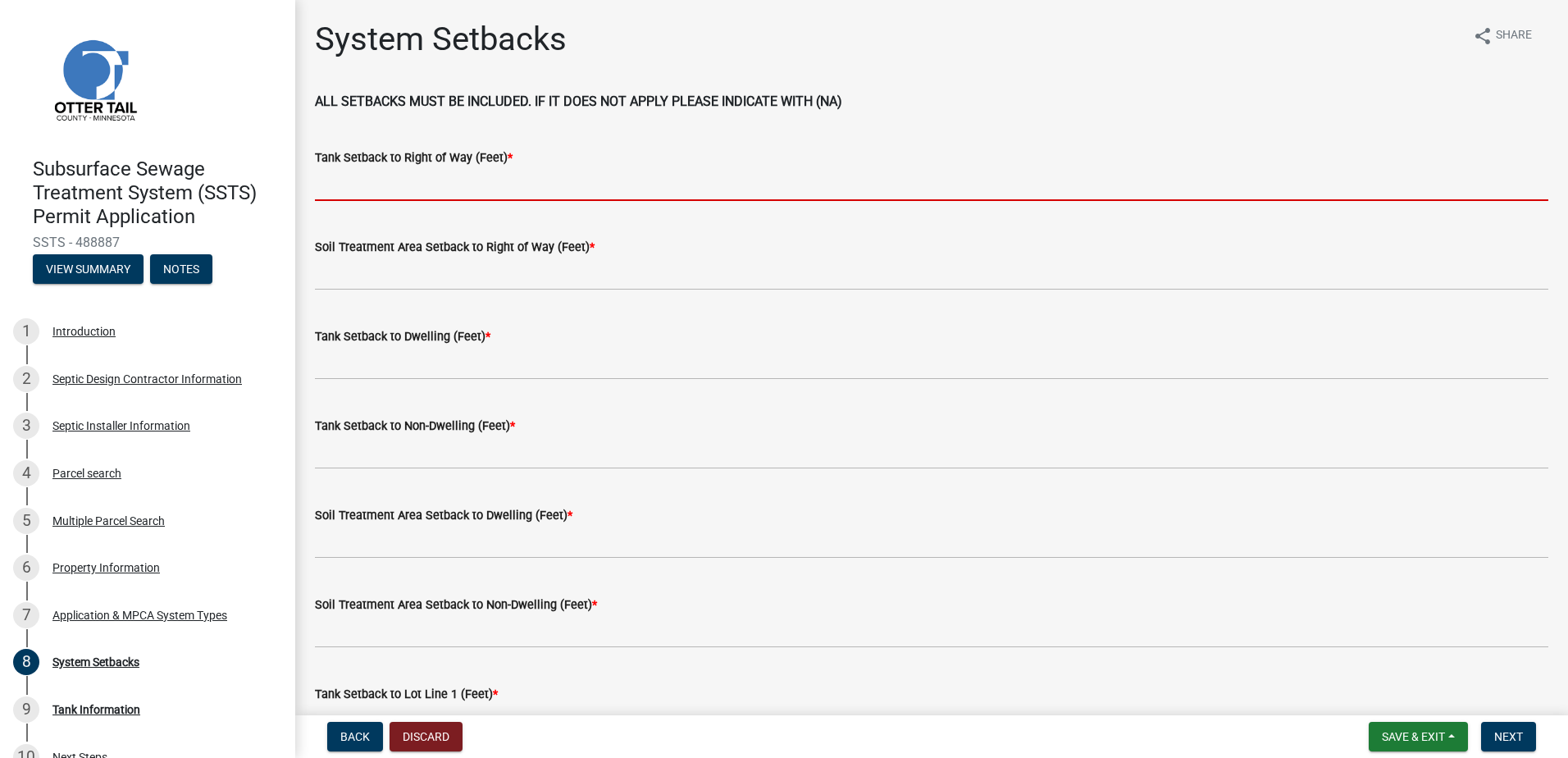
click at [340, 178] on input "Tank Setback to Right of Way (Feet) *" at bounding box center [931, 184] width 1234 height 34
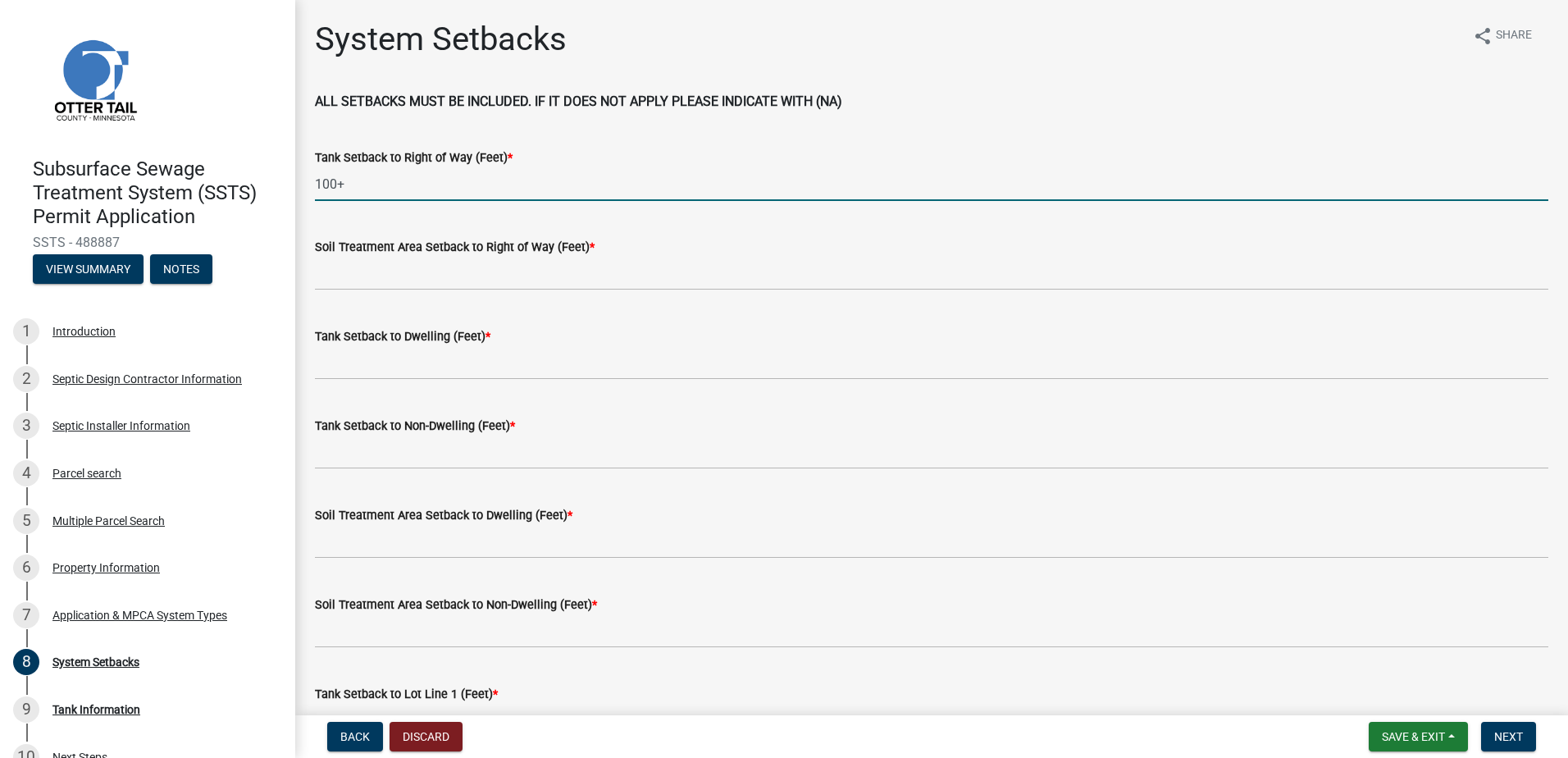
type input "100+"
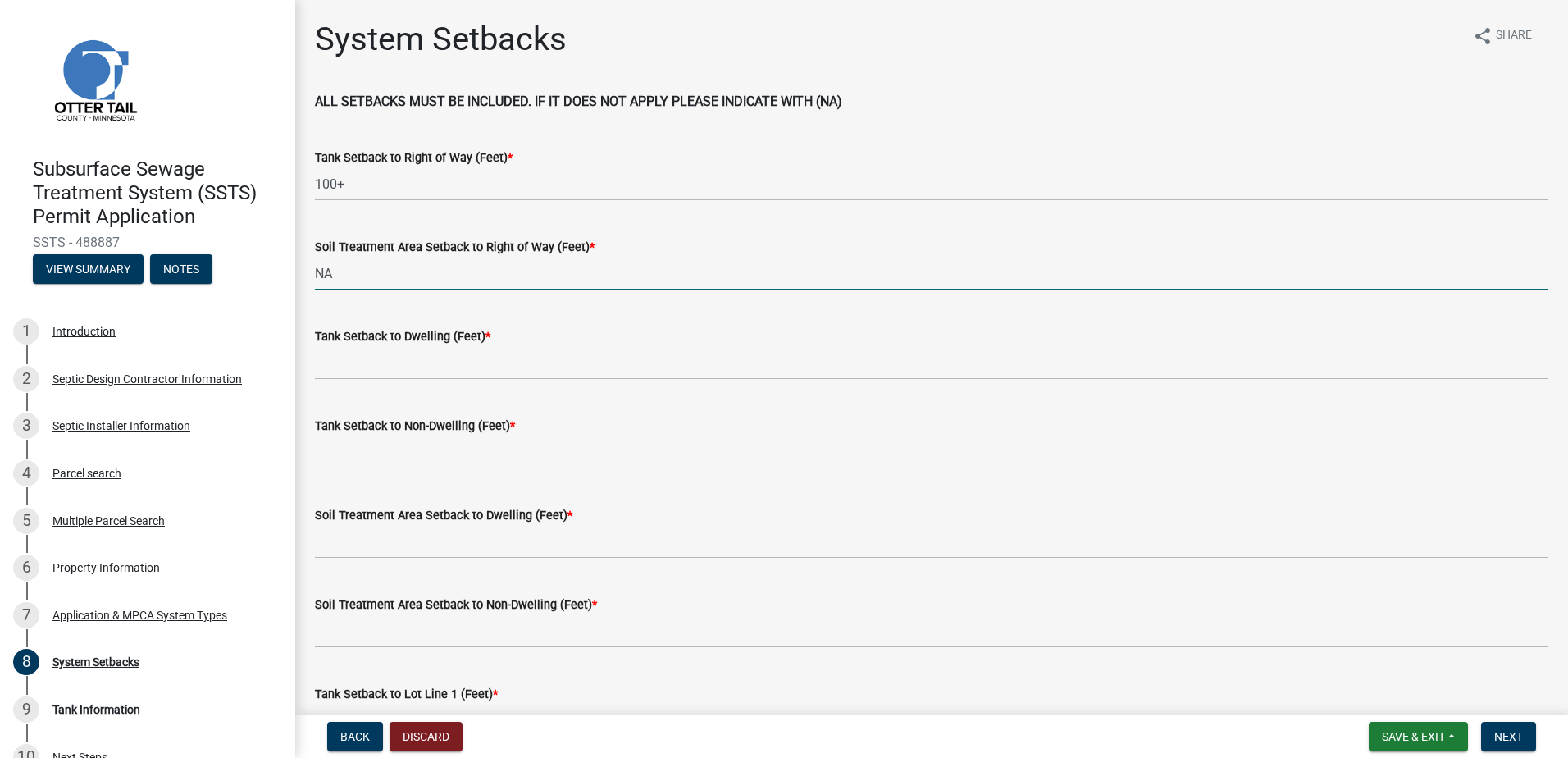
type input "NA"
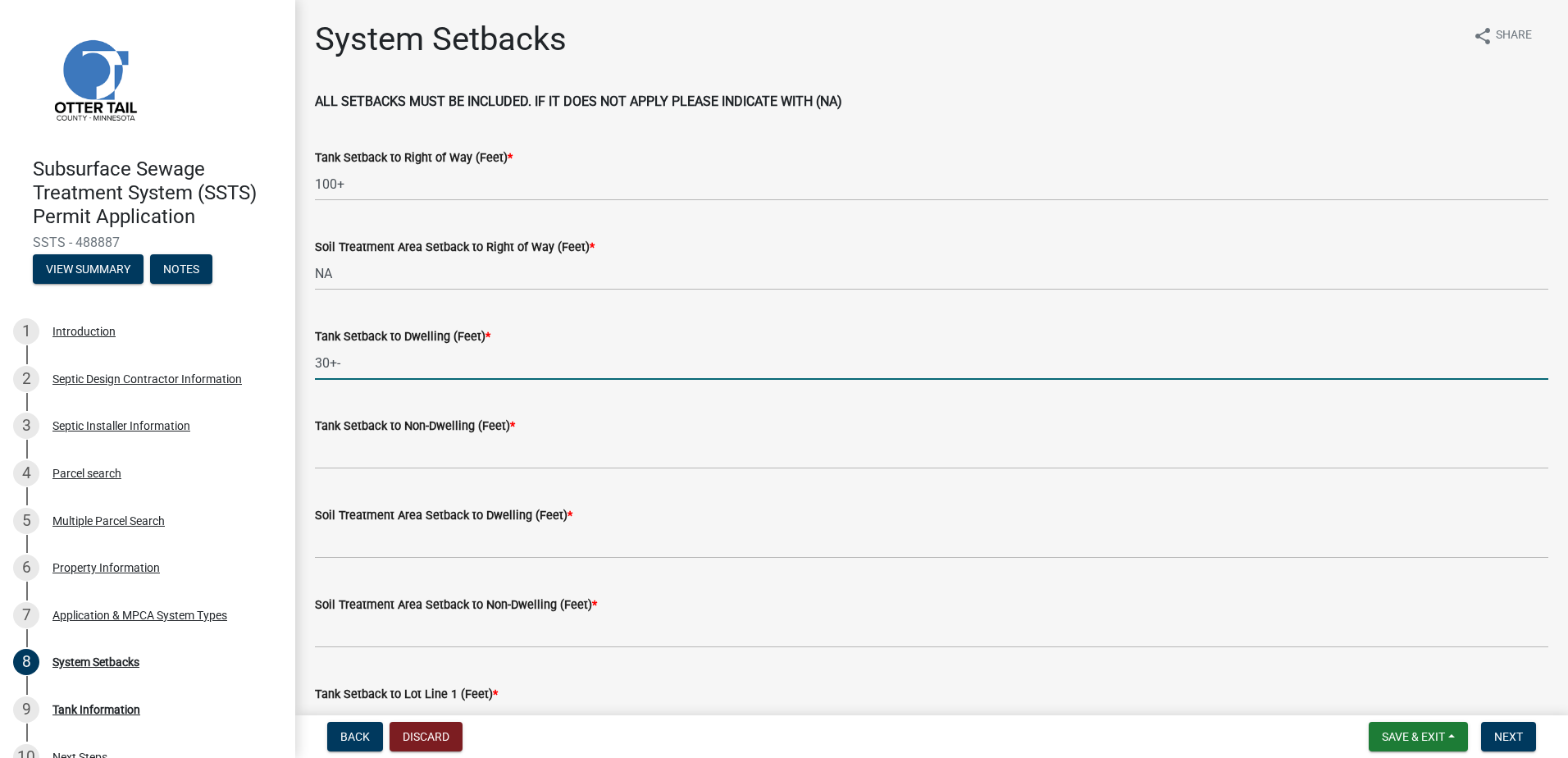
type input "30+-"
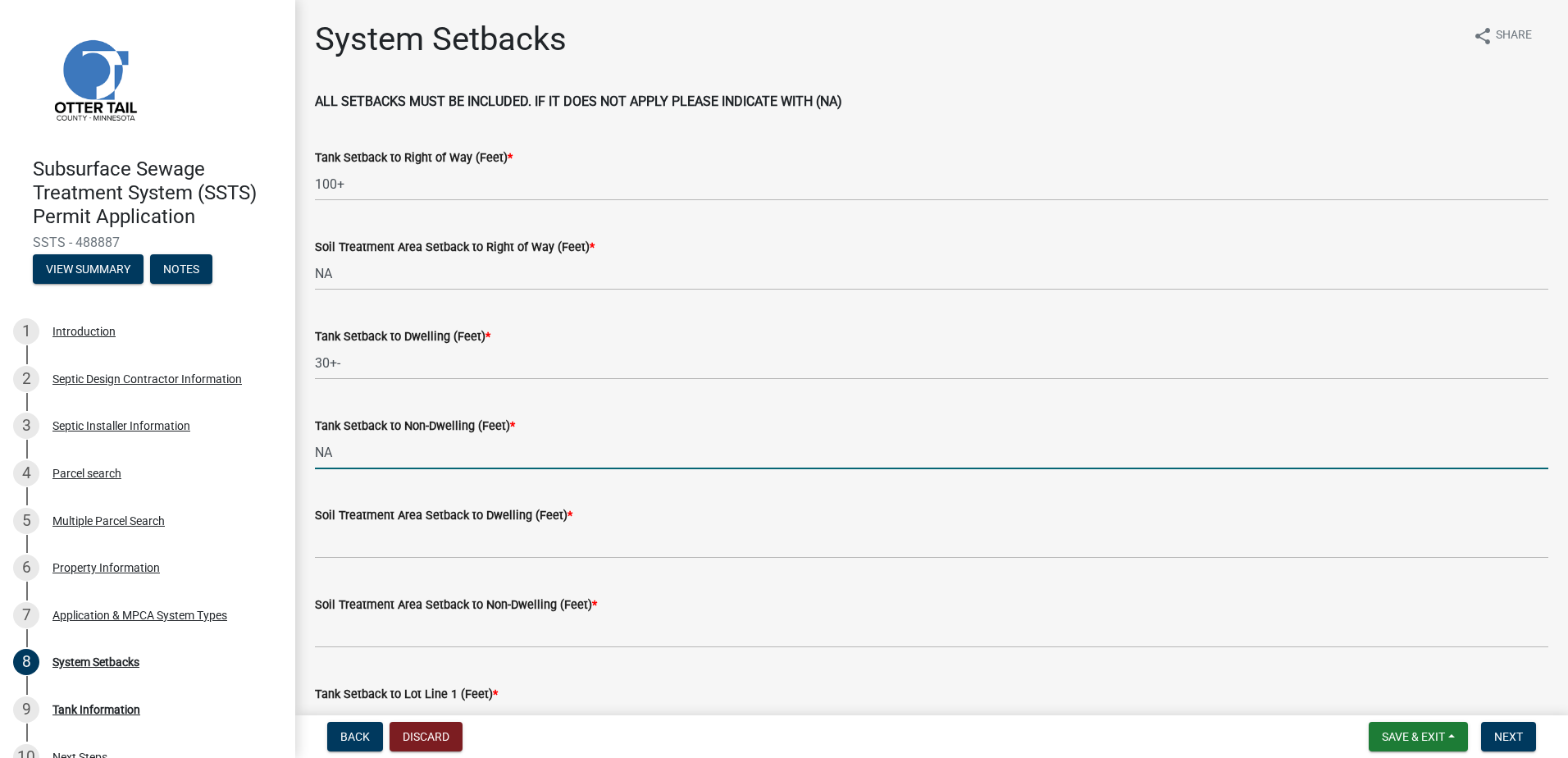
type input "NA"
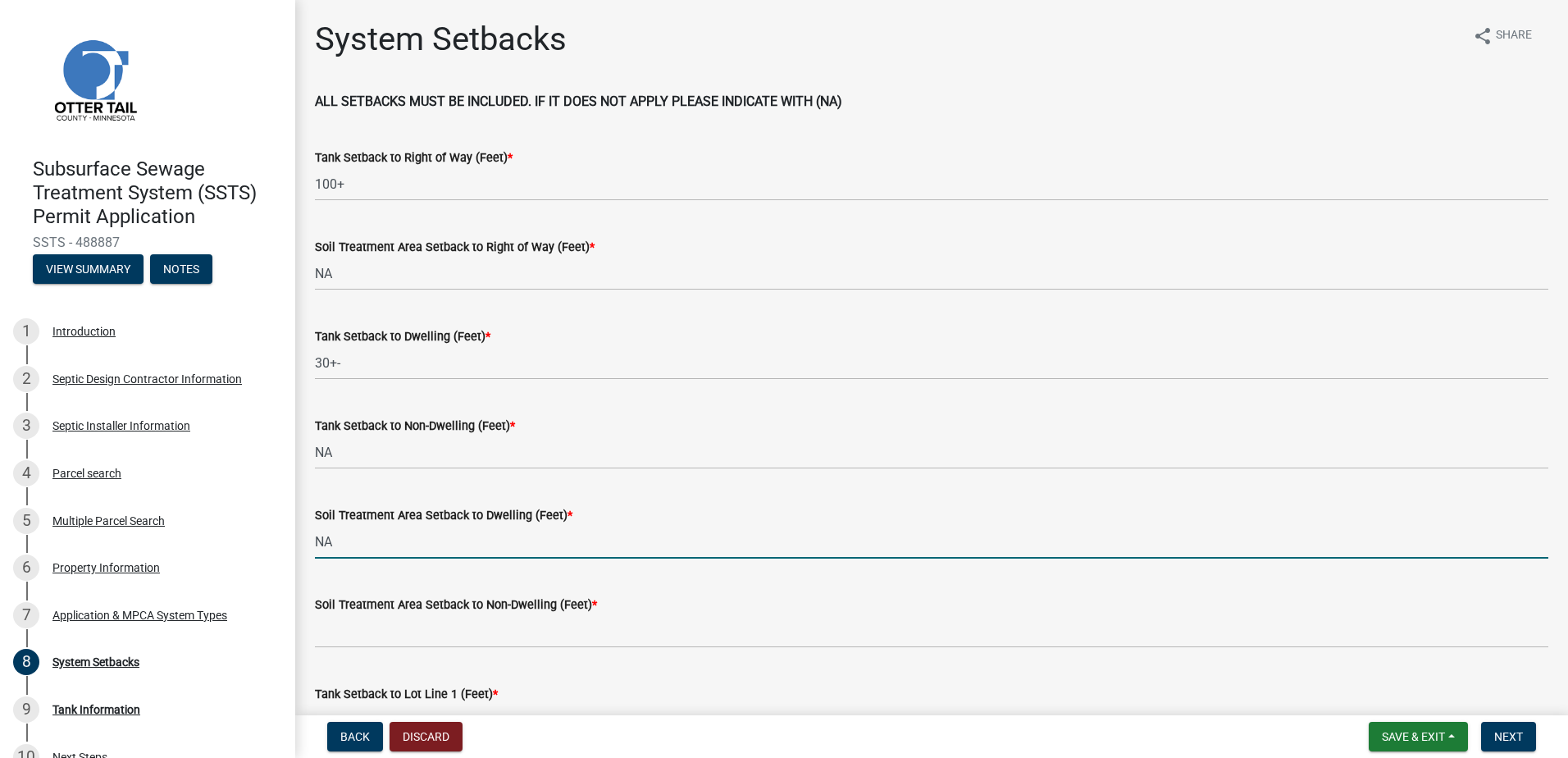
type input "NA"
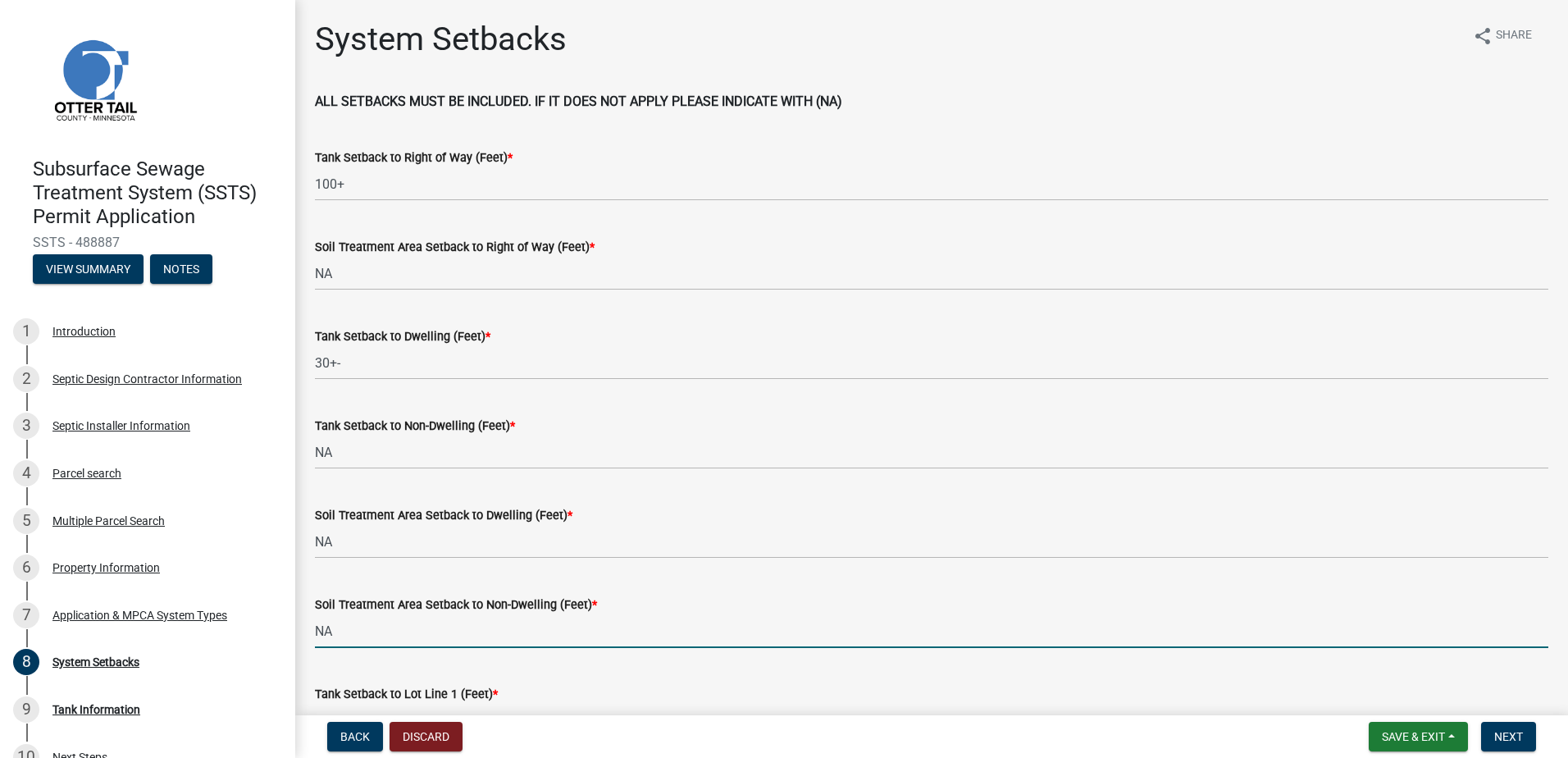
type input "NA"
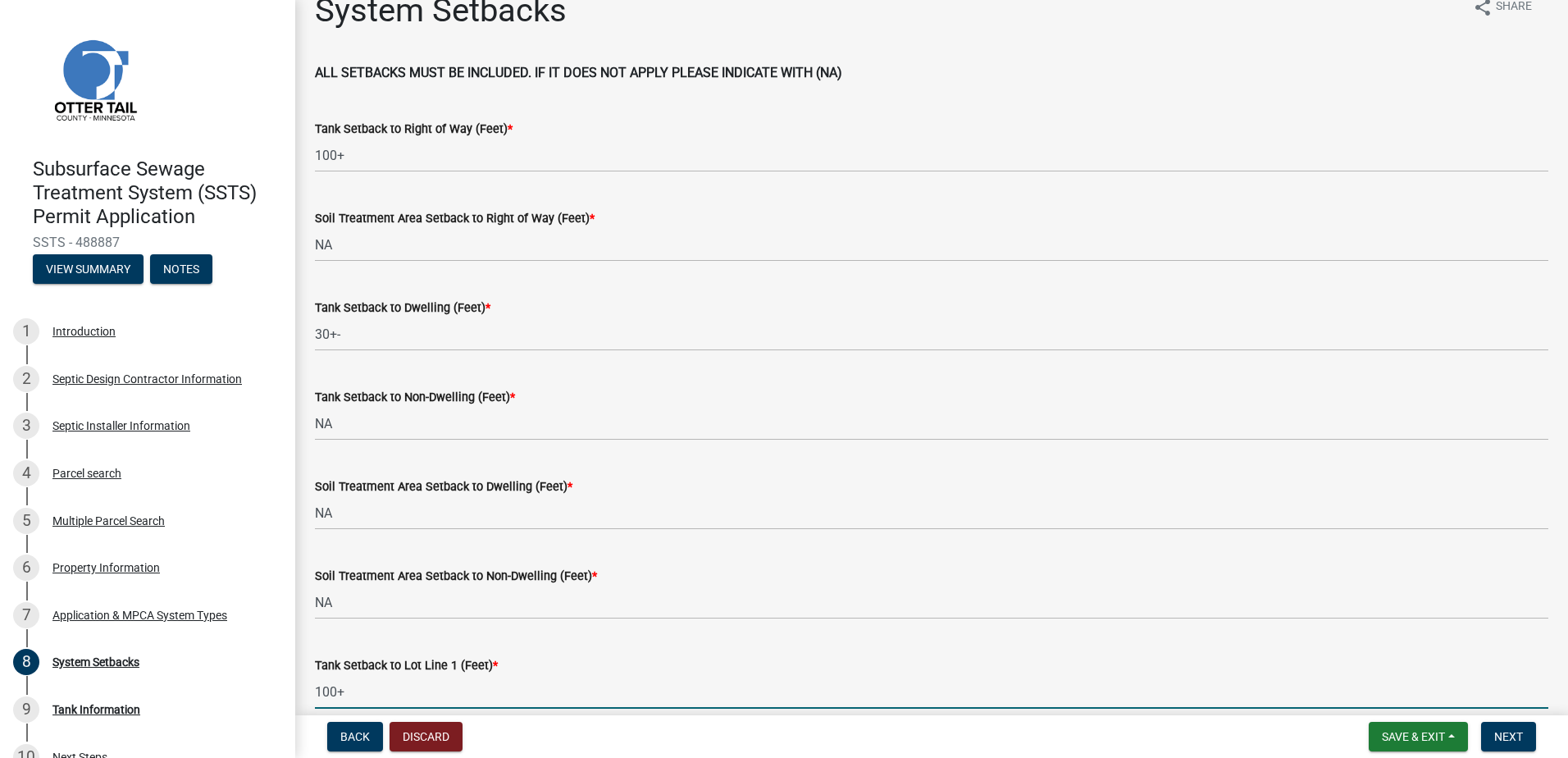
type input "100+"
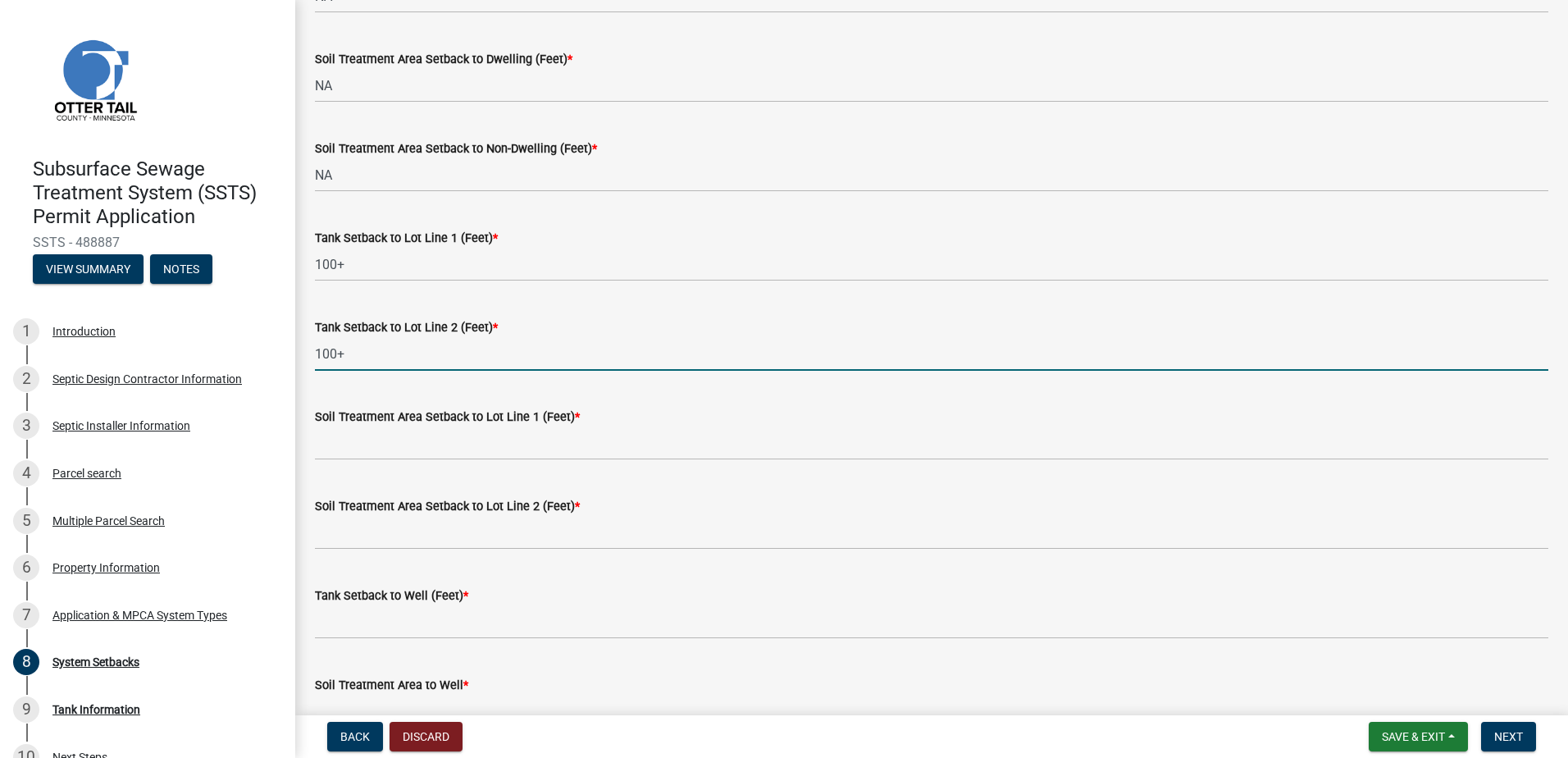
type input "100+"
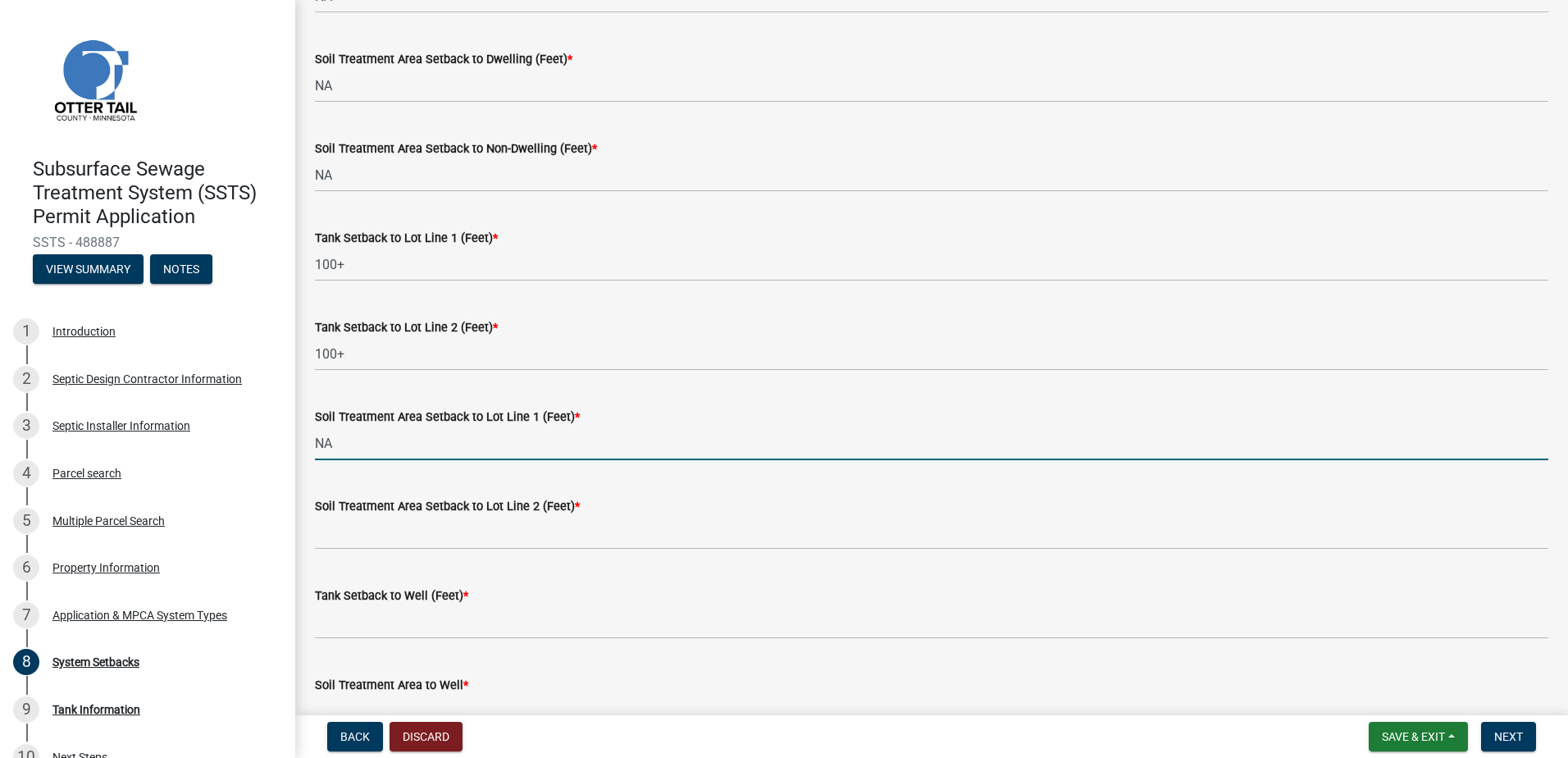
type input "NA"
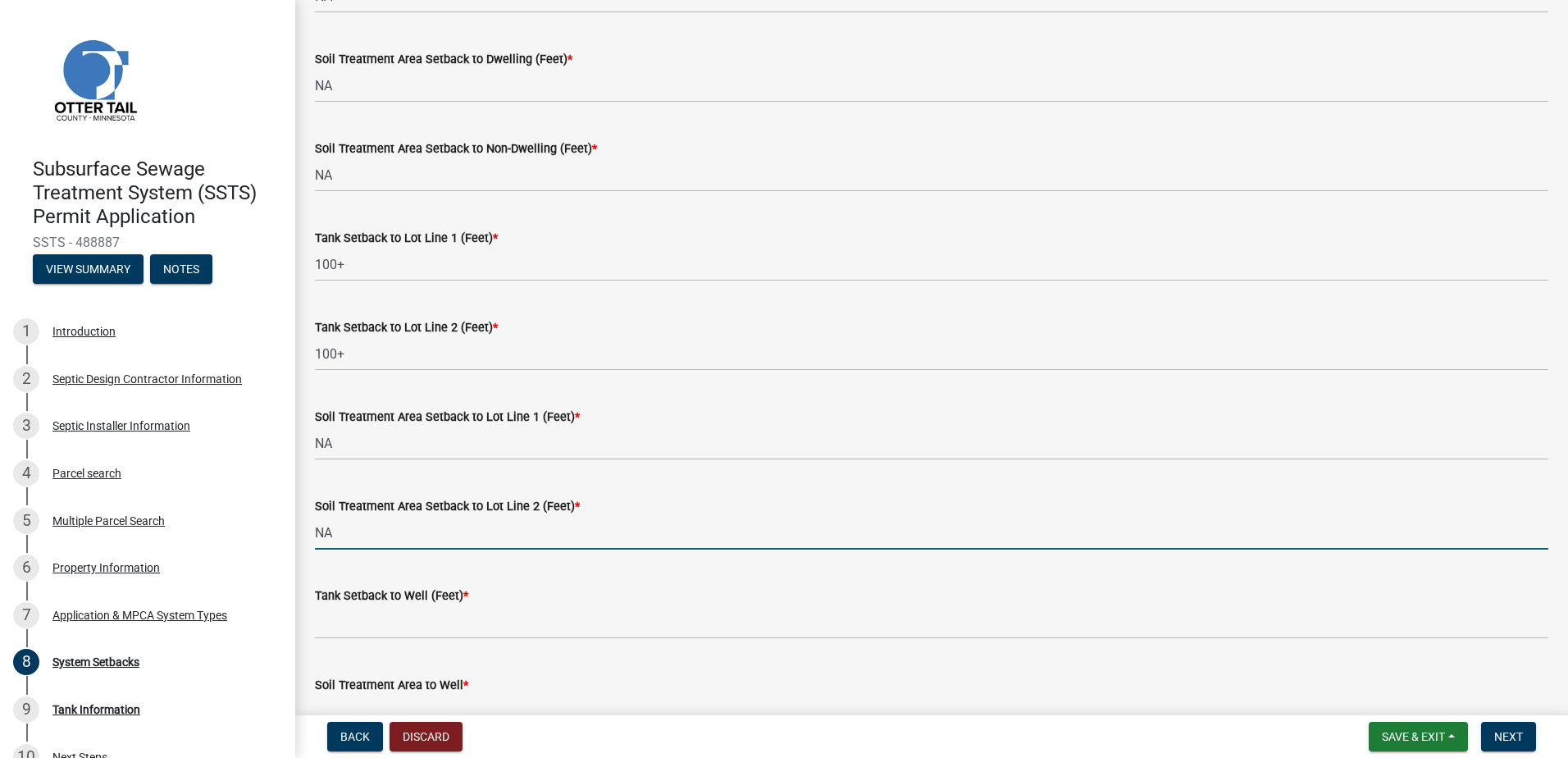
type input "NA"
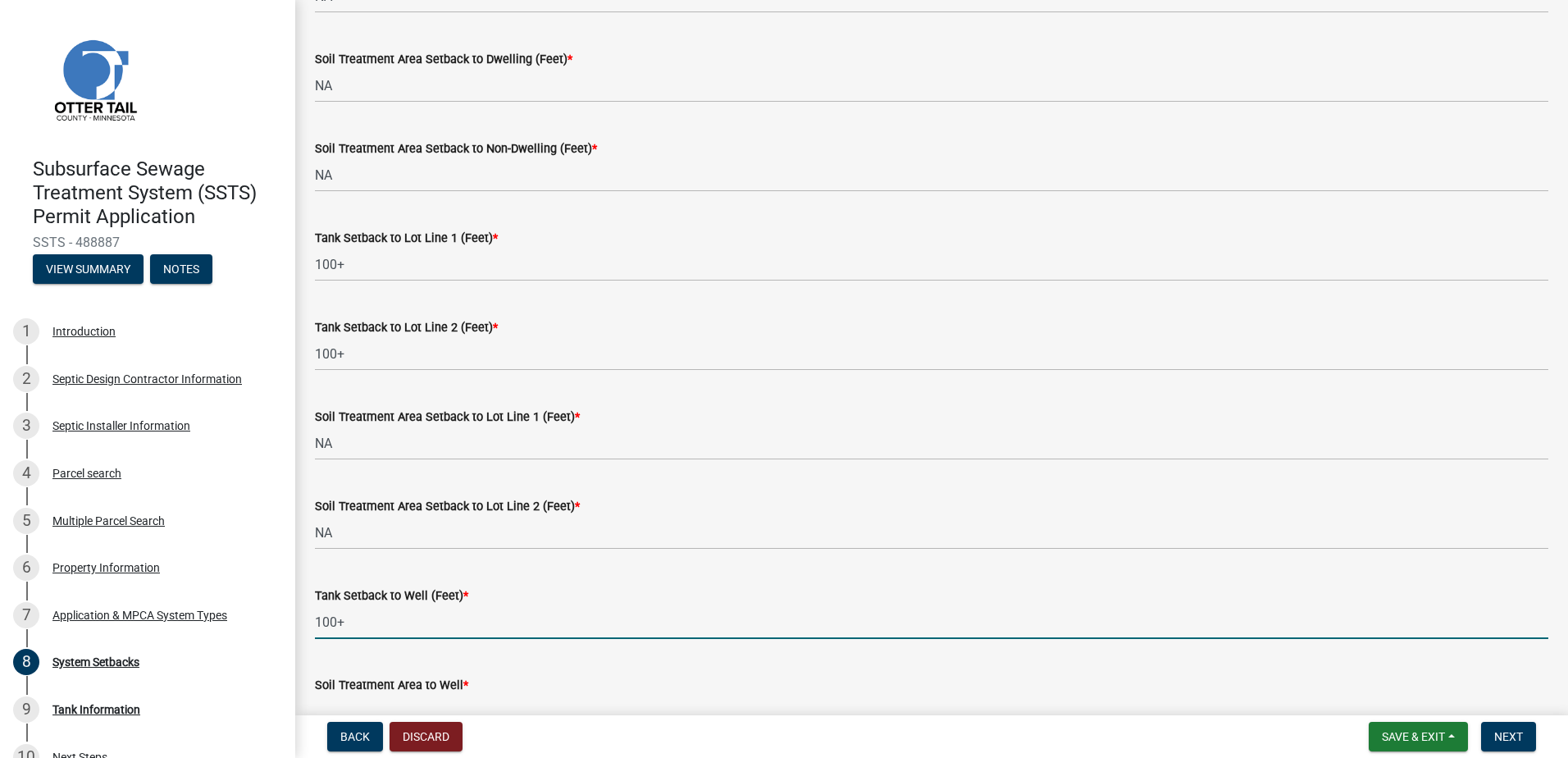
type input "100+"
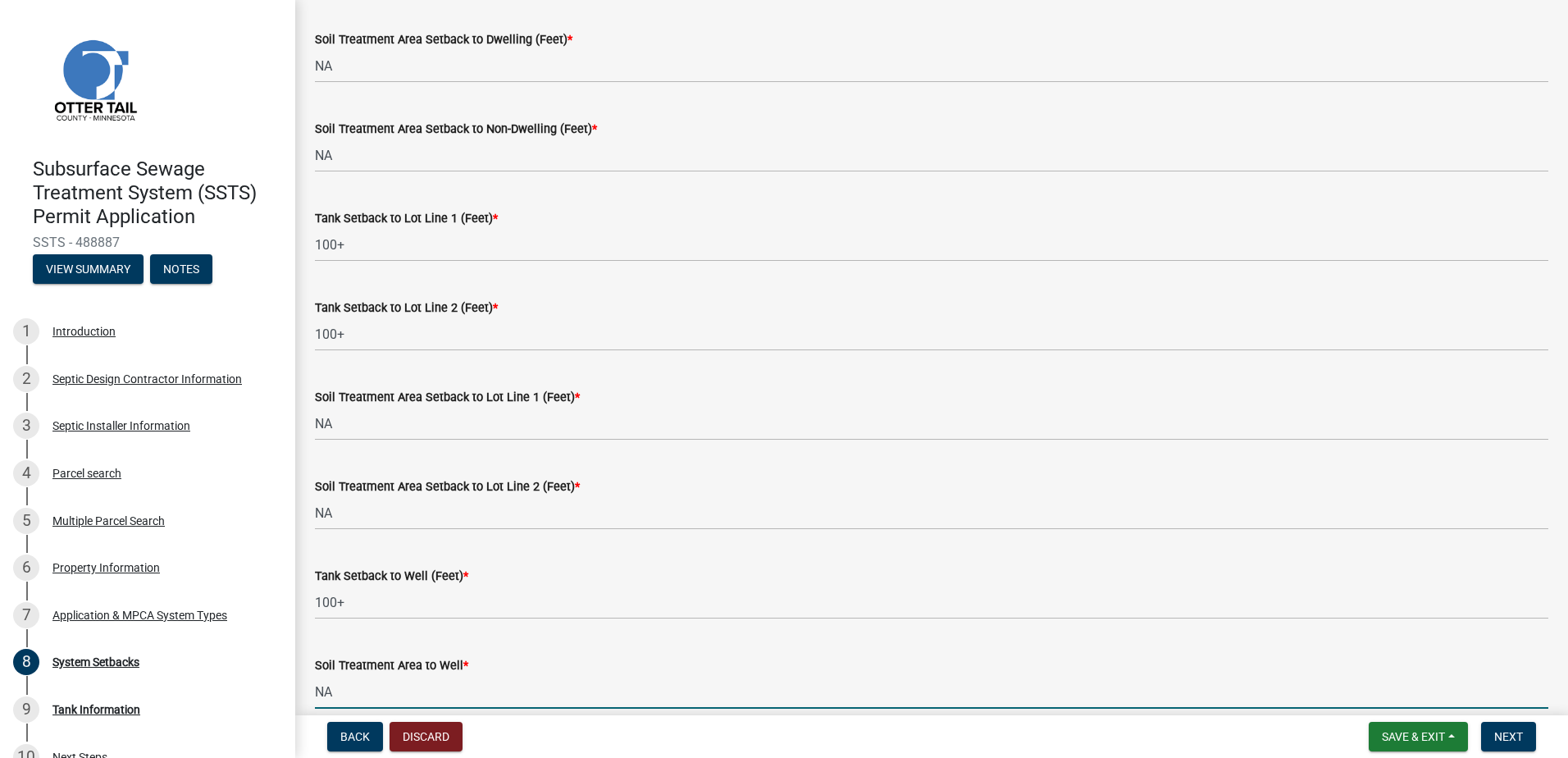
type input "NA"
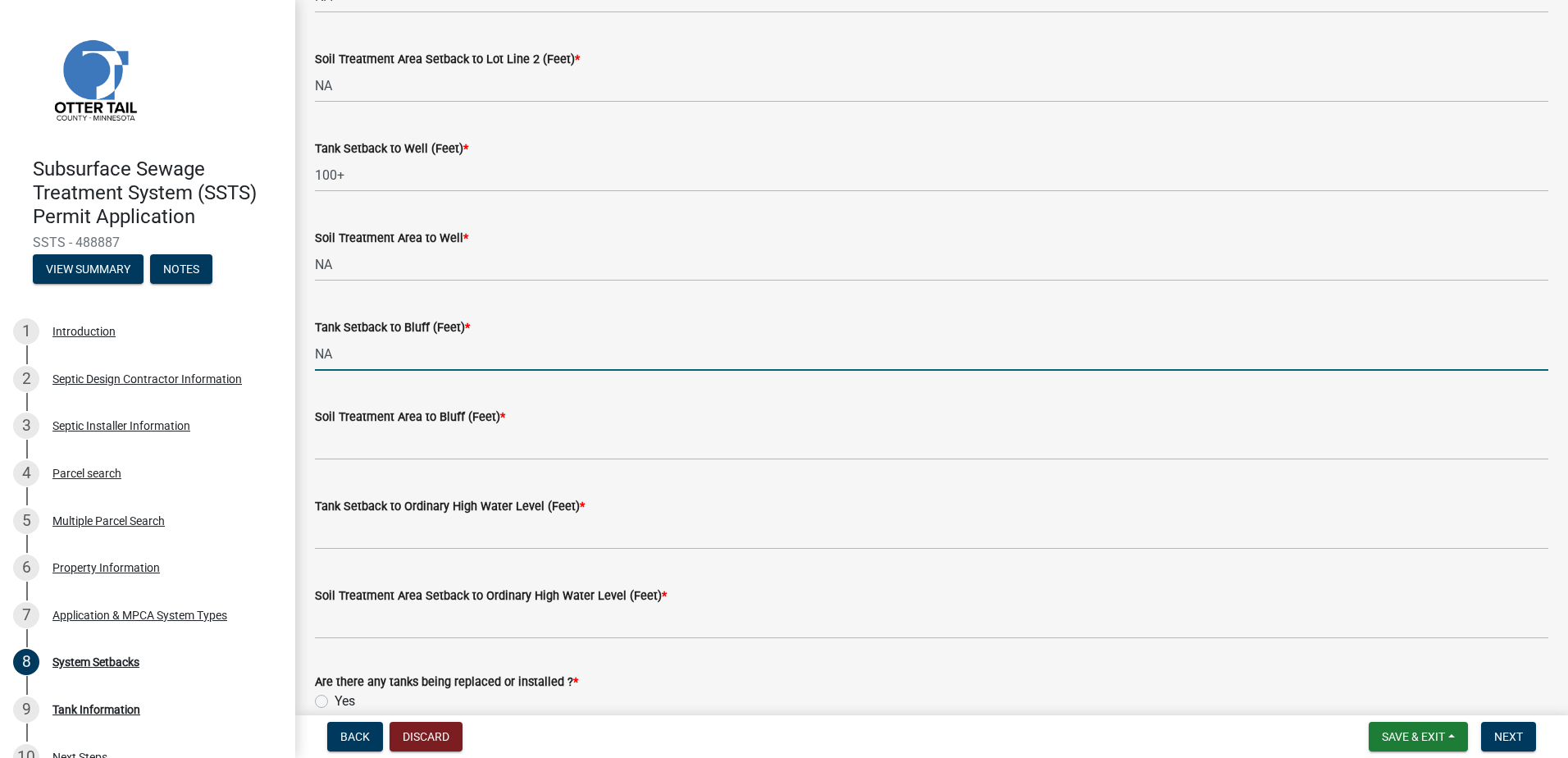
type input "NA"
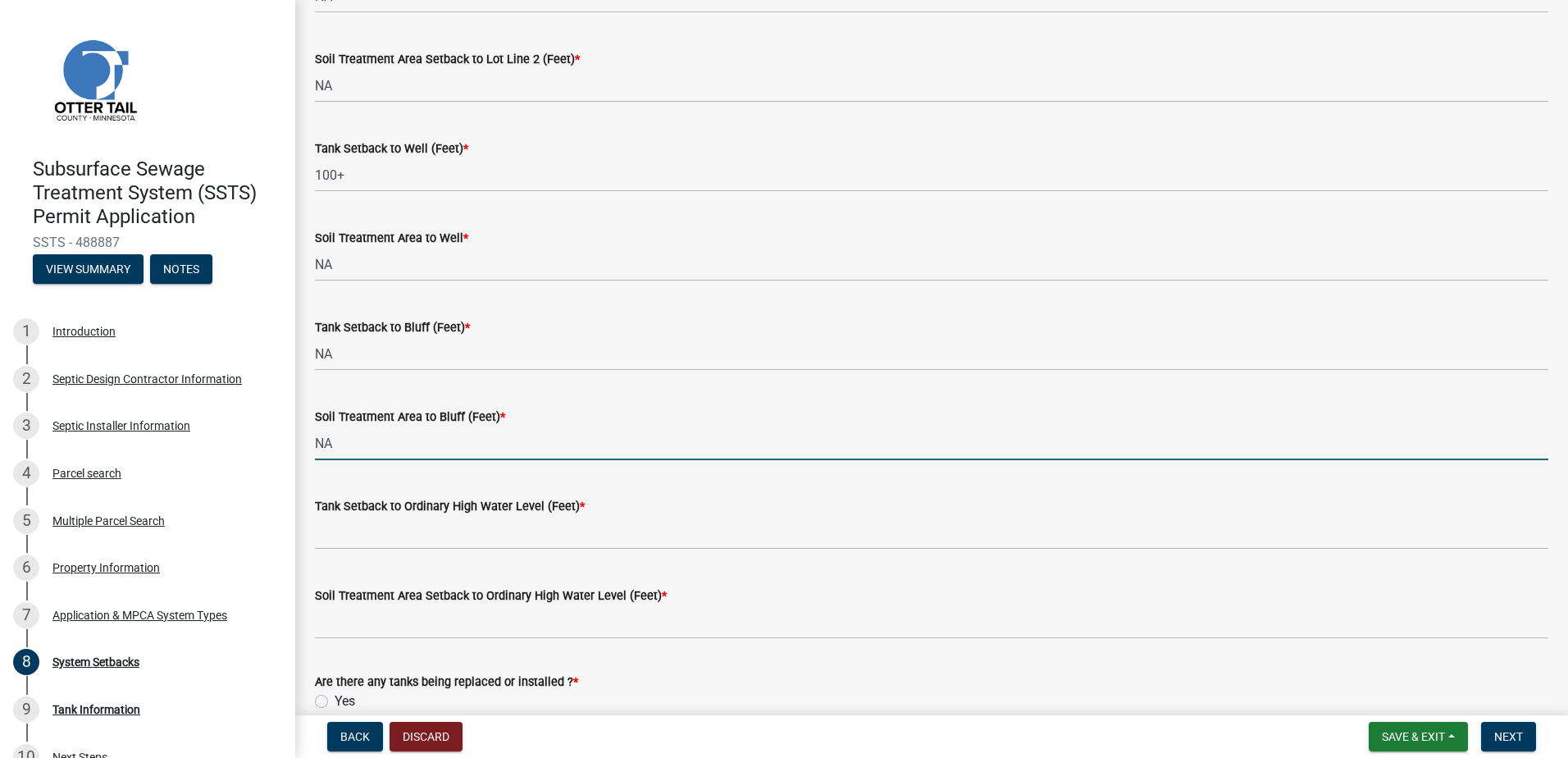
type input "NA"
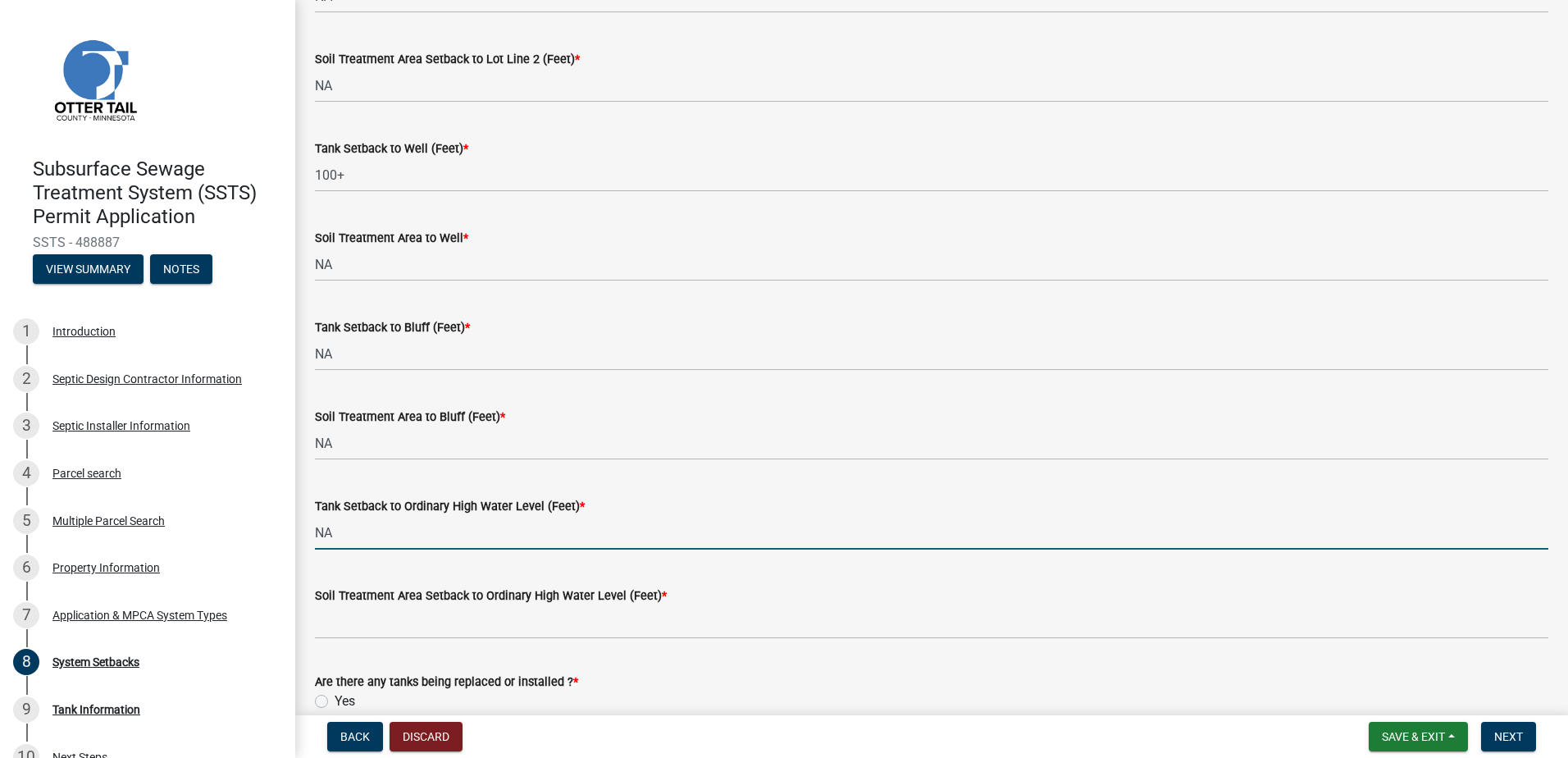
type input "NA"
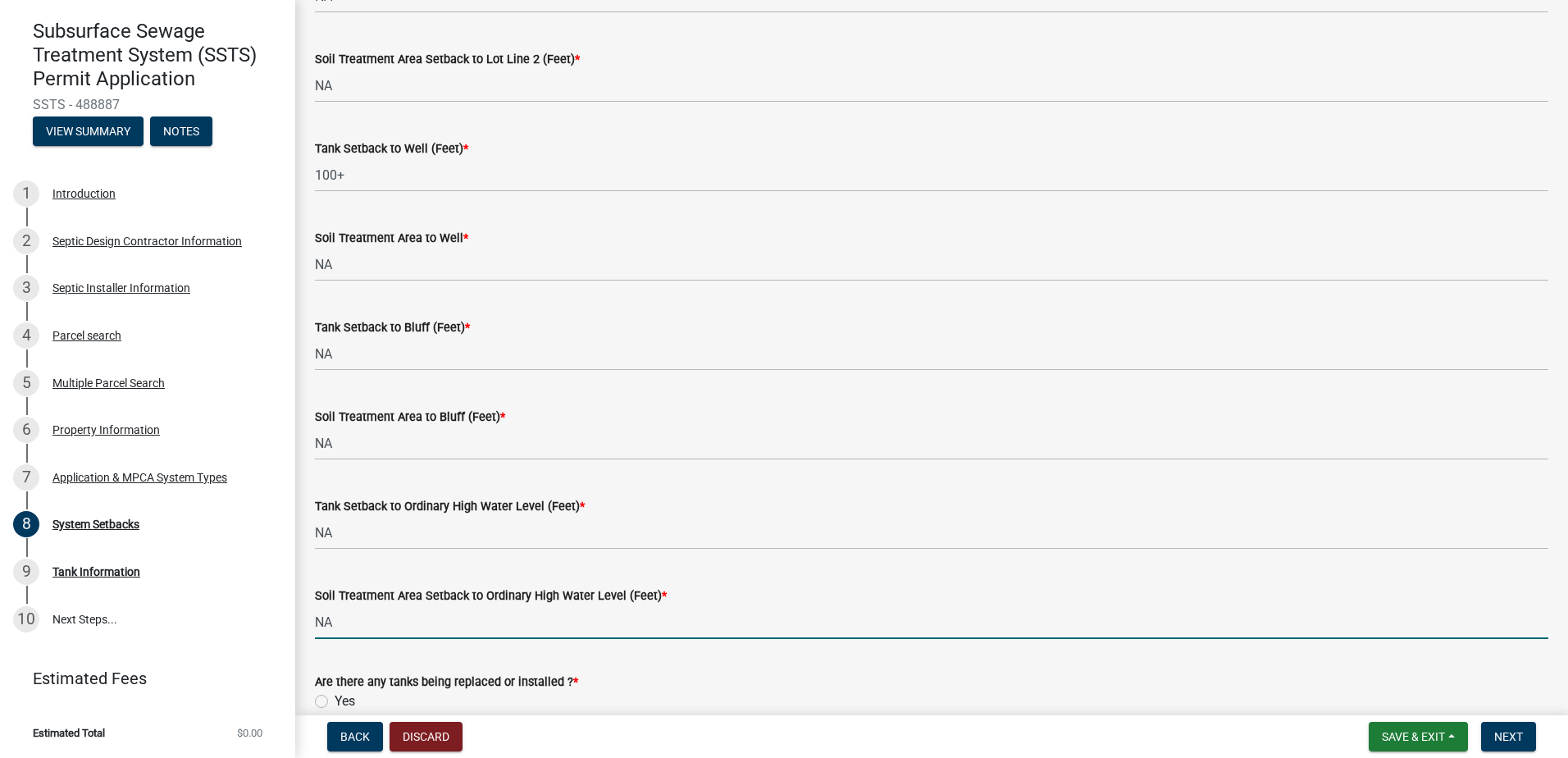
scroll to position [1004, 0]
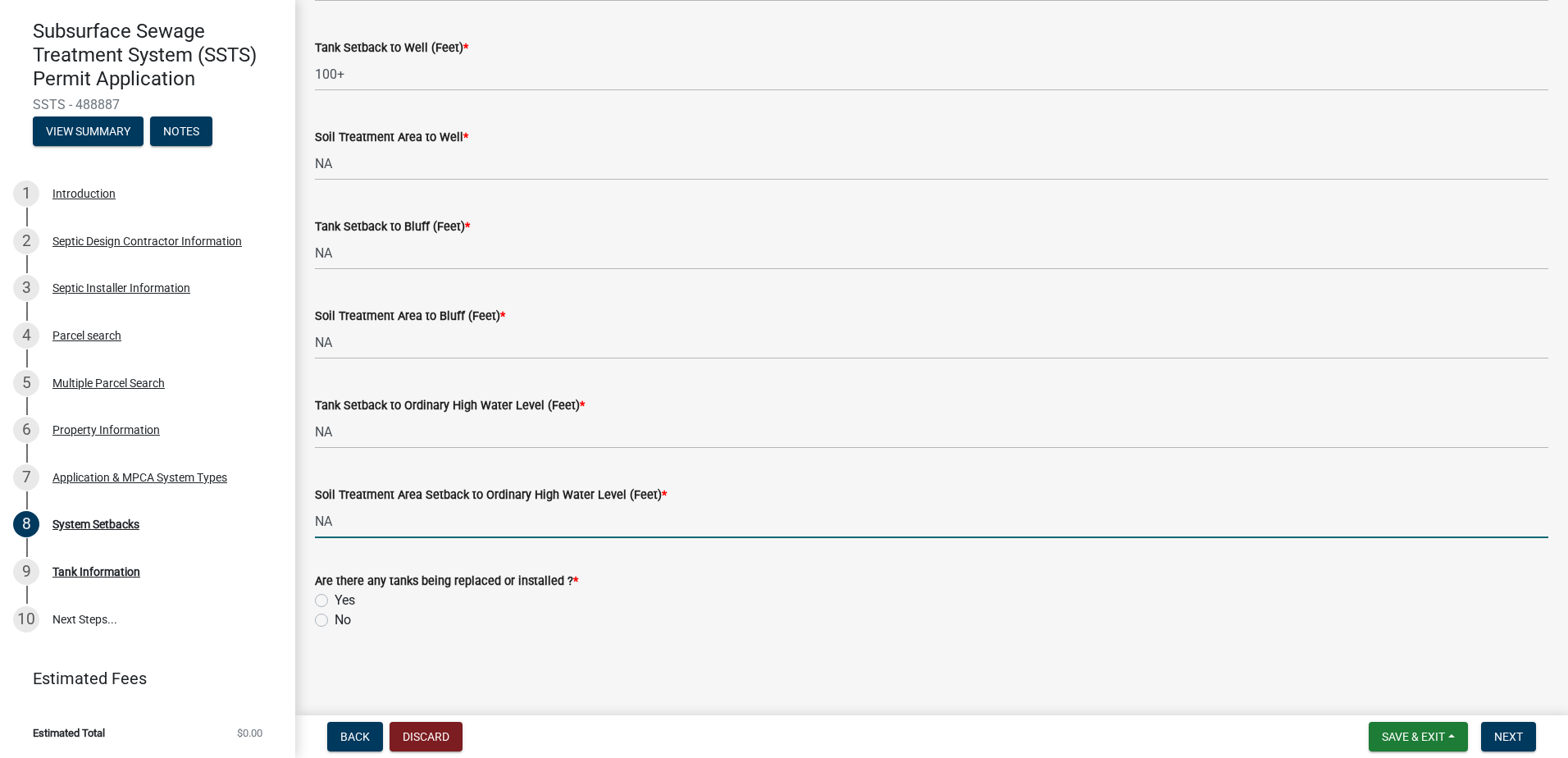
type input "NA"
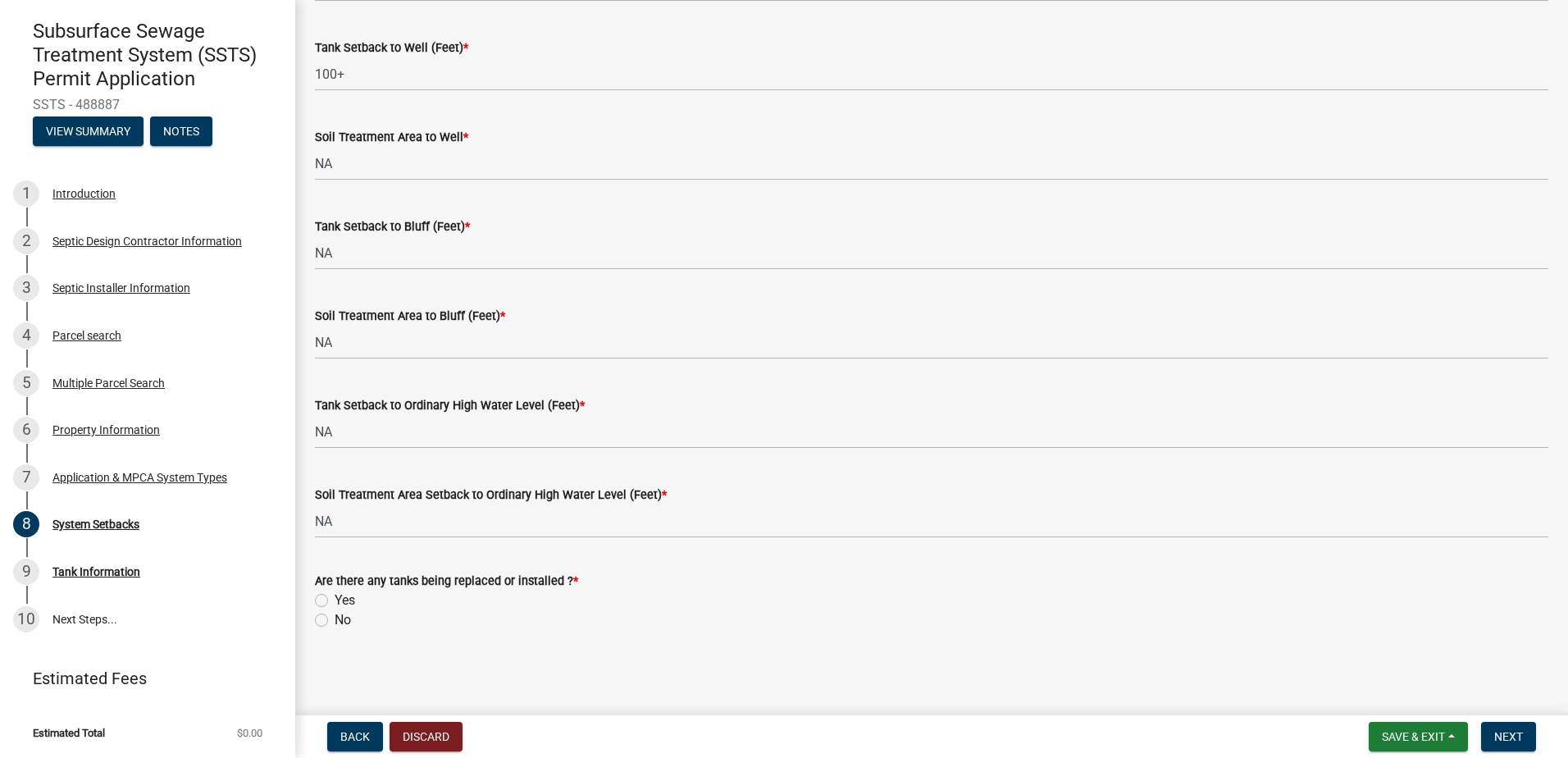
click at [334, 602] on label "Yes" at bounding box center [345, 600] width 21 height 20
click at [334, 601] on input "Yes" at bounding box center [340, 596] width 10 height 10
radio input "true"
click at [1521, 735] on span "Next" at bounding box center [1508, 736] width 28 height 13
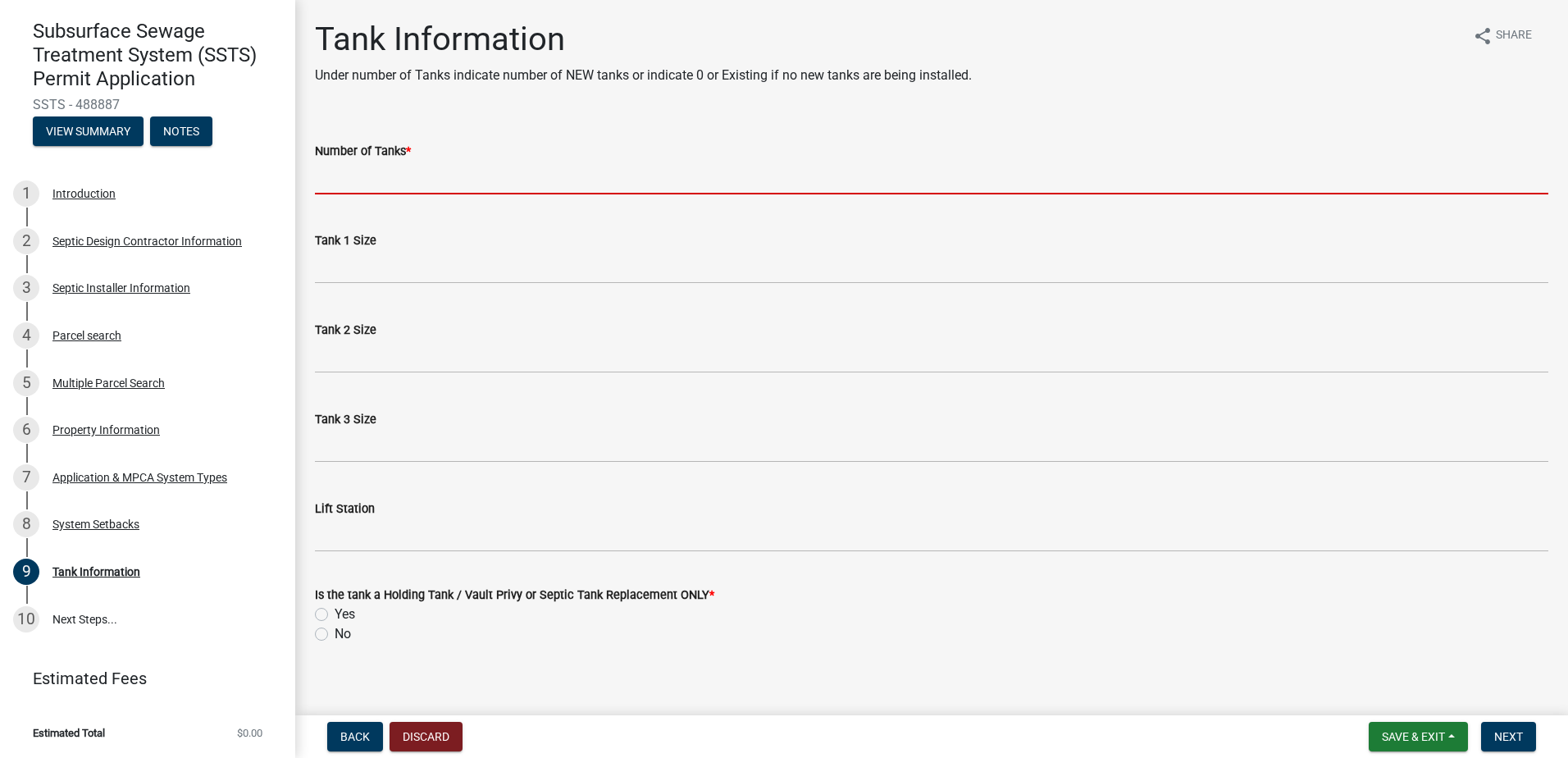
click at [352, 180] on input "Number of Tanks *" at bounding box center [931, 177] width 1234 height 34
type input "3"
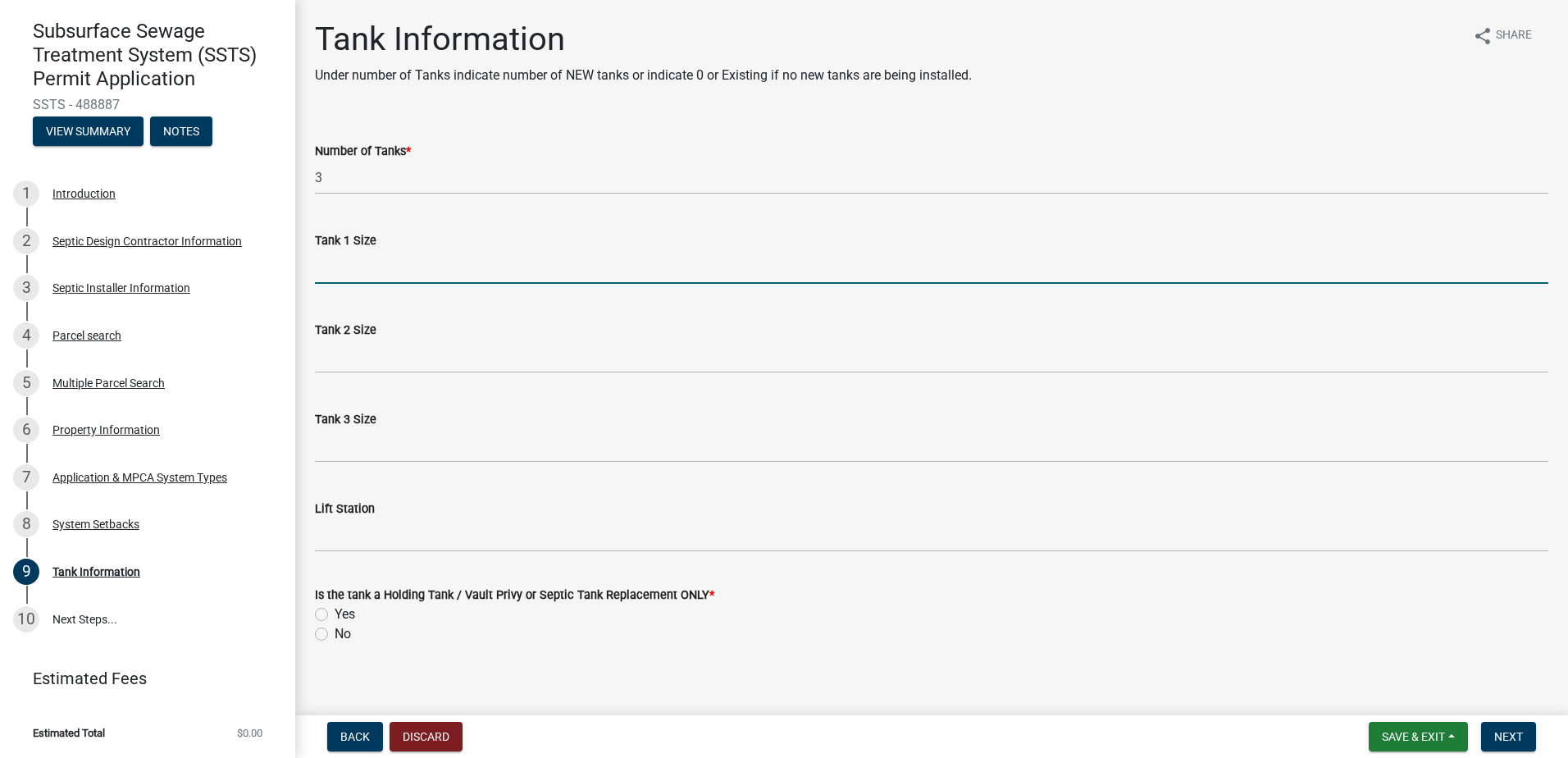
click at [339, 273] on input "Tank 1 Size" at bounding box center [931, 266] width 1234 height 34
type input "2500"
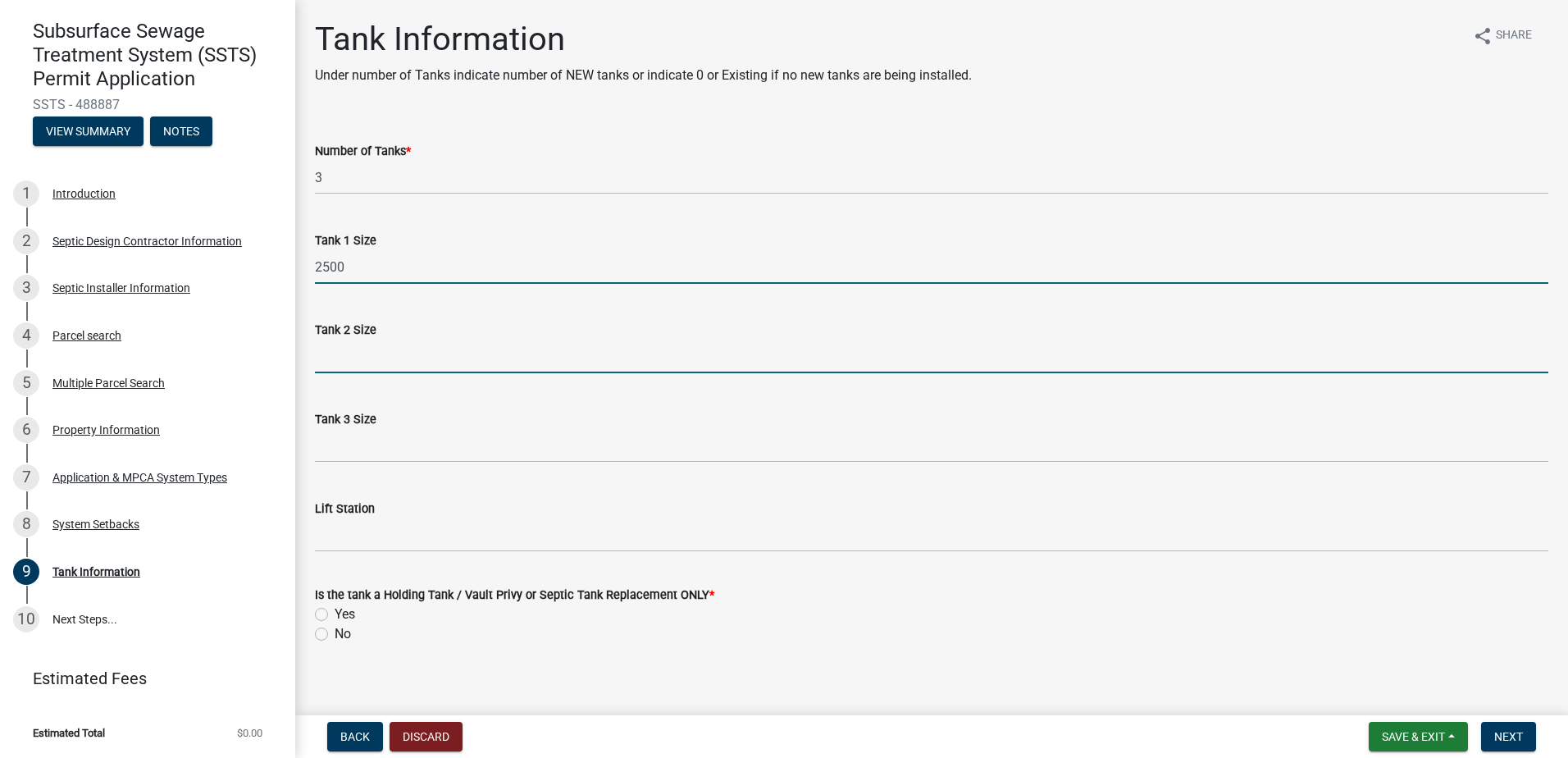
click at [352, 365] on input "Tank 2 Size" at bounding box center [931, 356] width 1234 height 34
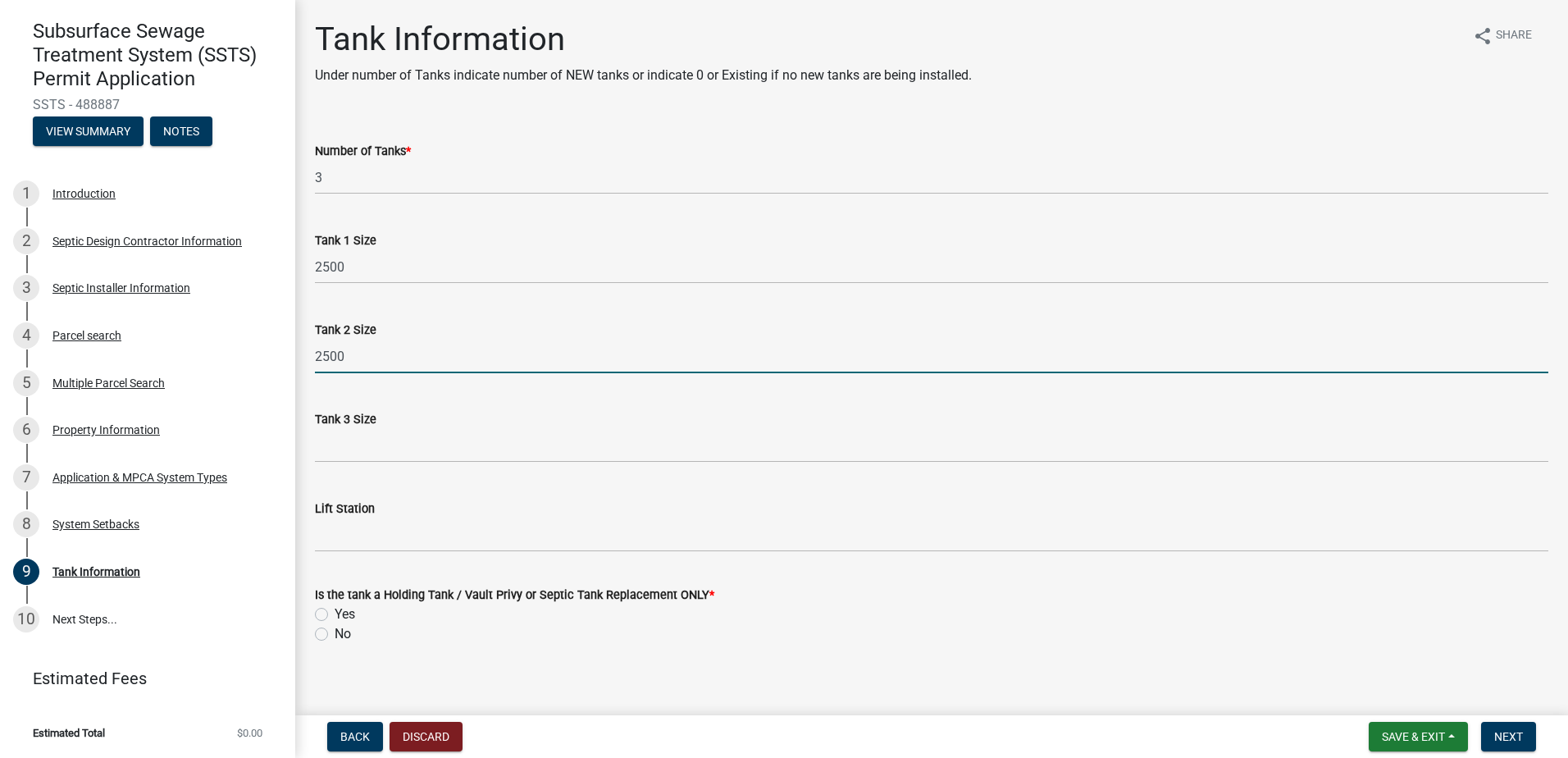
type input "2500"
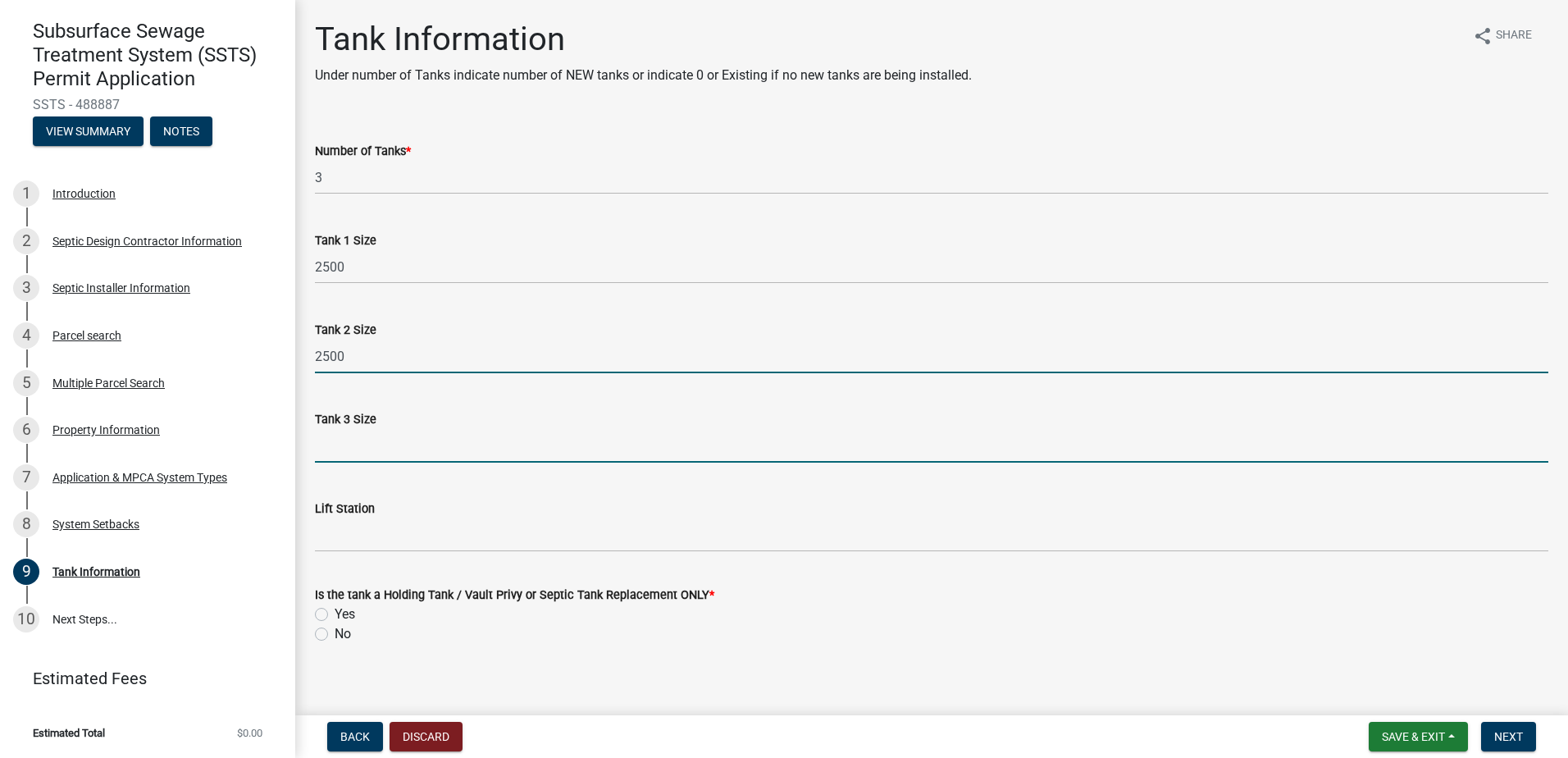
click at [324, 454] on input "Tank 3 Size" at bounding box center [931, 445] width 1234 height 34
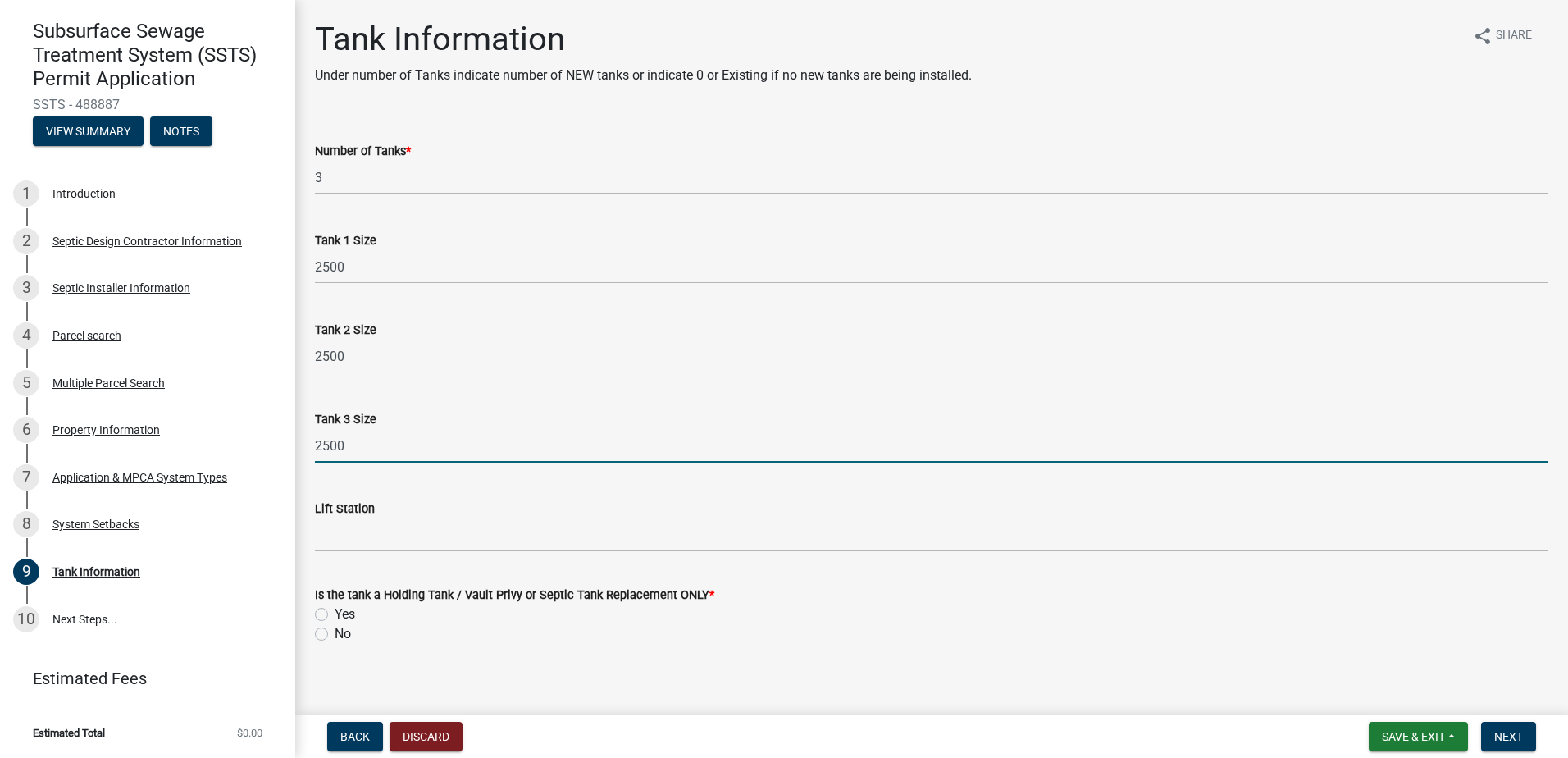
type input "2500"
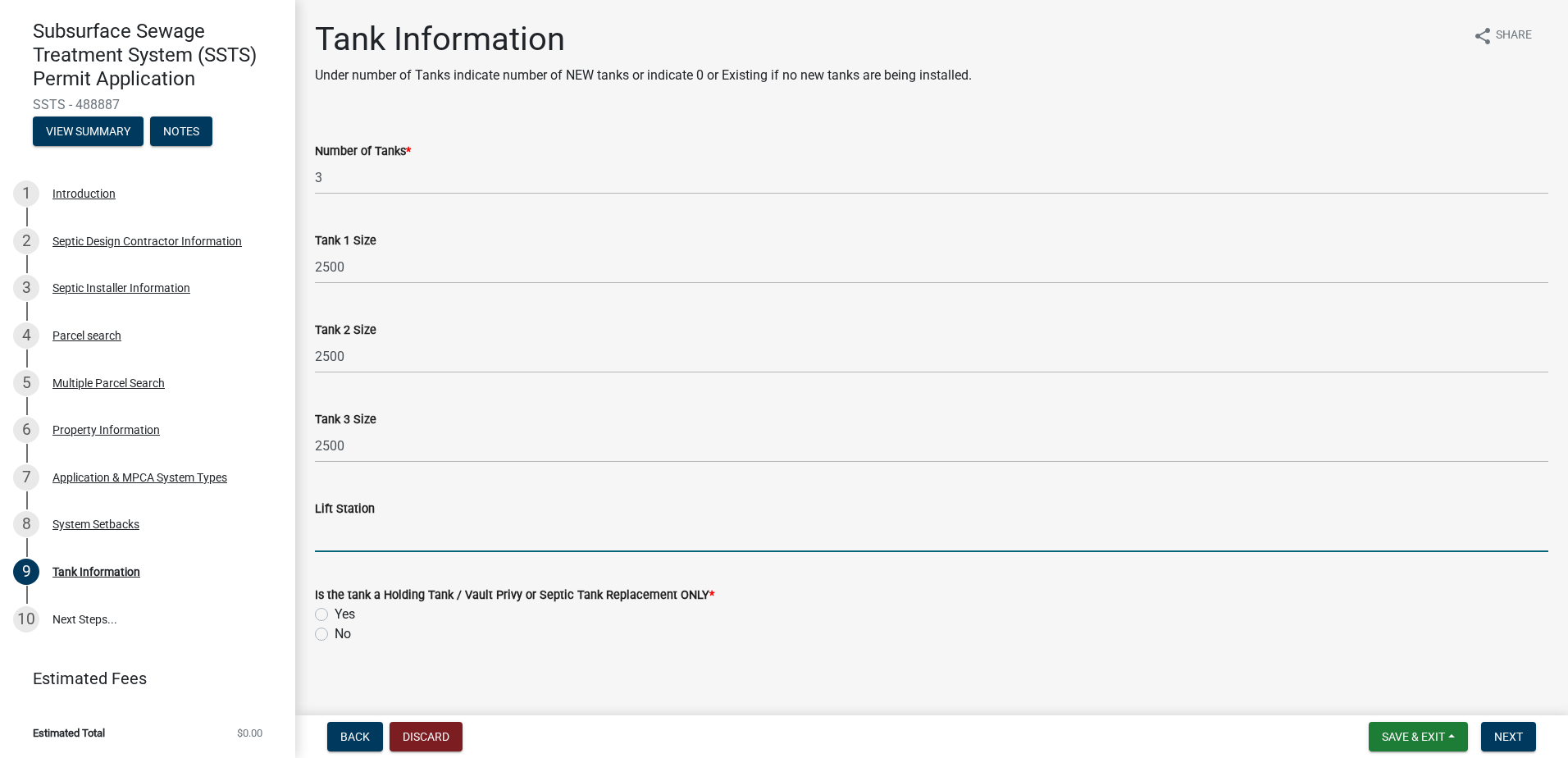
click at [330, 538] on input "Lift Station" at bounding box center [931, 535] width 1234 height 34
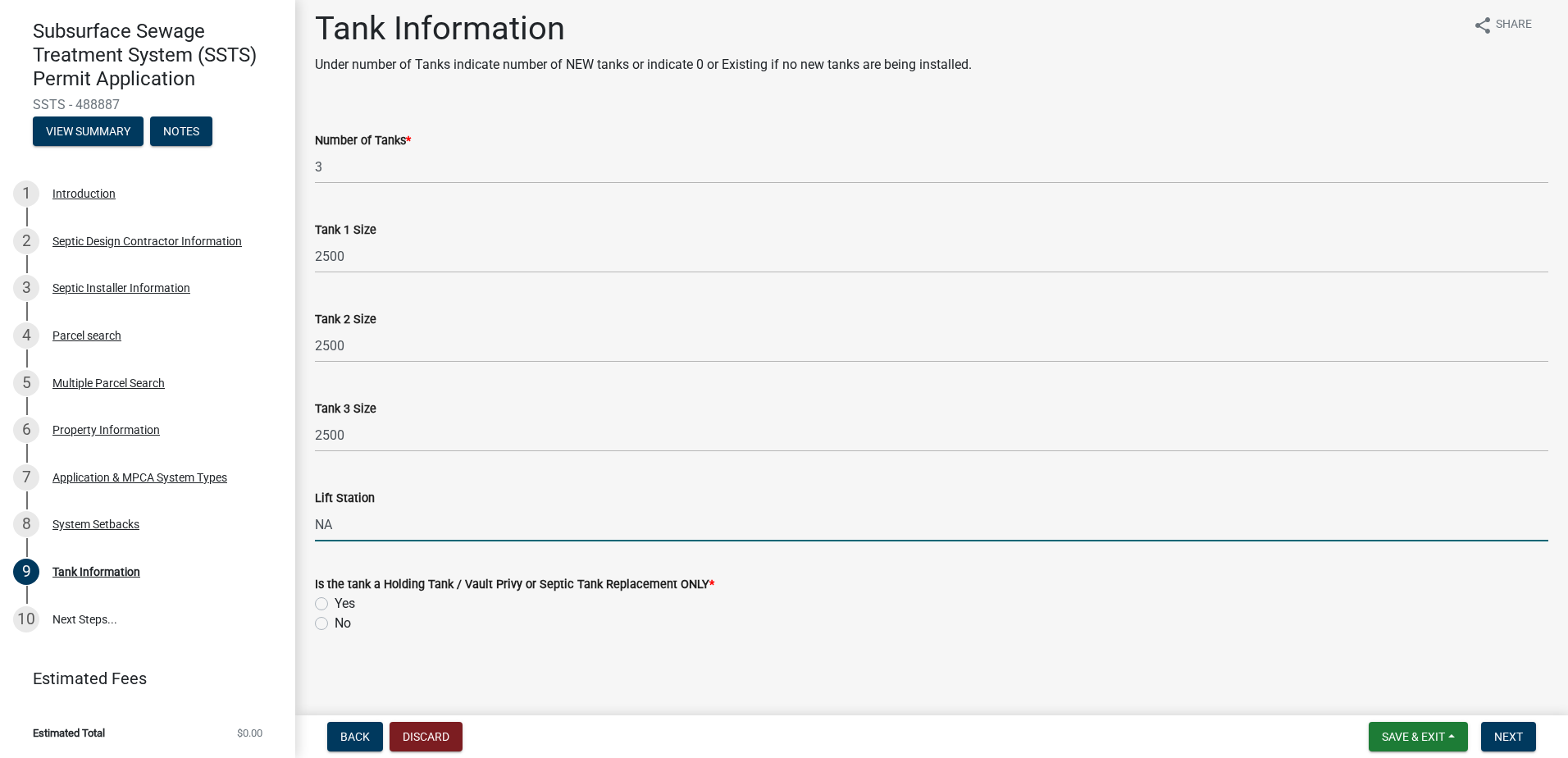
scroll to position [14, 0]
type input "NA"
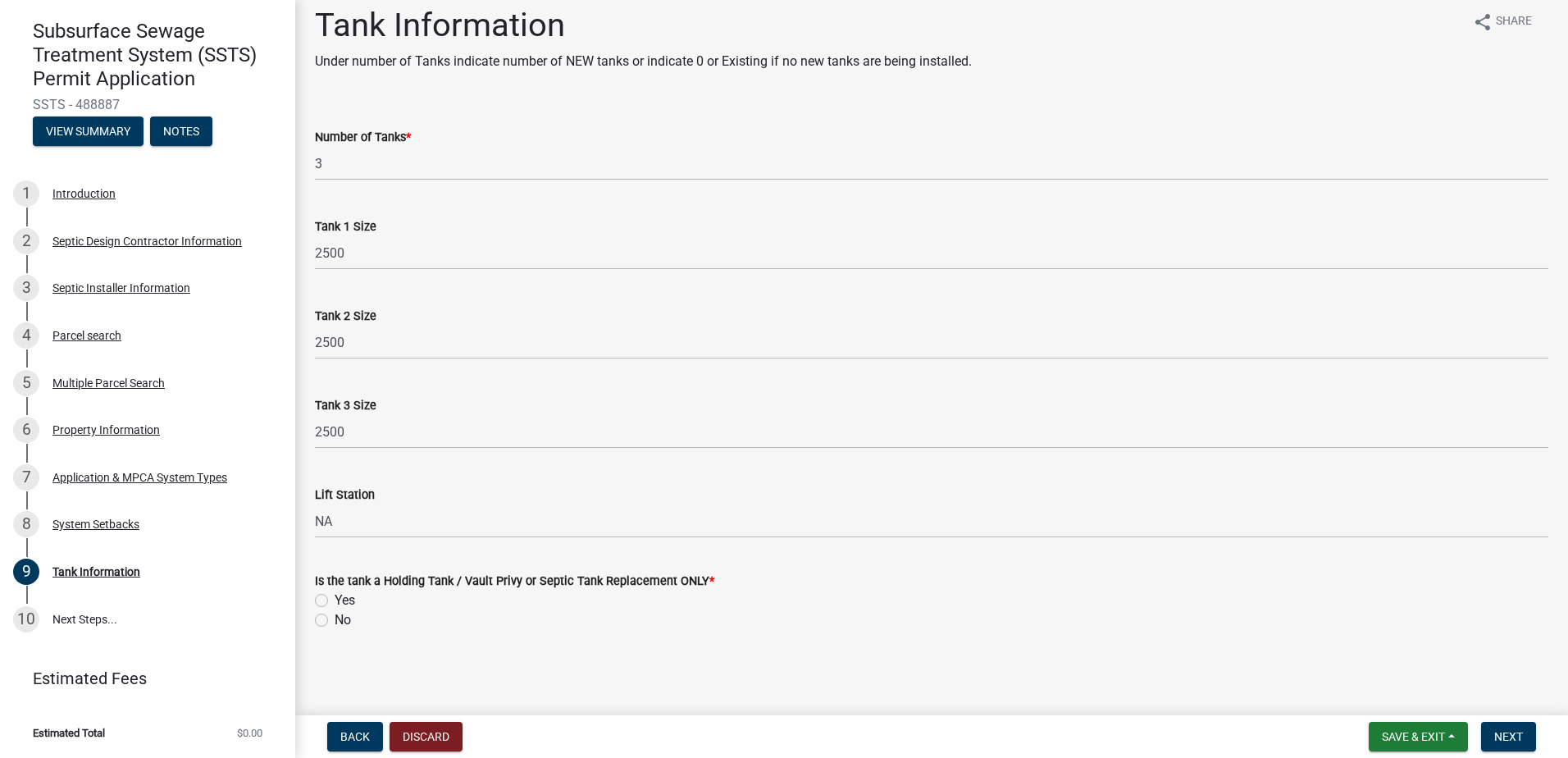
click at [334, 602] on label "Yes" at bounding box center [345, 600] width 21 height 20
click at [334, 601] on input "Yes" at bounding box center [340, 596] width 10 height 10
radio input "true"
click at [1510, 724] on button "Next" at bounding box center [1509, 737] width 55 height 29
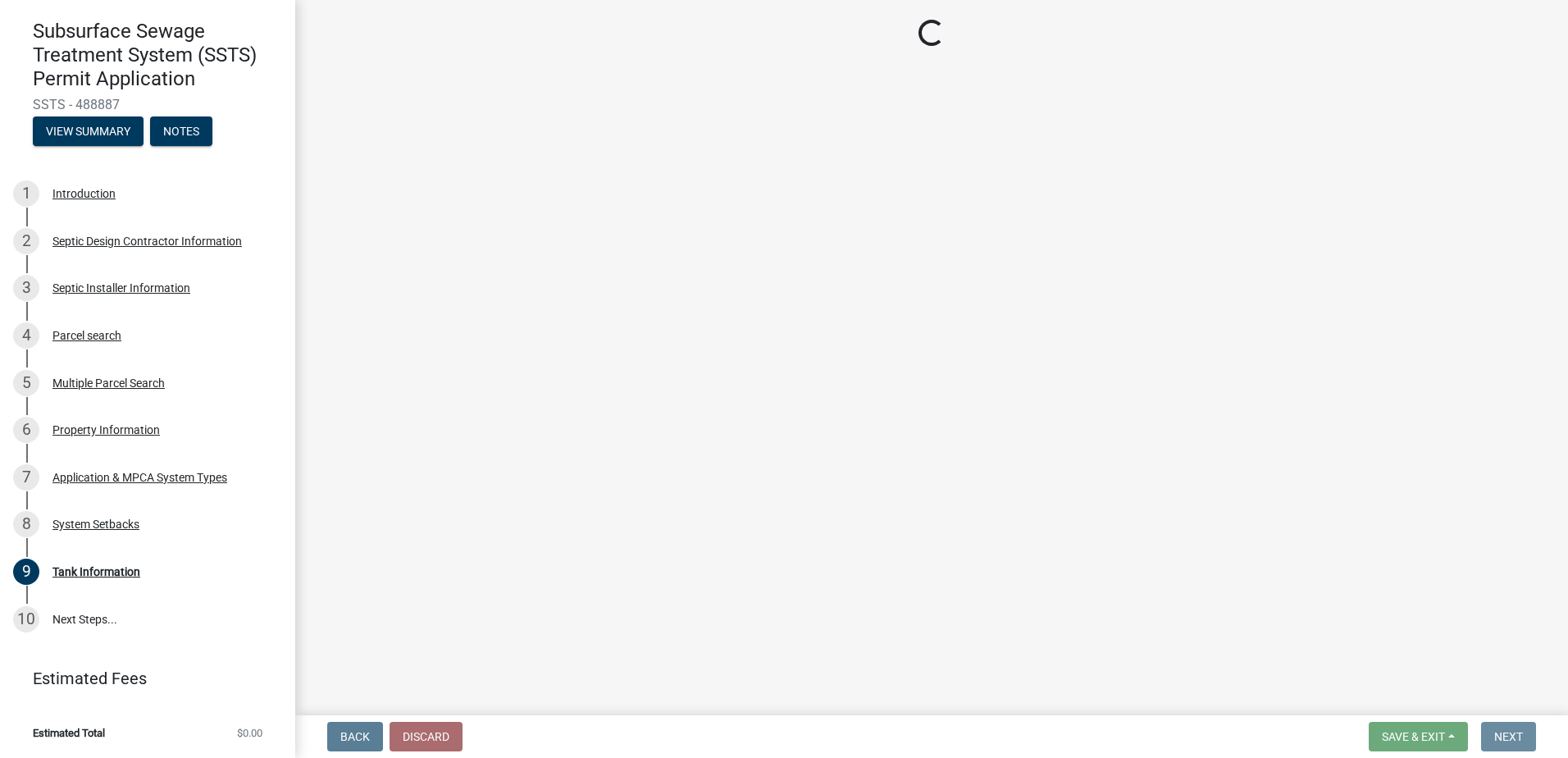
scroll to position [0, 0]
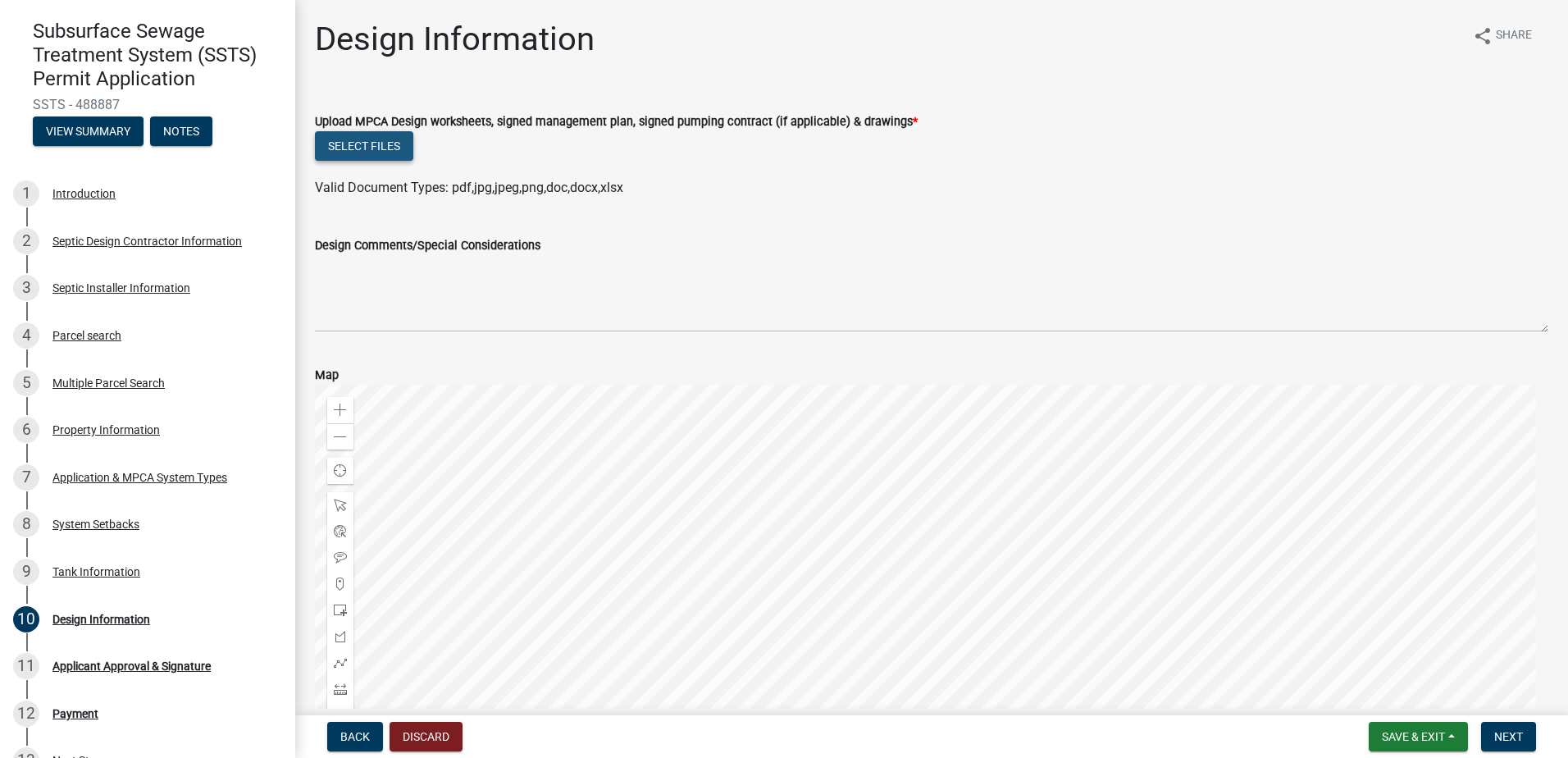
click at [357, 143] on button "Select files" at bounding box center [364, 146] width 98 height 29
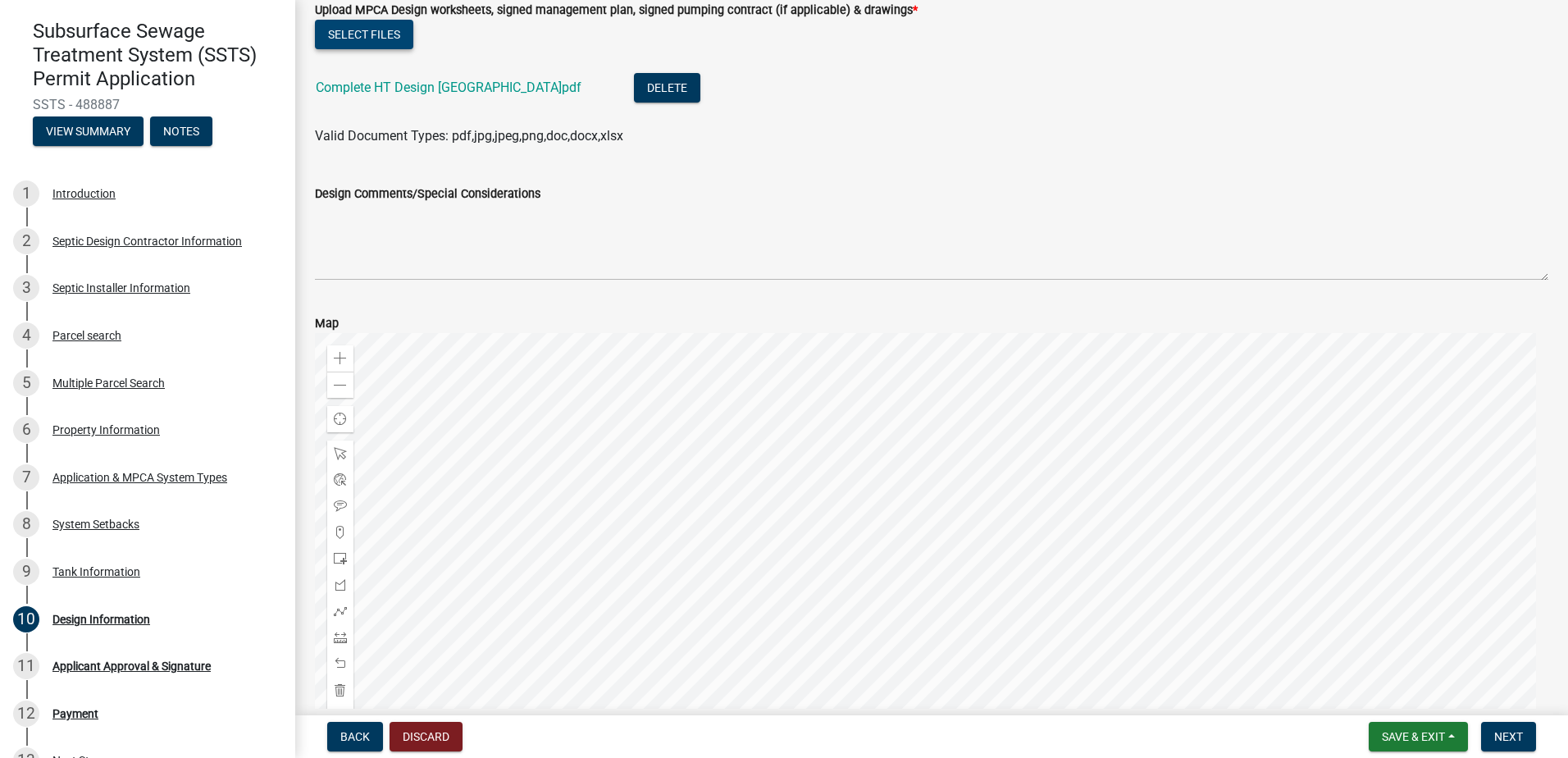
scroll to position [224, 0]
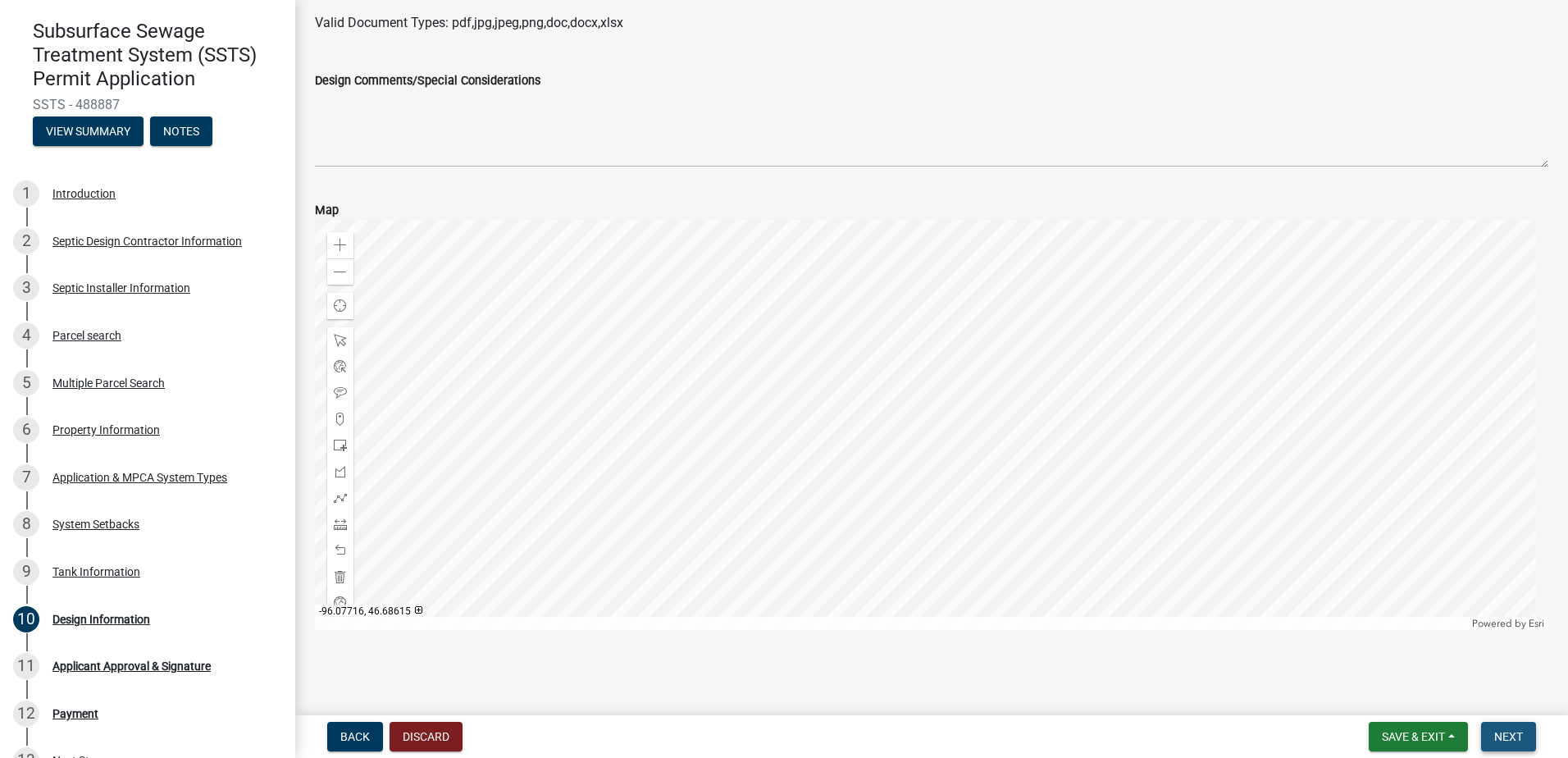
click at [1507, 739] on span "Next" at bounding box center [1508, 736] width 28 height 13
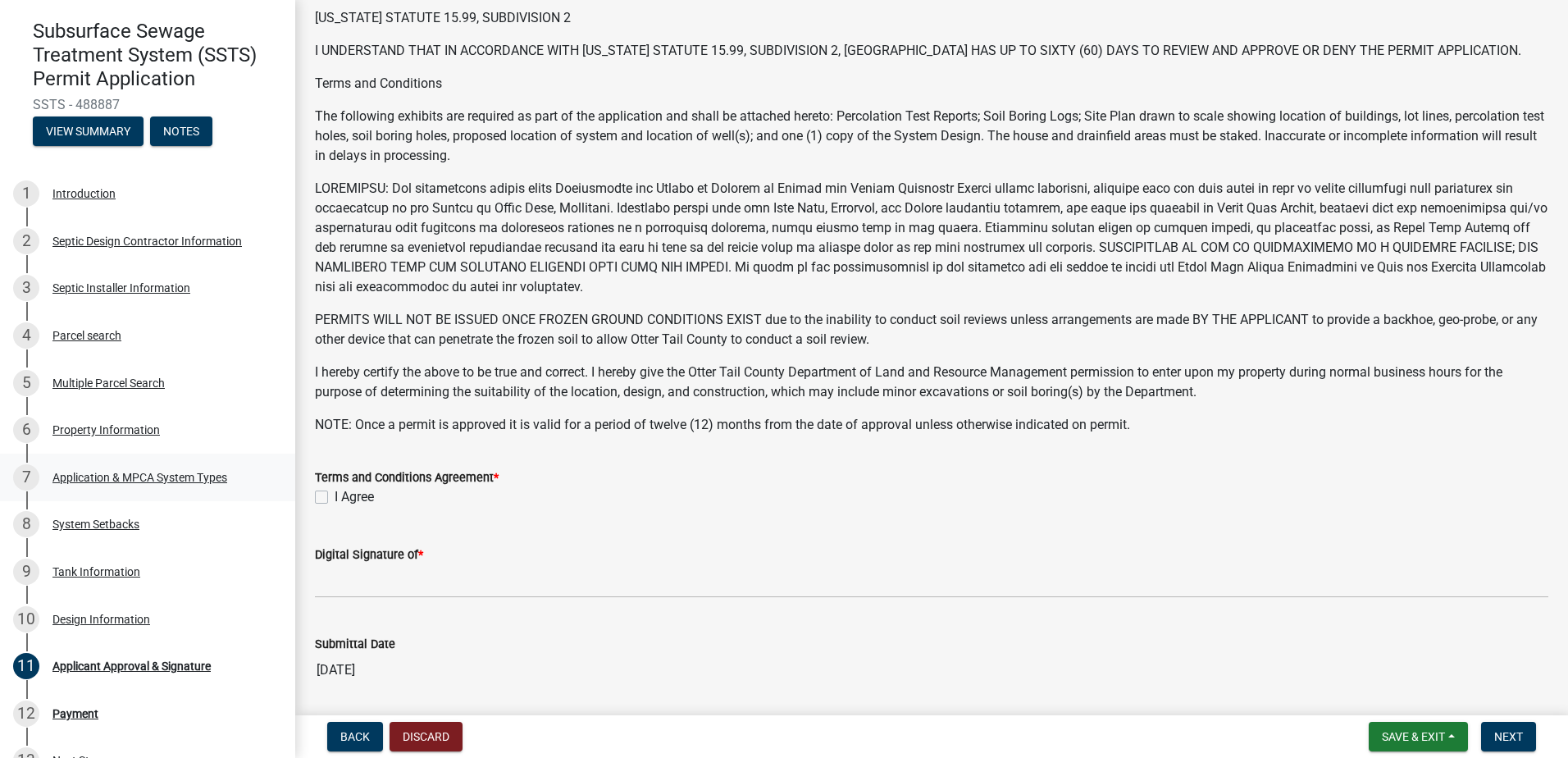
scroll to position [164, 0]
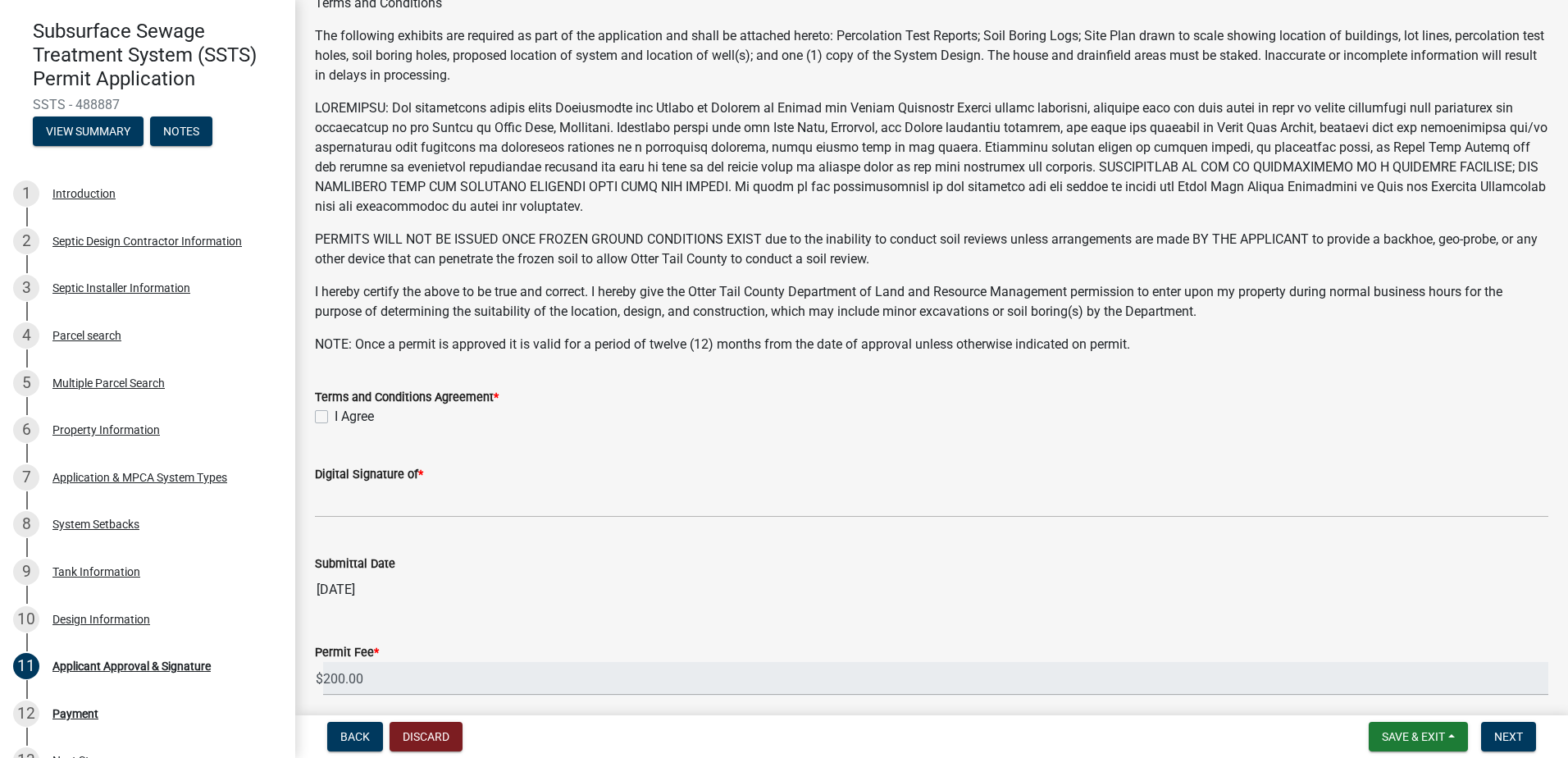
click at [334, 418] on label "I Agree" at bounding box center [354, 416] width 40 height 20
click at [334, 418] on input "I Agree" at bounding box center [340, 412] width 10 height 10
checkbox input "true"
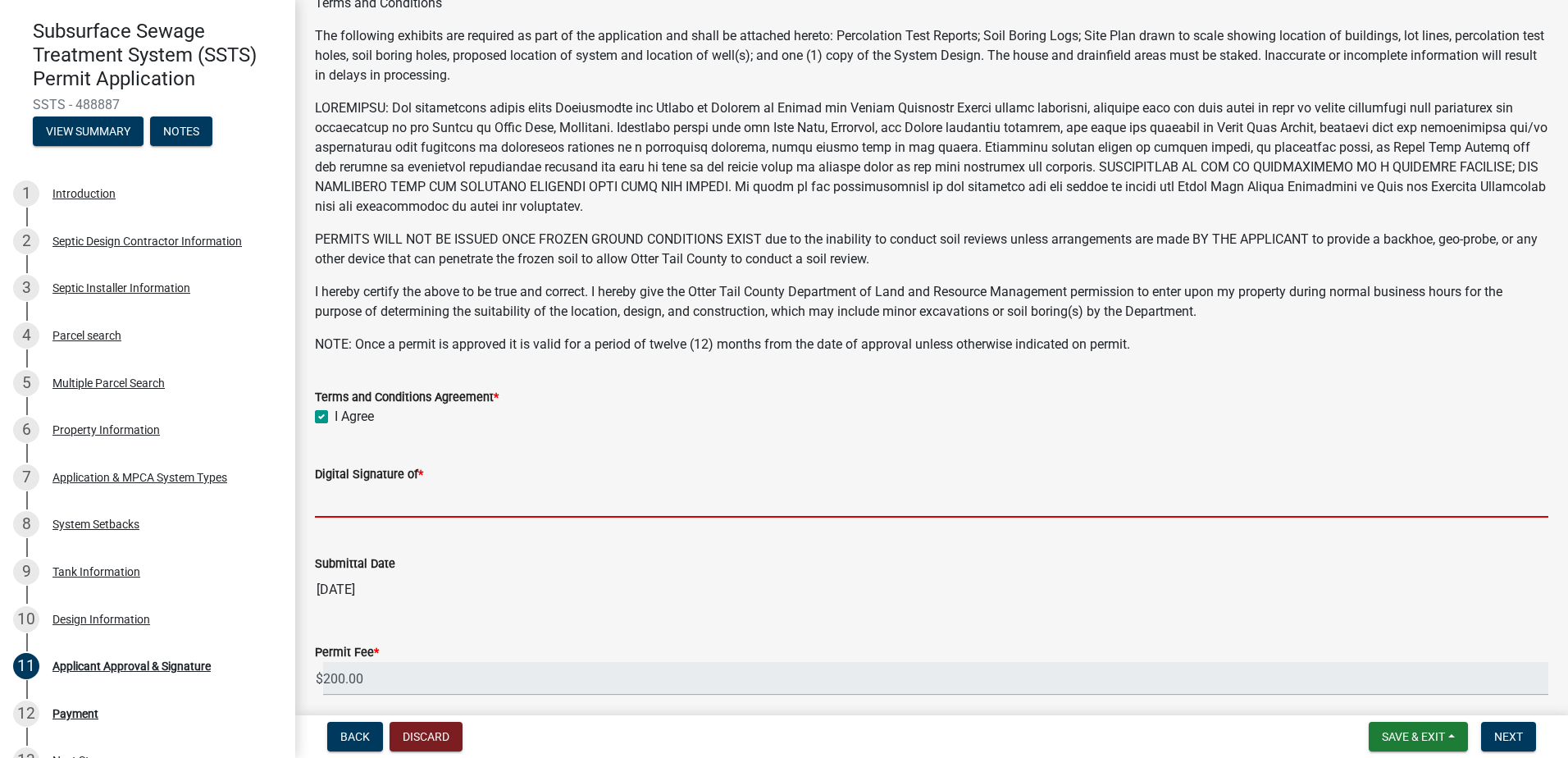
click at [346, 510] on input "Digital Signature of *" at bounding box center [931, 500] width 1234 height 34
type input "[PERSON_NAME]"
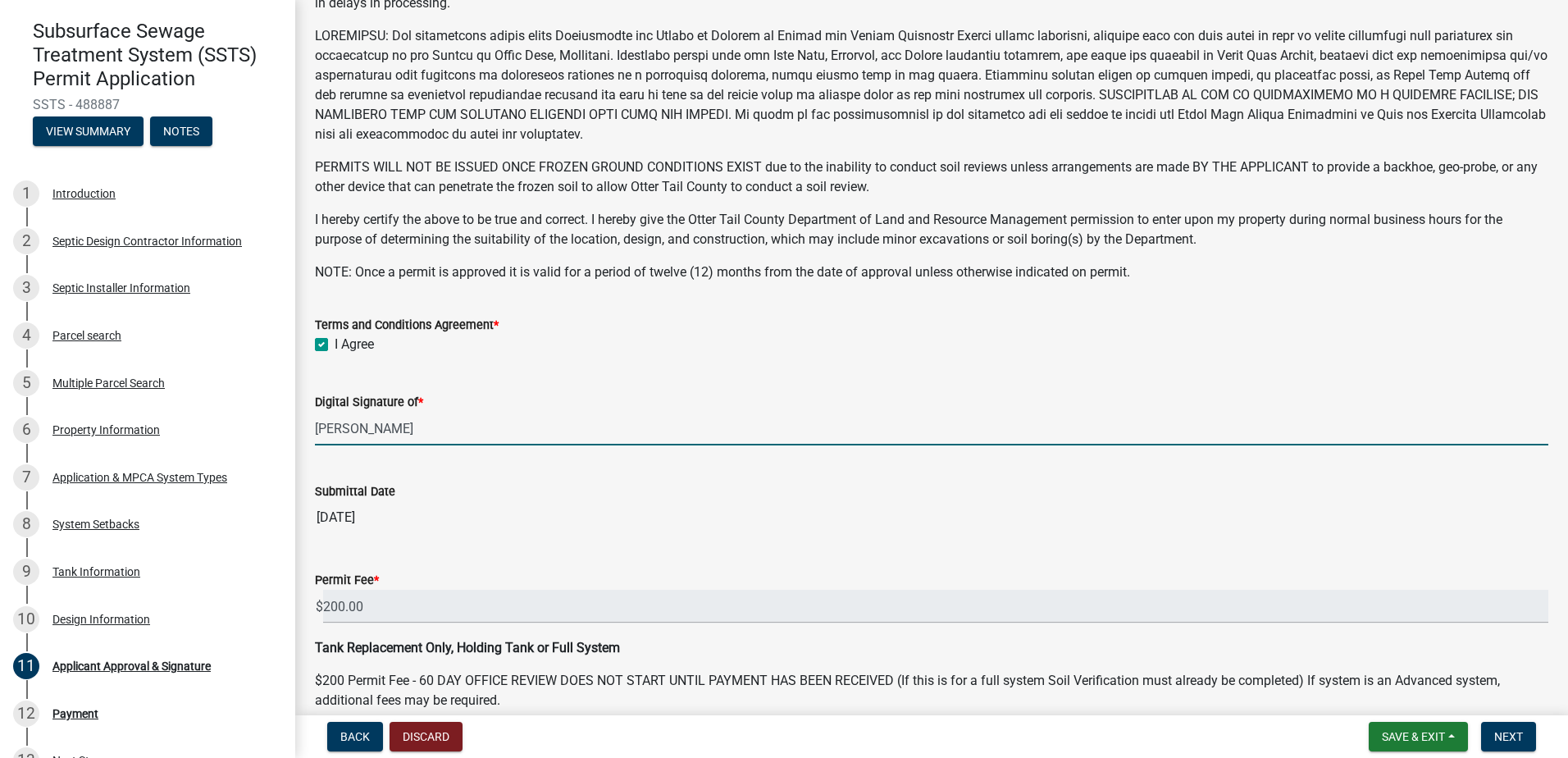
scroll to position [315, 0]
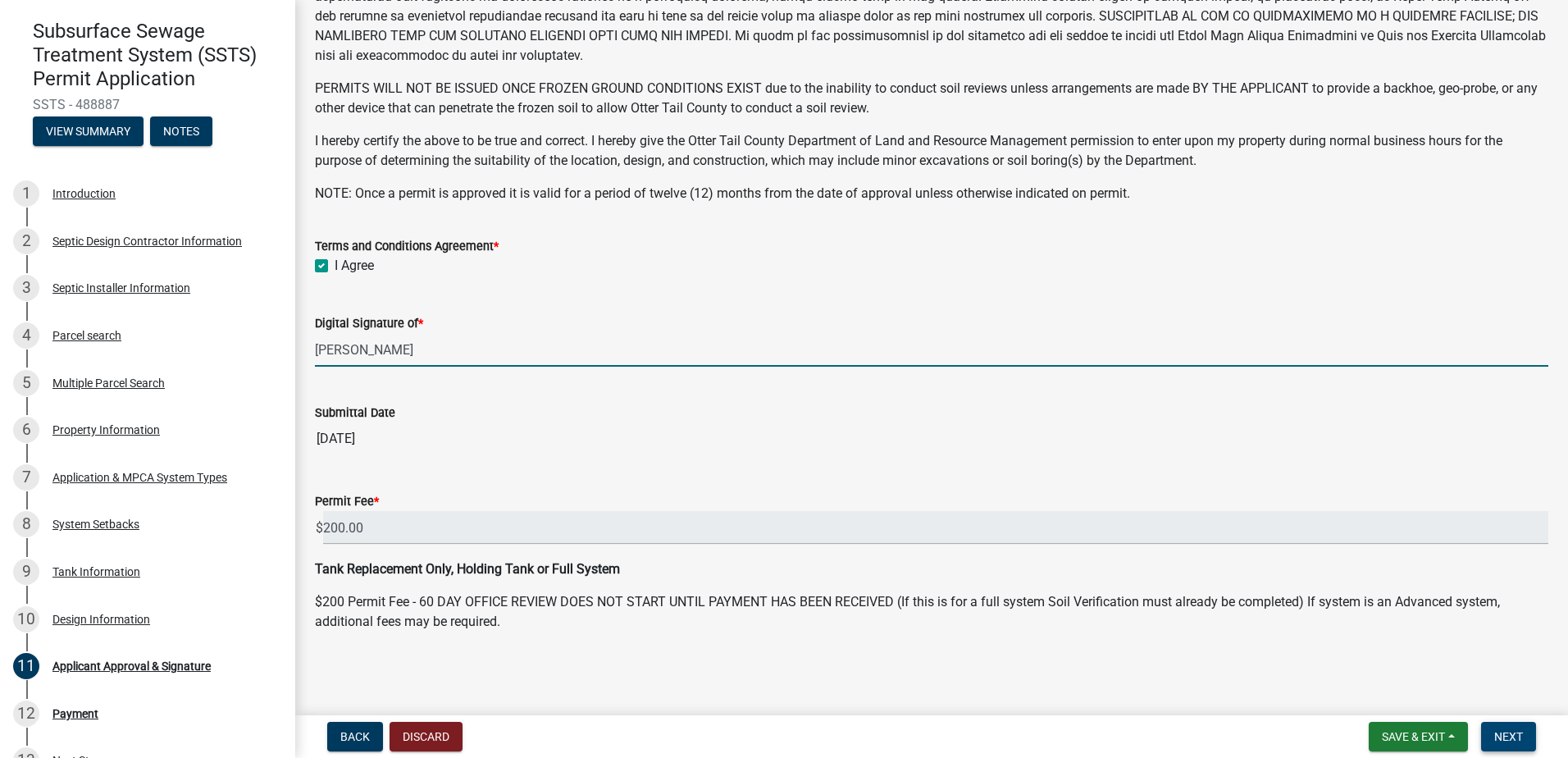
click at [1509, 735] on span "Next" at bounding box center [1508, 736] width 28 height 13
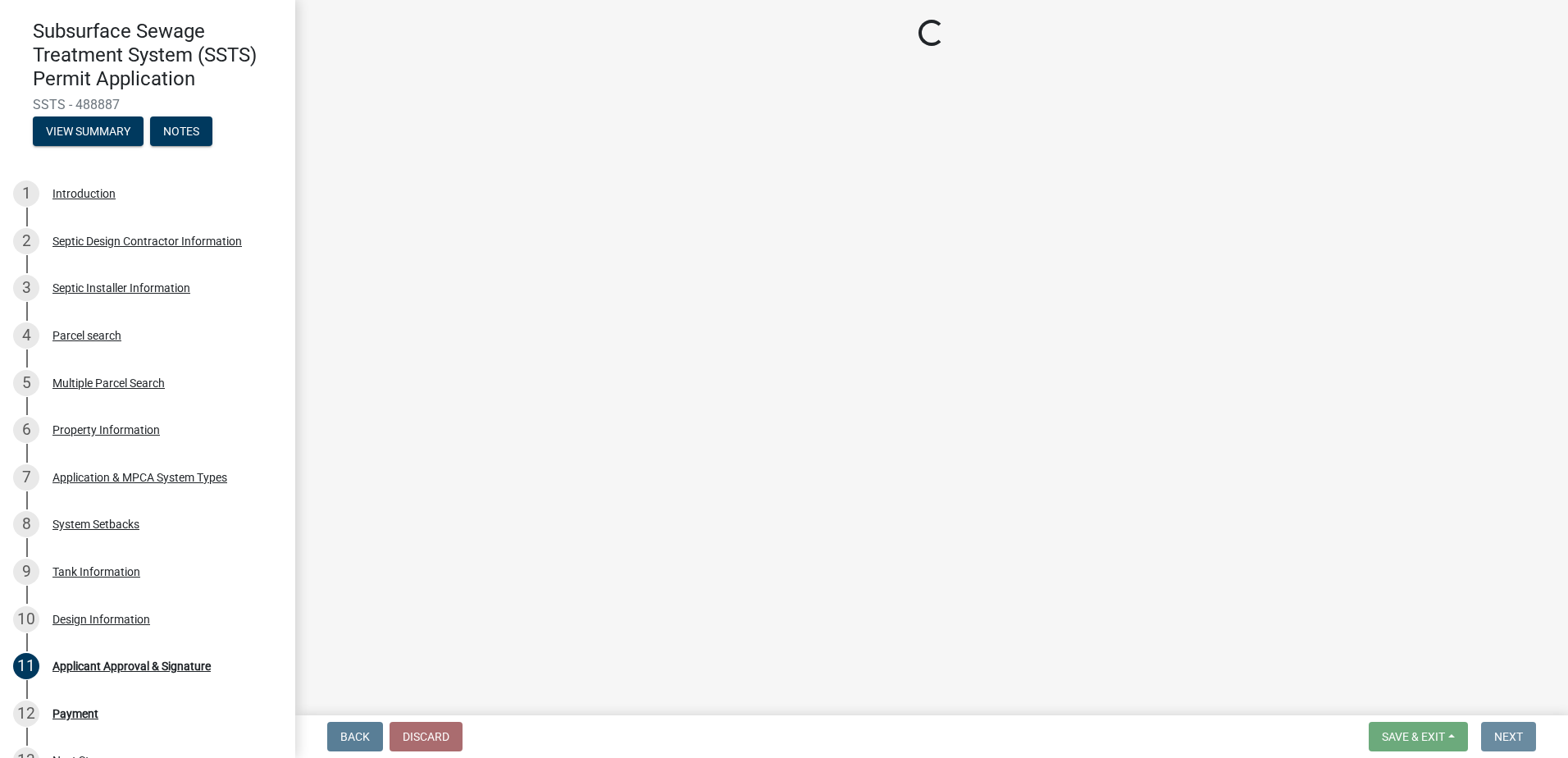
scroll to position [0, 0]
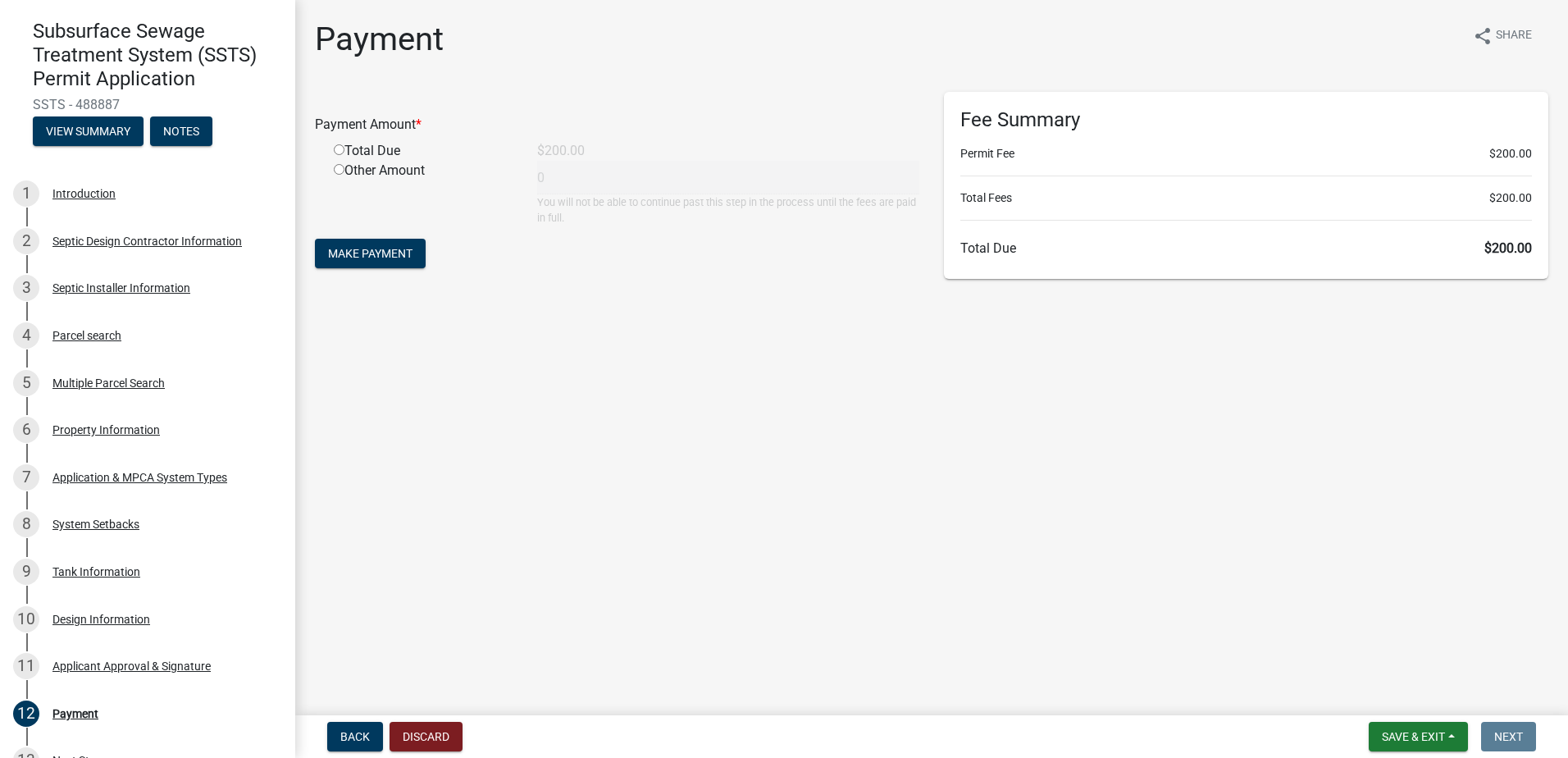
click at [343, 150] on input "radio" at bounding box center [339, 150] width 10 height 10
radio input "true"
type input "200"
click at [372, 255] on span "Make Payment" at bounding box center [371, 253] width 84 height 13
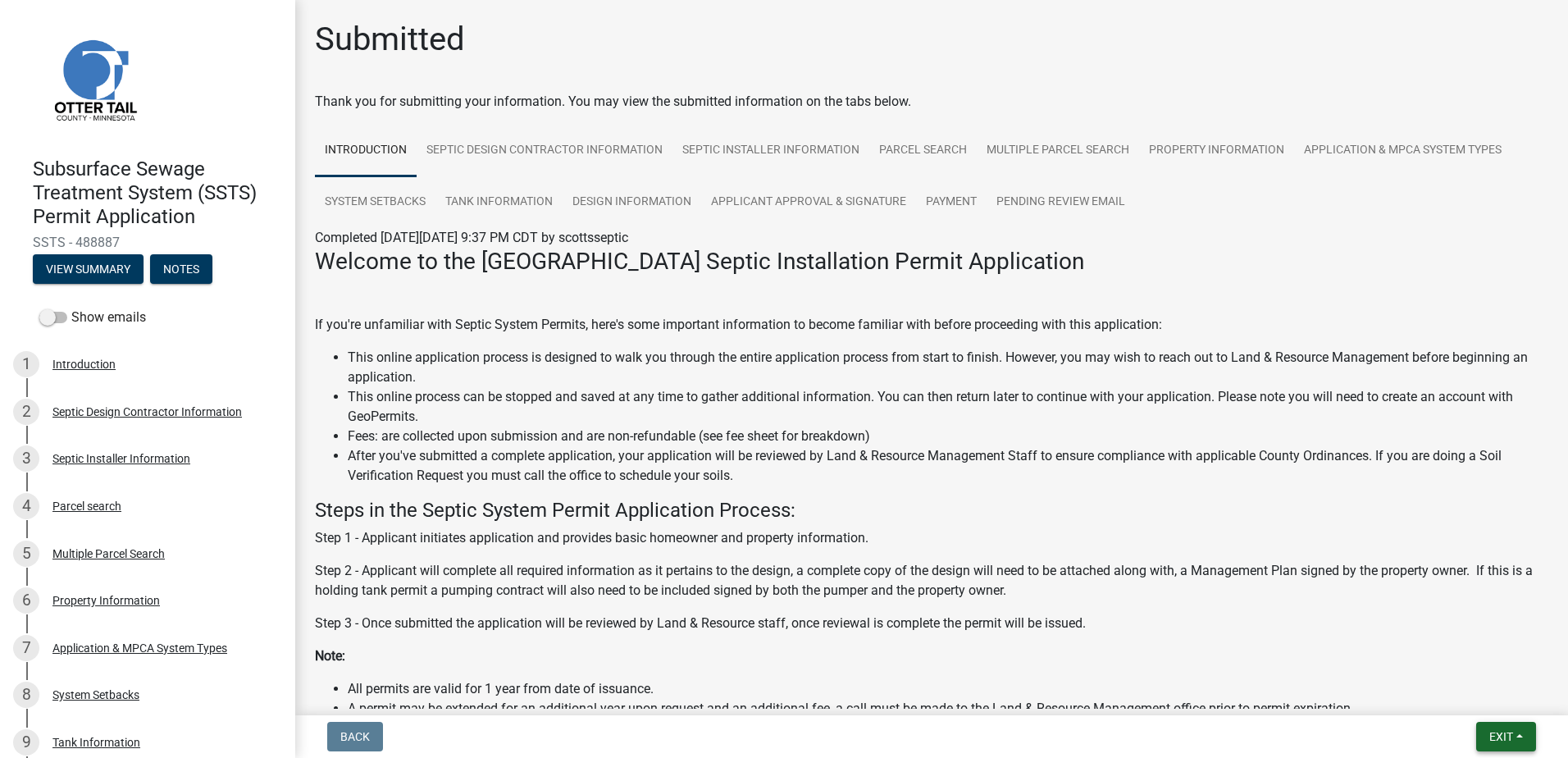
click at [1522, 734] on button "Exit" at bounding box center [1506, 737] width 60 height 29
click at [1476, 700] on button "Save & Exit" at bounding box center [1470, 694] width 132 height 40
